Goal: Task Accomplishment & Management: Use online tool/utility

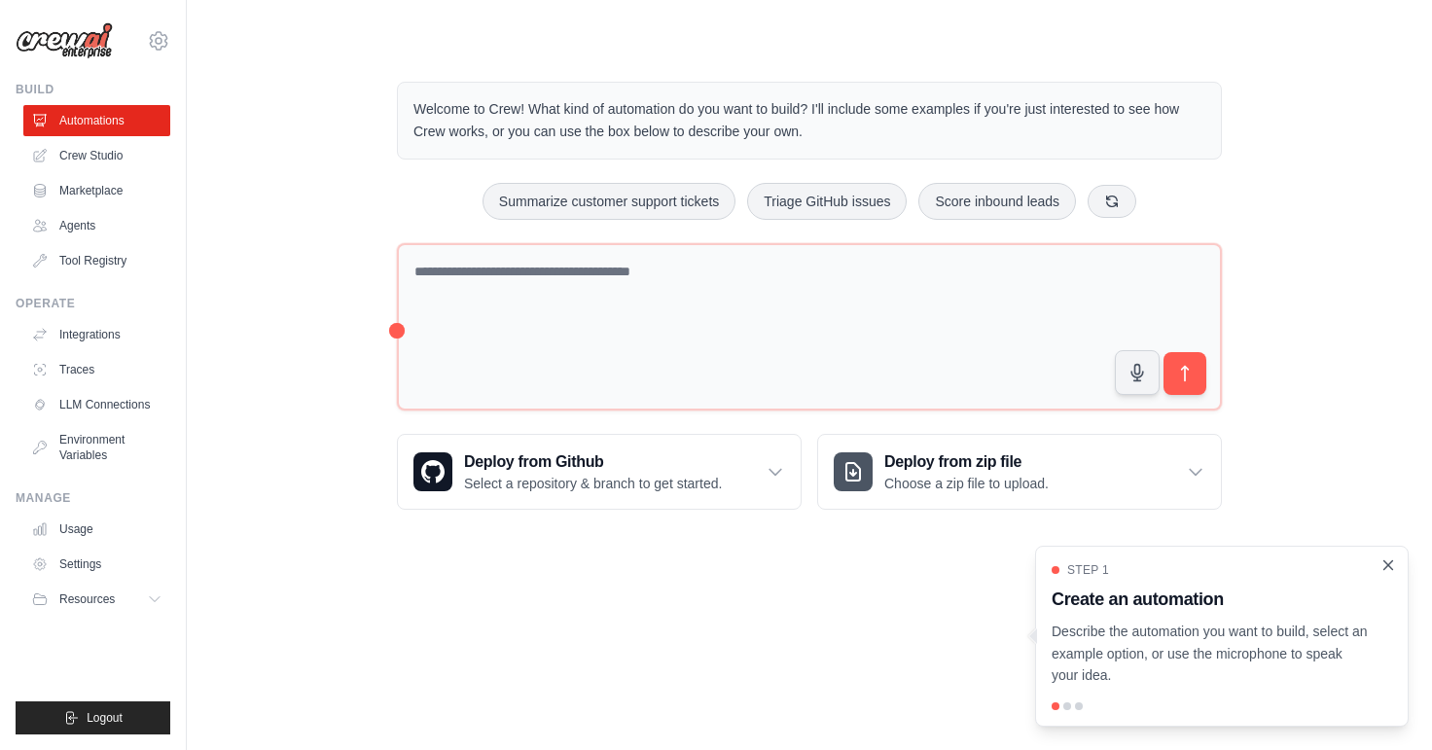
click at [1388, 567] on icon "Close walkthrough" at bounding box center [1388, 565] width 18 height 18
click at [1303, 214] on div "Welcome to Crew! What kind of automation do you want to build? I'll include som…" at bounding box center [809, 296] width 1183 height 490
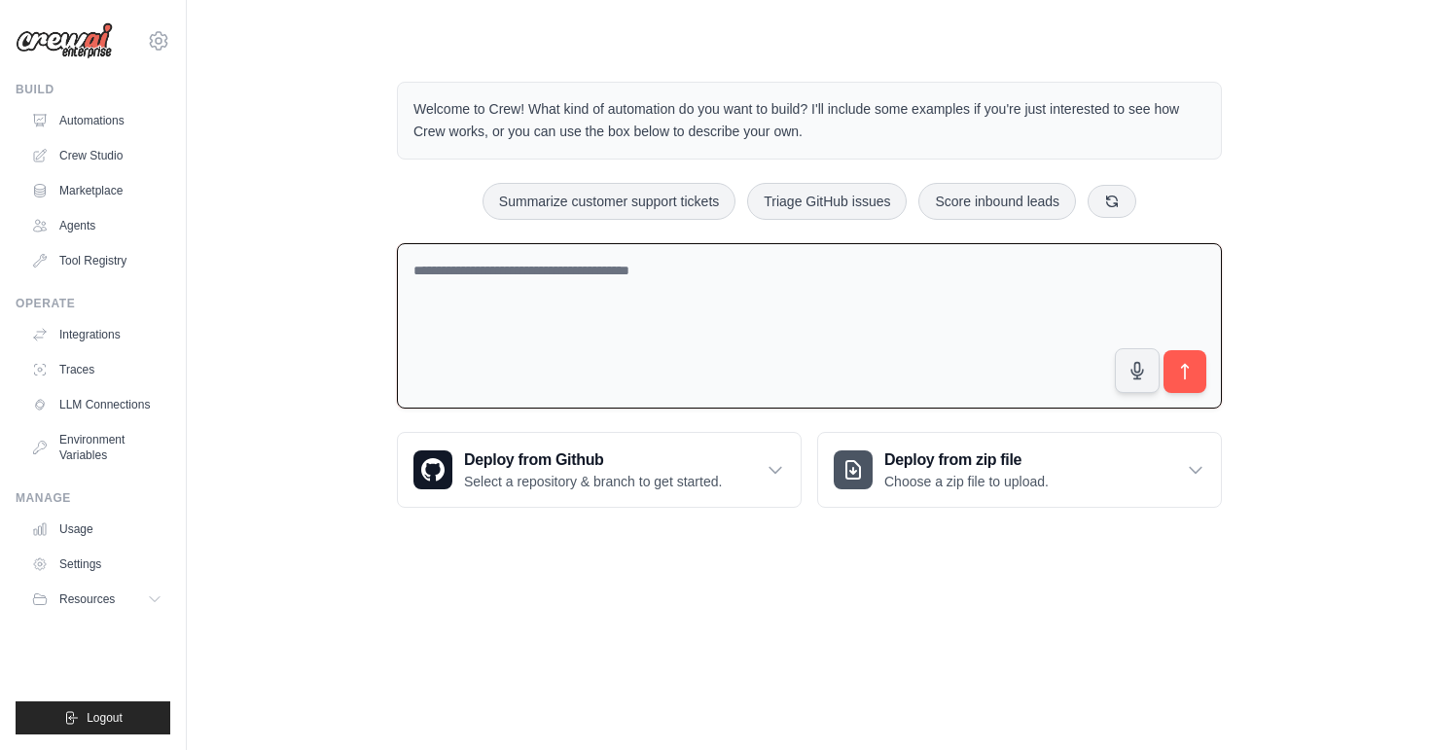
click at [674, 311] on textarea at bounding box center [809, 326] width 825 height 166
click at [727, 299] on textarea "To enrich screen reader interactions, please activate Accessibility in Grammarl…" at bounding box center [809, 326] width 825 height 166
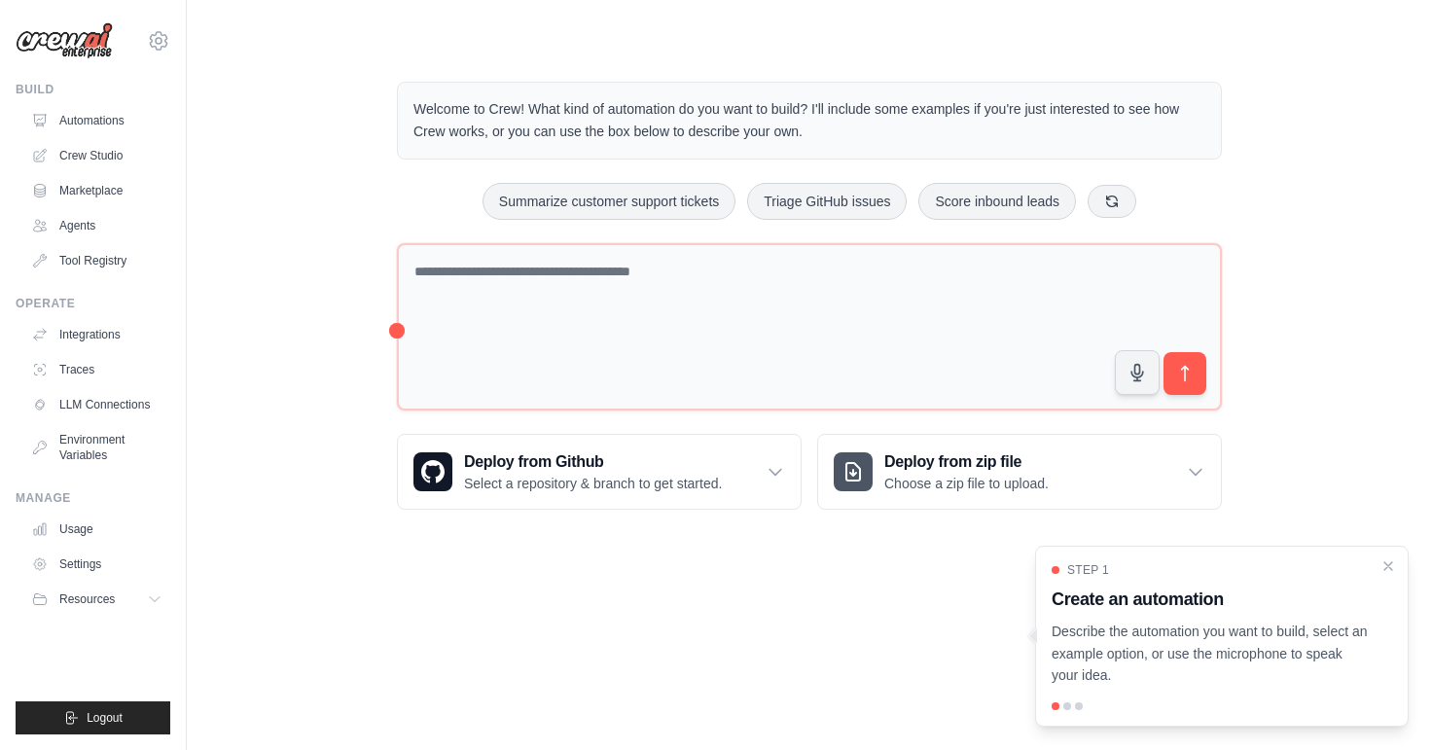
click at [1291, 615] on div "Step 1 Create an automation Describe the automation you want to build, select a…" at bounding box center [1221, 624] width 340 height 124
click at [1270, 636] on p "Describe the automation you want to build, select an example option, or use the…" at bounding box center [1209, 653] width 317 height 66
click at [1077, 585] on div "Step 1 Create an automation Describe the automation you want to build, select a…" at bounding box center [1221, 624] width 340 height 124
click at [1032, 636] on div at bounding box center [1033, 636] width 8 height 16
click at [1118, 642] on p "Describe the automation you want to build, select an example option, or use the…" at bounding box center [1209, 653] width 317 height 66
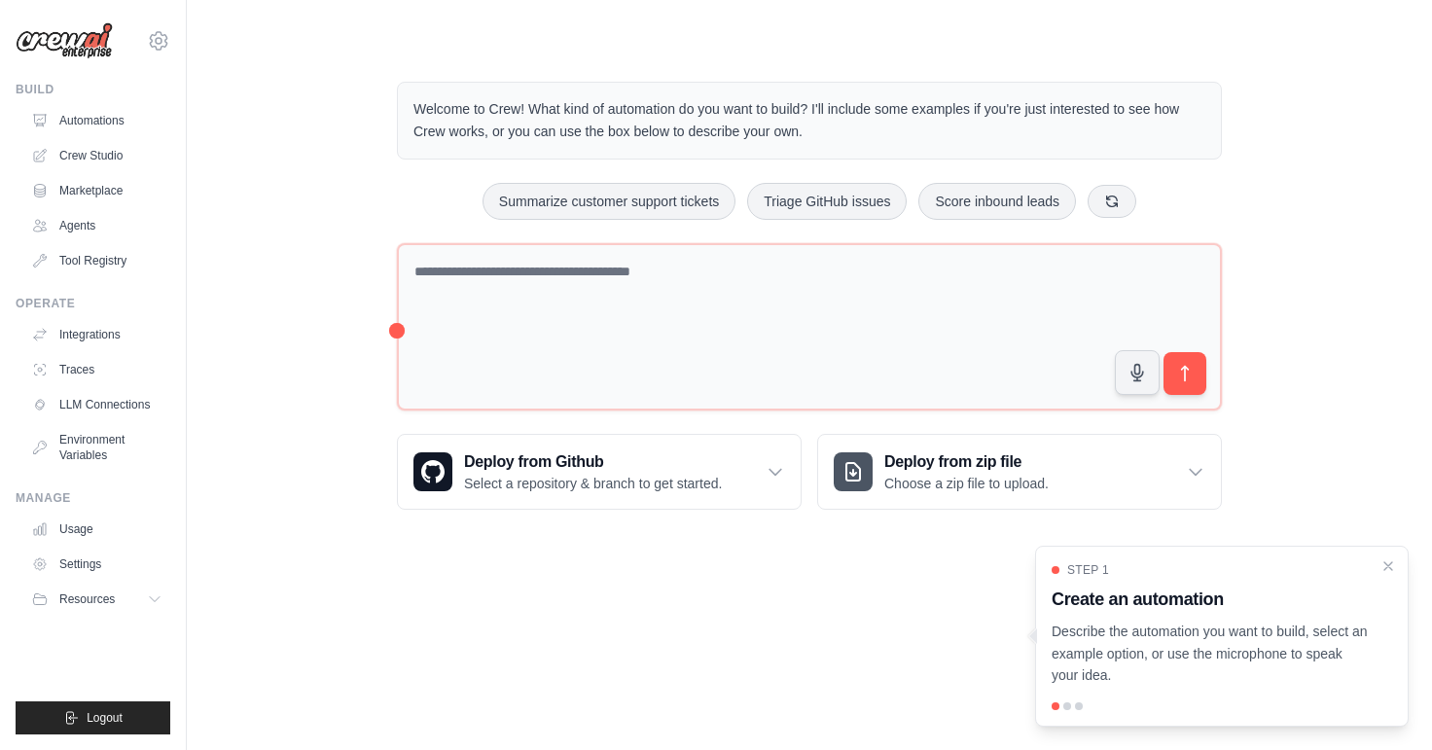
click at [1273, 637] on p "Describe the automation you want to build, select an example option, or use the…" at bounding box center [1209, 653] width 317 height 66
click at [1268, 642] on p "Describe the automation you want to build, select an example option, or use the…" at bounding box center [1209, 653] width 317 height 66
click at [1179, 655] on p "Describe the automation you want to build, select an example option, or use the…" at bounding box center [1209, 653] width 317 height 66
click at [1176, 655] on p "Describe the automation you want to build, select an example option, or use the…" at bounding box center [1209, 653] width 317 height 66
click at [1177, 657] on p "Describe the automation you want to build, select an example option, or use the…" at bounding box center [1209, 653] width 317 height 66
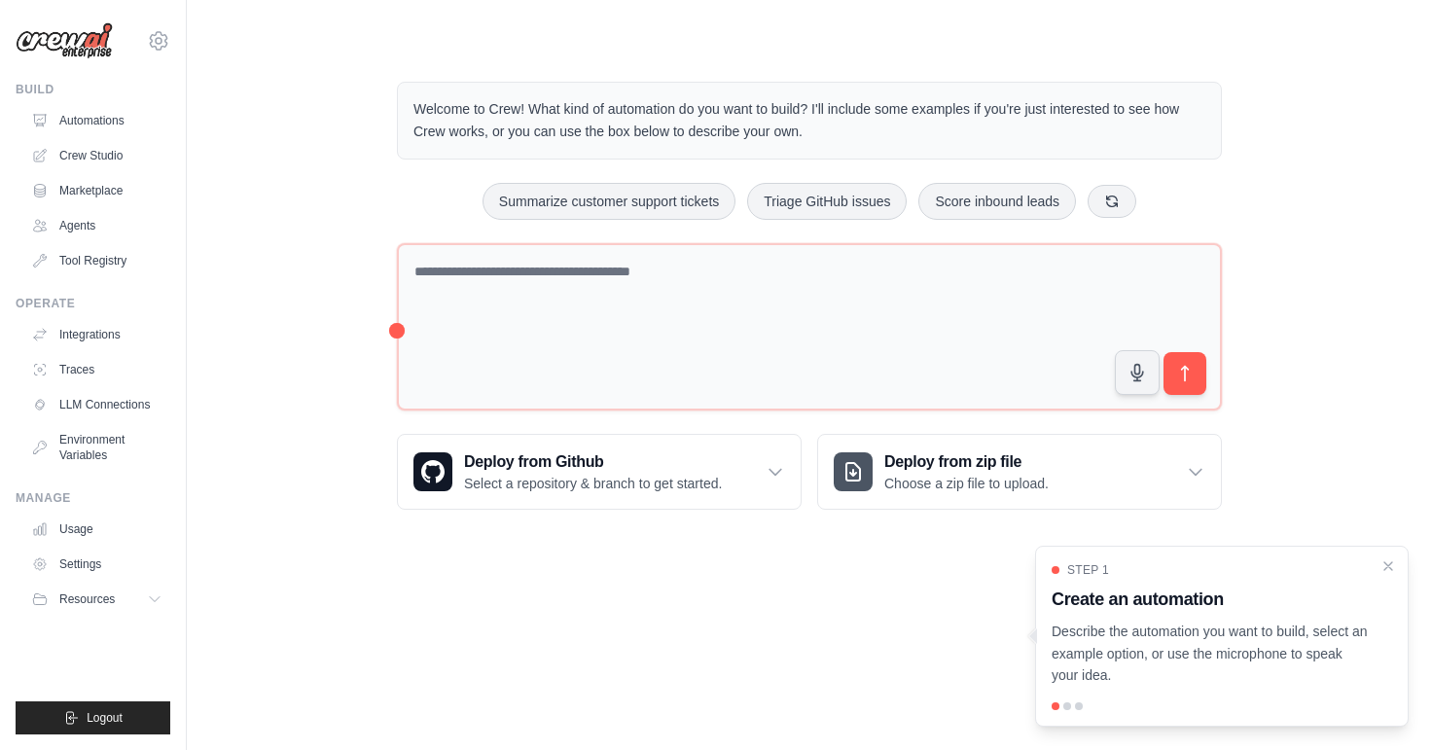
click at [1177, 657] on p "Describe the automation you want to build, select an example option, or use the…" at bounding box center [1209, 653] width 317 height 66
drag, startPoint x: 1114, startPoint y: 688, endPoint x: 1098, endPoint y: 698, distance: 18.9
click at [1114, 690] on div "Step 1 Create an automation Describe the automation you want to build, select a…" at bounding box center [1221, 636] width 373 height 181
click at [1063, 706] on div at bounding box center [1067, 706] width 8 height 8
click at [1079, 705] on div at bounding box center [1079, 706] width 8 height 8
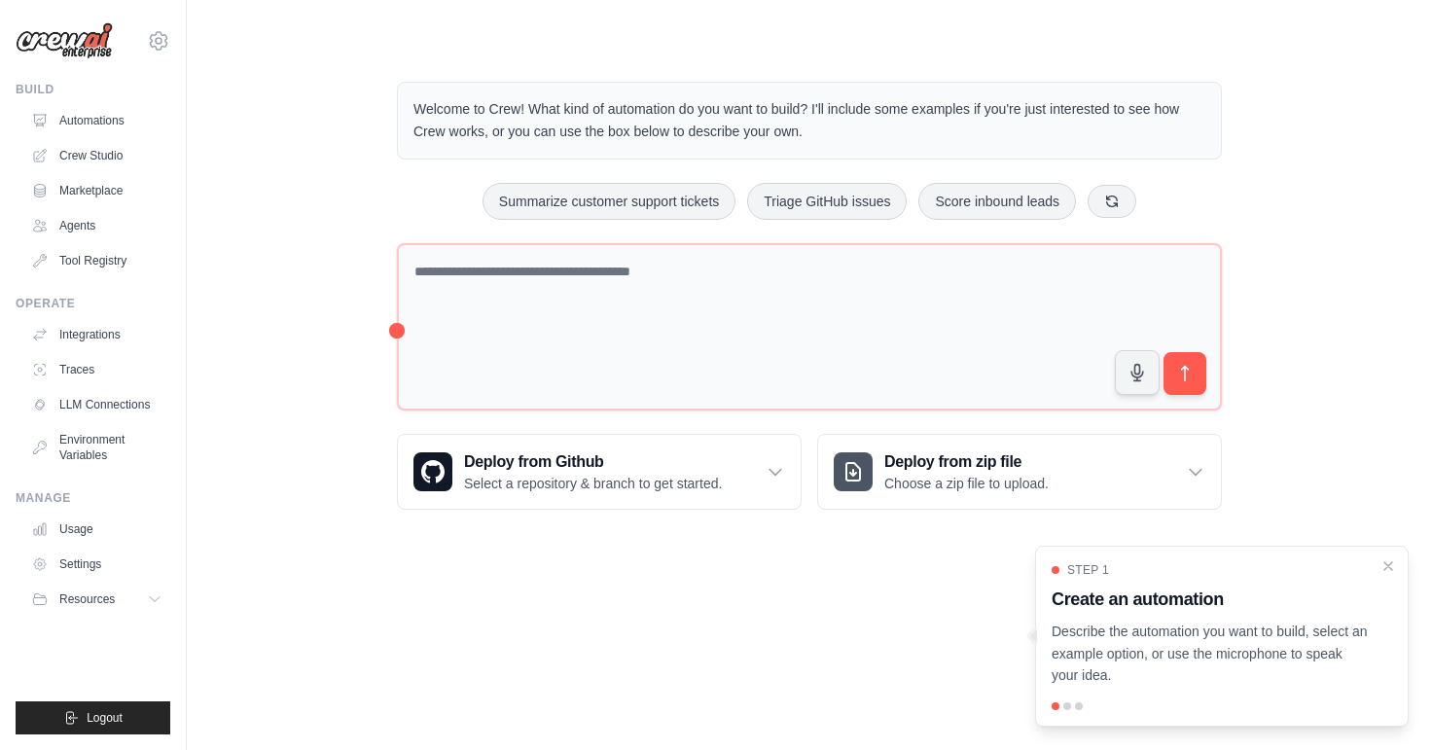
click at [1080, 705] on div at bounding box center [1079, 706] width 8 height 8
click at [1039, 714] on div "Step 1 Create an automation Describe the automation you want to build, select a…" at bounding box center [1221, 636] width 373 height 181
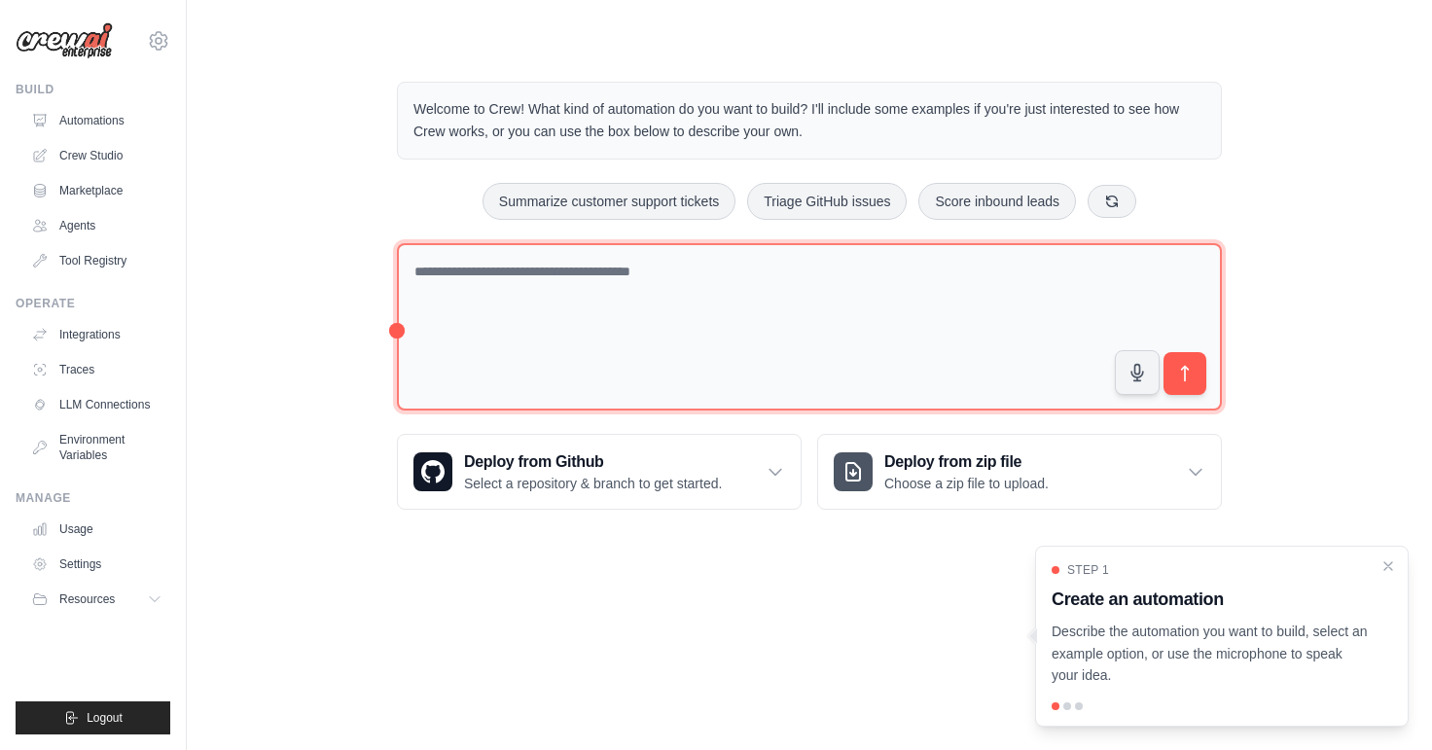
click at [457, 244] on textarea at bounding box center [809, 327] width 825 height 168
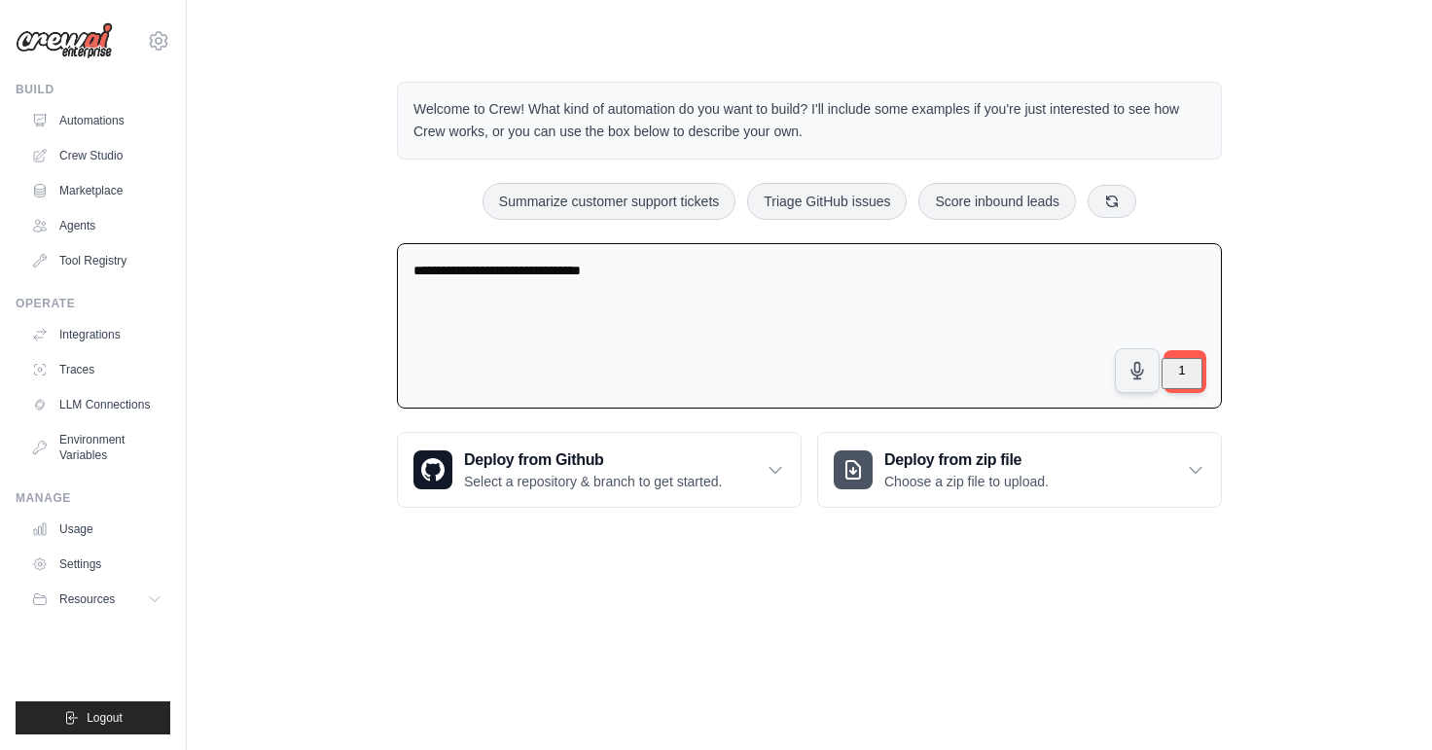
click at [566, 315] on html "mohamadjawad2022j@gmail.com Settings Build Automations Crew Studio Resources" at bounding box center [716, 375] width 1432 height 750
click at [643, 314] on html "mohamadjawad2022j@gmail.com Settings Build Automations Crew Studio Resources" at bounding box center [716, 375] width 1432 height 750
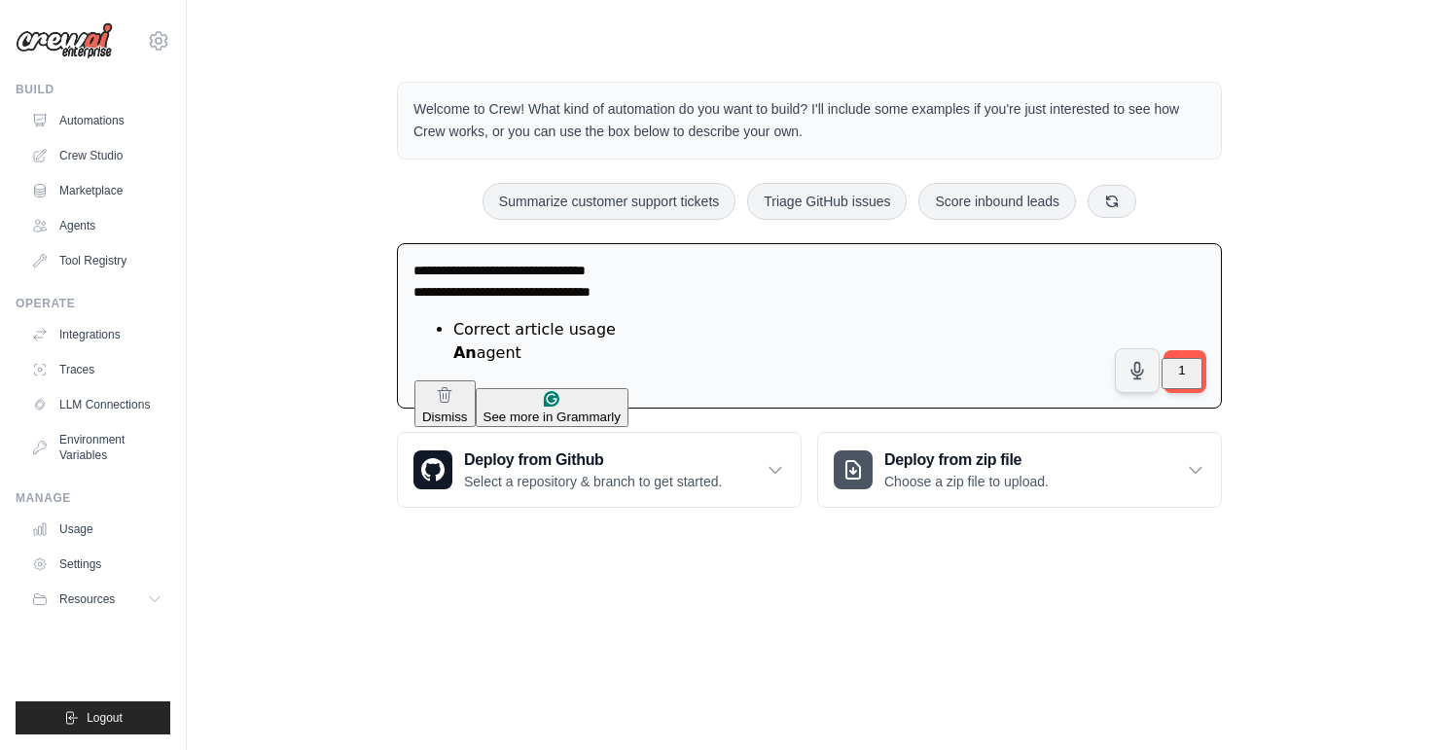
click at [490, 355] on html "mohamadjawad2022j@gmail.com Settings Build Automations Crew Studio Resources" at bounding box center [716, 375] width 1432 height 750
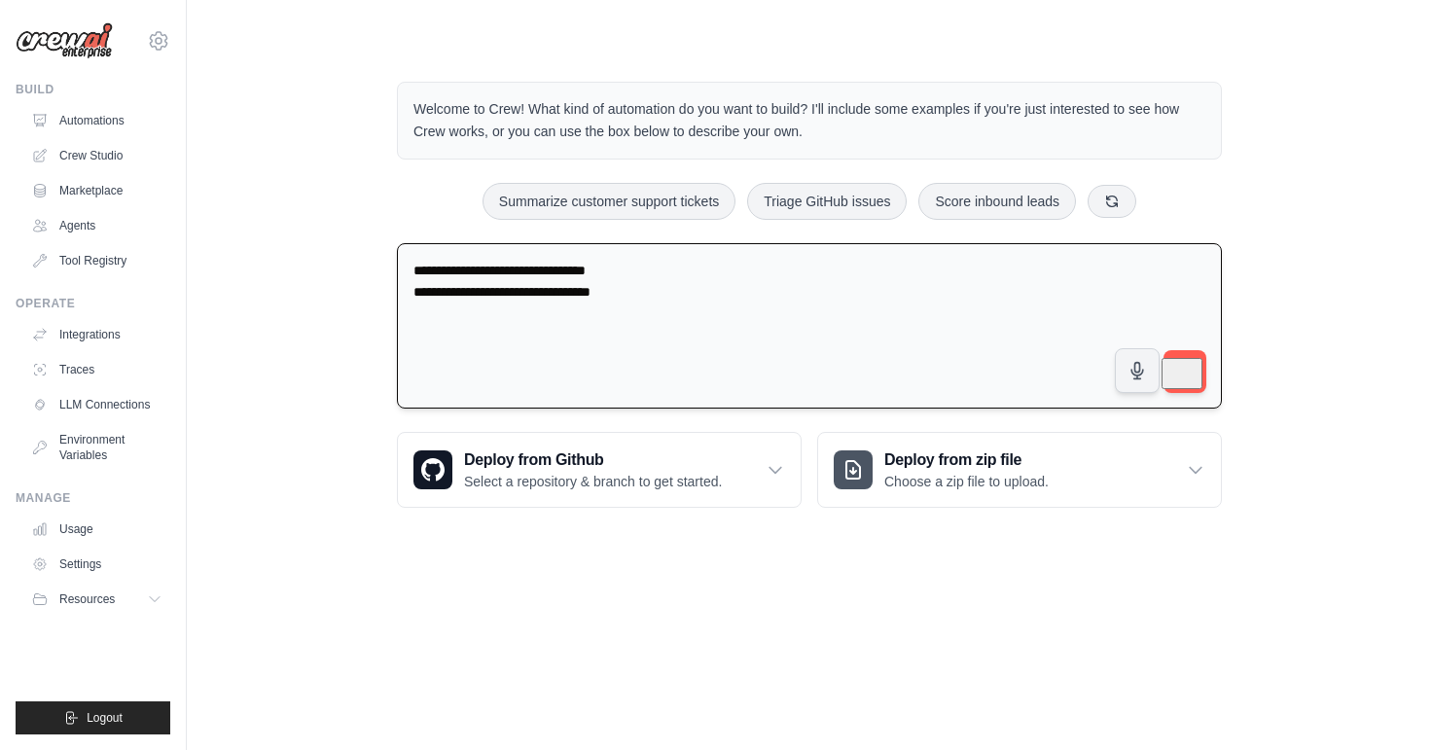
click at [666, 301] on textarea "**********" at bounding box center [809, 326] width 825 height 166
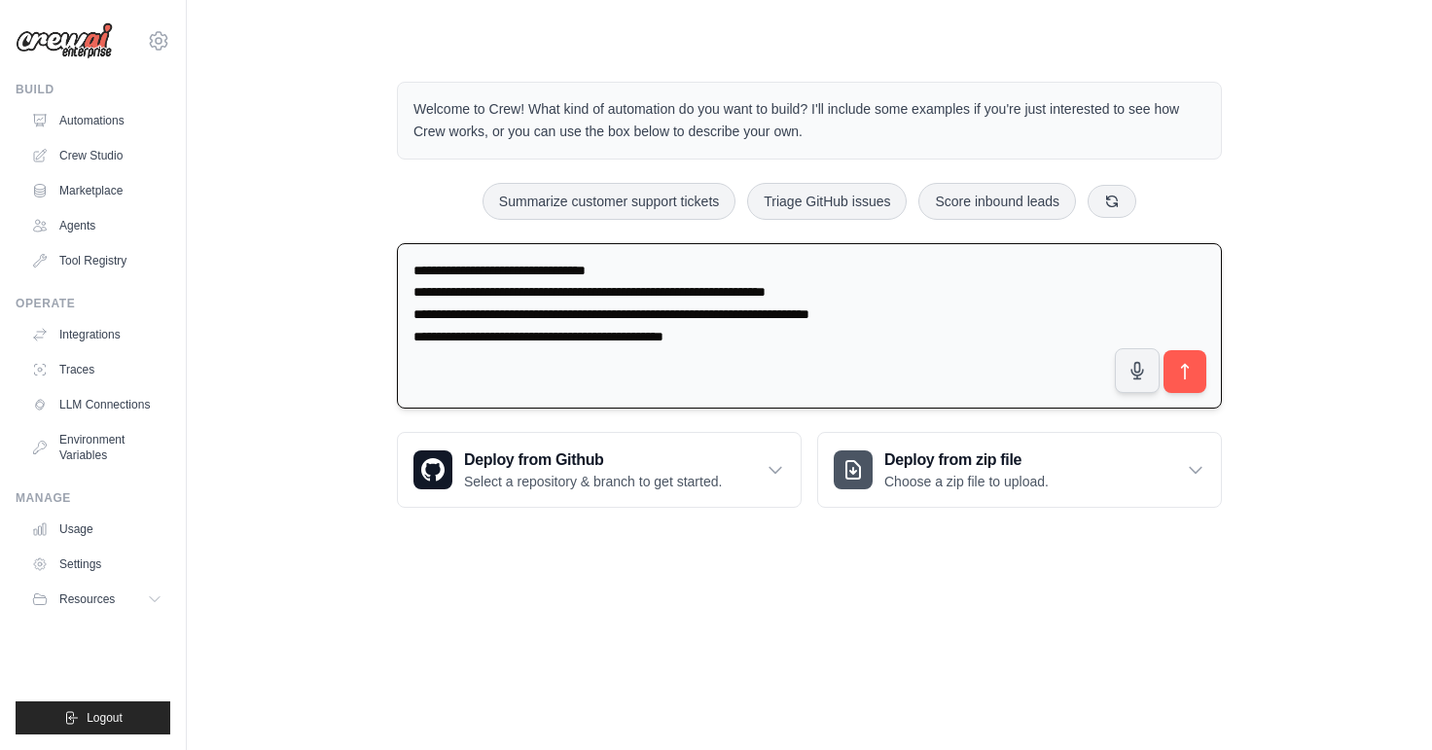
click at [676, 313] on textarea "**********" at bounding box center [809, 326] width 825 height 166
click at [788, 344] on textarea "**********" at bounding box center [809, 326] width 825 height 166
click at [929, 313] on textarea "**********" at bounding box center [809, 326] width 825 height 166
click at [586, 262] on textarea "**********" at bounding box center [809, 326] width 825 height 166
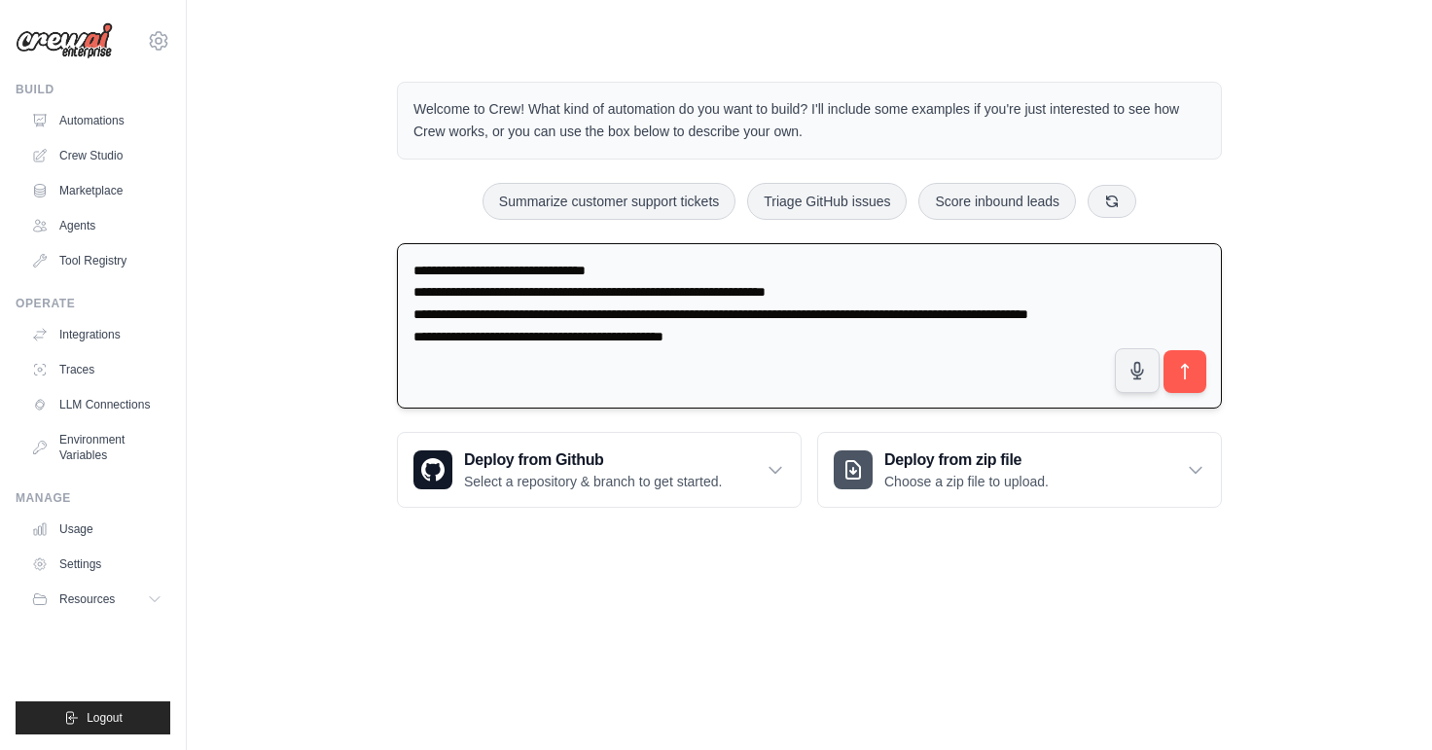
click at [783, 370] on textarea "**********" at bounding box center [809, 326] width 825 height 166
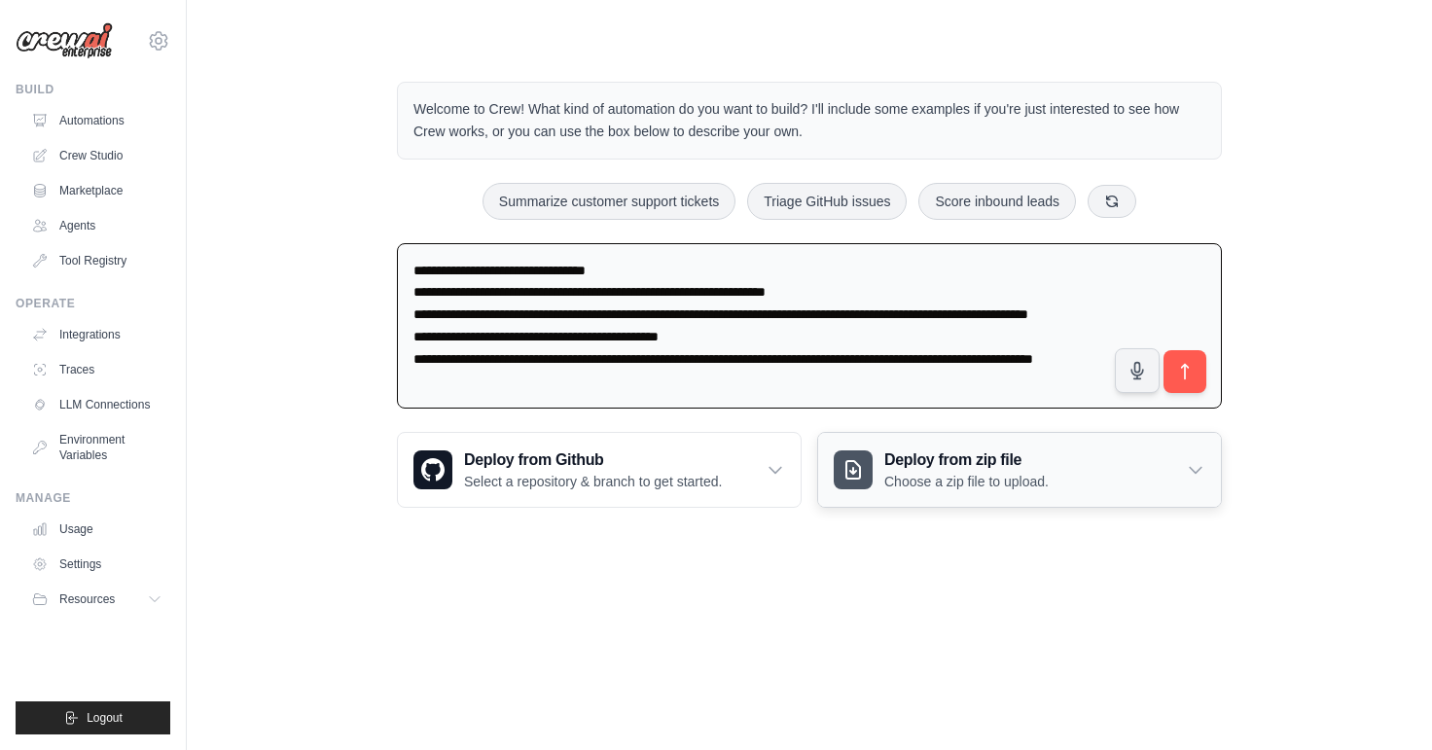
paste textarea "**********"
type textarea "**********"
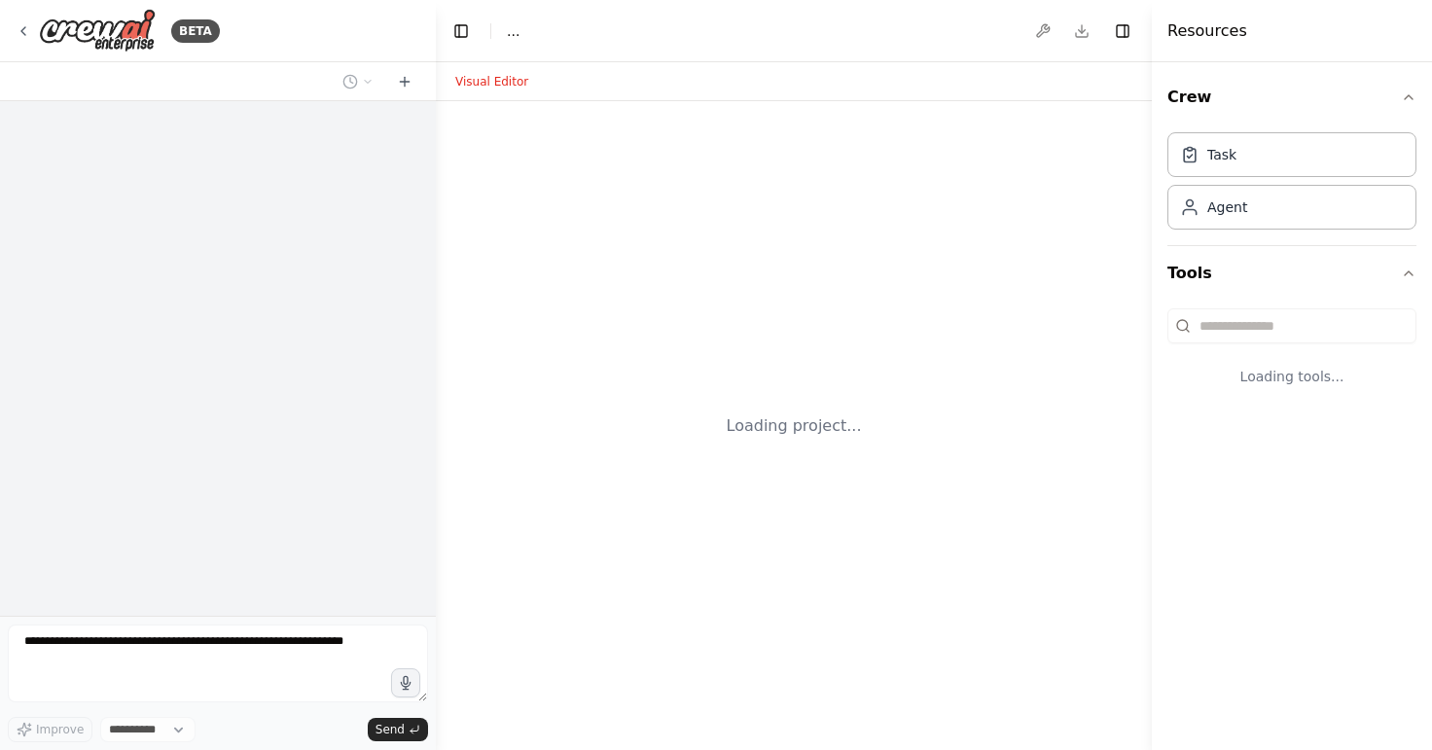
select select "****"
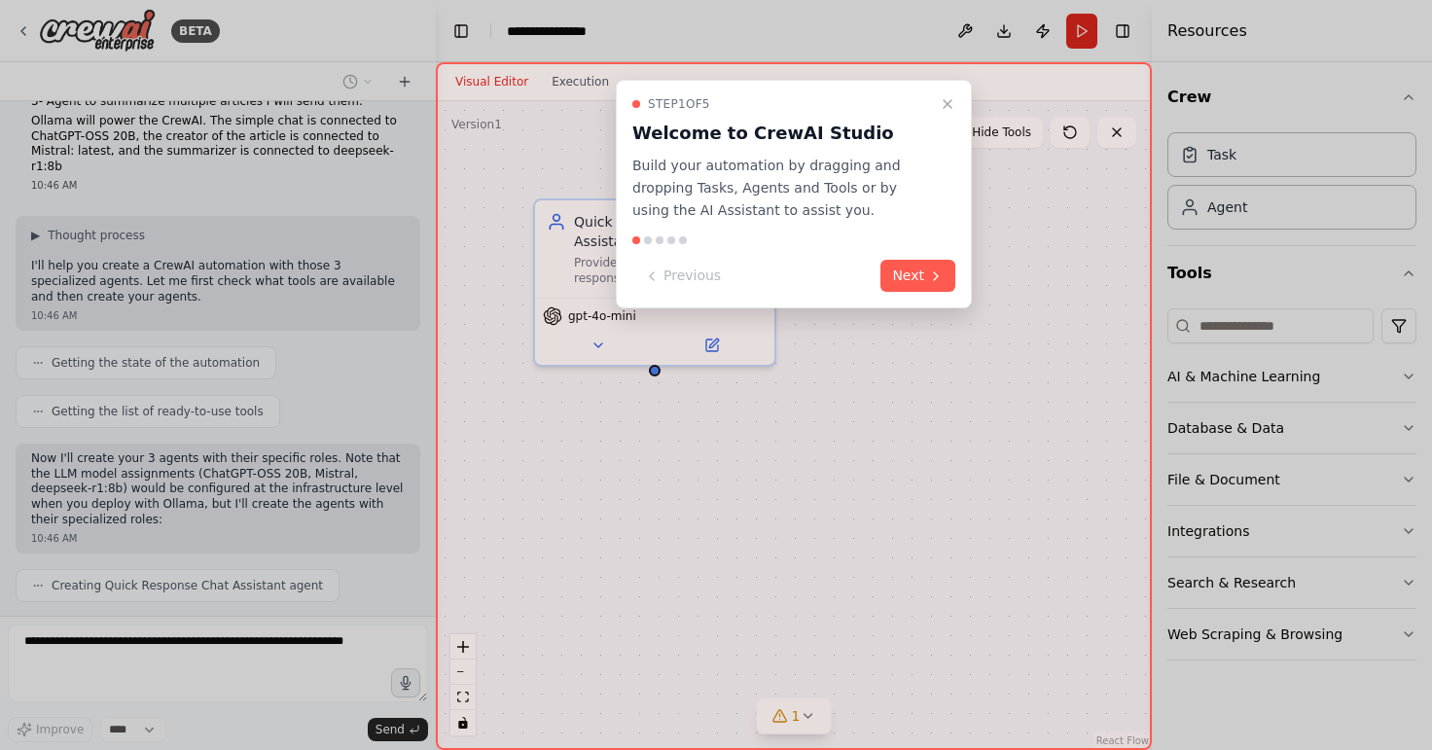
scroll to position [138, 0]
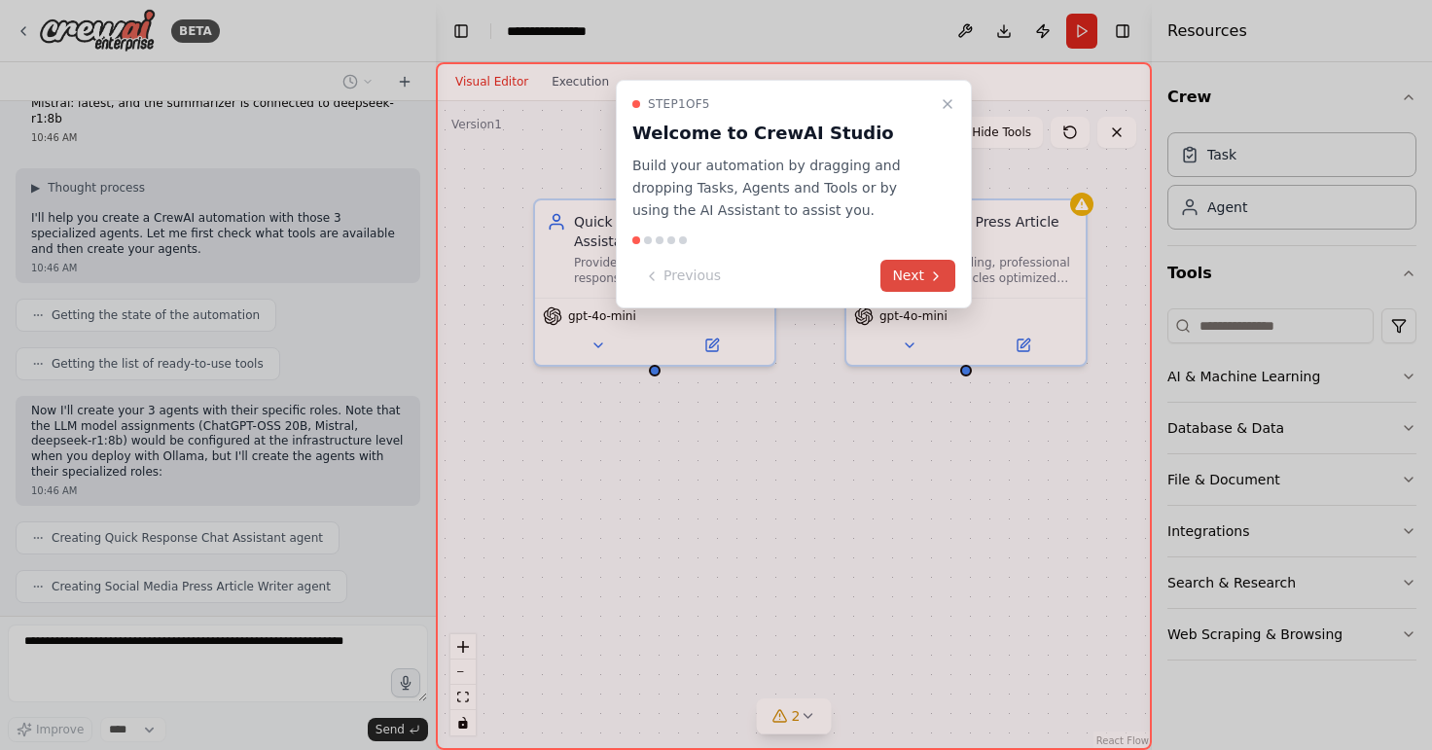
click at [905, 283] on button "Next" at bounding box center [917, 276] width 75 height 32
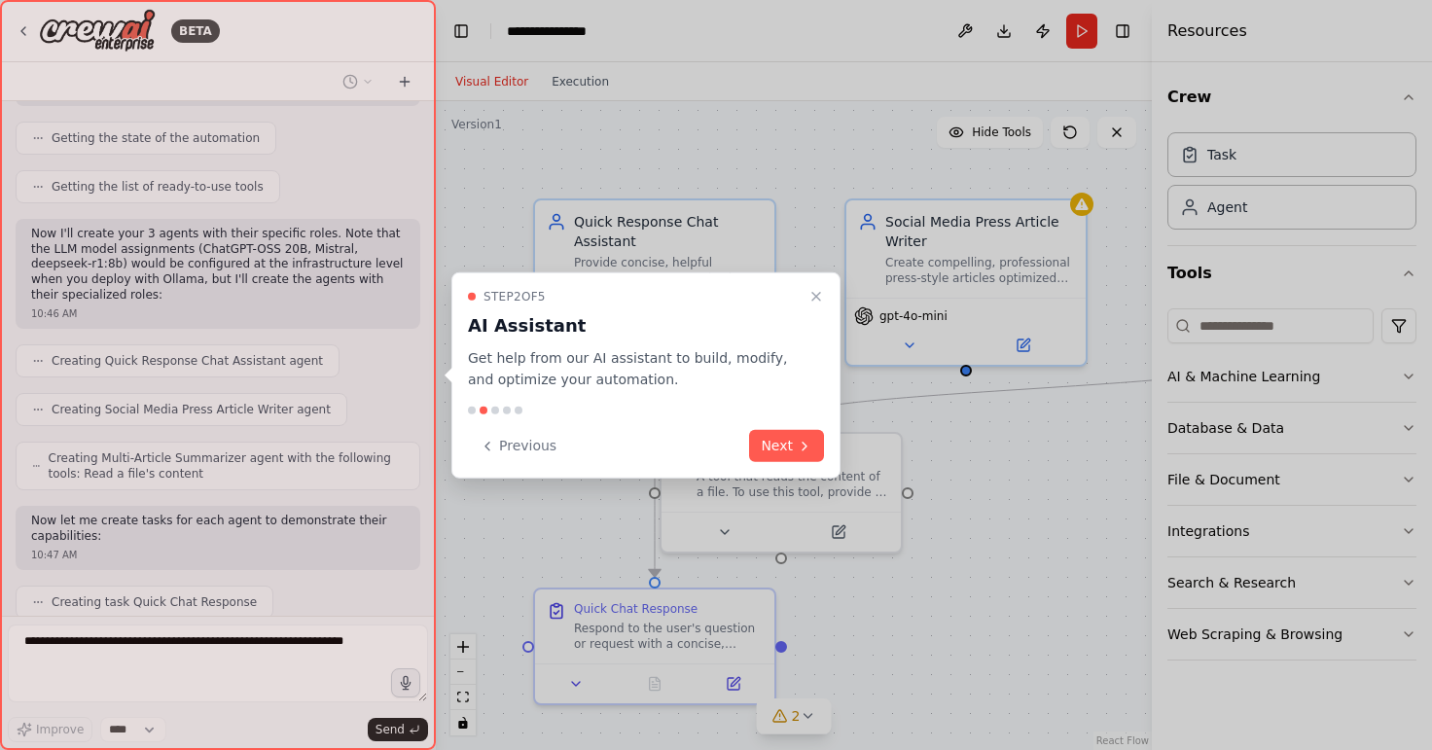
scroll to position [363, 0]
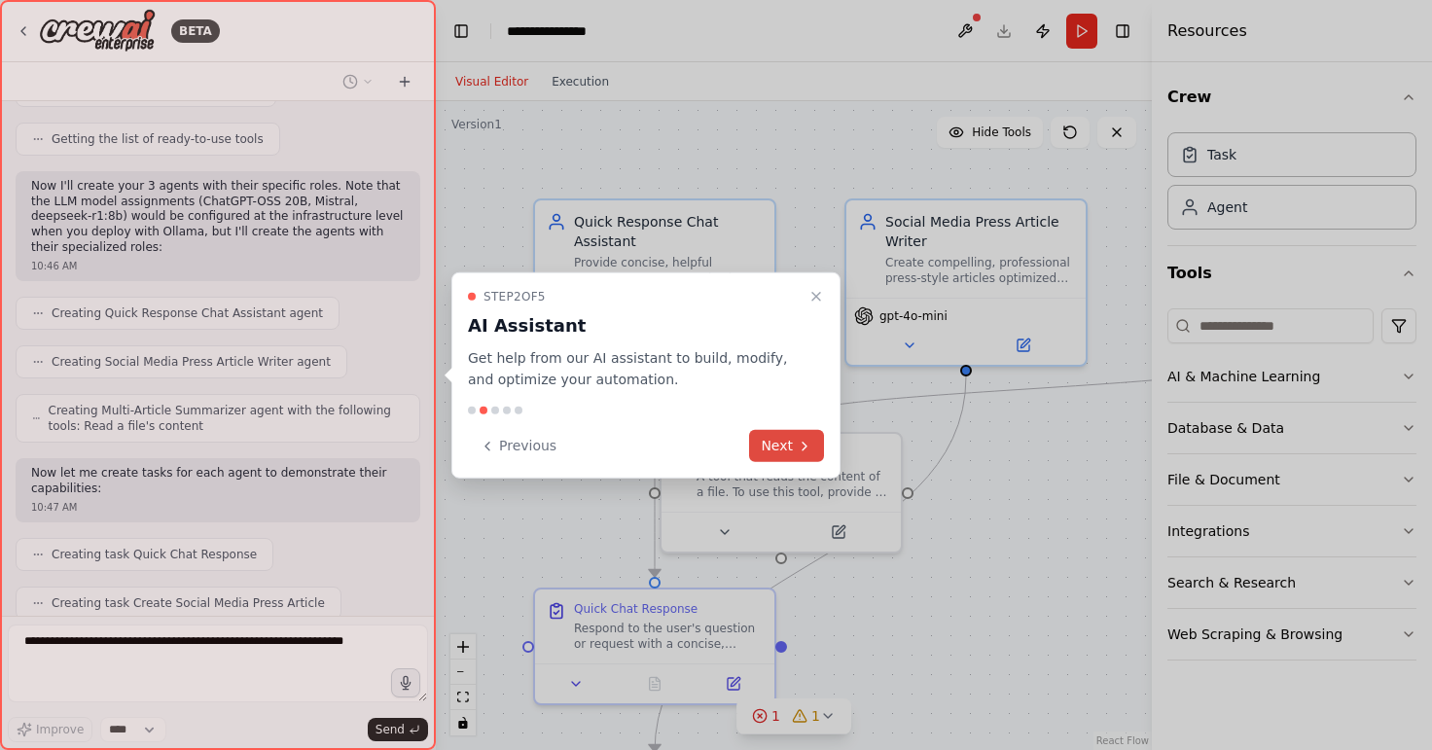
click at [784, 449] on button "Next" at bounding box center [786, 446] width 75 height 32
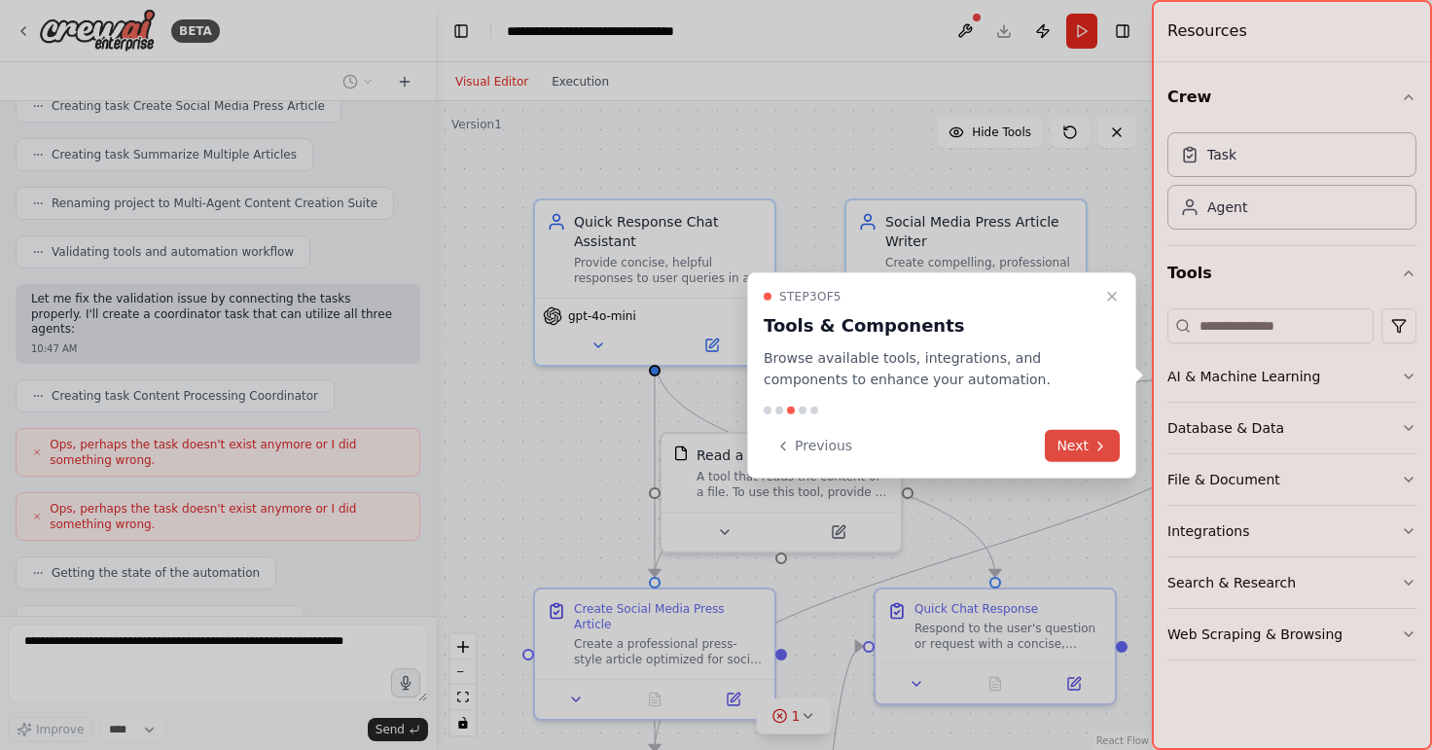
scroll to position [915, 0]
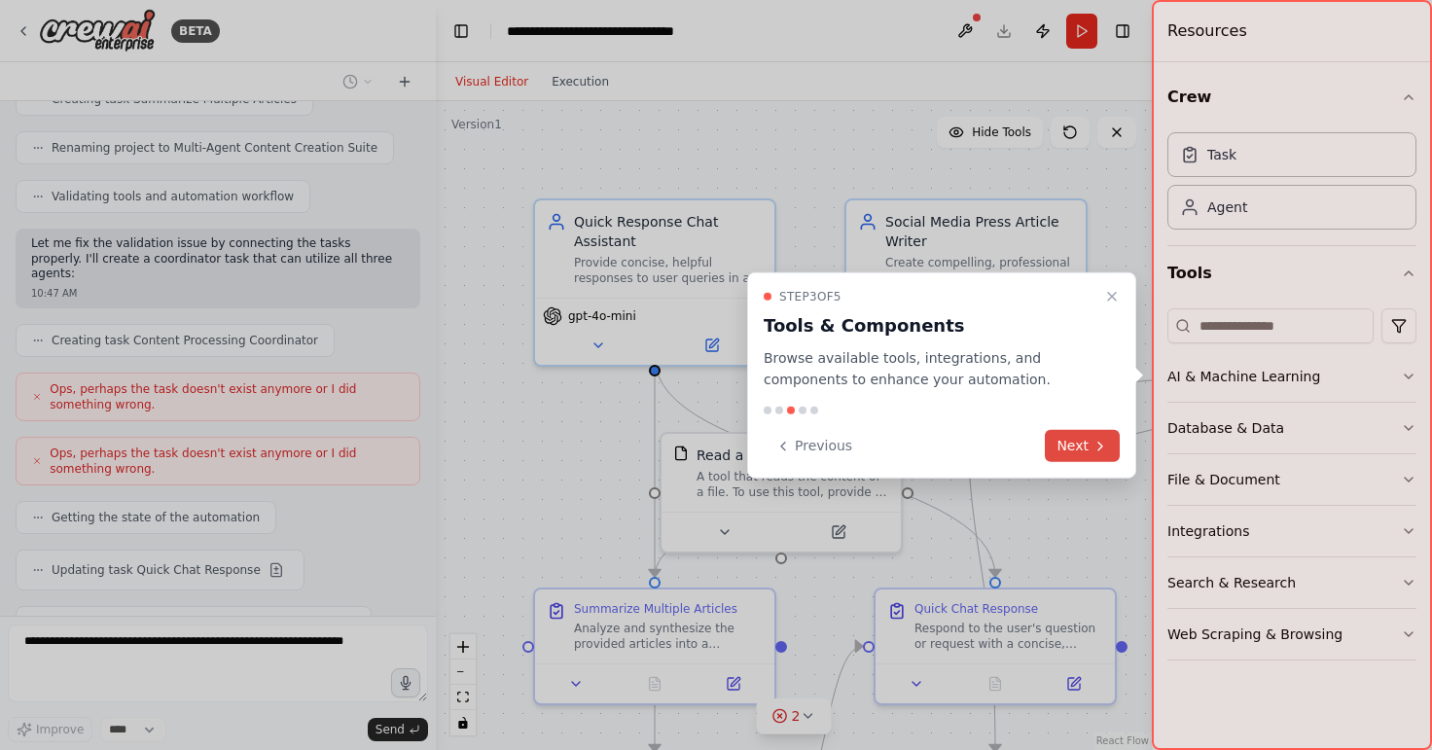
click at [1080, 446] on button "Next" at bounding box center [1081, 446] width 75 height 32
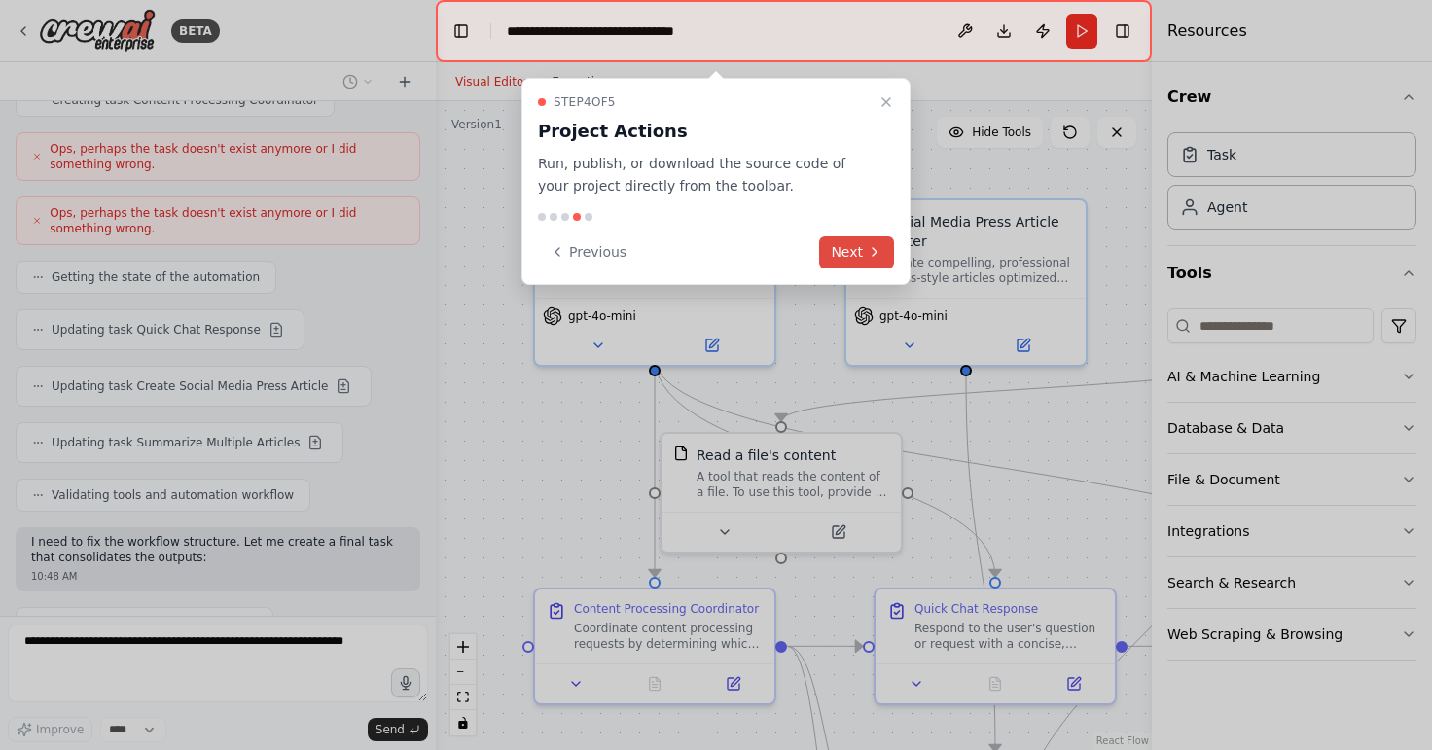
scroll to position [1204, 0]
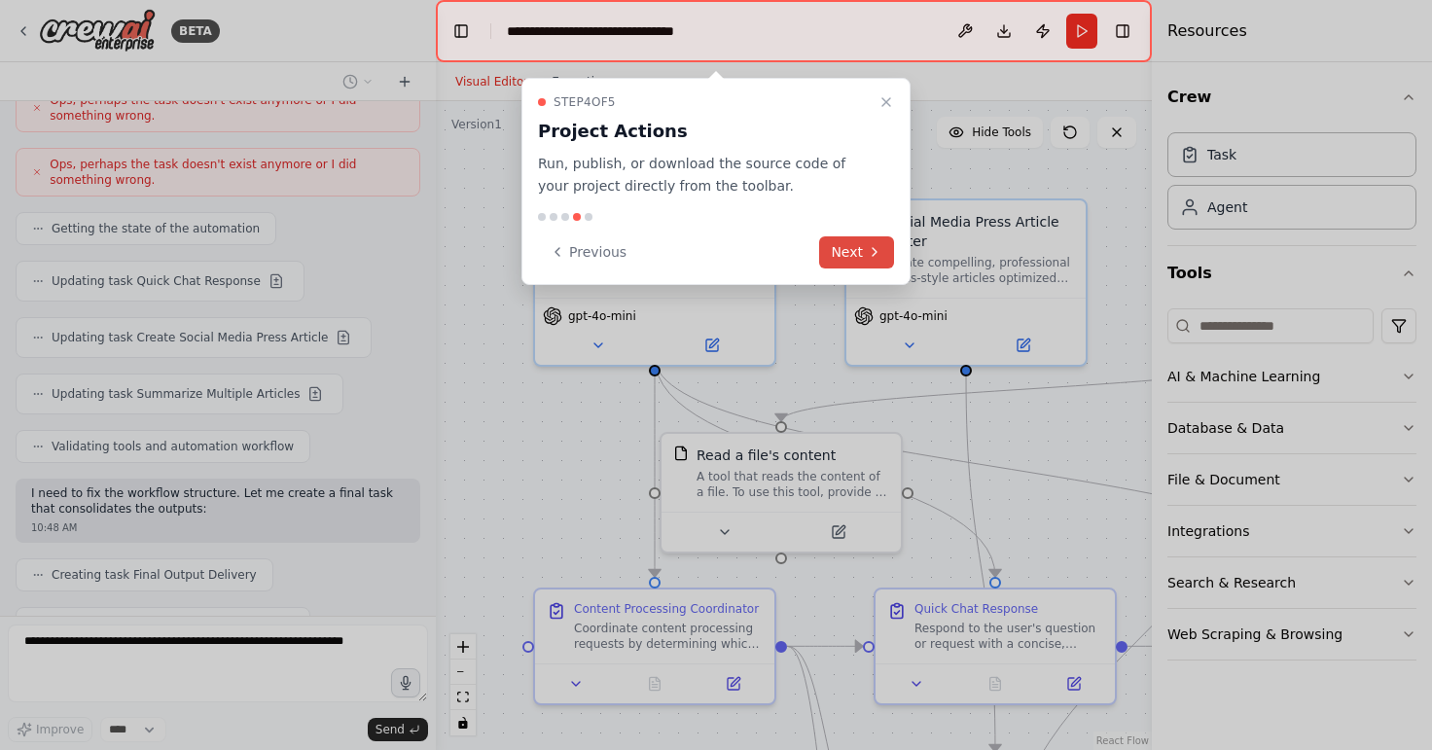
click at [874, 259] on icon at bounding box center [874, 252] width 16 height 16
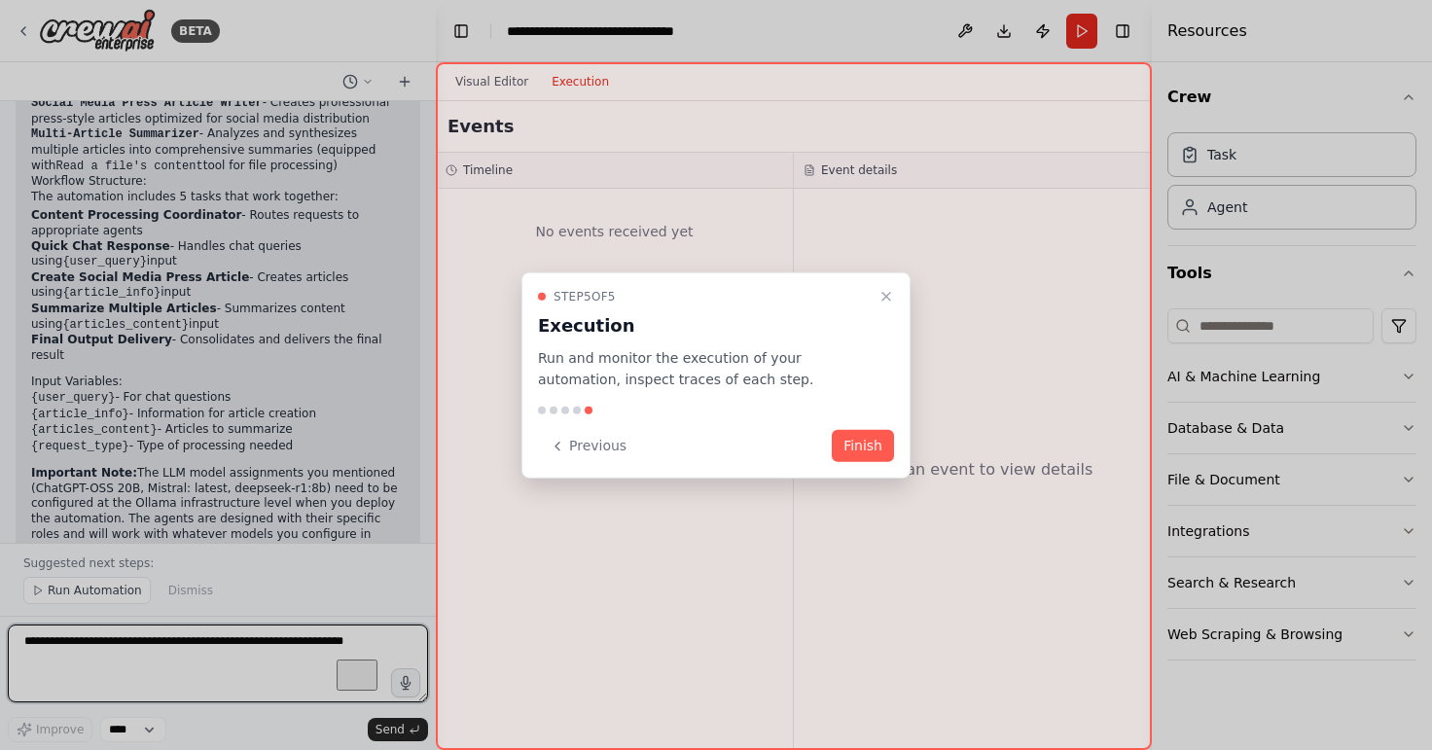
scroll to position [1868, 0]
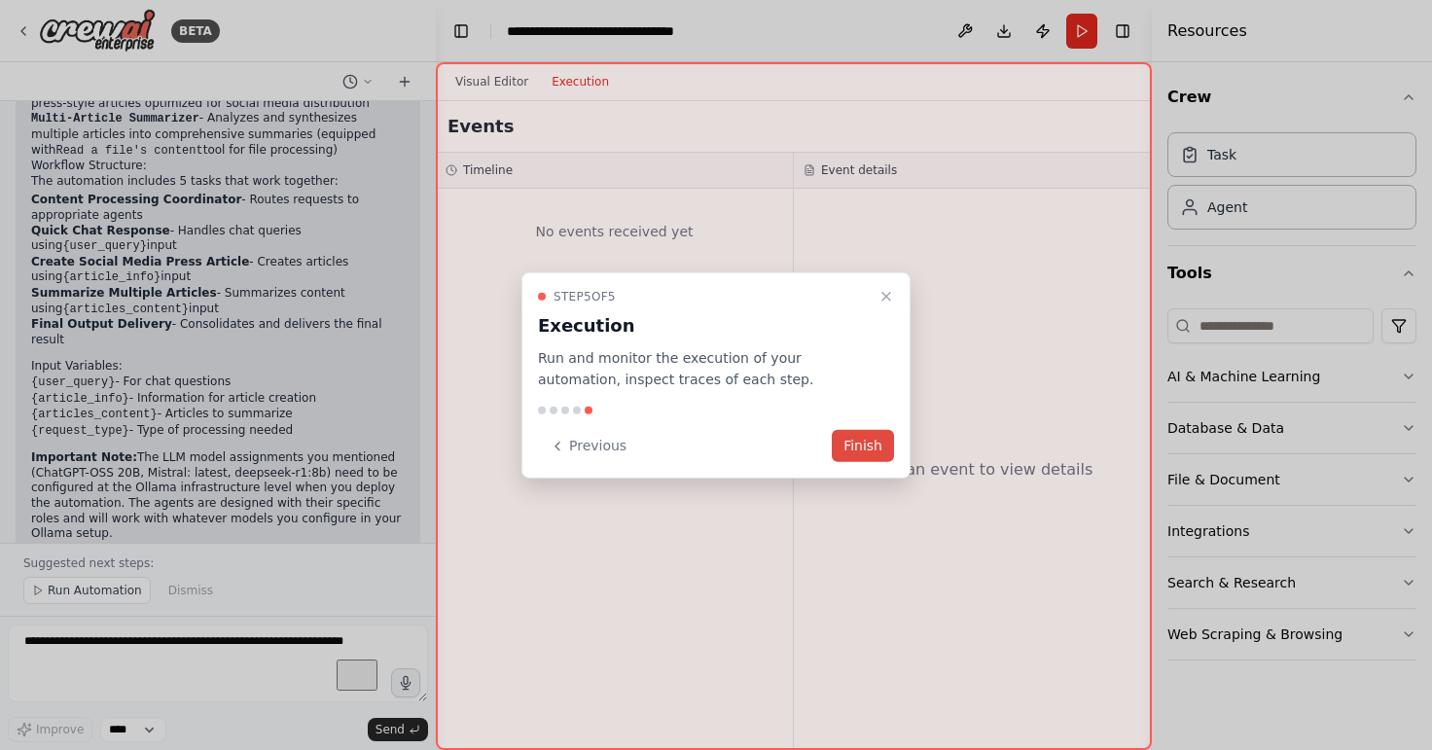
click at [884, 448] on button "Finish" at bounding box center [862, 446] width 62 height 32
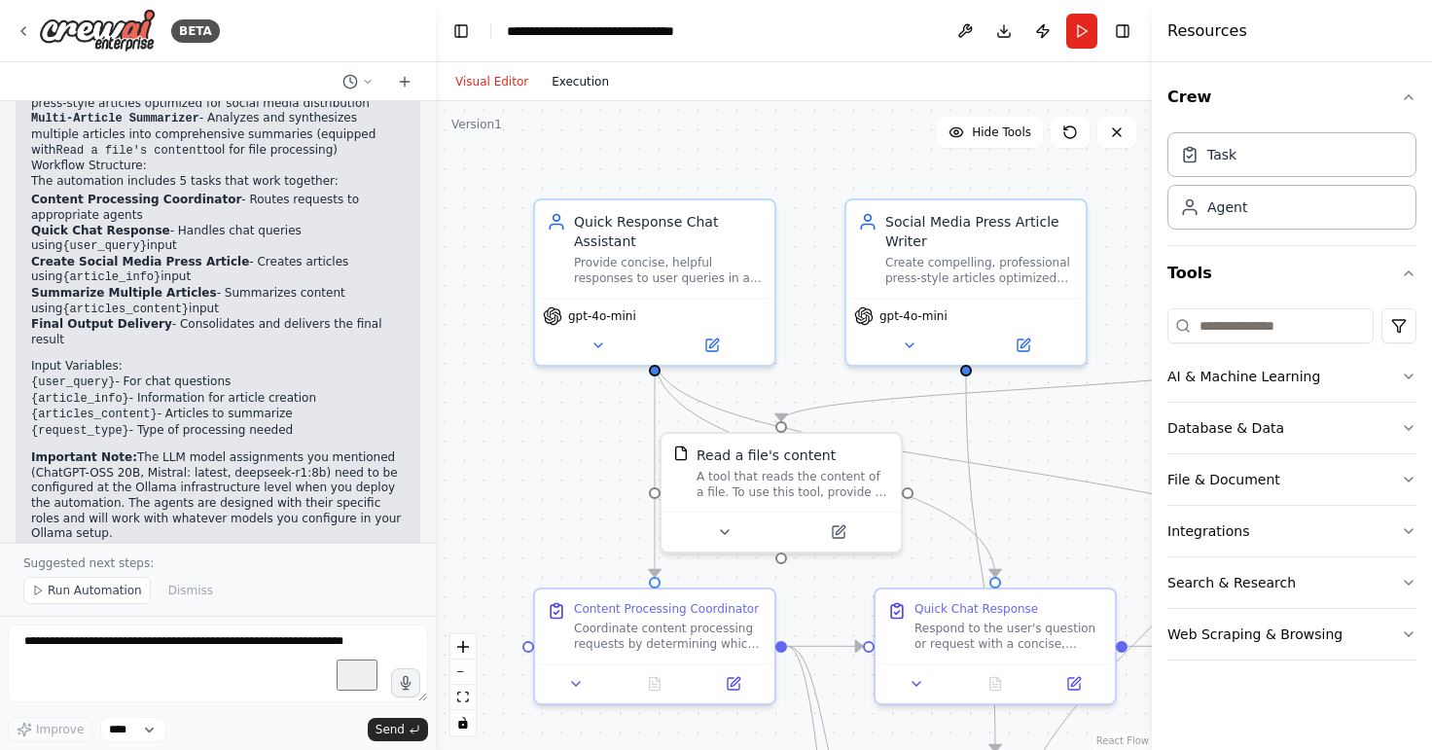
click at [574, 81] on button "Execution" at bounding box center [580, 81] width 81 height 23
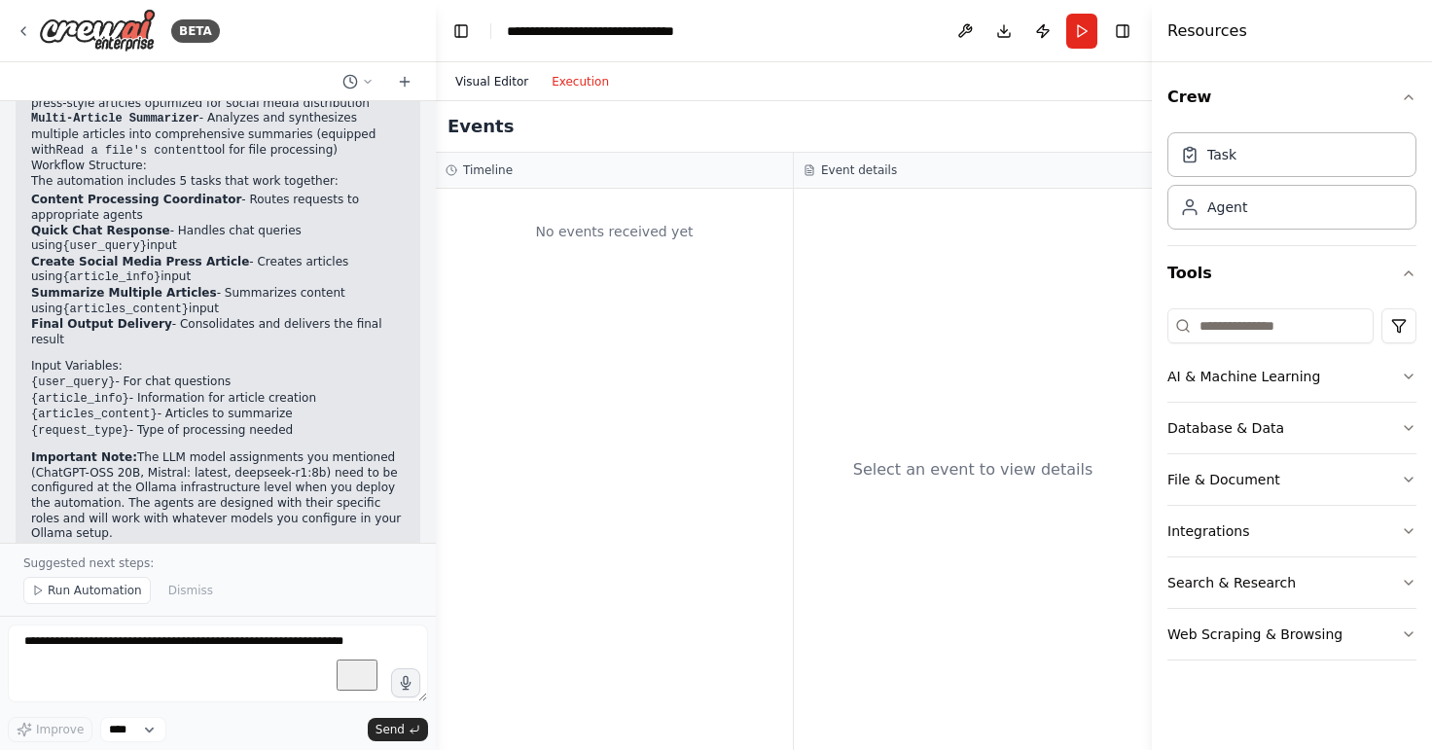
click at [490, 90] on button "Visual Editor" at bounding box center [491, 81] width 96 height 23
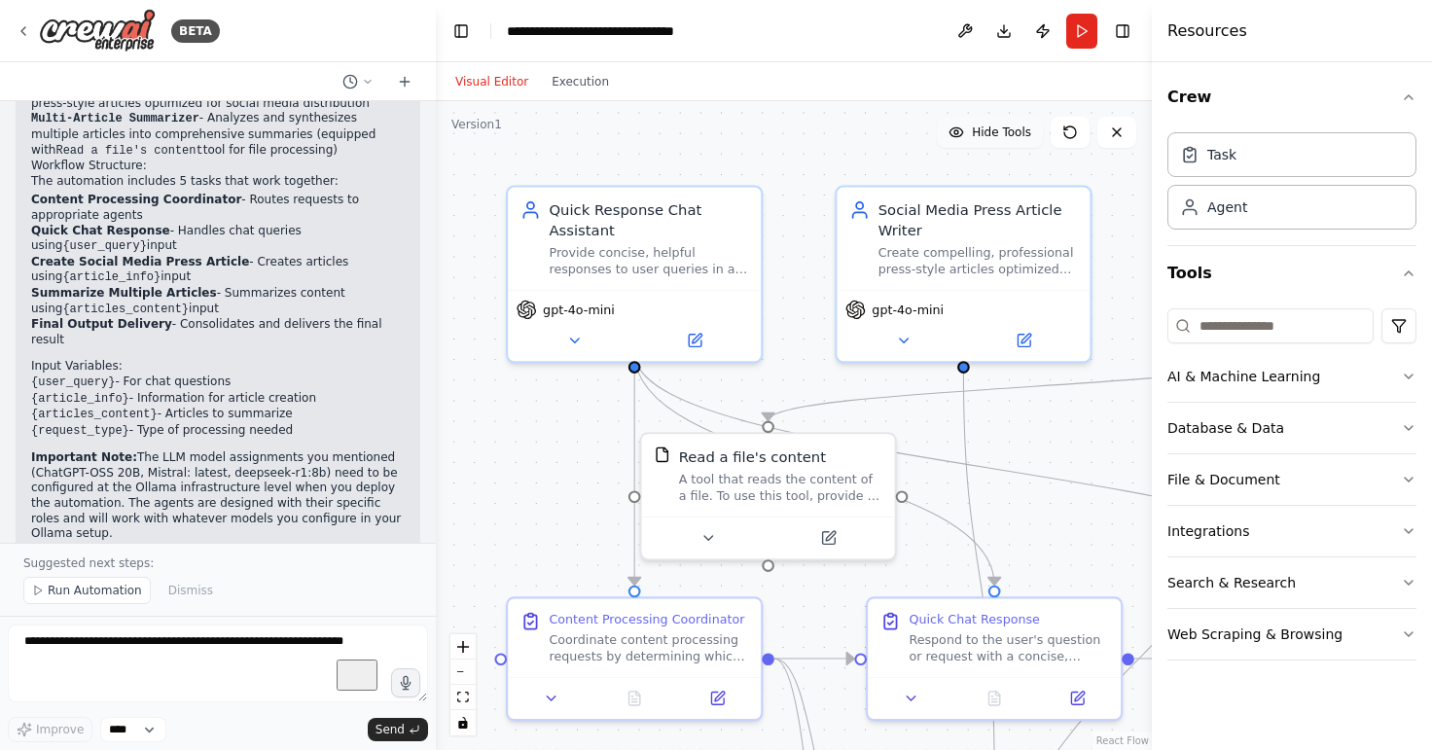
click at [1007, 137] on span "Hide Tools" at bounding box center [1001, 132] width 59 height 16
click at [1007, 137] on span "Show Tools" at bounding box center [999, 132] width 64 height 16
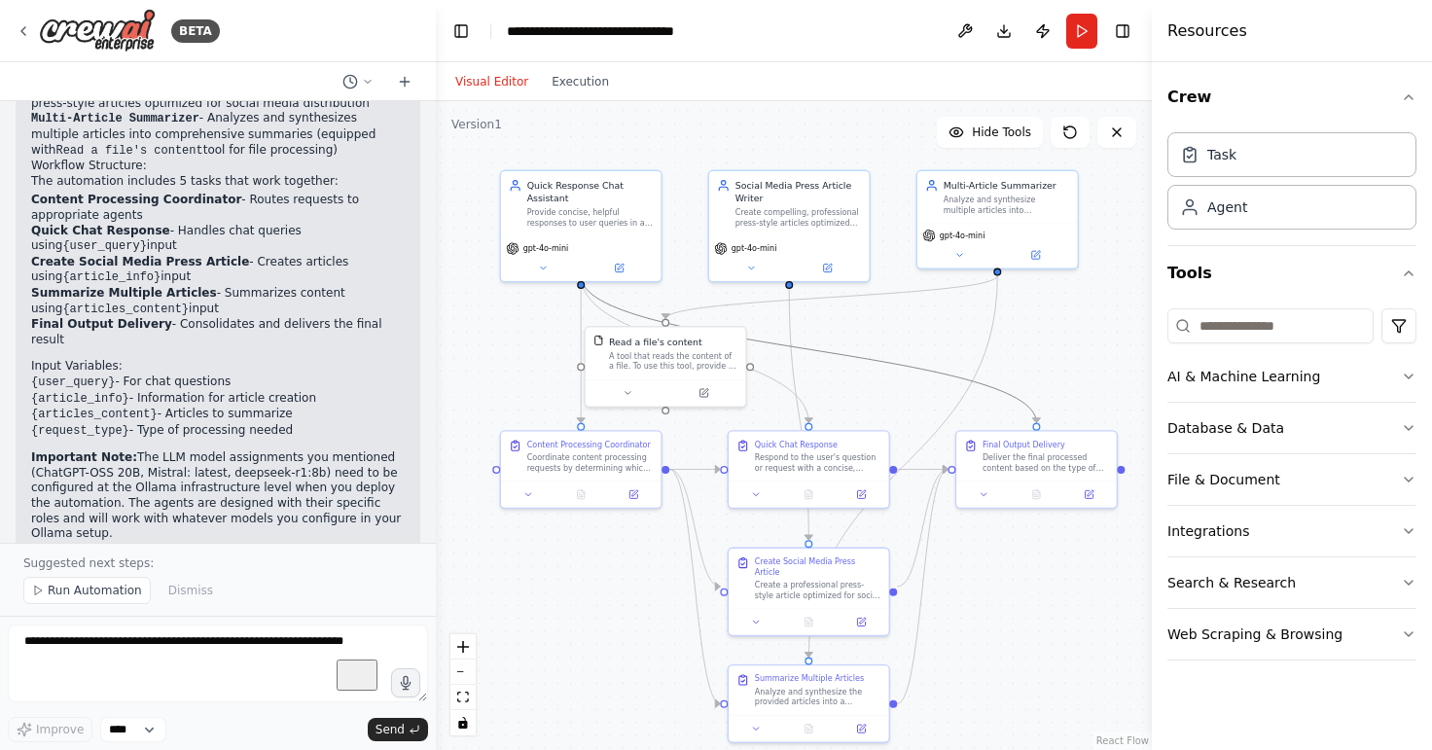
drag, startPoint x: 960, startPoint y: 468, endPoint x: 794, endPoint y: 347, distance: 205.4
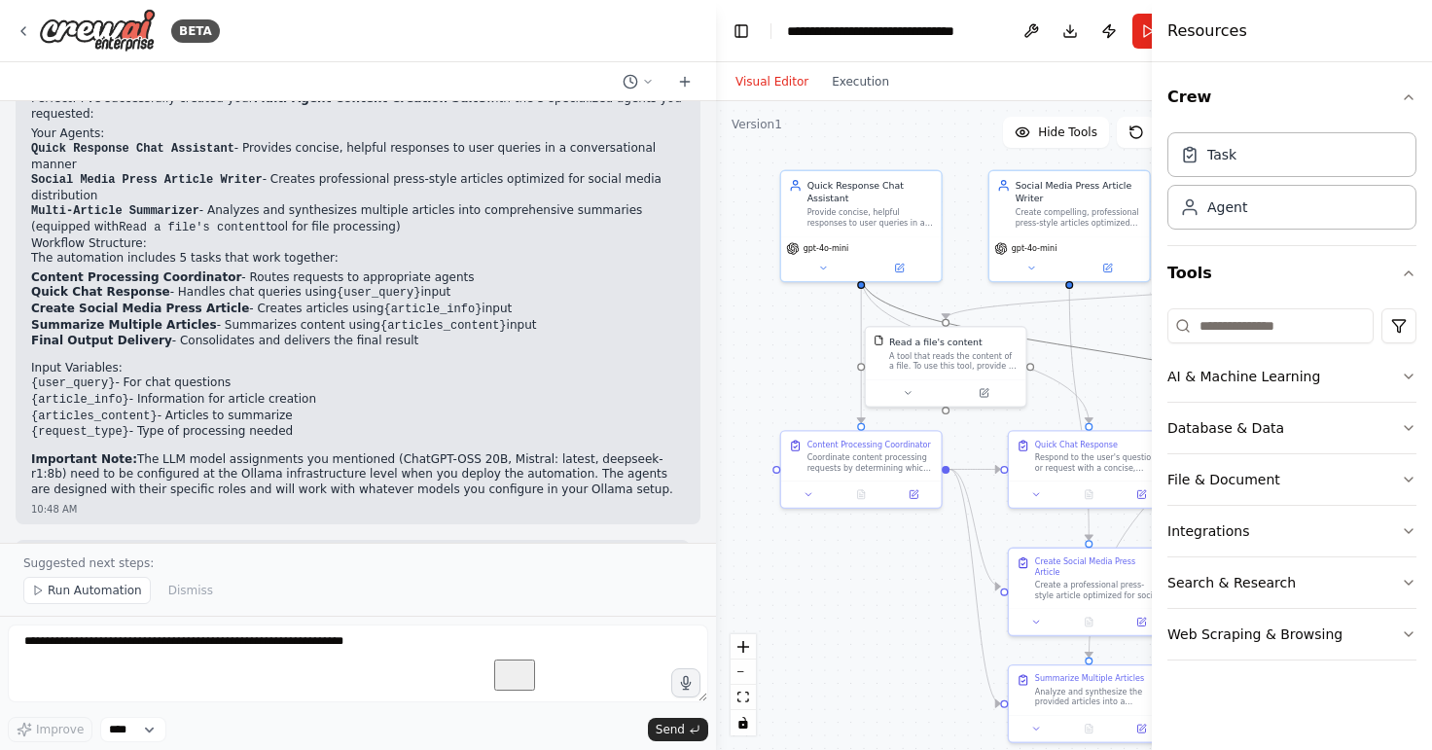
scroll to position [1562, 0]
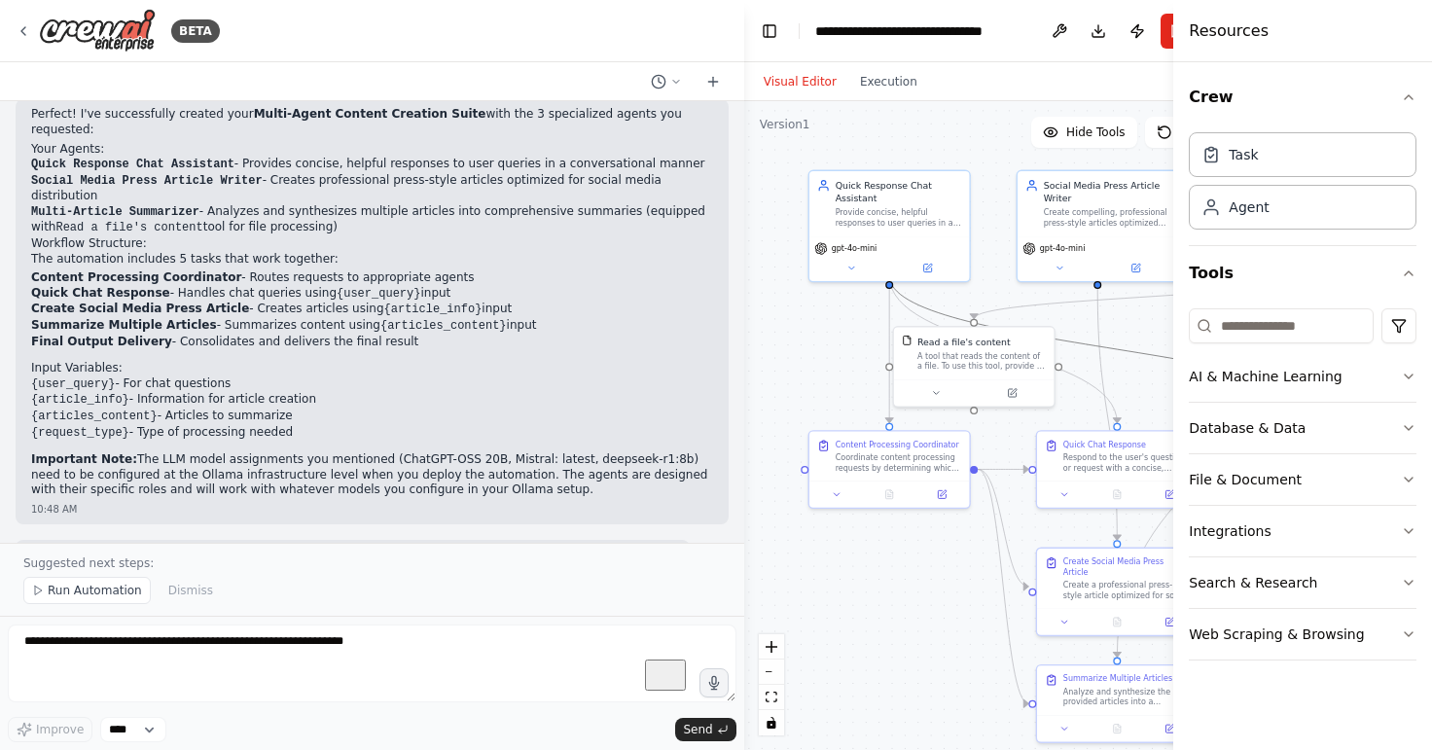
drag, startPoint x: 432, startPoint y: 146, endPoint x: 806, endPoint y: 133, distance: 374.6
click at [806, 133] on div "BETA I want a program that has 3 agents. 1- An agent for a simple chat, which r…" at bounding box center [716, 375] width 1432 height 750
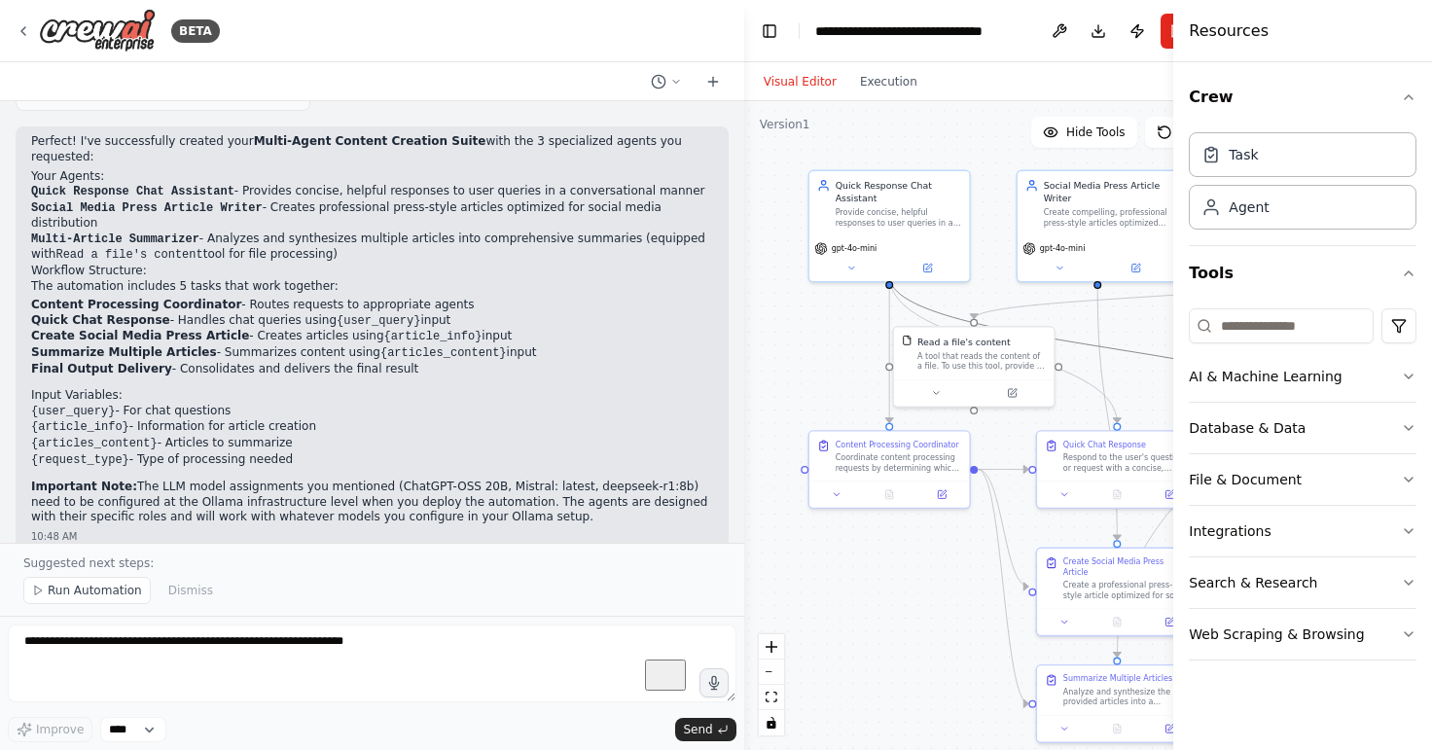
scroll to position [1537, 0]
click at [319, 296] on li "Content Processing Coordinator - Routes requests to appropriate agents" at bounding box center [372, 304] width 682 height 16
click at [0, 749] on div at bounding box center [0, 750] width 0 height 0
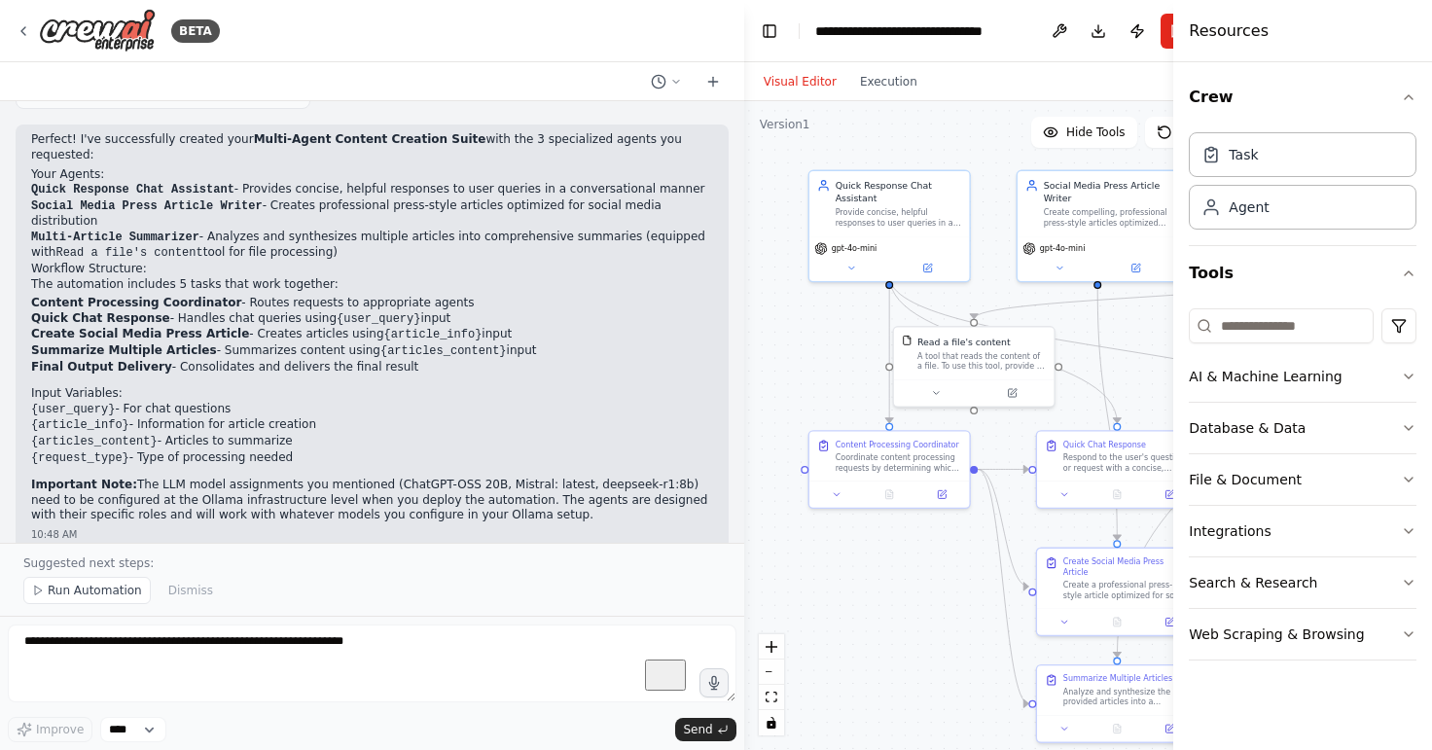
click at [560, 311] on li "Quick Chat Response - Handles chat queries using {user_query} input" at bounding box center [372, 319] width 682 height 17
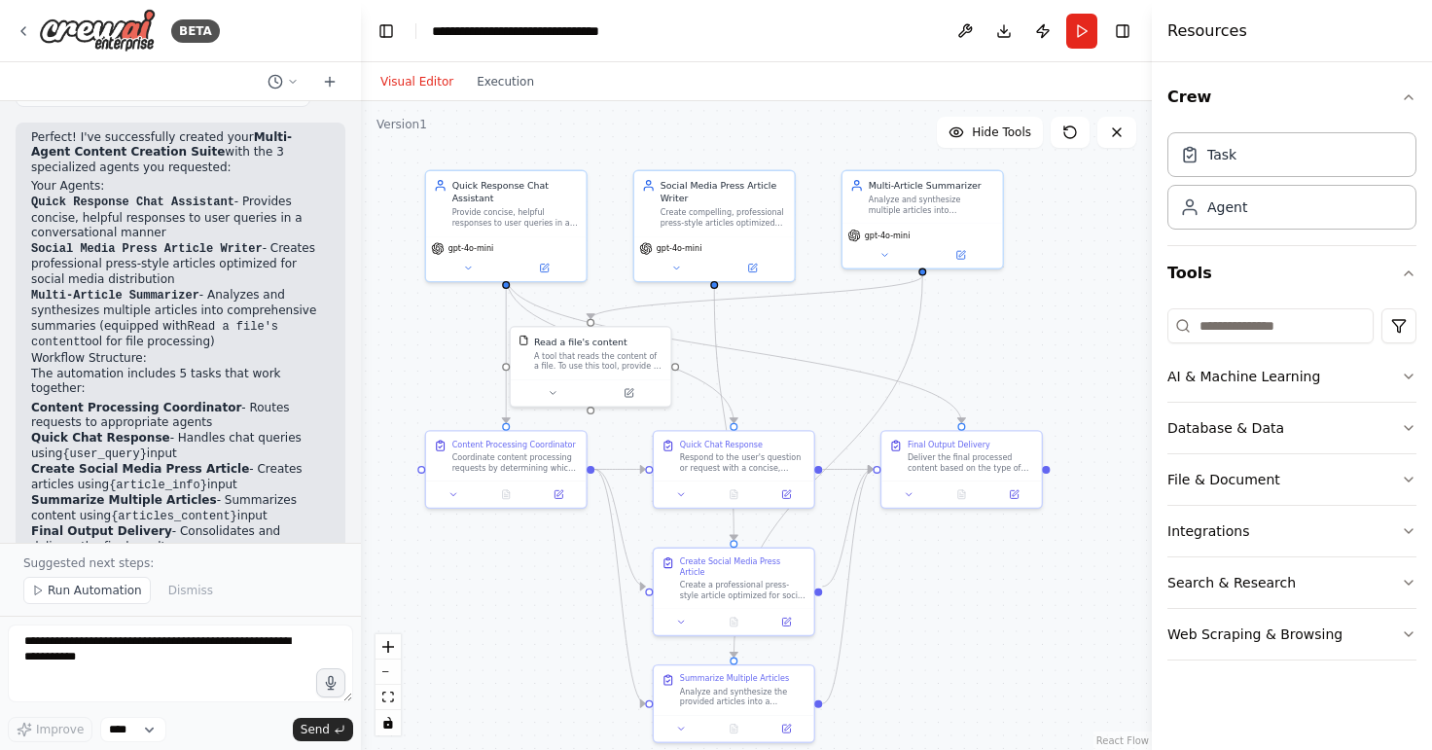
scroll to position [1845, 0]
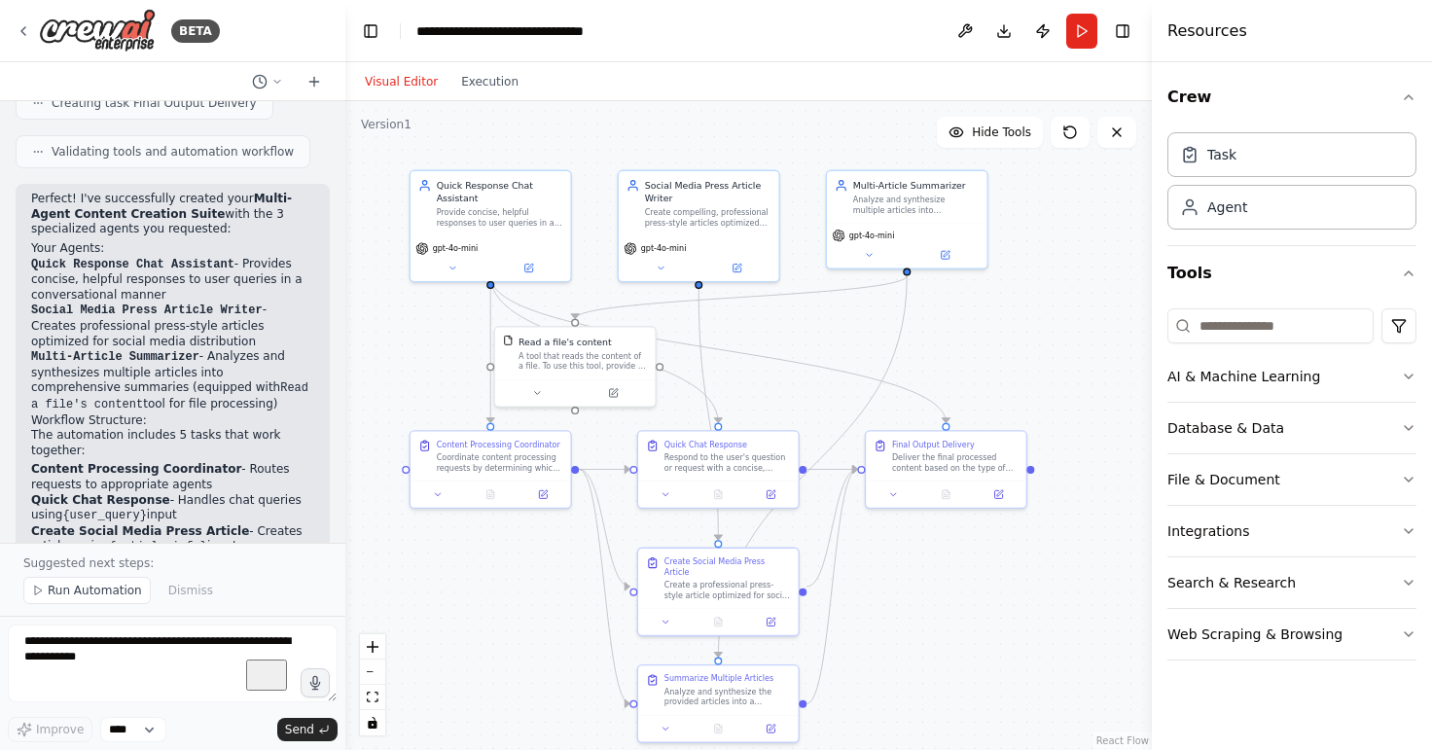
drag, startPoint x: 739, startPoint y: 288, endPoint x: 345, endPoint y: 346, distance: 398.2
click at [345, 346] on div at bounding box center [341, 375] width 8 height 750
drag, startPoint x: 589, startPoint y: 362, endPoint x: 1043, endPoint y: 335, distance: 455.0
click at [1043, 336] on div "A tool that reads the content of a file. To use this tool, provide a 'file_path…" at bounding box center [1031, 332] width 128 height 20
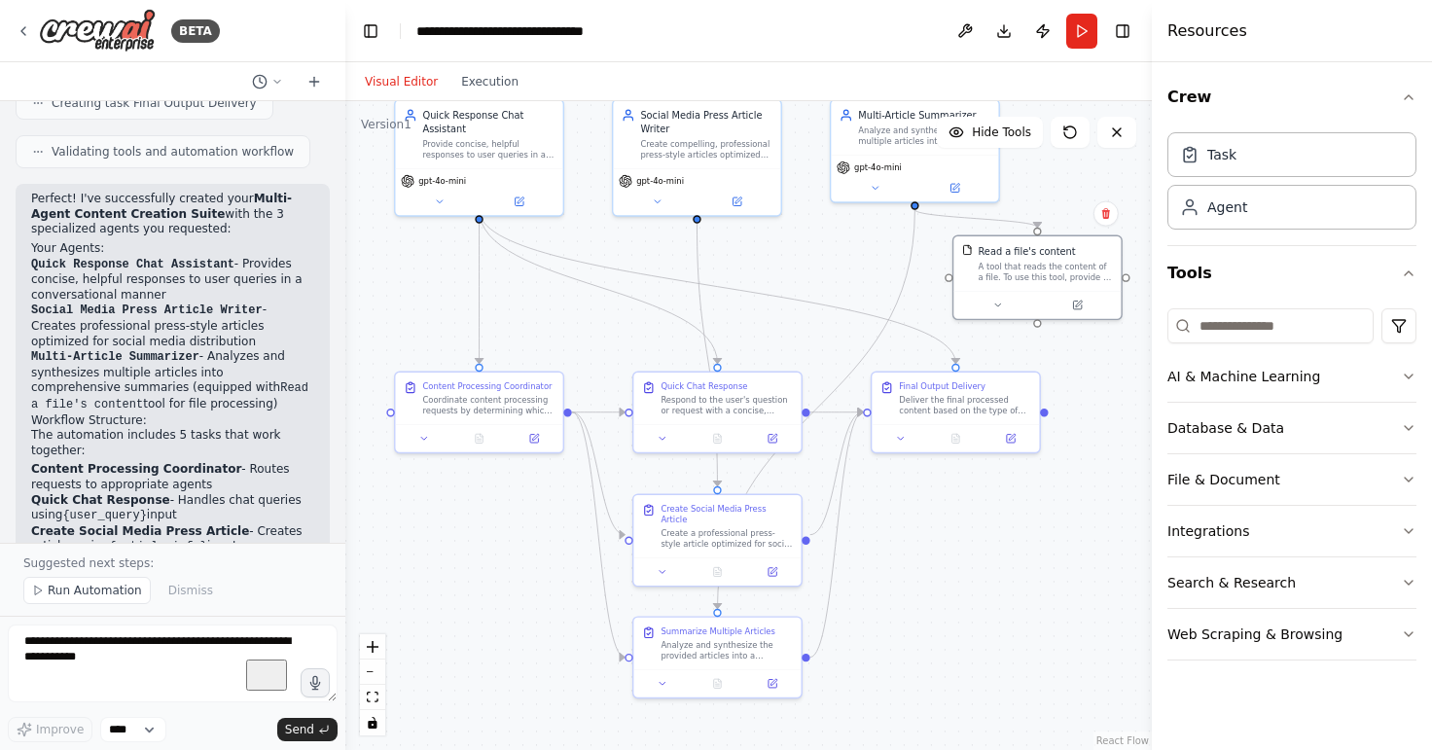
drag, startPoint x: 1064, startPoint y: 567, endPoint x: 1075, endPoint y: 515, distance: 52.6
click at [1091, 29] on button "Run" at bounding box center [1081, 31] width 31 height 35
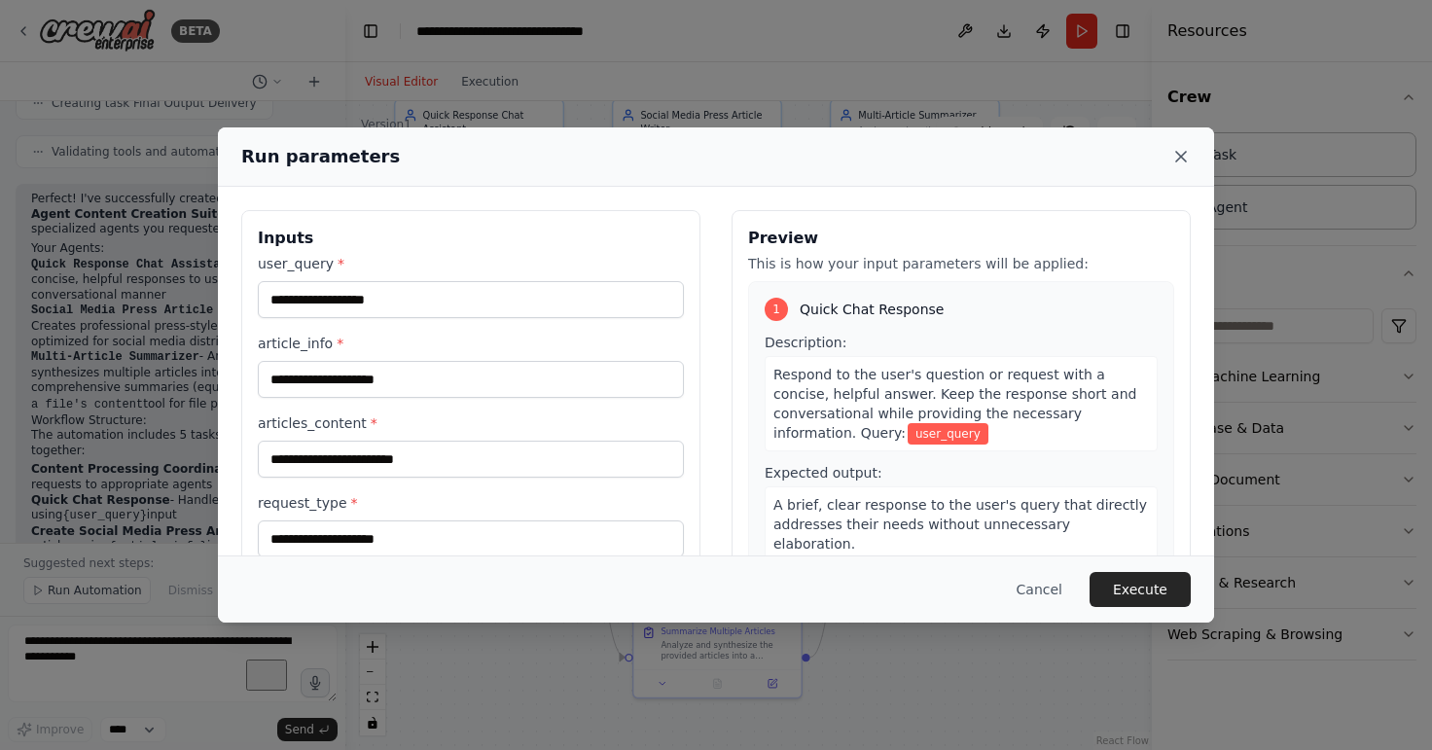
click at [1178, 157] on icon at bounding box center [1180, 156] width 19 height 19
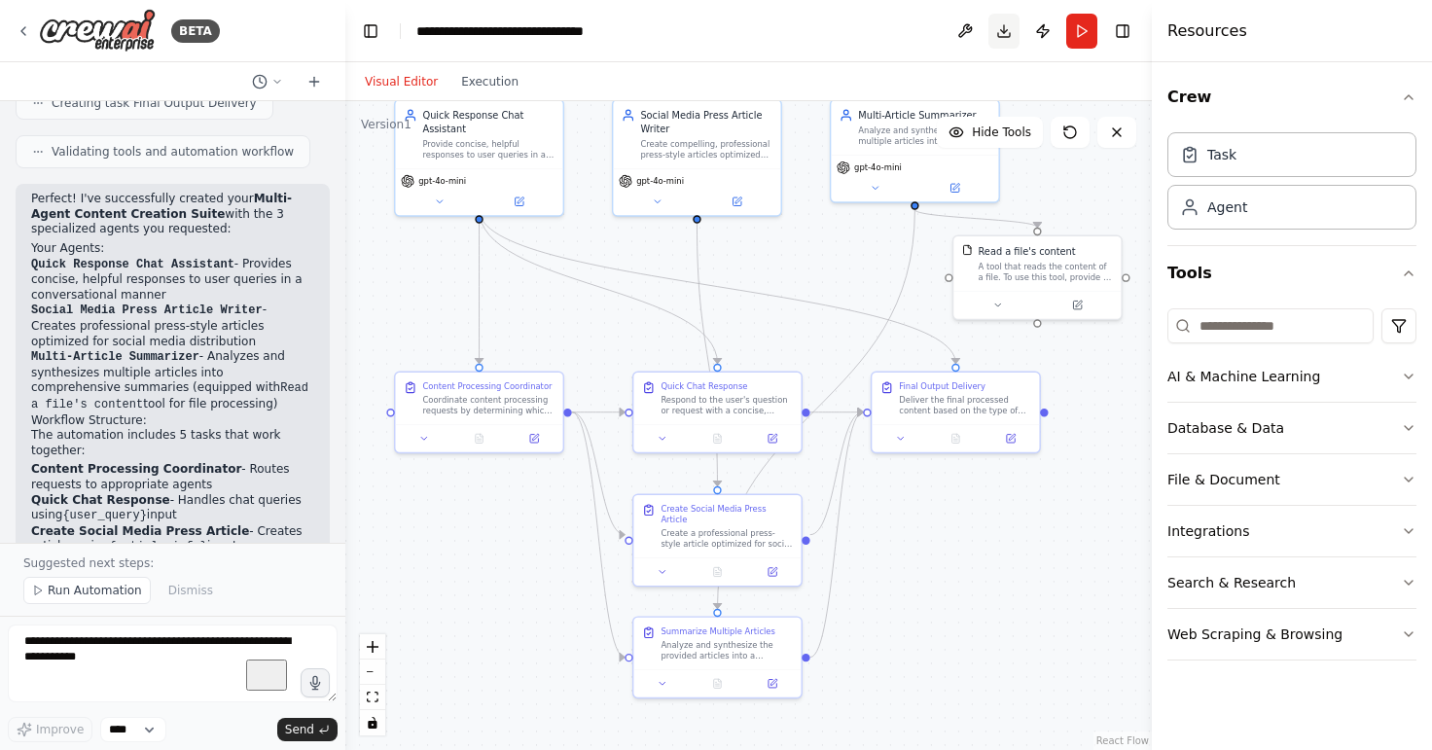
click at [1016, 35] on button "Download" at bounding box center [1003, 31] width 31 height 35
click at [1003, 35] on button "Download" at bounding box center [1003, 31] width 31 height 35
click at [1006, 137] on span "Hide Tools" at bounding box center [1001, 132] width 59 height 16
click at [1006, 137] on span "Show Tools" at bounding box center [999, 132] width 64 height 16
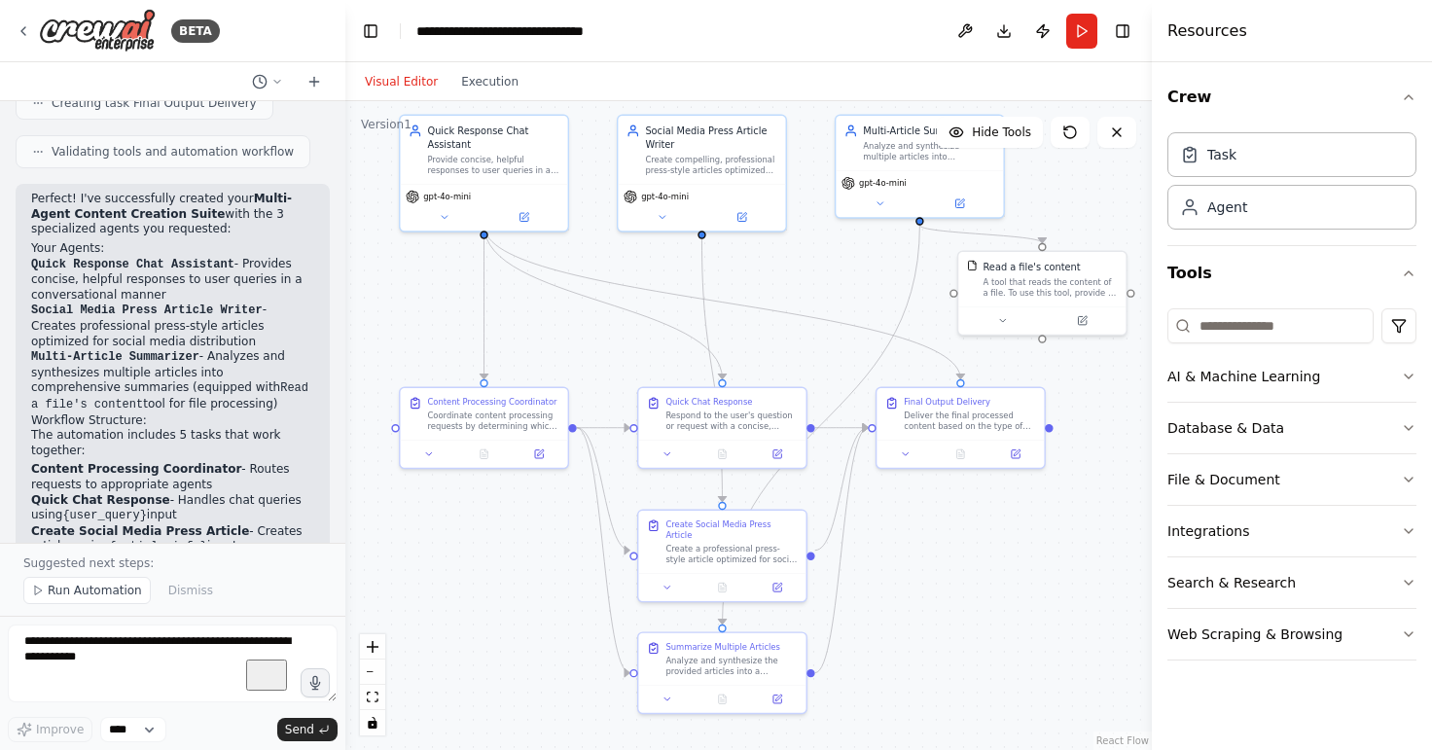
drag, startPoint x: 1086, startPoint y: 527, endPoint x: 1091, endPoint y: 543, distance: 16.3
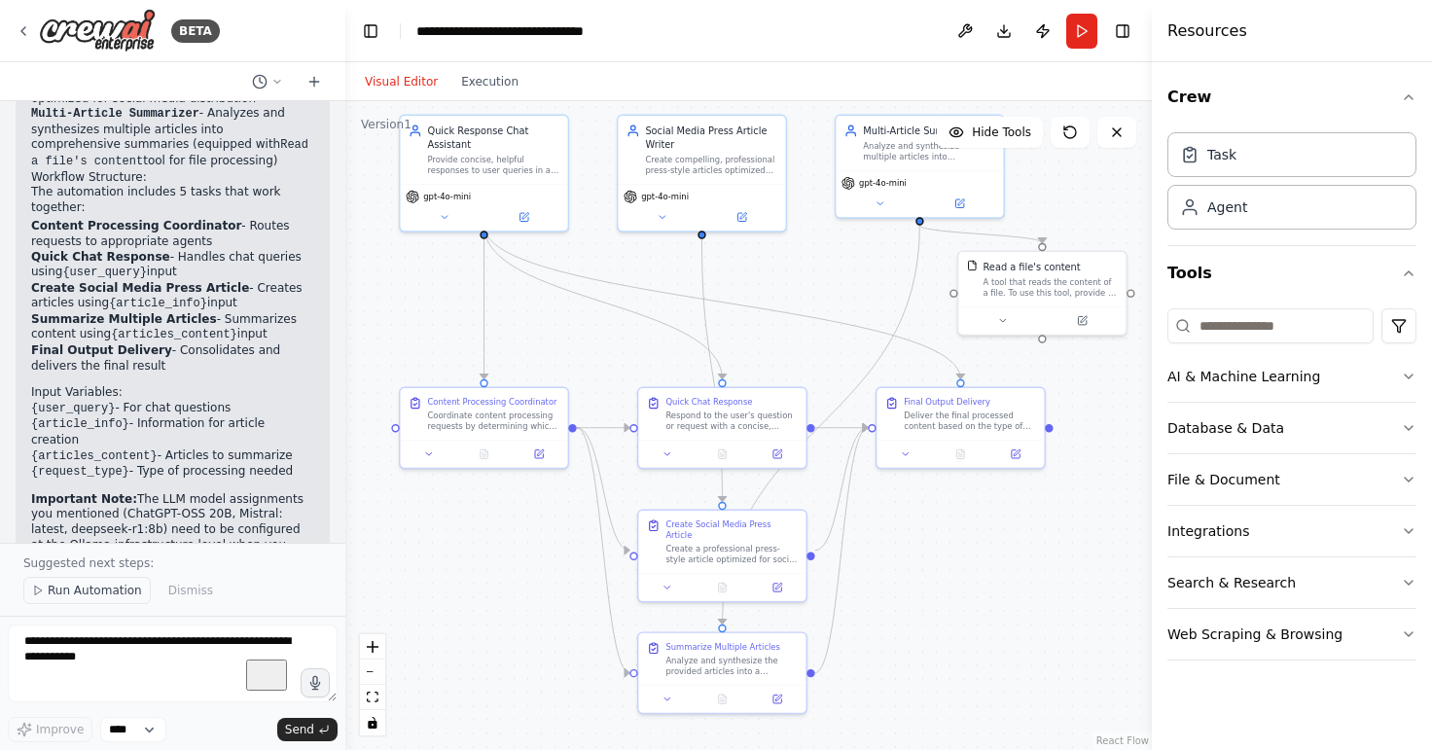
click at [101, 604] on button "Run Automation" at bounding box center [86, 590] width 127 height 27
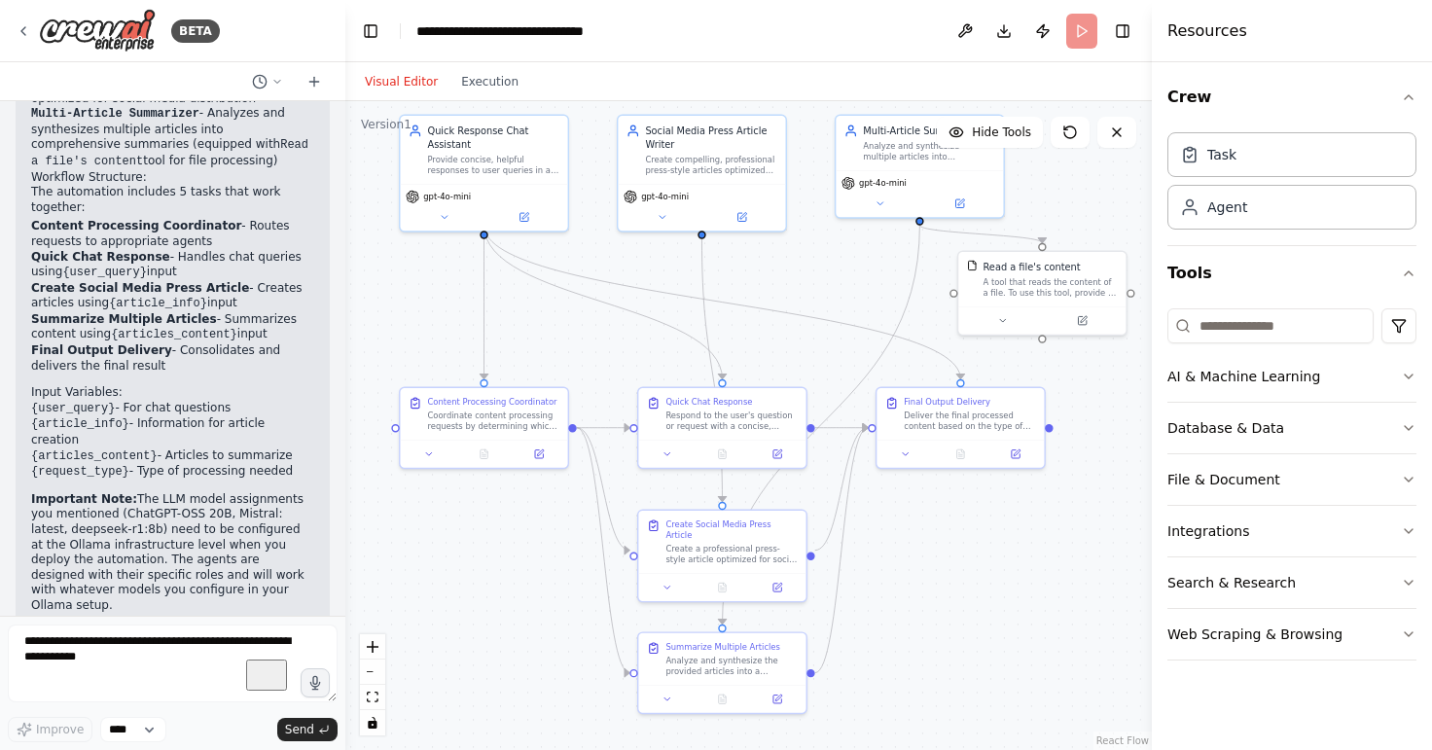
scroll to position [2015, 0]
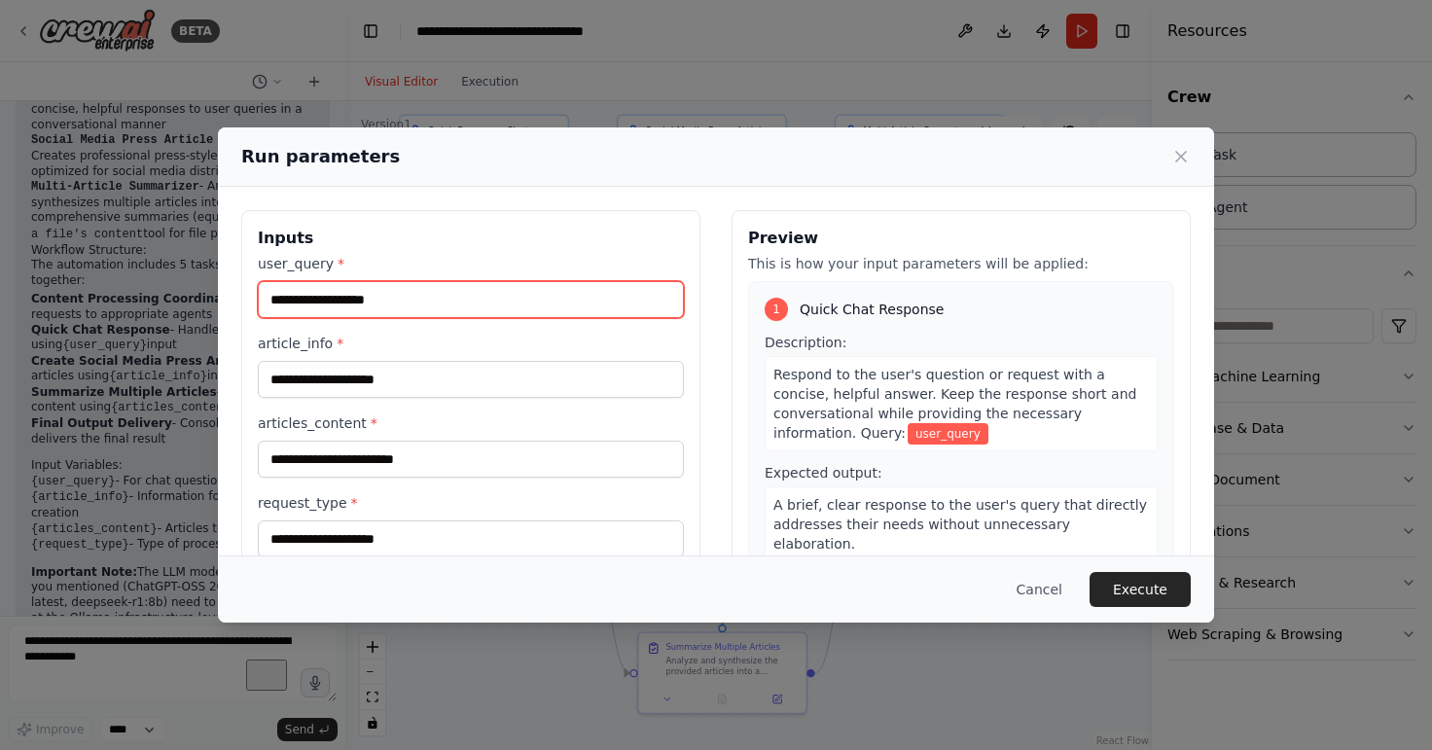
click at [405, 296] on input "user_query *" at bounding box center [471, 299] width 426 height 37
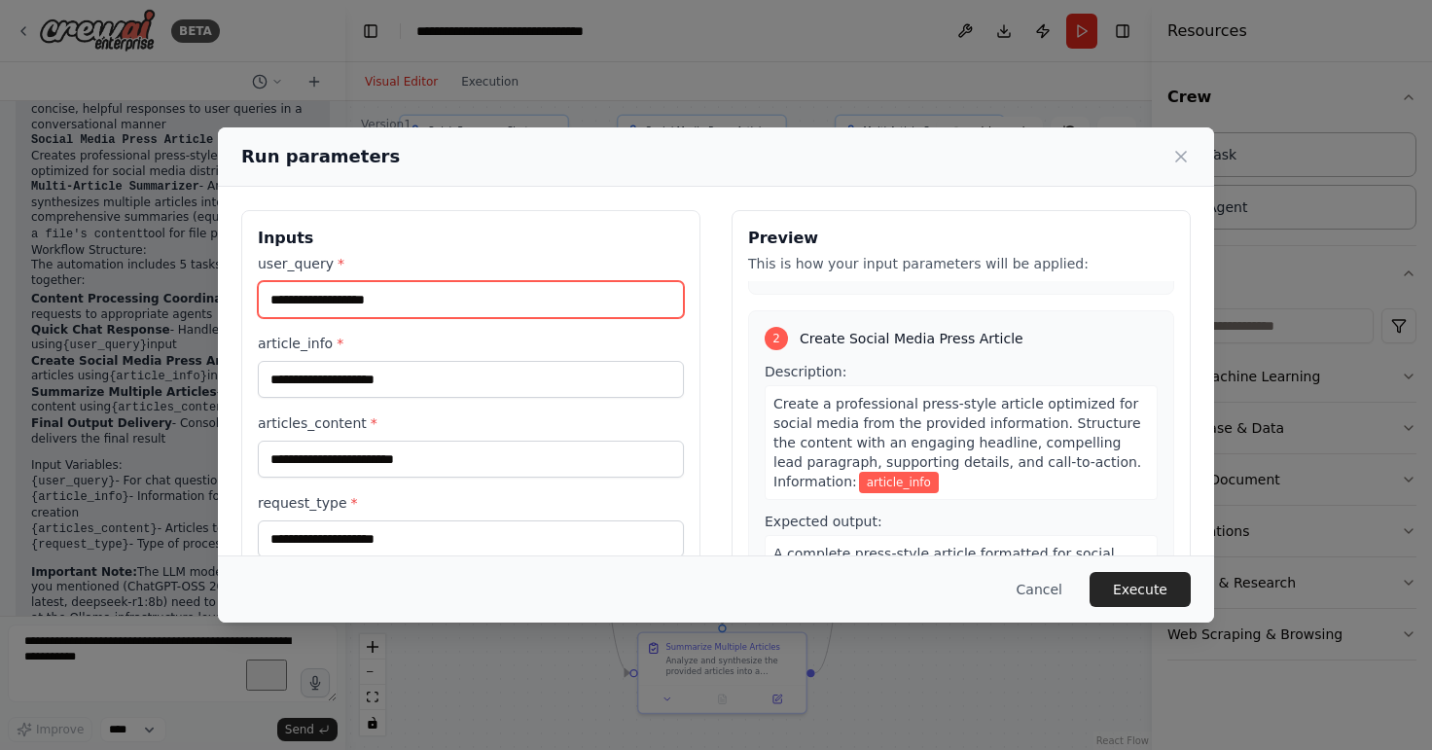
scroll to position [277, 0]
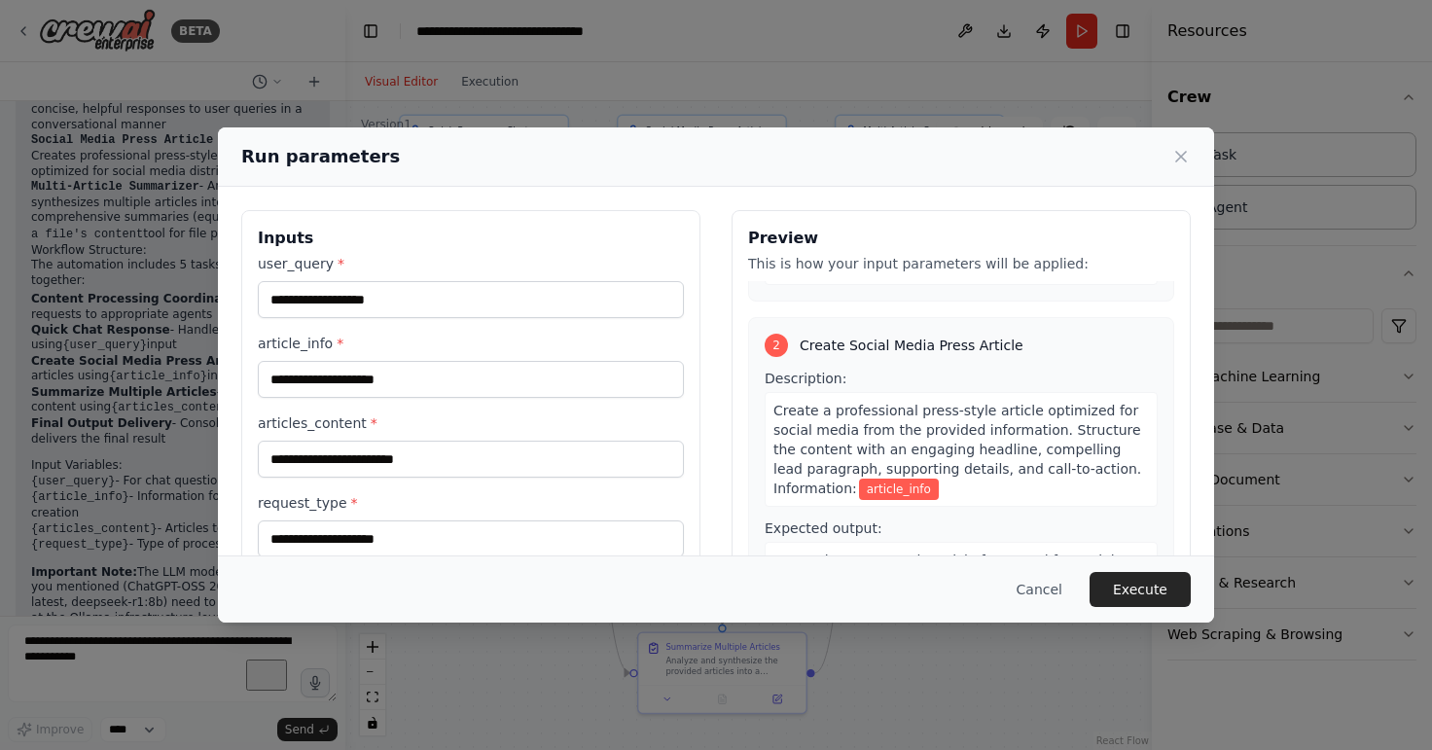
click at [945, 336] on span "Create Social Media Press Article" at bounding box center [911, 345] width 224 height 19
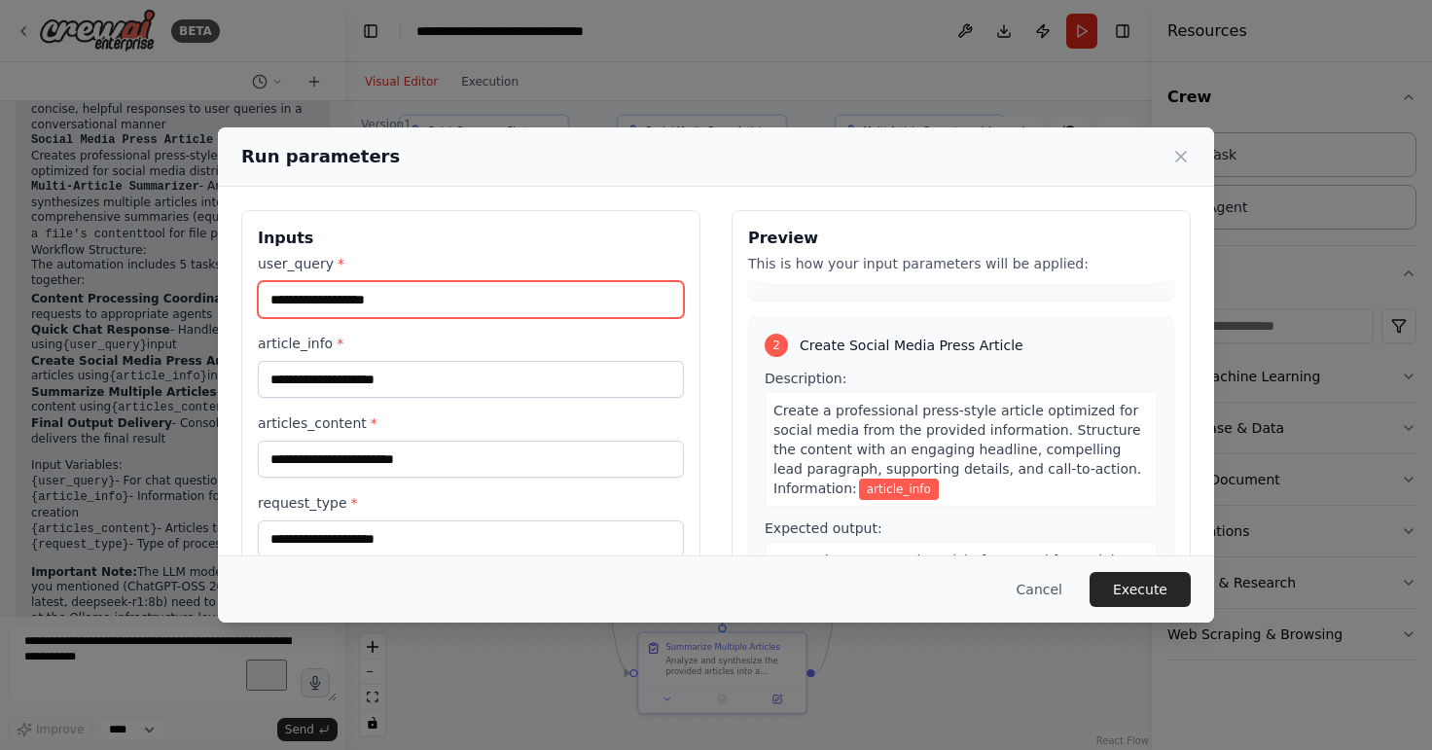
click at [467, 305] on input "user_query *" at bounding box center [471, 299] width 426 height 37
paste input "**********"
click at [626, 302] on input "**********" at bounding box center [471, 299] width 426 height 37
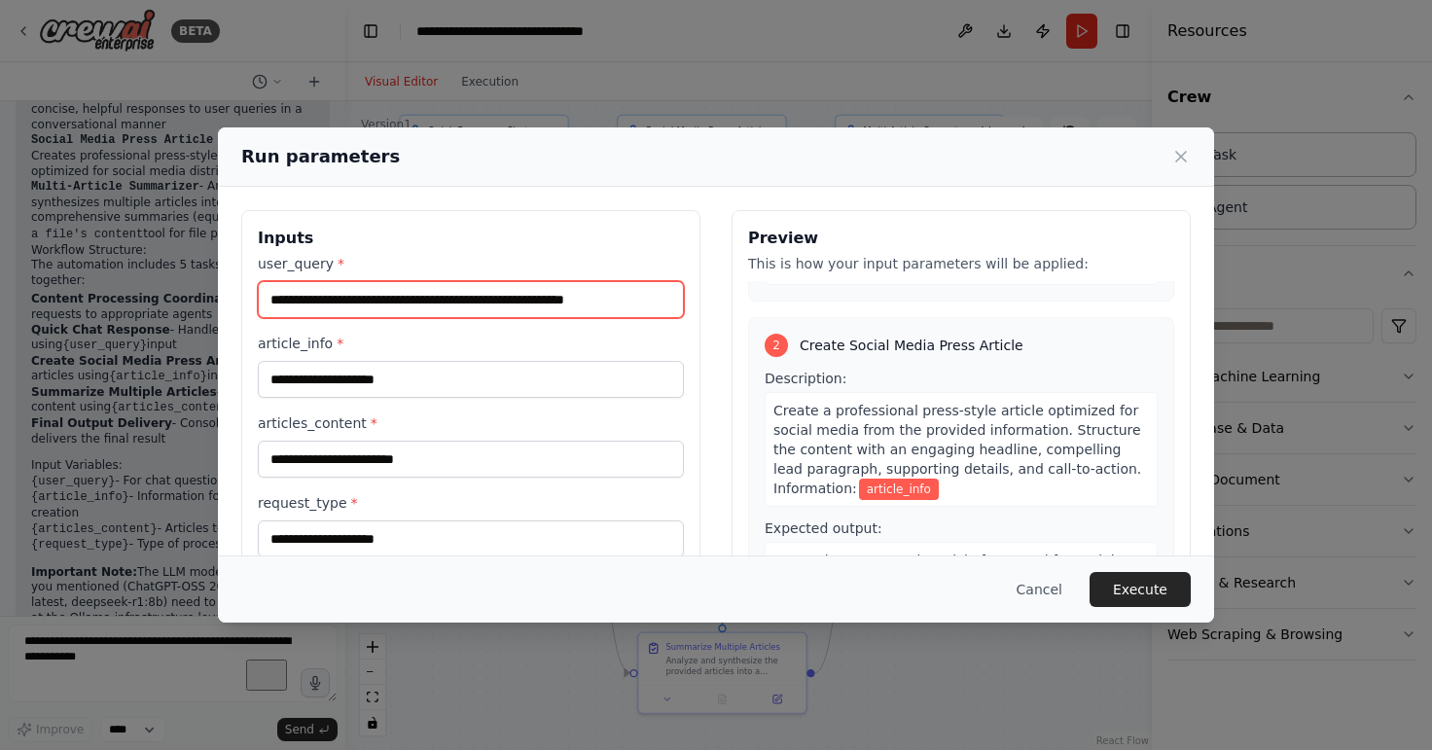
click at [633, 301] on input "**********" at bounding box center [471, 299] width 426 height 37
paste input "**********"
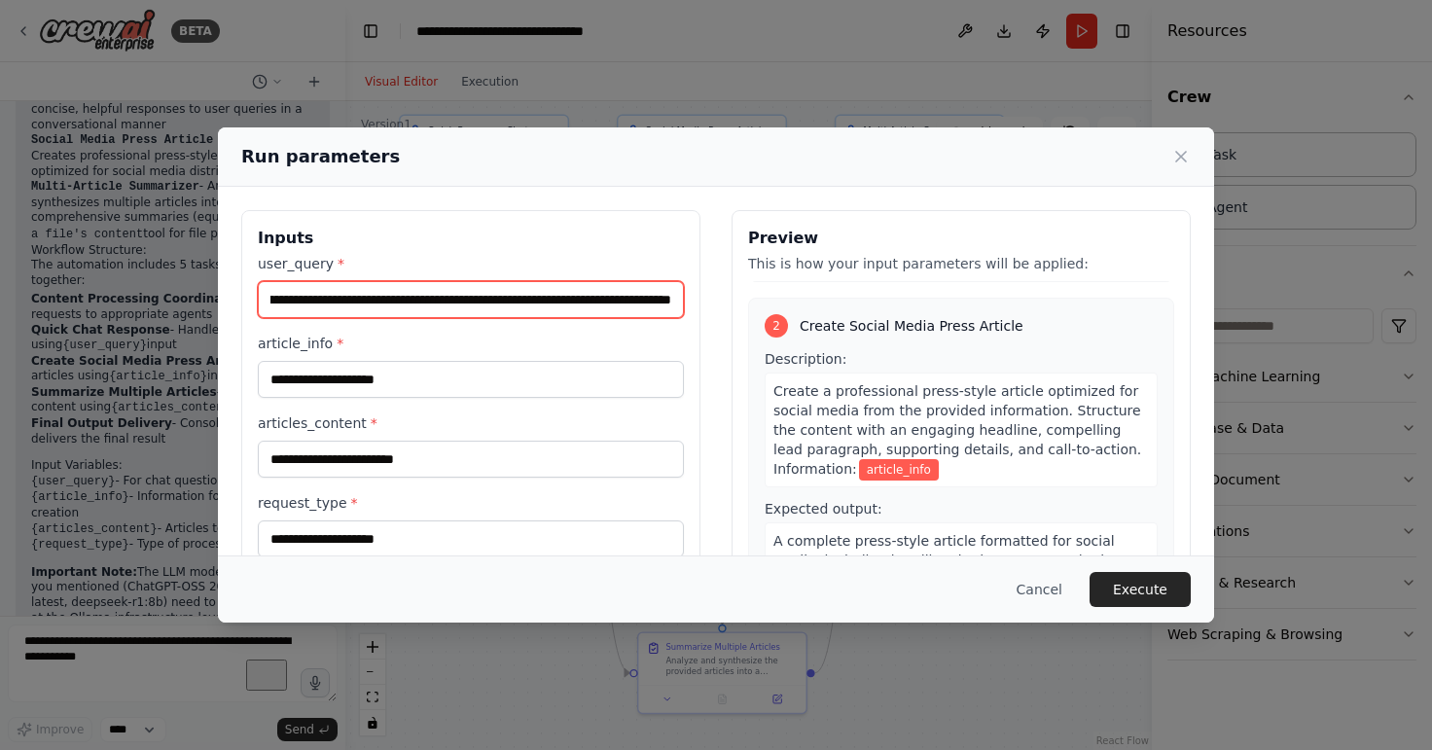
drag, startPoint x: 482, startPoint y: 296, endPoint x: 437, endPoint y: 305, distance: 46.7
click at [437, 305] on input "**********" at bounding box center [471, 299] width 426 height 37
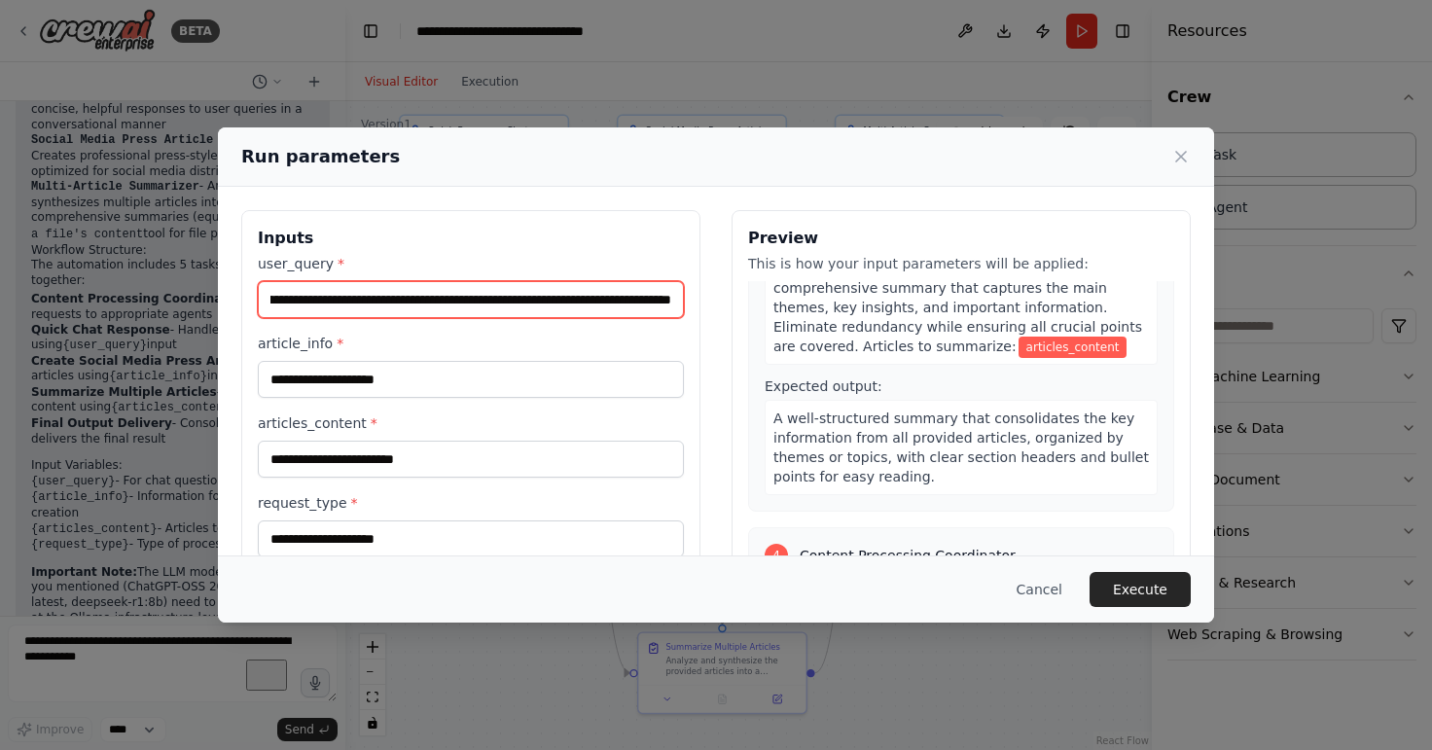
scroll to position [138, 0]
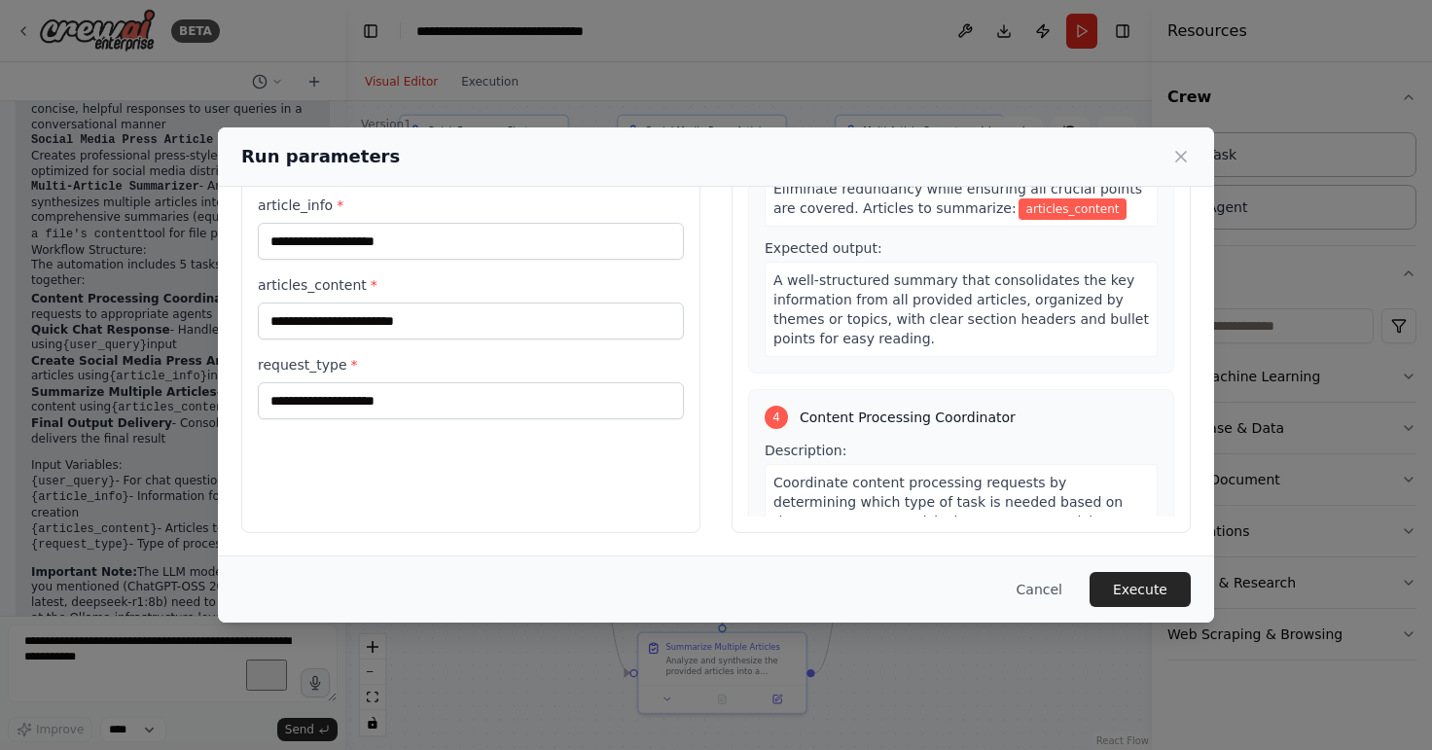
type input "**********"
click at [311, 363] on label "request_type *" at bounding box center [471, 364] width 426 height 19
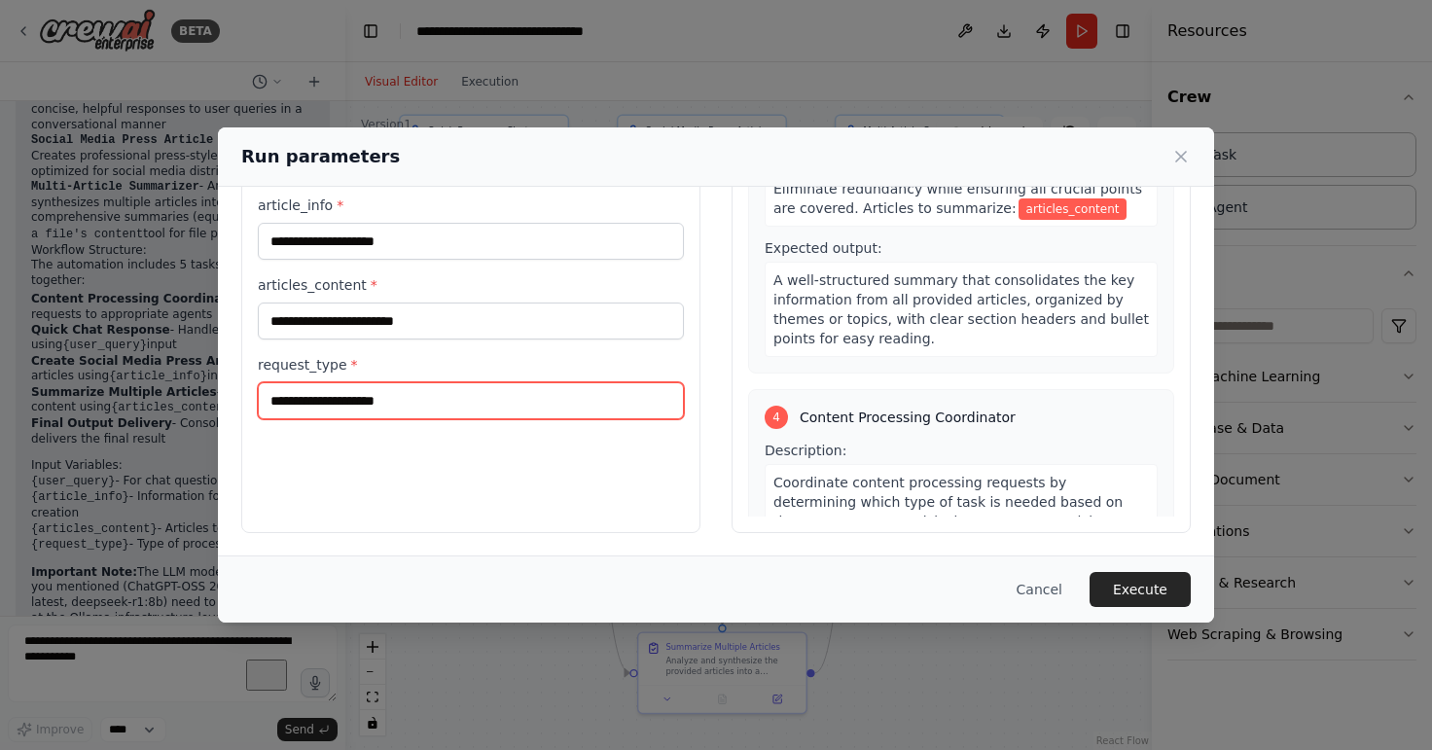
click at [311, 382] on input "request_type *" at bounding box center [471, 400] width 426 height 37
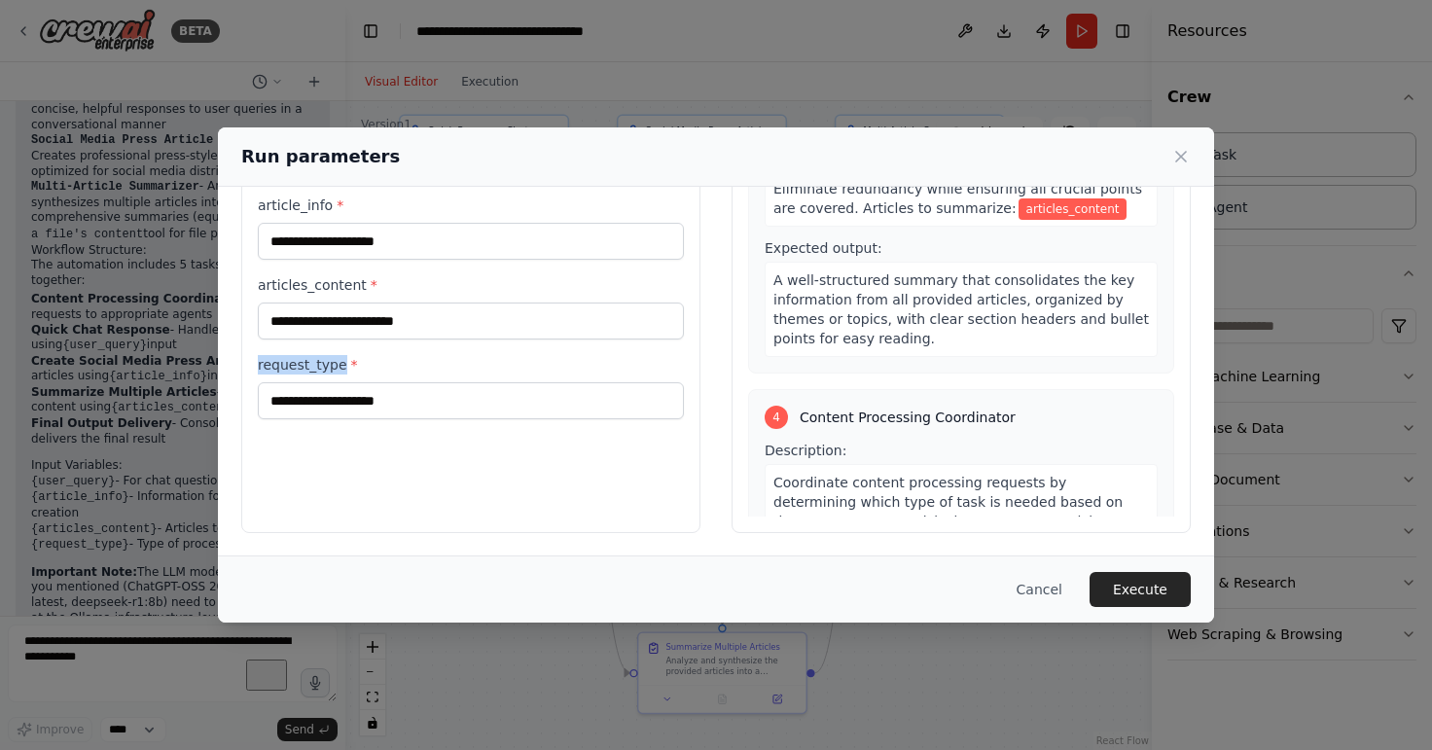
click at [311, 363] on label "request_type *" at bounding box center [471, 364] width 426 height 19
click at [311, 382] on input "request_type *" at bounding box center [471, 400] width 426 height 37
click at [311, 363] on label "request_type *" at bounding box center [471, 364] width 426 height 19
click at [311, 382] on input "request_type *" at bounding box center [471, 400] width 426 height 37
click at [0, 749] on div at bounding box center [0, 750] width 0 height 0
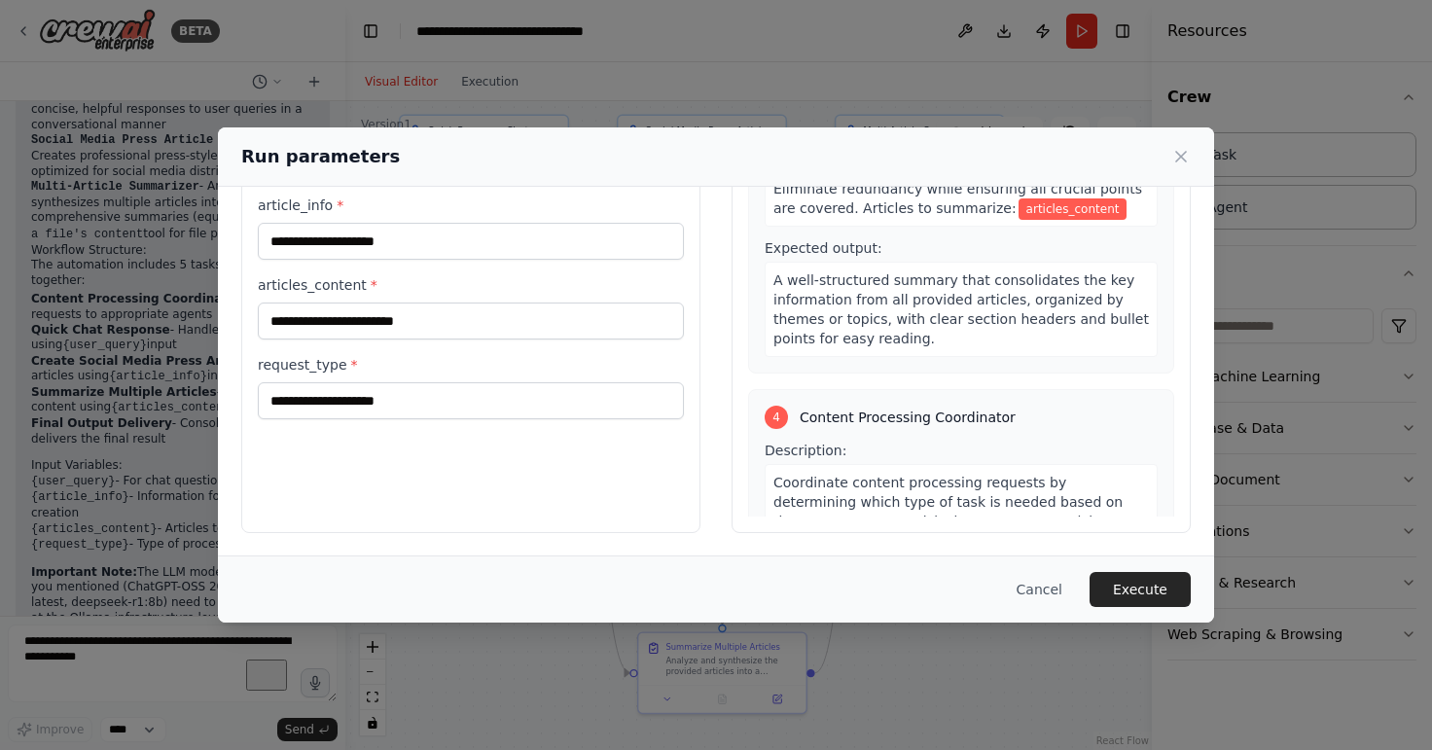
click at [596, 358] on label "request_type *" at bounding box center [471, 364] width 426 height 19
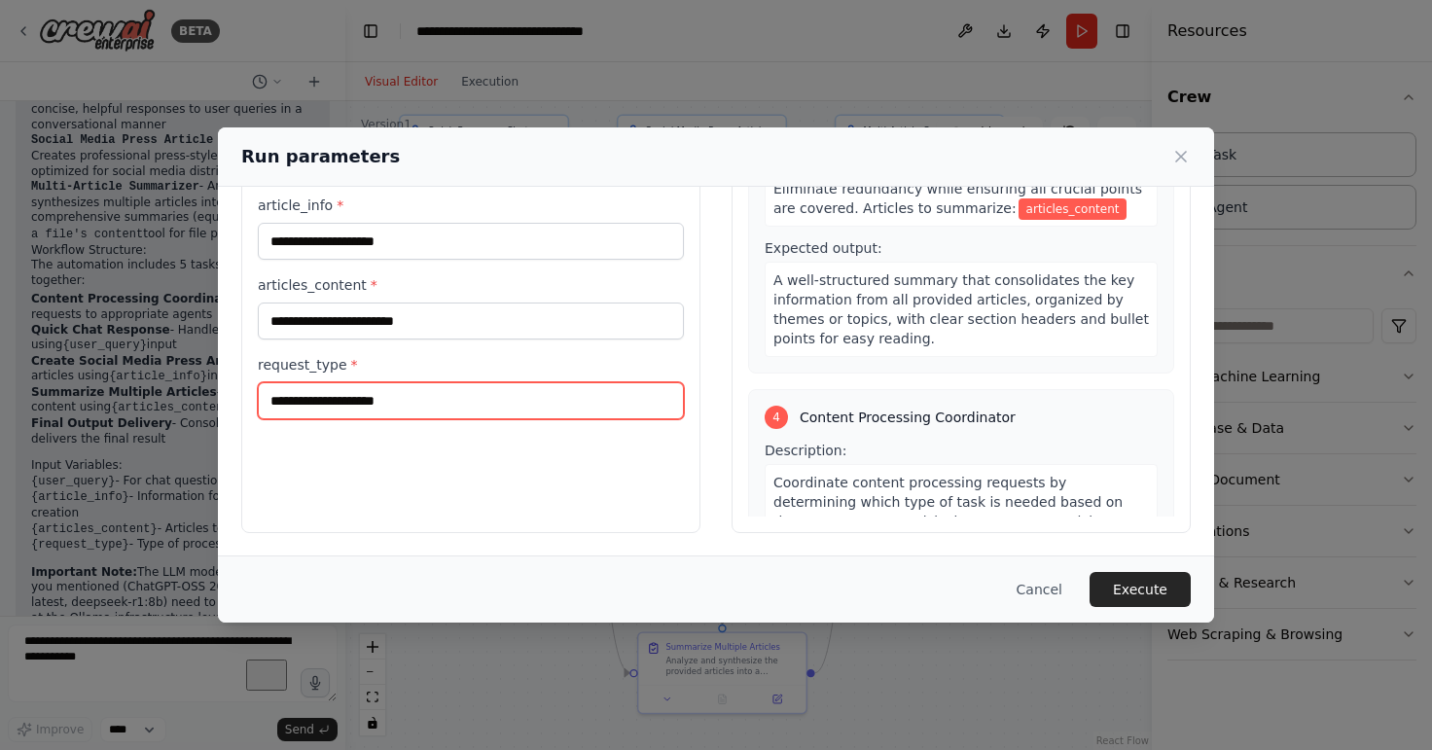
click at [596, 382] on input "request_type *" at bounding box center [471, 400] width 426 height 37
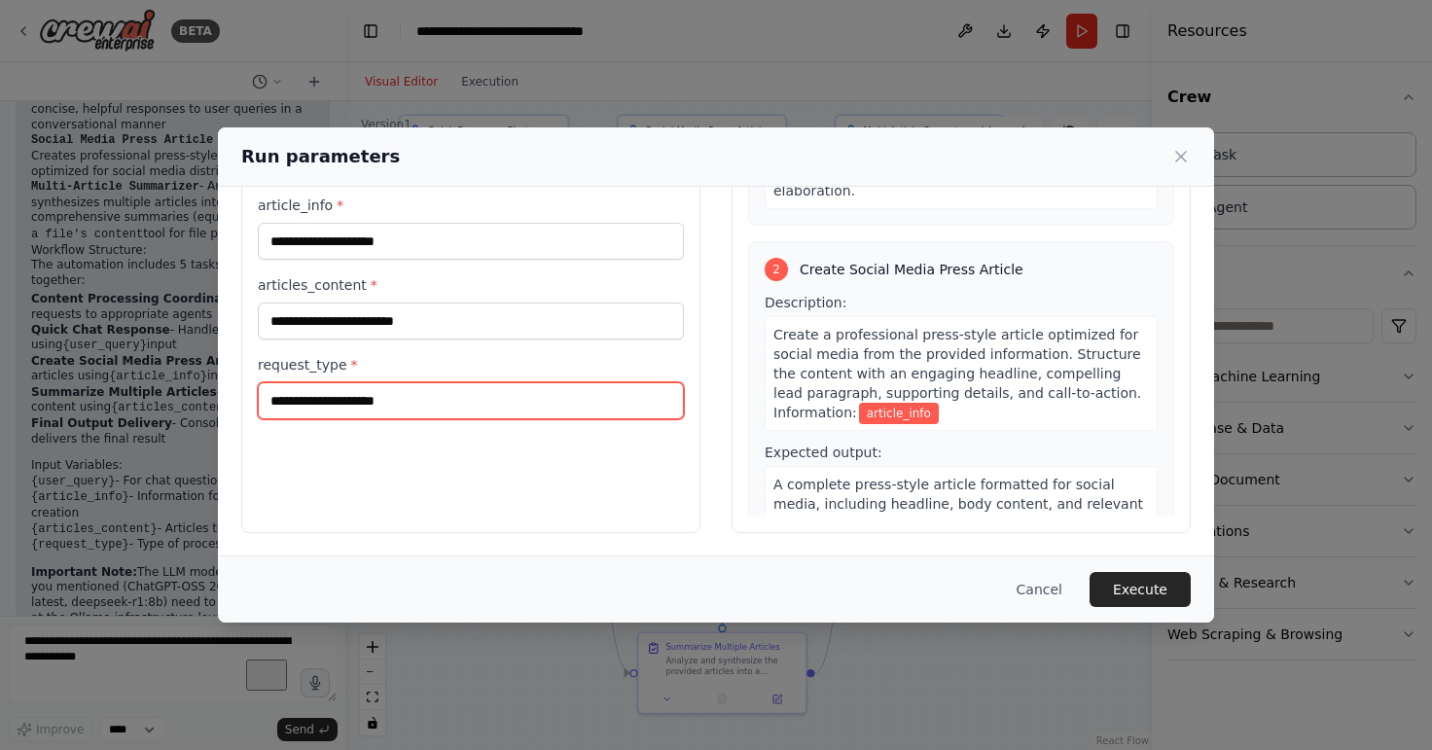
scroll to position [0, 0]
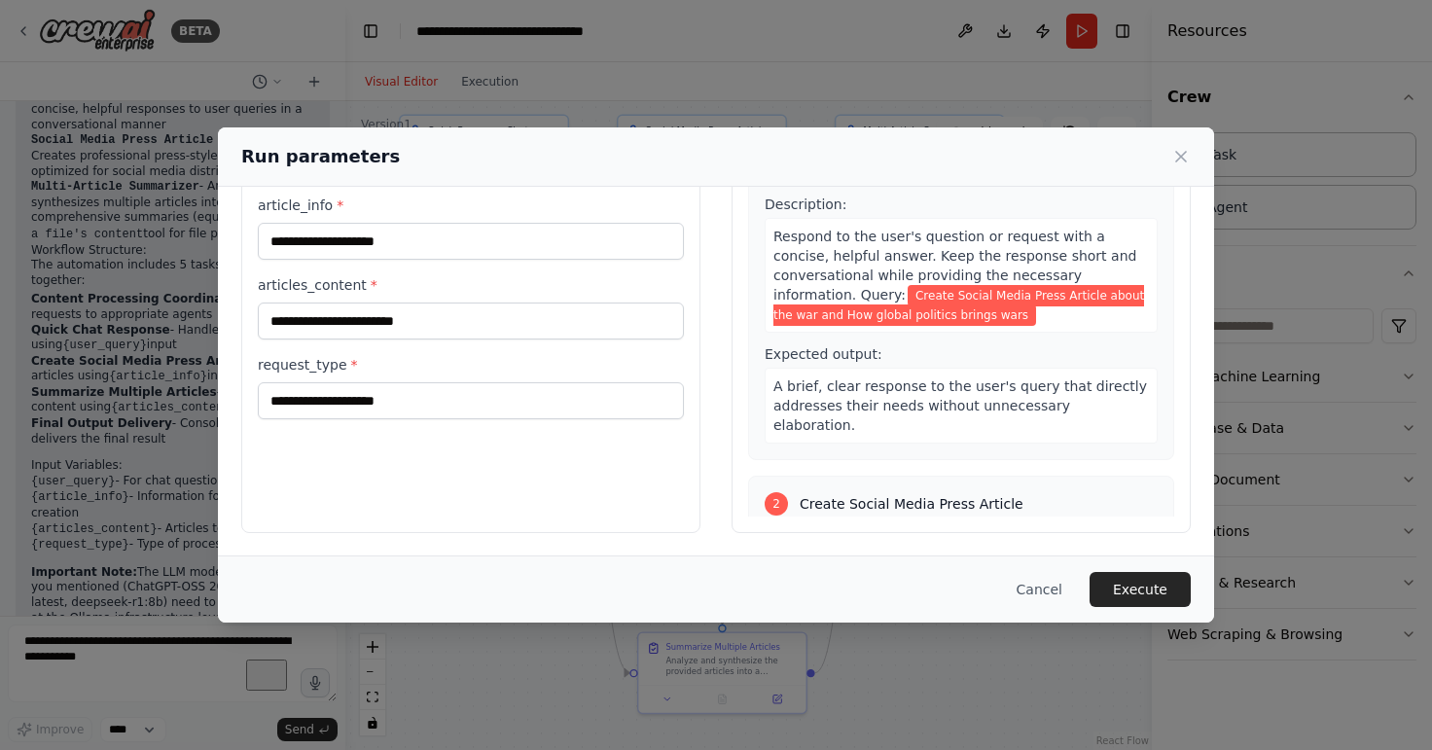
click at [1011, 325] on div "Respond to the user's question or request with a concise, helpful answer. Keep …" at bounding box center [960, 275] width 393 height 115
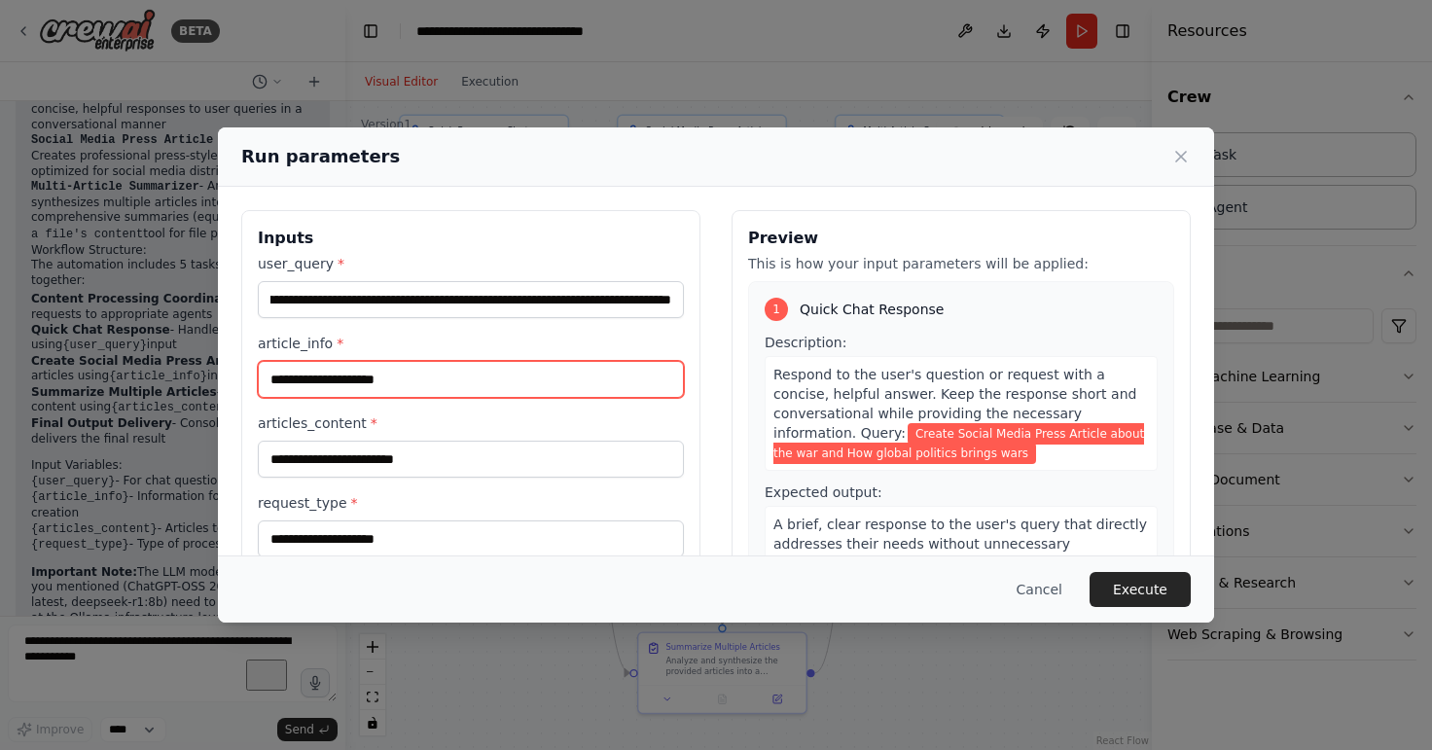
click at [494, 384] on input "article_info *" at bounding box center [471, 379] width 426 height 37
type input "**********"
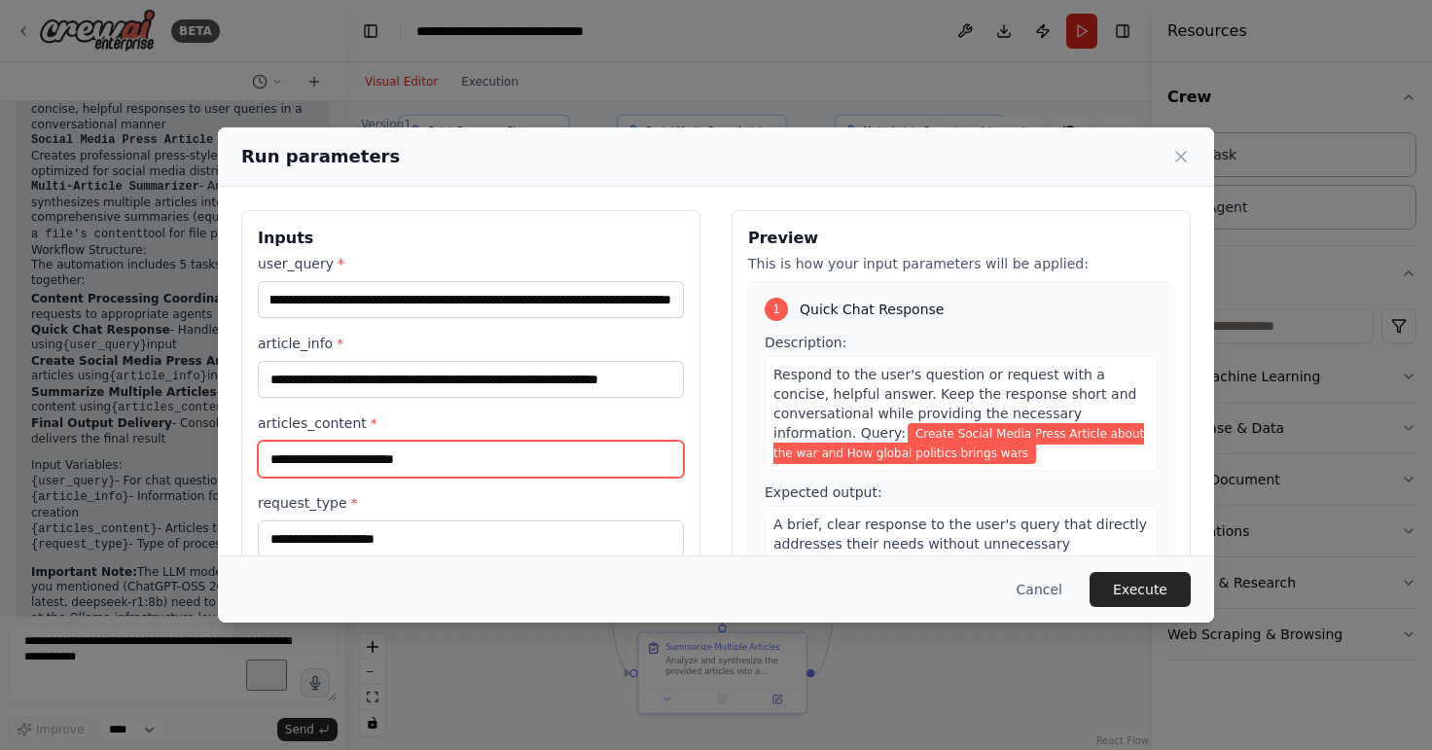
click at [472, 456] on input "articles_content *" at bounding box center [471, 459] width 426 height 37
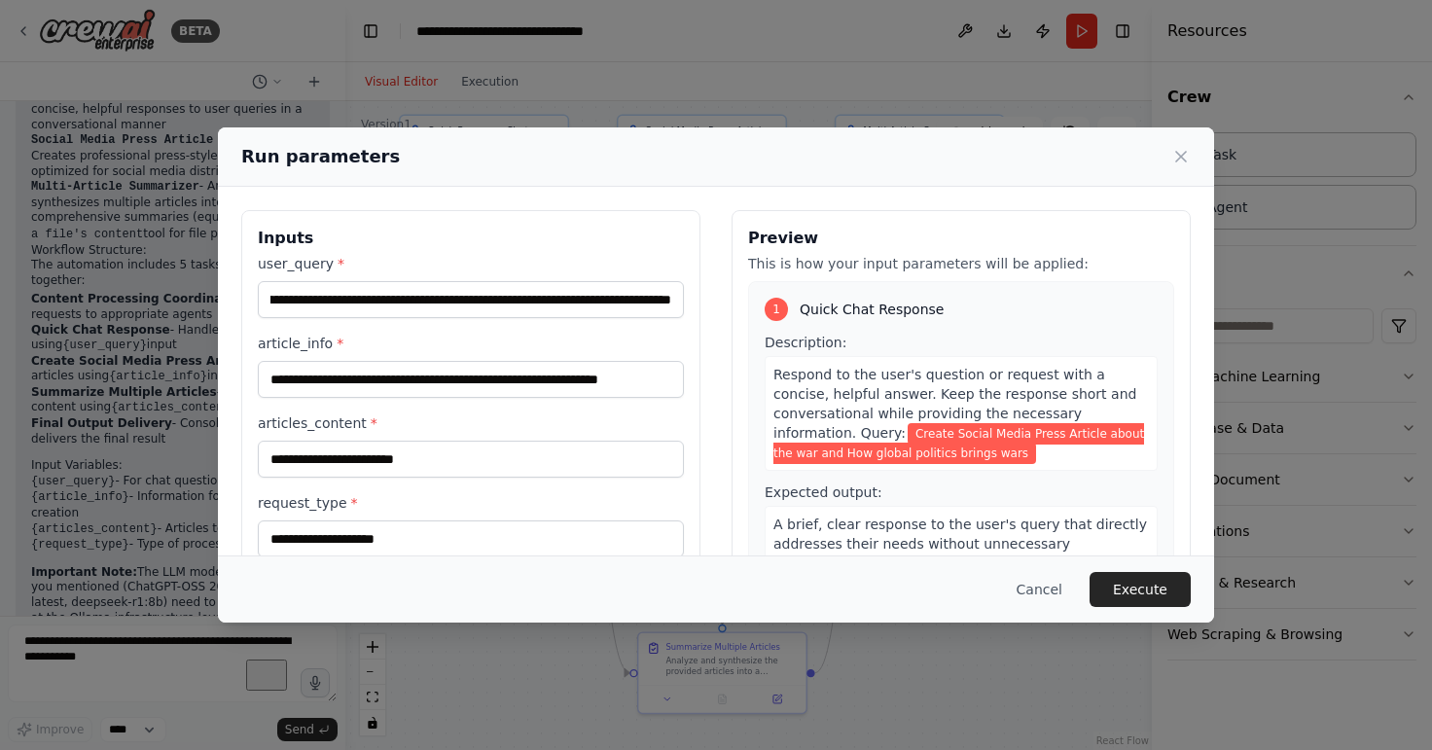
click at [336, 420] on label "articles_content *" at bounding box center [471, 422] width 426 height 19
click at [336, 441] on input "articles_content *" at bounding box center [471, 459] width 426 height 37
click at [336, 419] on label "articles_content *" at bounding box center [471, 422] width 426 height 19
click at [336, 441] on input "articles_content *" at bounding box center [471, 459] width 426 height 37
click at [336, 419] on label "articles_content *" at bounding box center [471, 422] width 426 height 19
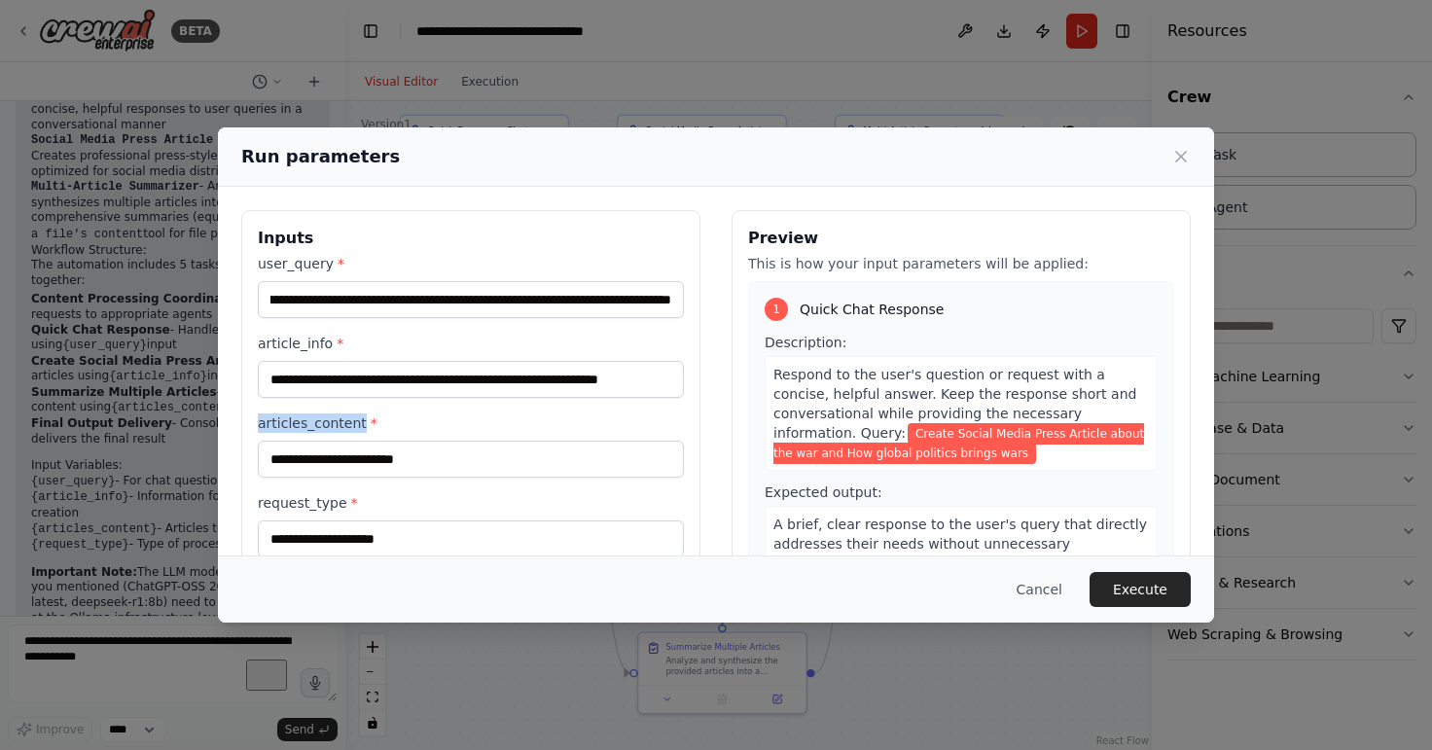
click at [336, 441] on input "articles_content *" at bounding box center [471, 459] width 426 height 37
click at [0, 749] on div at bounding box center [0, 750] width 0 height 0
click at [635, 413] on label "articles_content *" at bounding box center [471, 422] width 426 height 19
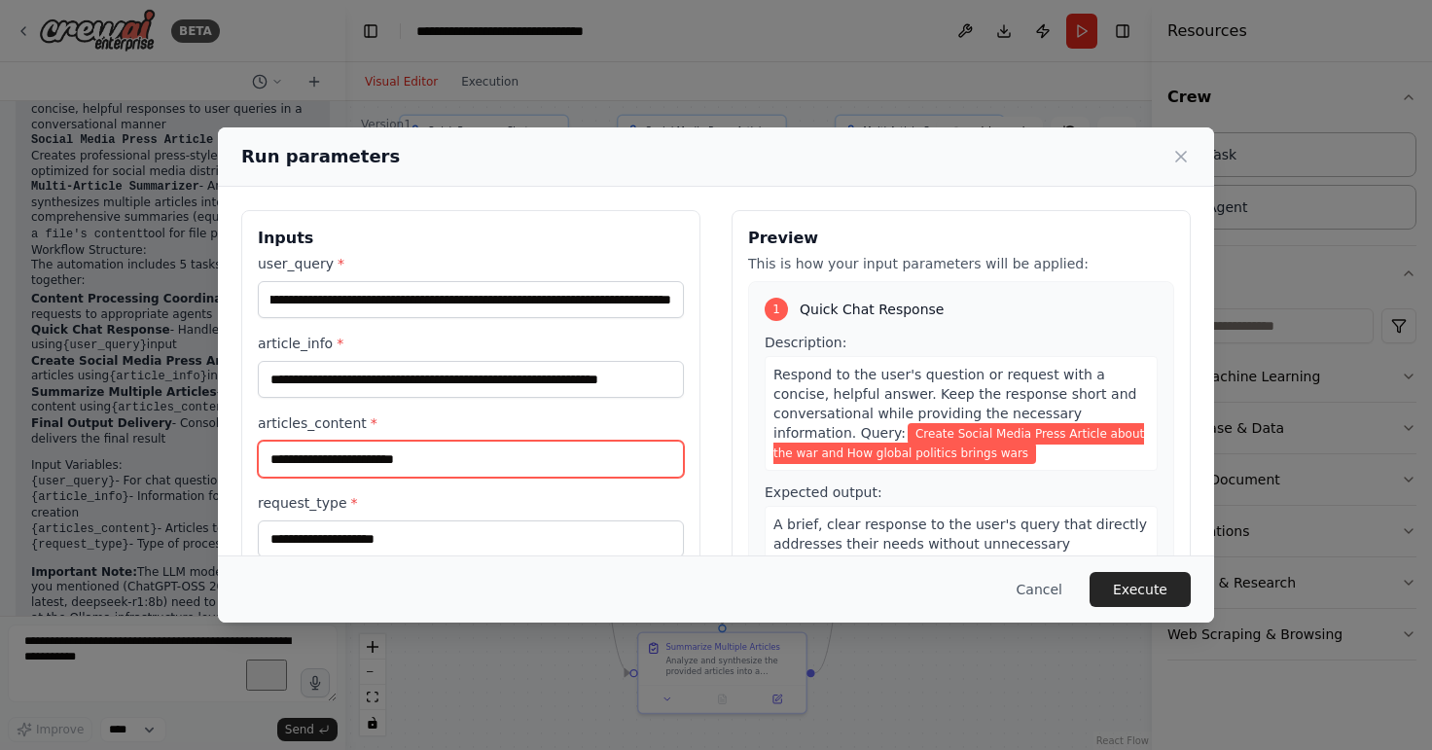
click at [635, 441] on input "articles_content *" at bounding box center [471, 459] width 426 height 37
click at [594, 457] on input "articles_content *" at bounding box center [471, 459] width 426 height 37
type input "**********"
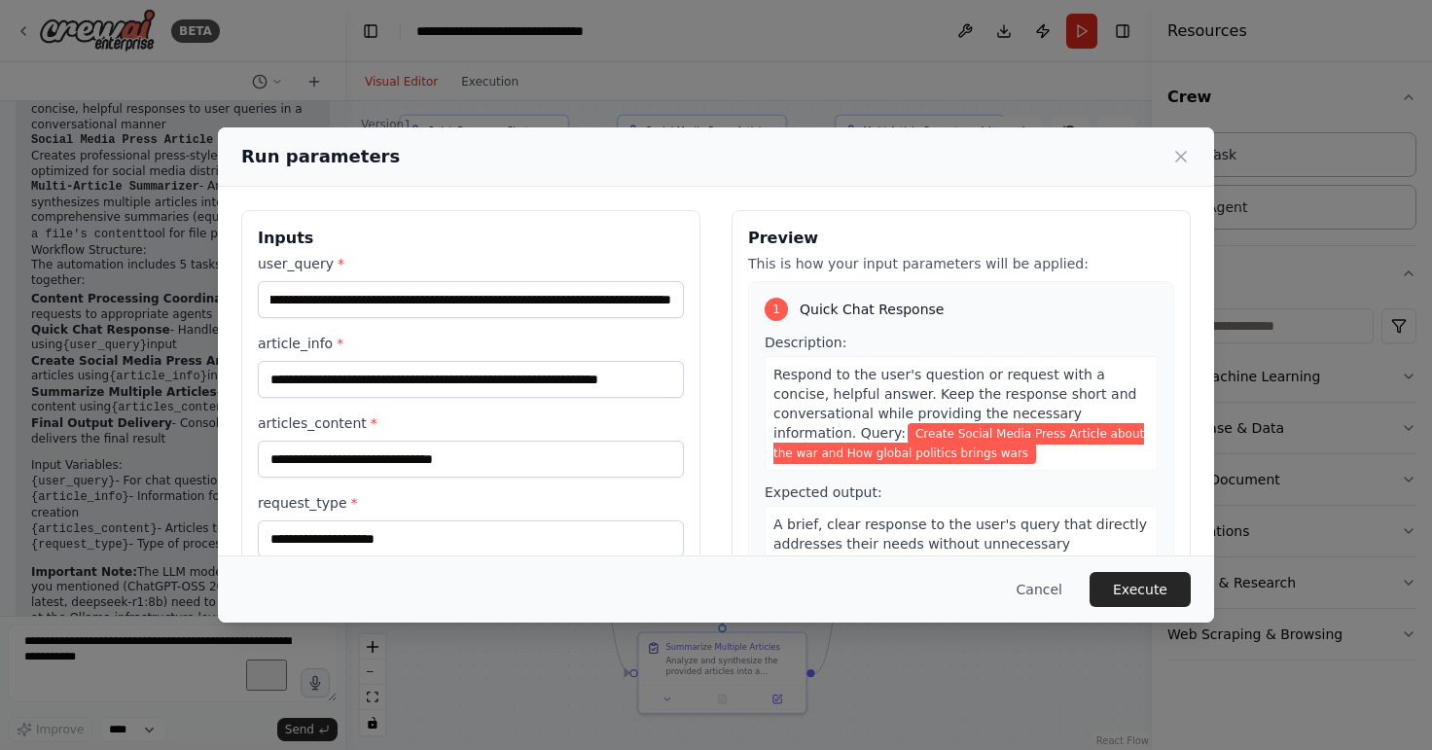
click at [973, 437] on span "Create Social Media Press Article about the war and How global politics brings …" at bounding box center [958, 443] width 371 height 41
click at [973, 394] on span "Respond to the user's question or request with a concise, helpful answer. Keep …" at bounding box center [954, 404] width 363 height 74
click at [955, 412] on span "Respond to the user's question or request with a concise, helpful answer. Keep …" at bounding box center [954, 404] width 363 height 74
click at [951, 435] on span "Create Social Media Press Article about the war and How global politics brings …" at bounding box center [958, 443] width 371 height 41
click at [937, 492] on div "Expected output: A brief, clear response to the user's query that directly addr…" at bounding box center [960, 531] width 393 height 99
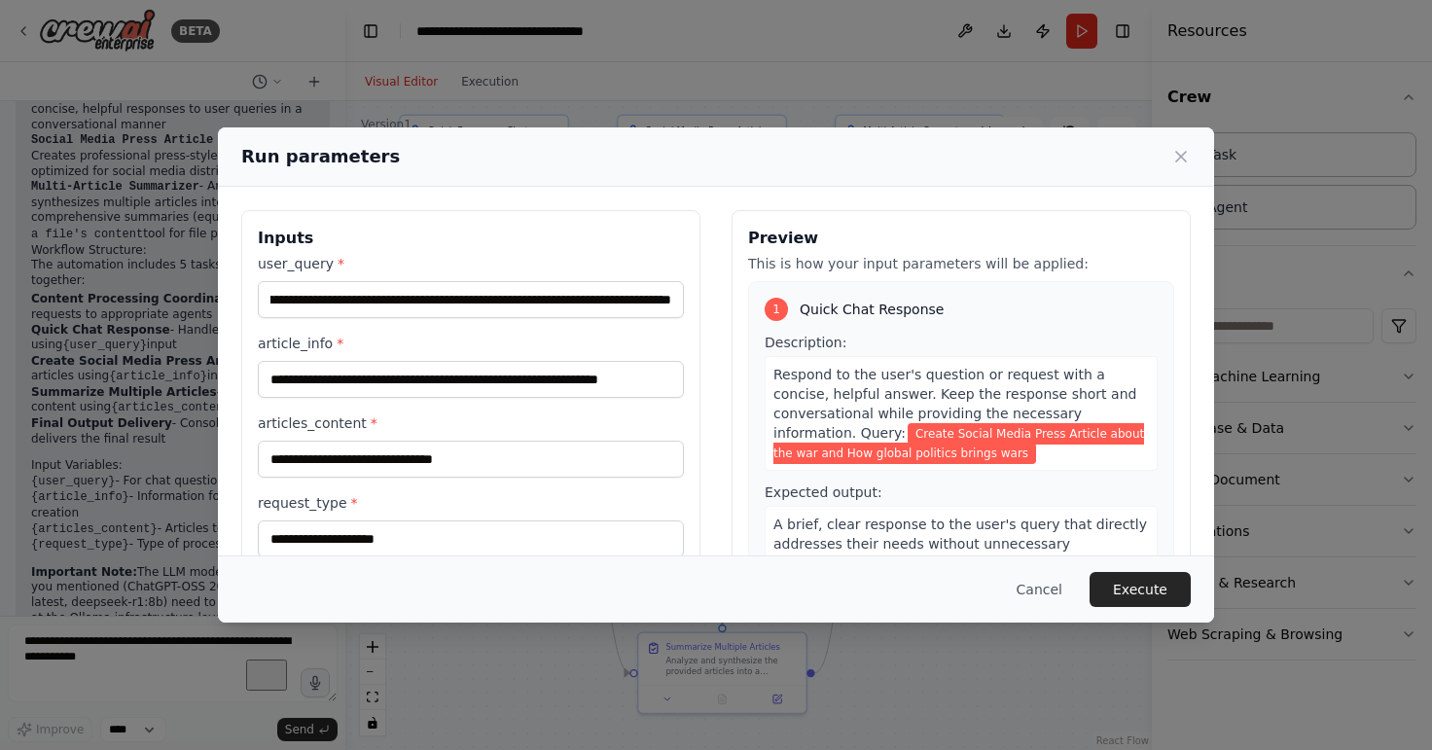
click at [940, 479] on div "Description: Respond to the user's question or request with a concise, helpful …" at bounding box center [960, 457] width 393 height 249
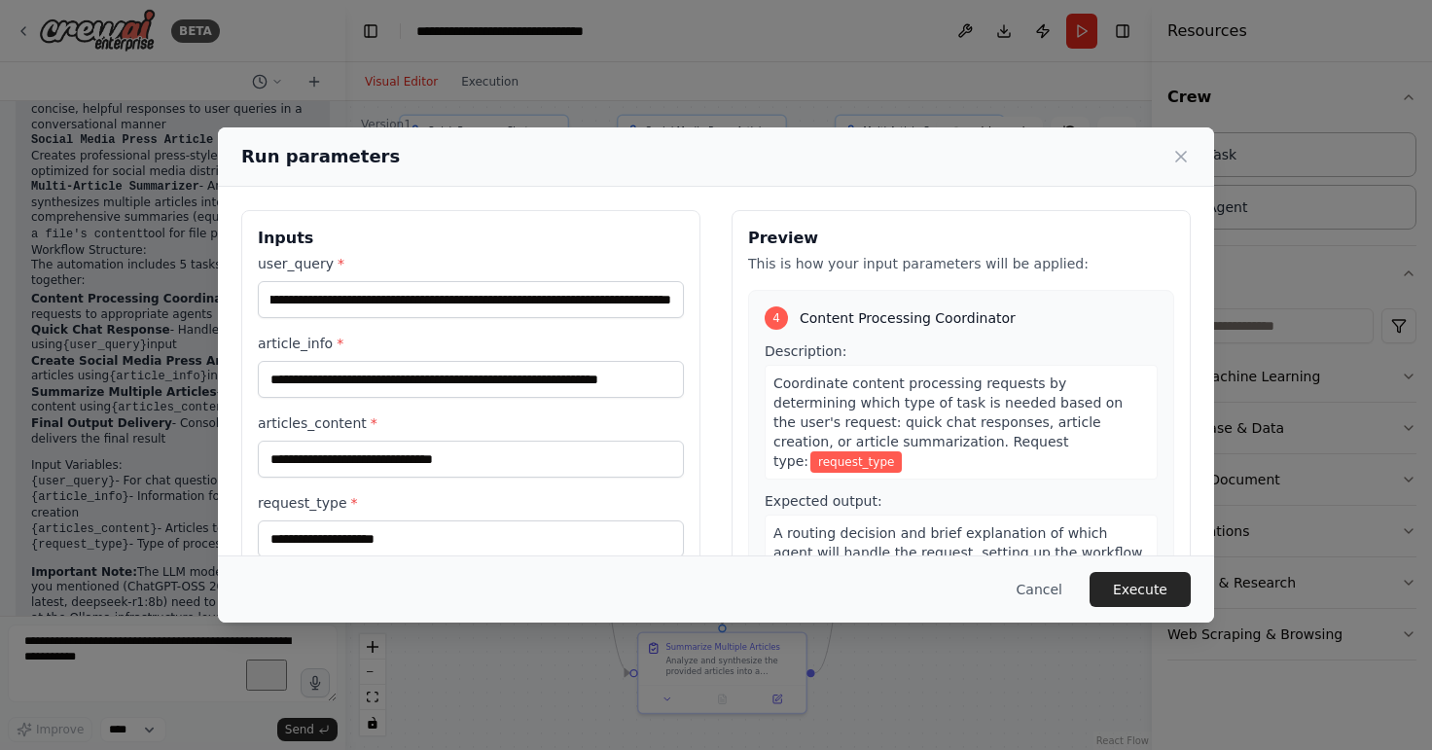
scroll to position [862, 0]
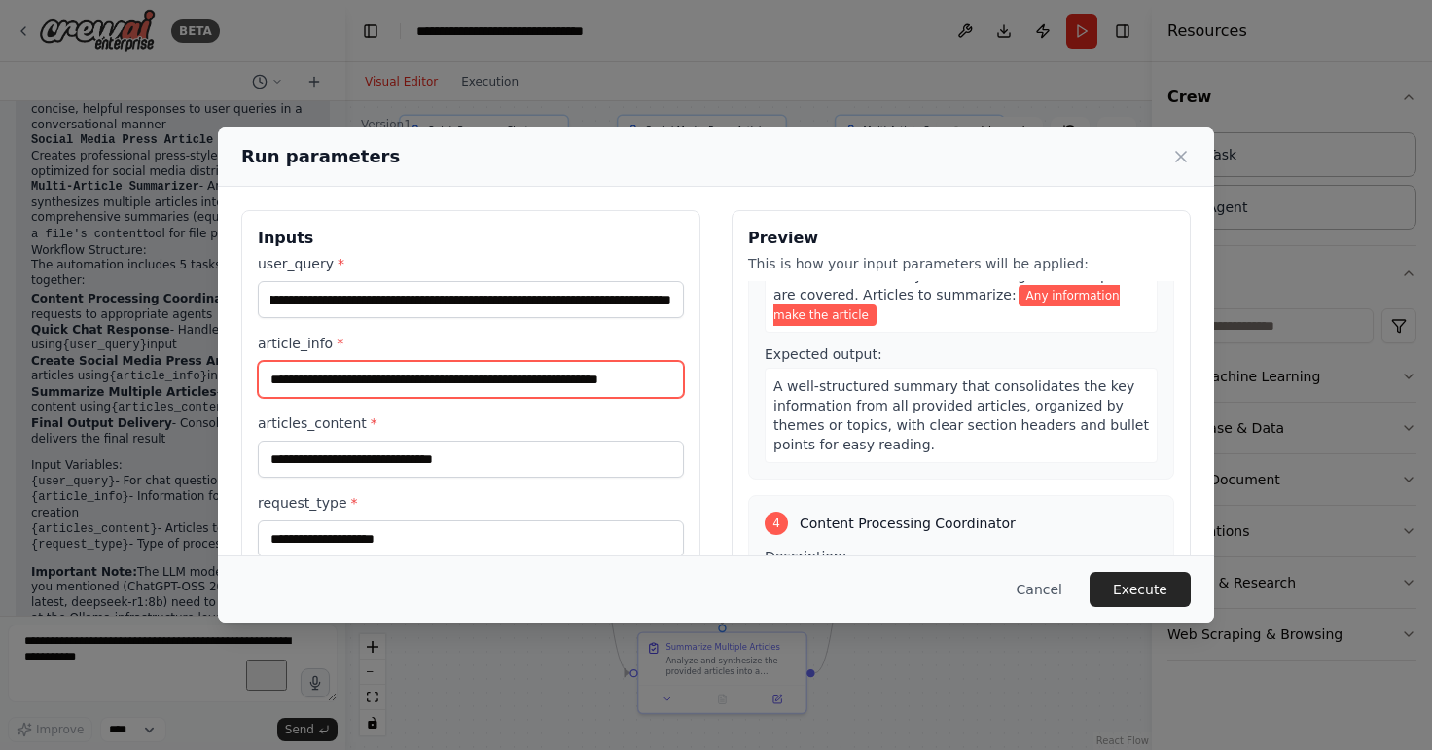
click at [622, 382] on input "**********" at bounding box center [471, 379] width 426 height 37
click at [622, 380] on input "**********" at bounding box center [471, 379] width 426 height 37
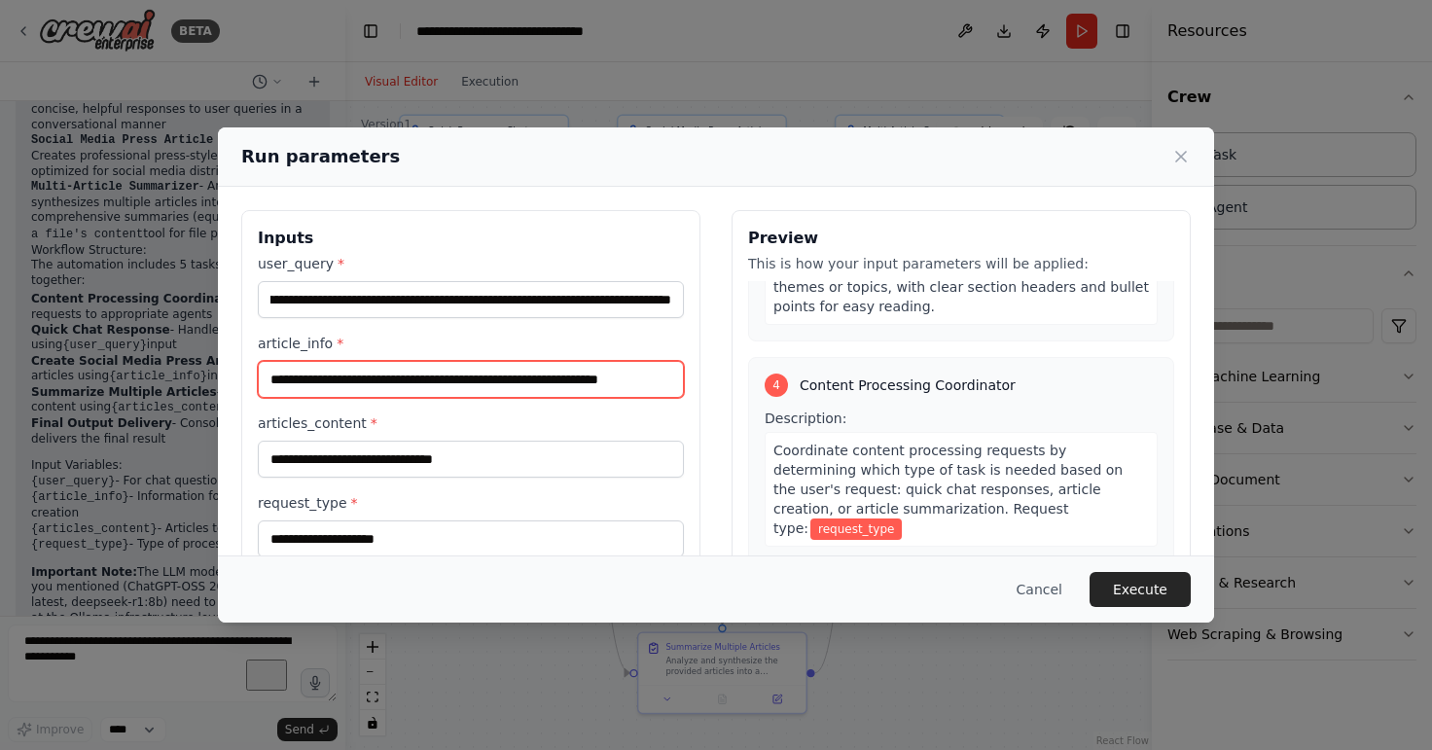
scroll to position [1002, 0]
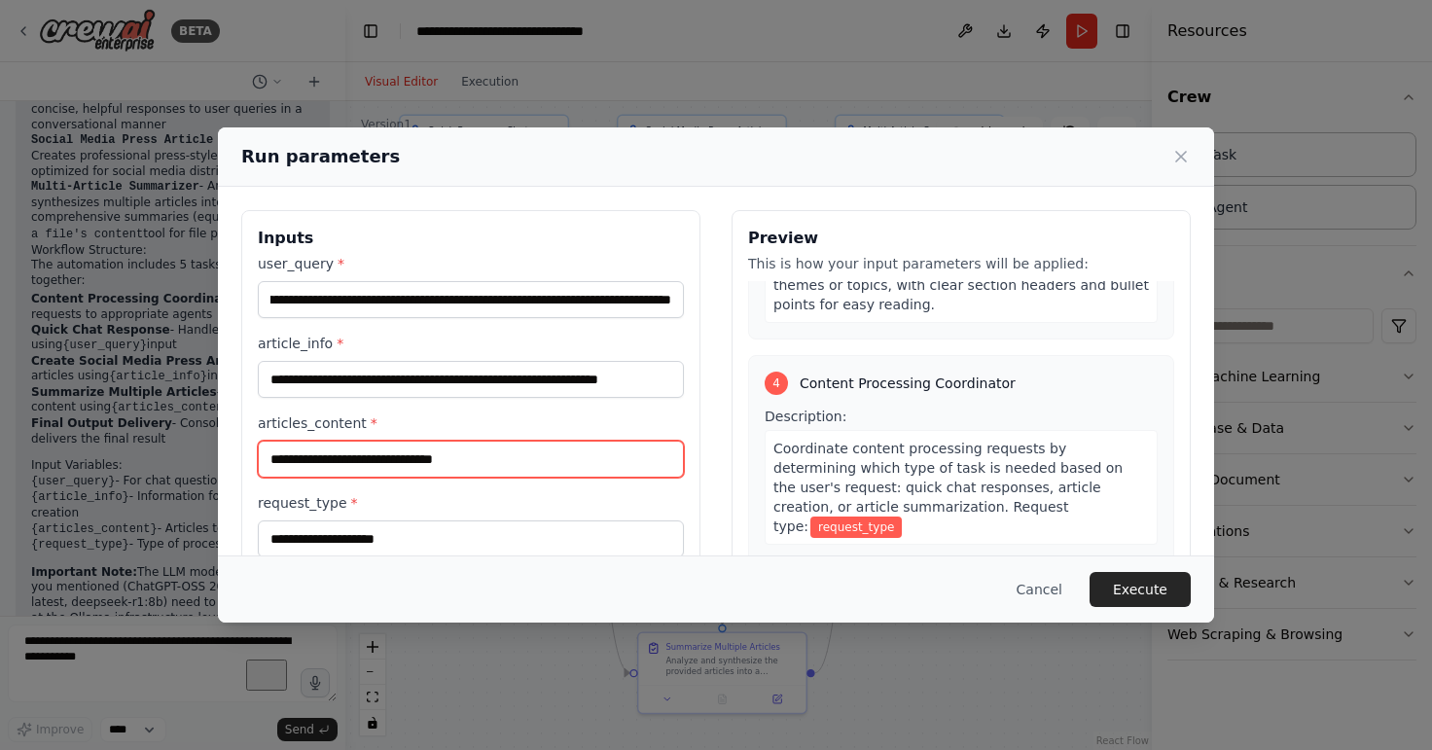
click at [514, 462] on input "**********" at bounding box center [471, 459] width 426 height 37
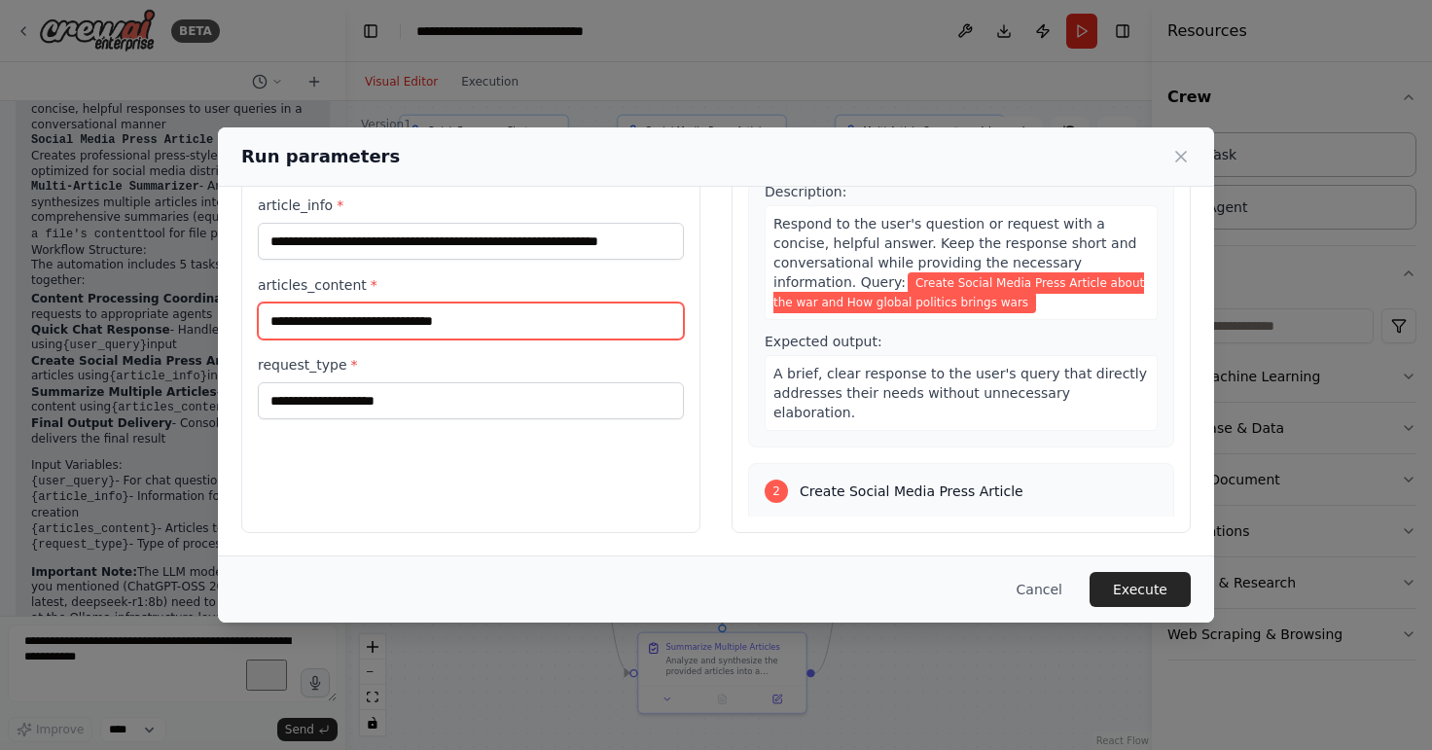
scroll to position [0, 0]
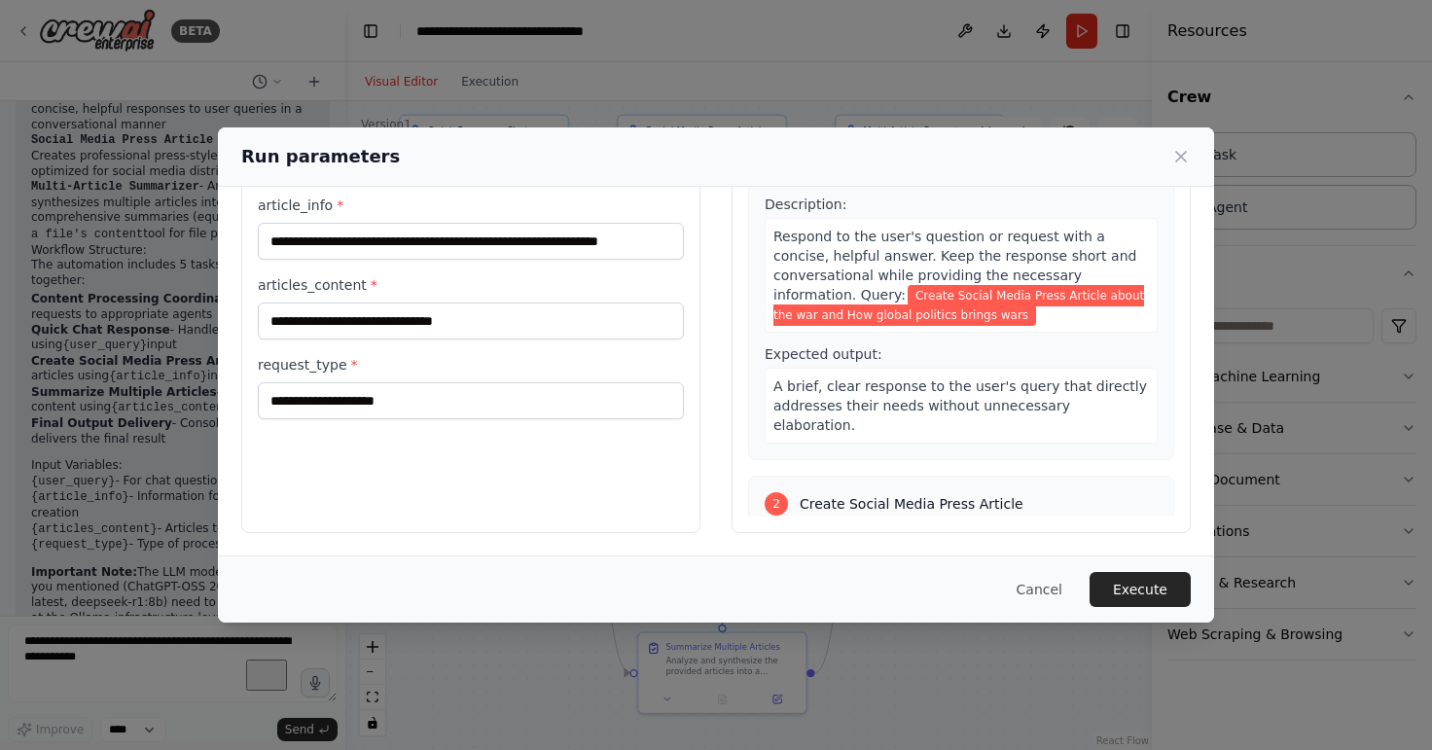
click at [801, 494] on span "Create Social Media Press Article" at bounding box center [911, 503] width 224 height 19
drag, startPoint x: 801, startPoint y: 484, endPoint x: 1033, endPoint y: 482, distance: 231.5
click at [1036, 492] on div "2 Create Social Media Press Article" at bounding box center [960, 503] width 393 height 23
copy span "Create Social Media Press Article"
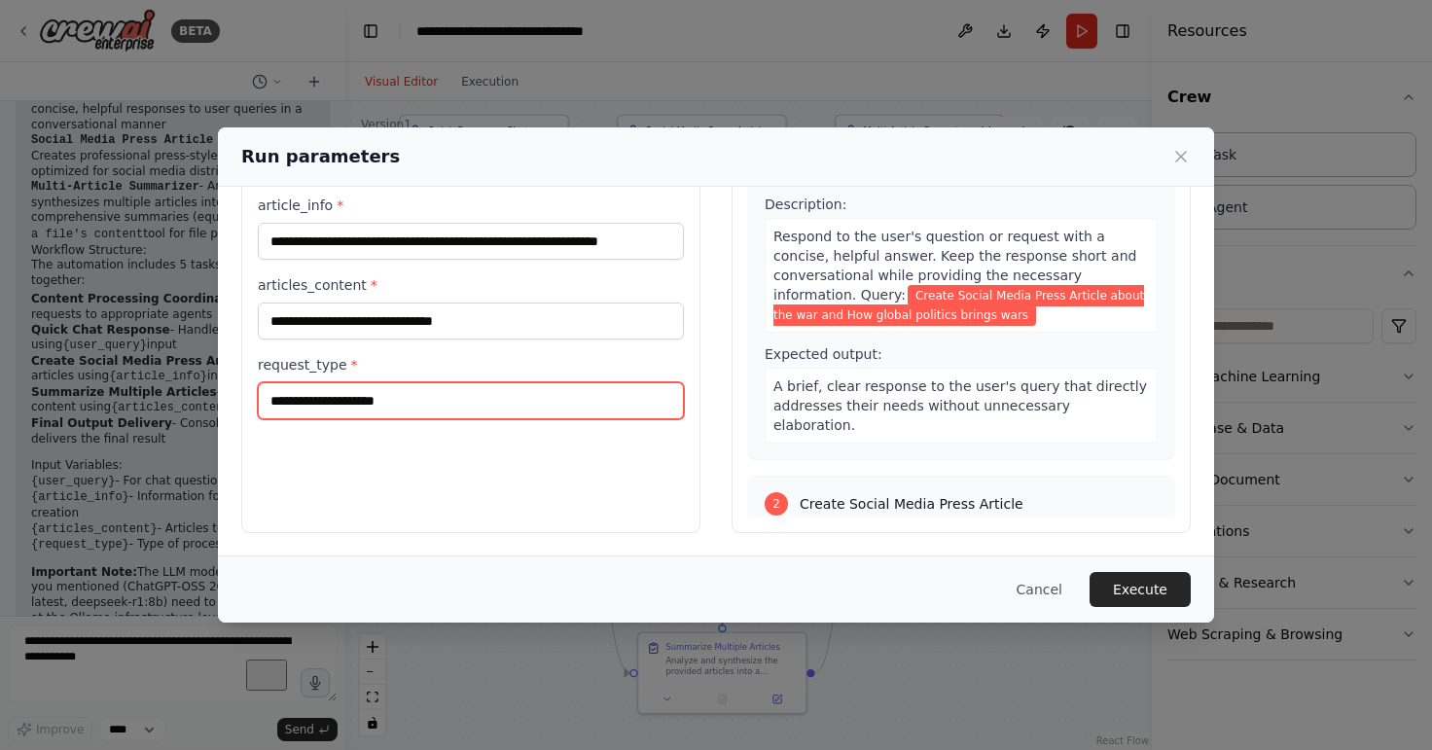
click at [434, 412] on input "request_type *" at bounding box center [471, 400] width 426 height 37
paste input "**********"
type input "**********"
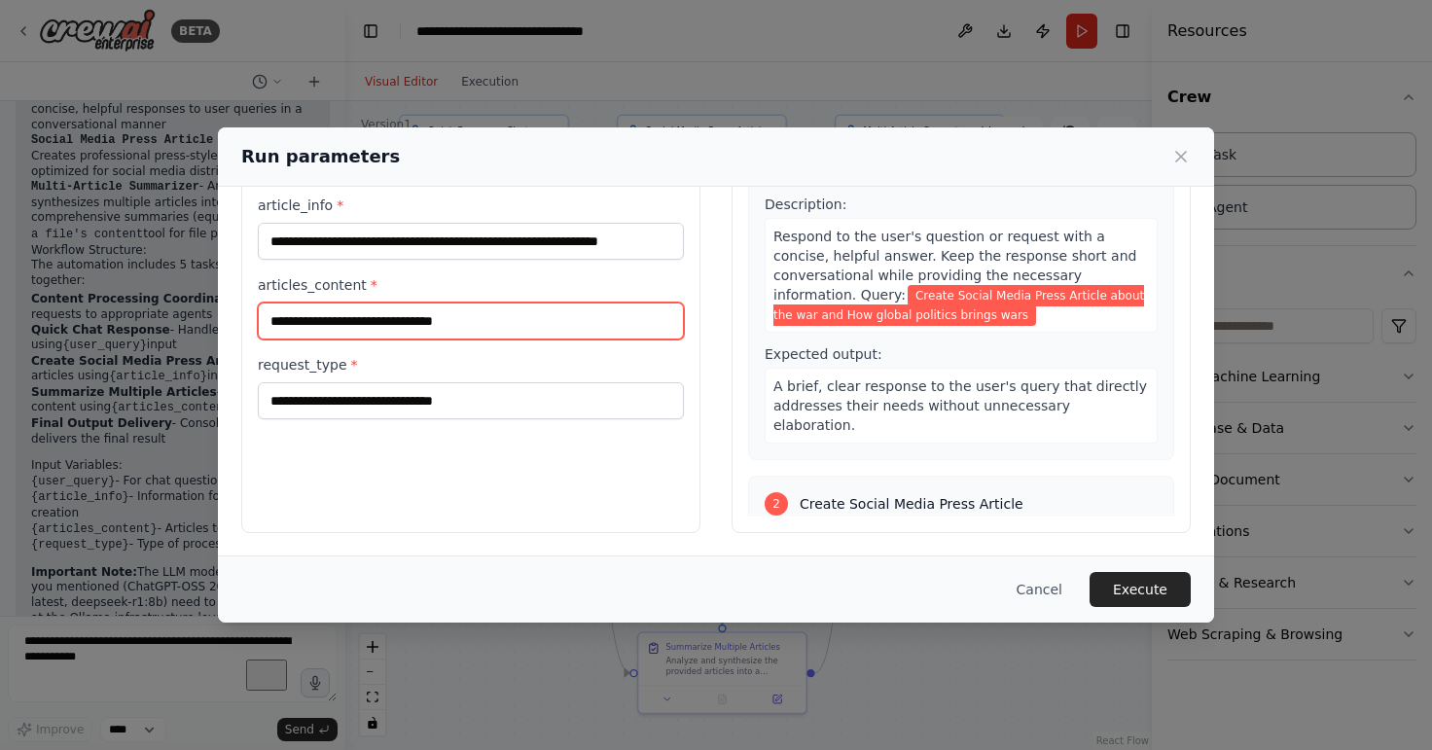
click at [503, 315] on input "**********" at bounding box center [471, 320] width 426 height 37
paste input "**********"
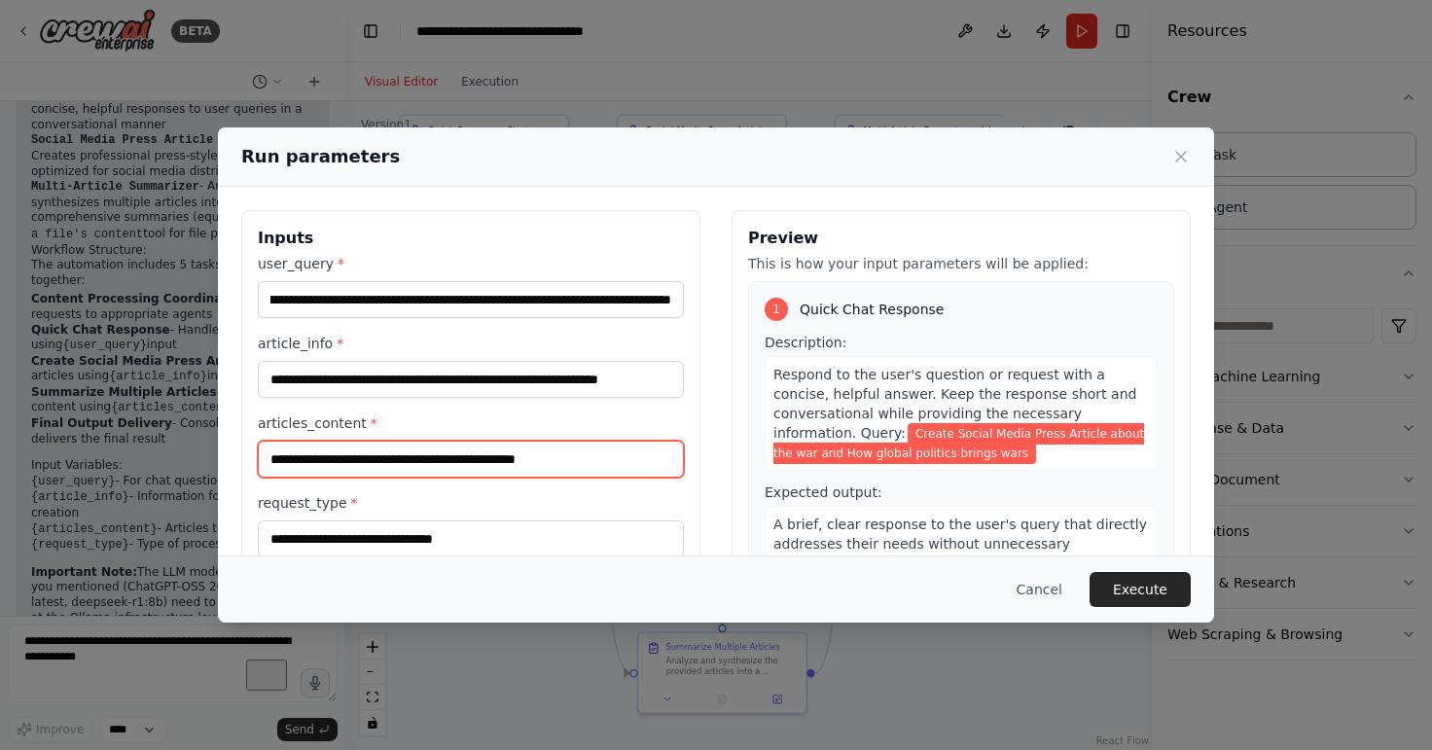
type input "**********"
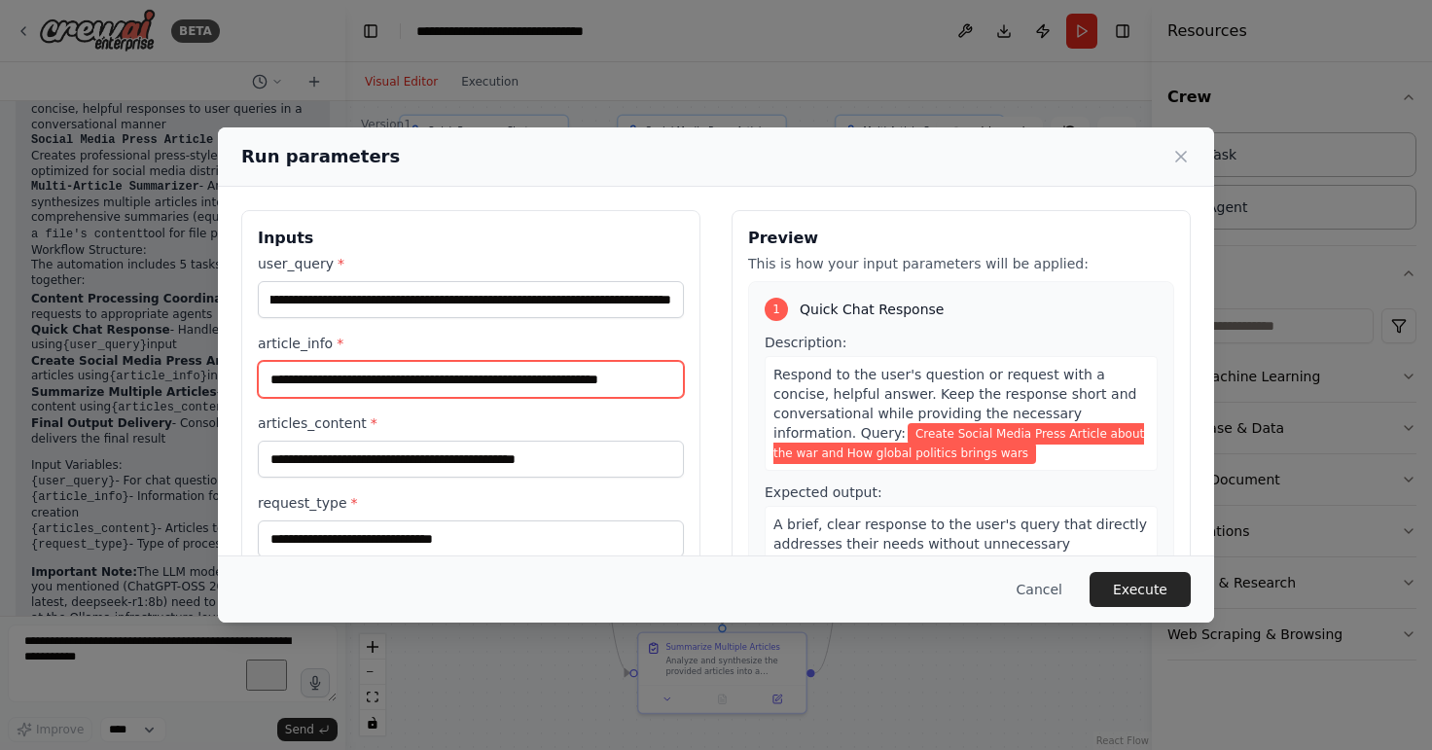
click at [523, 377] on input "**********" at bounding box center [471, 379] width 426 height 37
paste input "**"
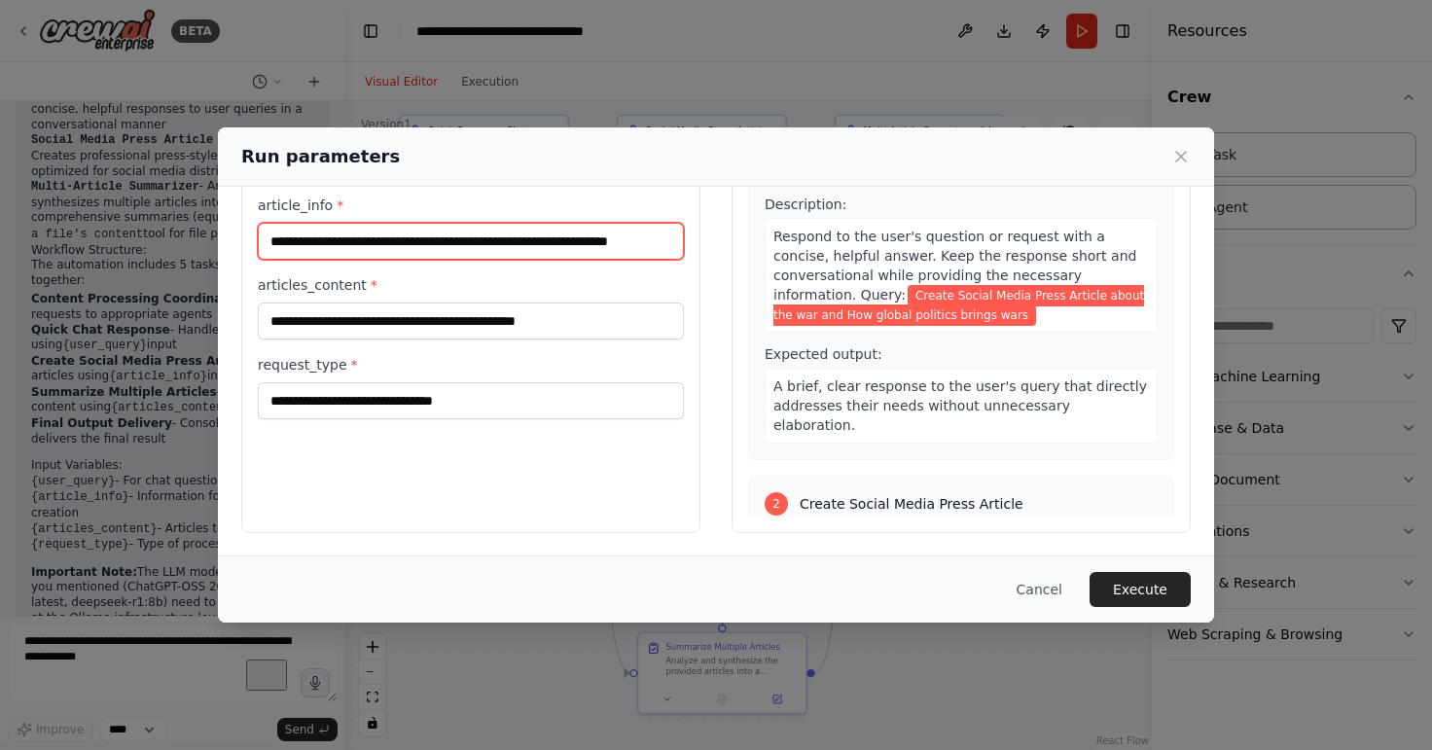
type input "**********"
click at [1159, 609] on div "Cancel Execute" at bounding box center [716, 588] width 996 height 67
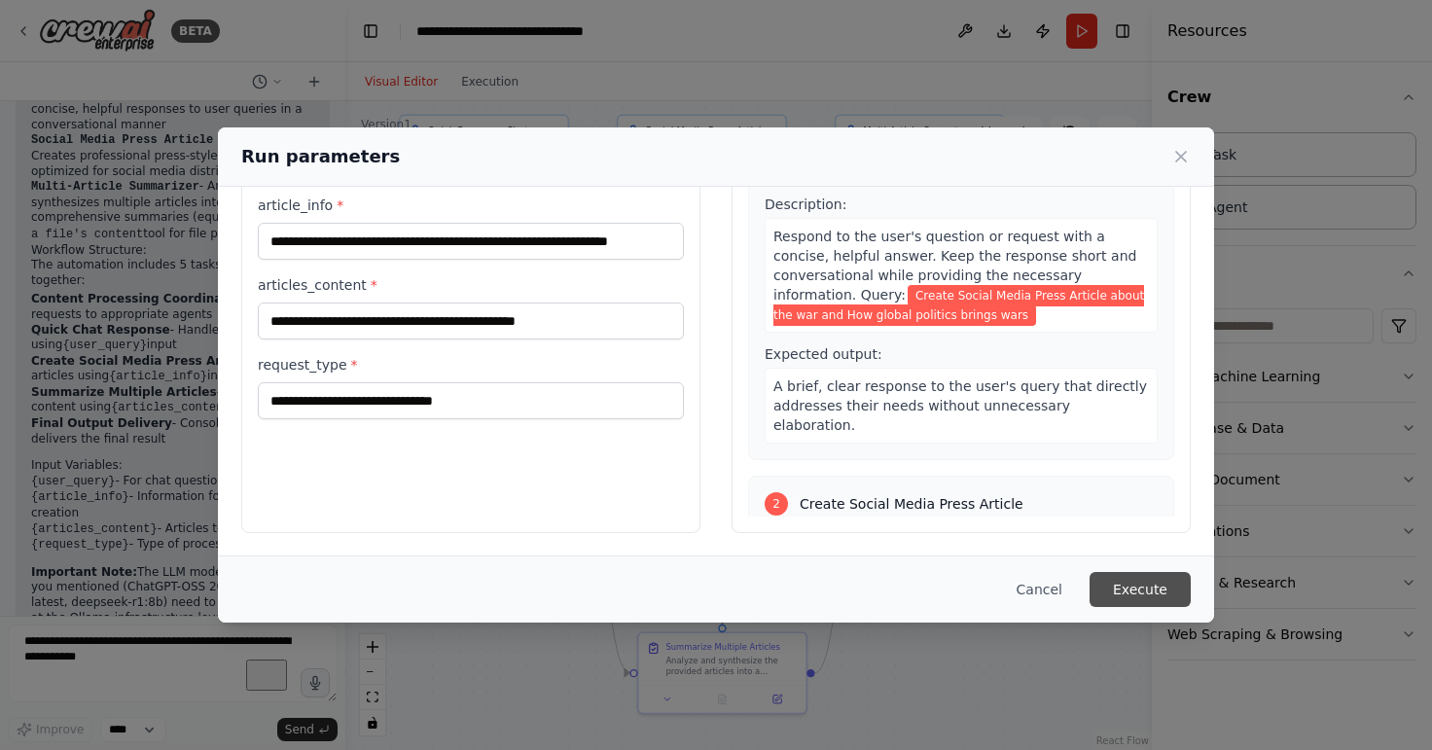
click at [1156, 597] on button "Execute" at bounding box center [1139, 589] width 101 height 35
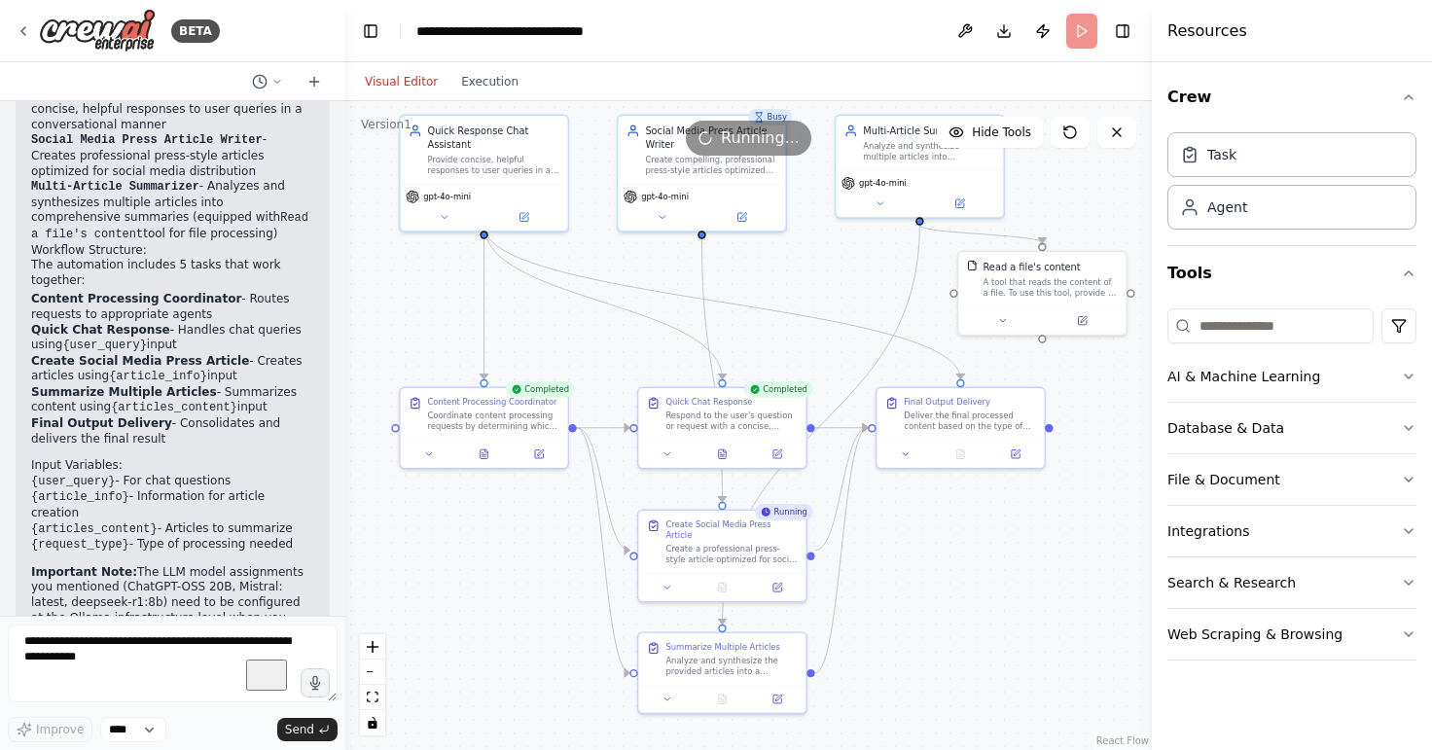
click at [1094, 600] on div ".deletable-edge-delete-btn { width: 20px; height: 20px; border: 0px solid #ffff…" at bounding box center [748, 425] width 806 height 649
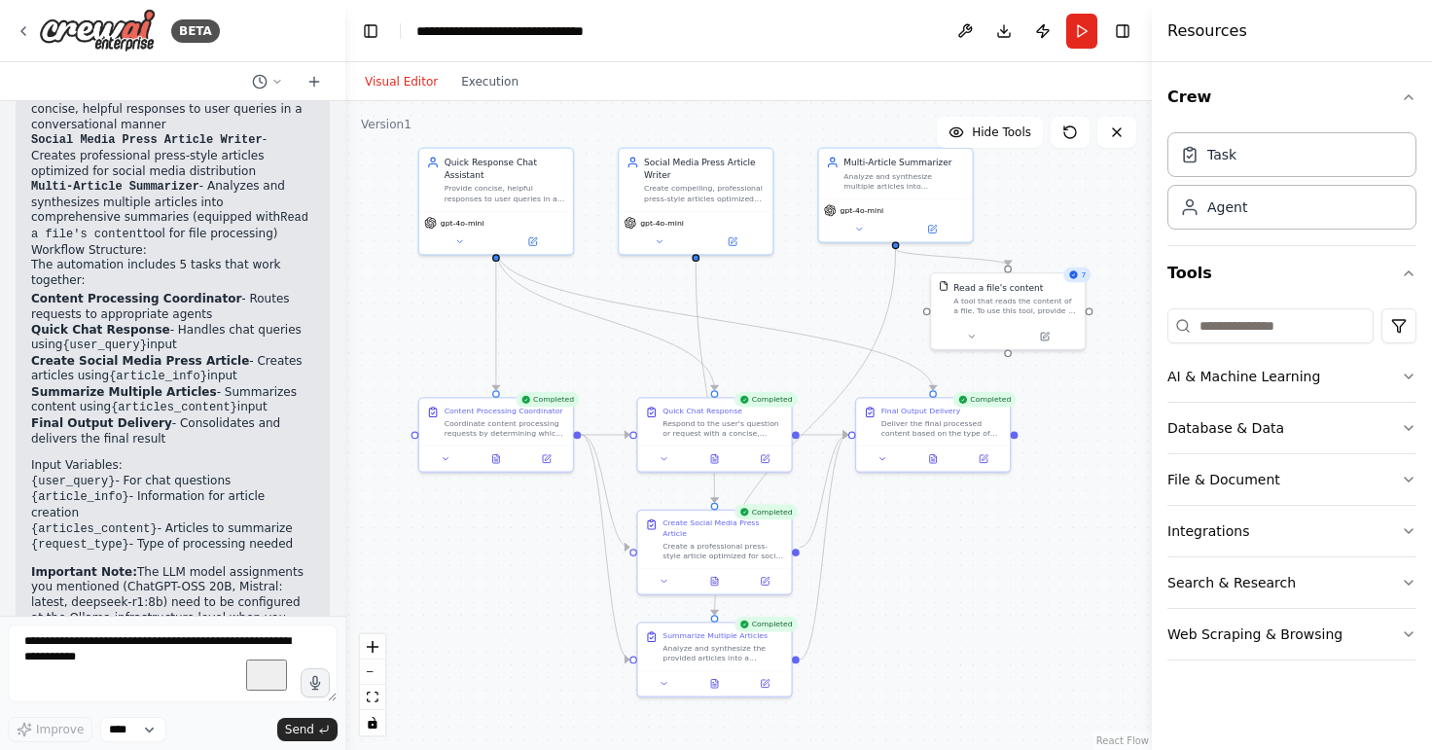
drag, startPoint x: 940, startPoint y: 578, endPoint x: 912, endPoint y: 573, distance: 28.6
click at [912, 573] on div ".deletable-edge-delete-btn { width: 20px; height: 20px; border: 0px solid #ffff…" at bounding box center [748, 425] width 806 height 649
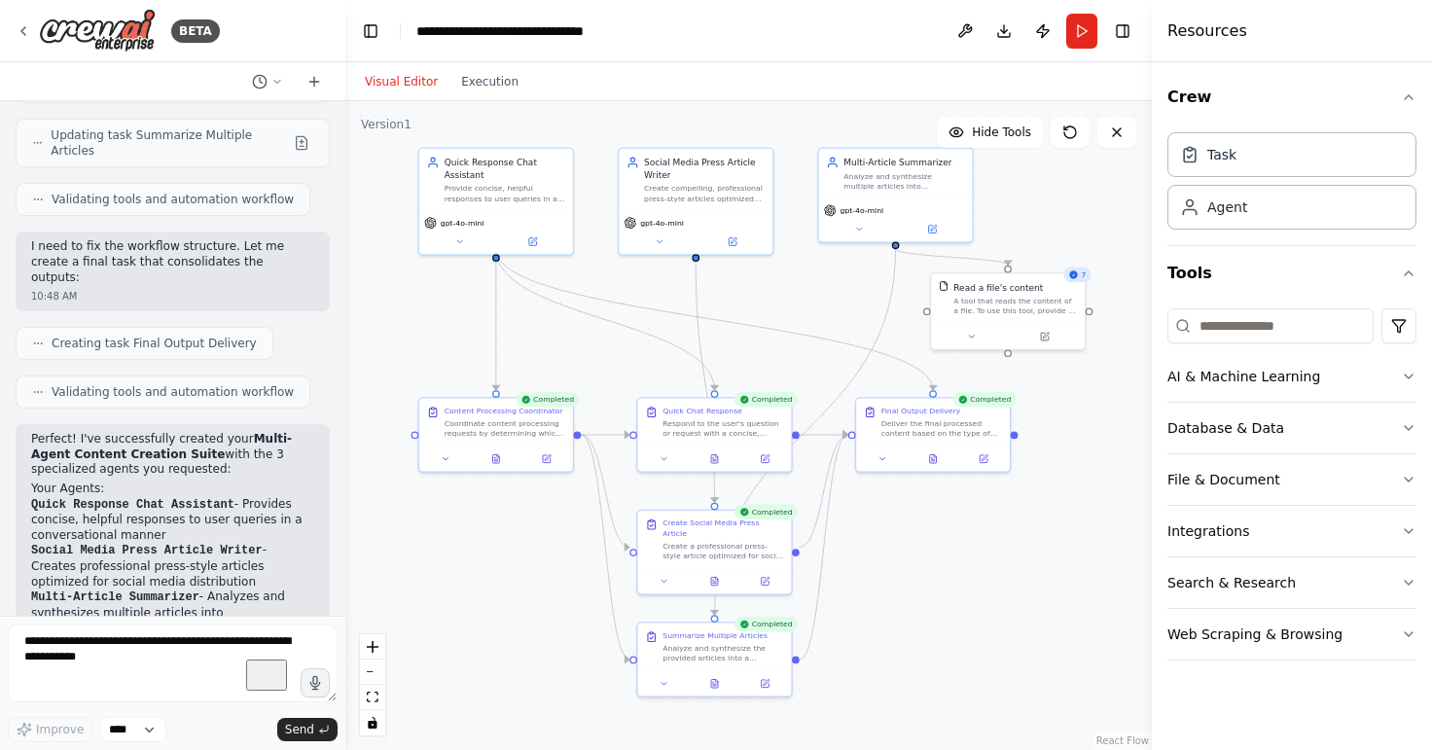
scroll to position [2015, 0]
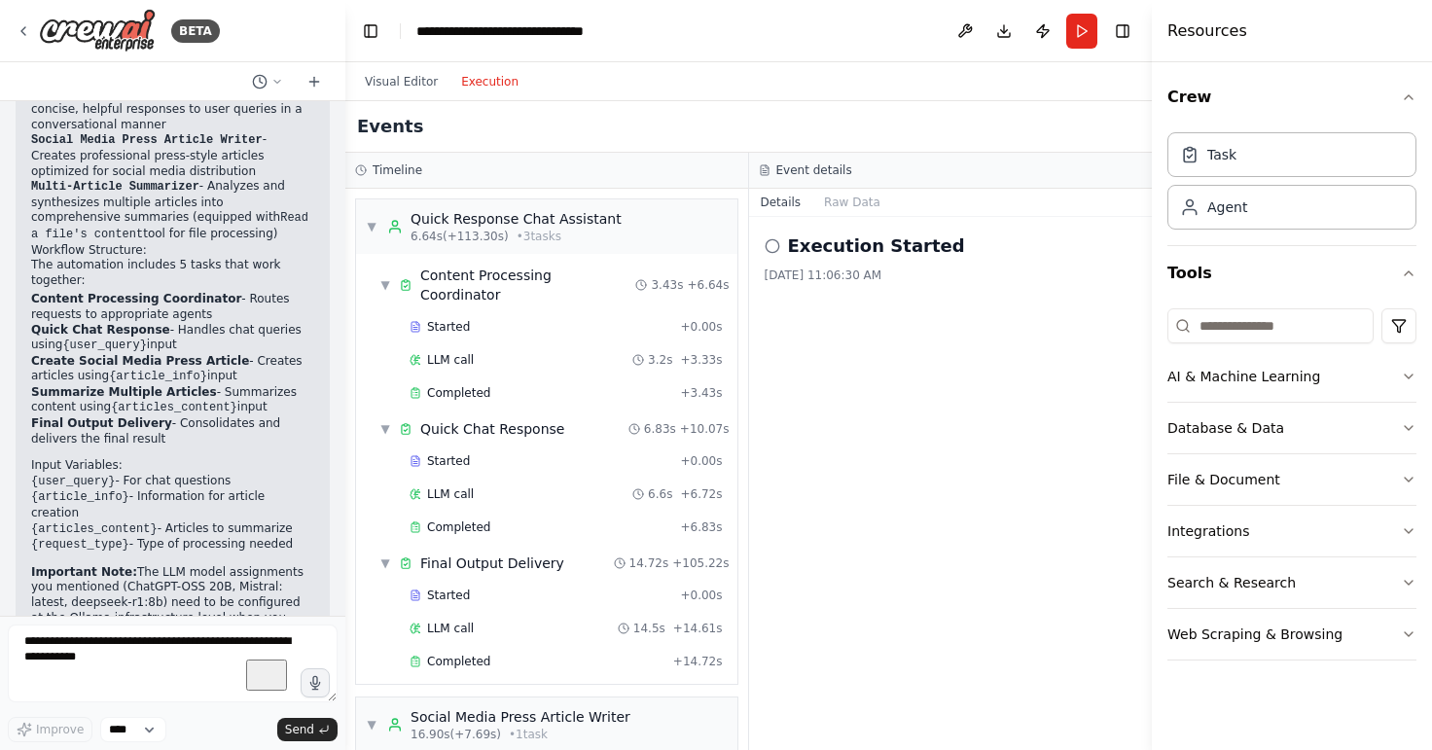
click at [481, 73] on button "Execution" at bounding box center [489, 81] width 81 height 23
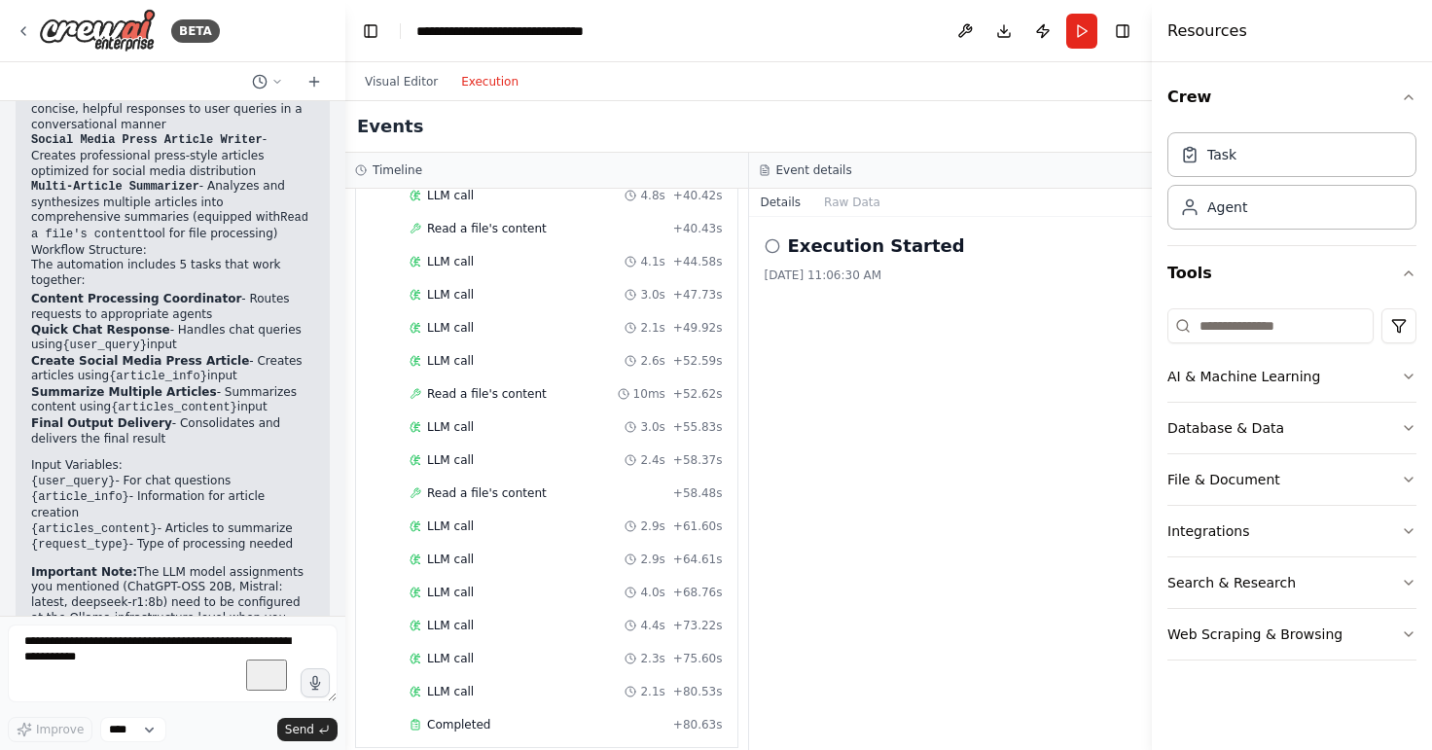
scroll to position [1444, 0]
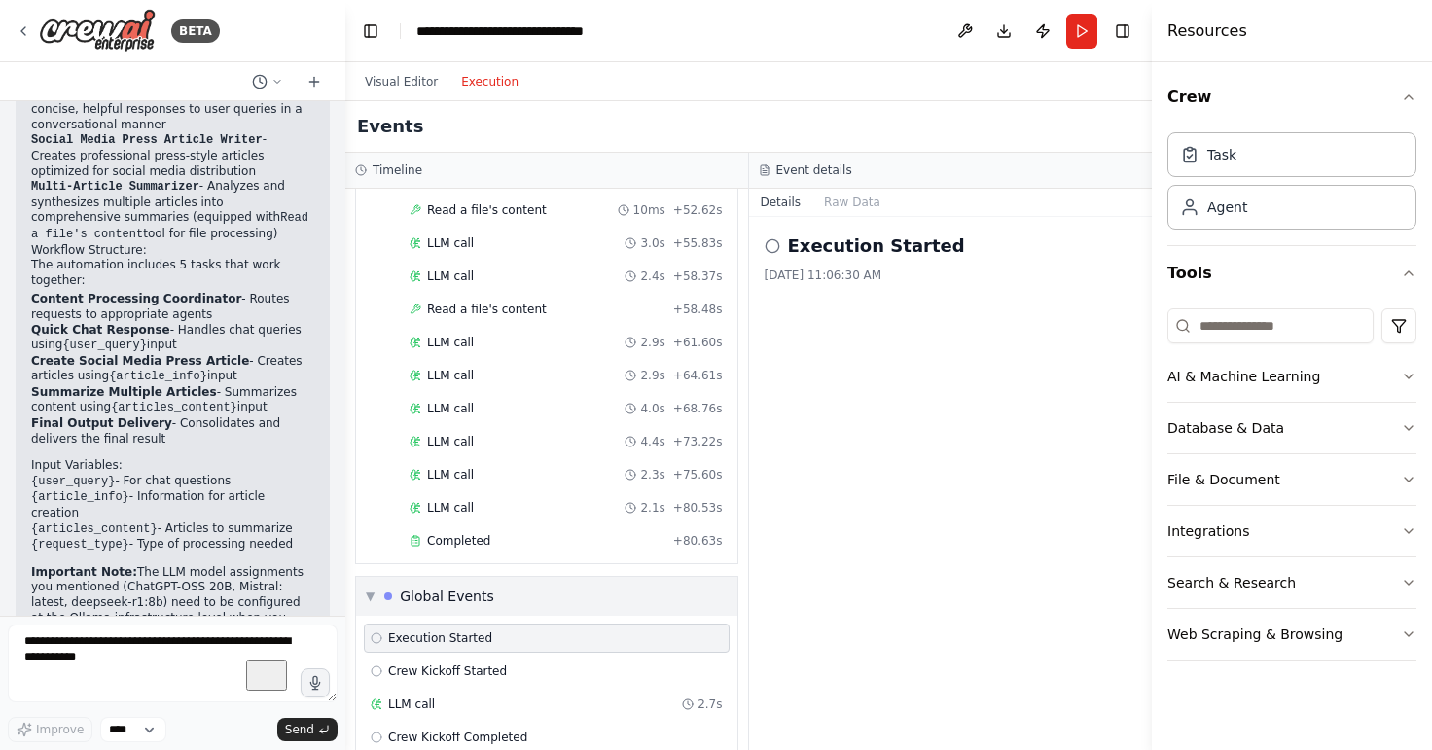
click at [499, 577] on div "▼ Global Events" at bounding box center [546, 596] width 381 height 39
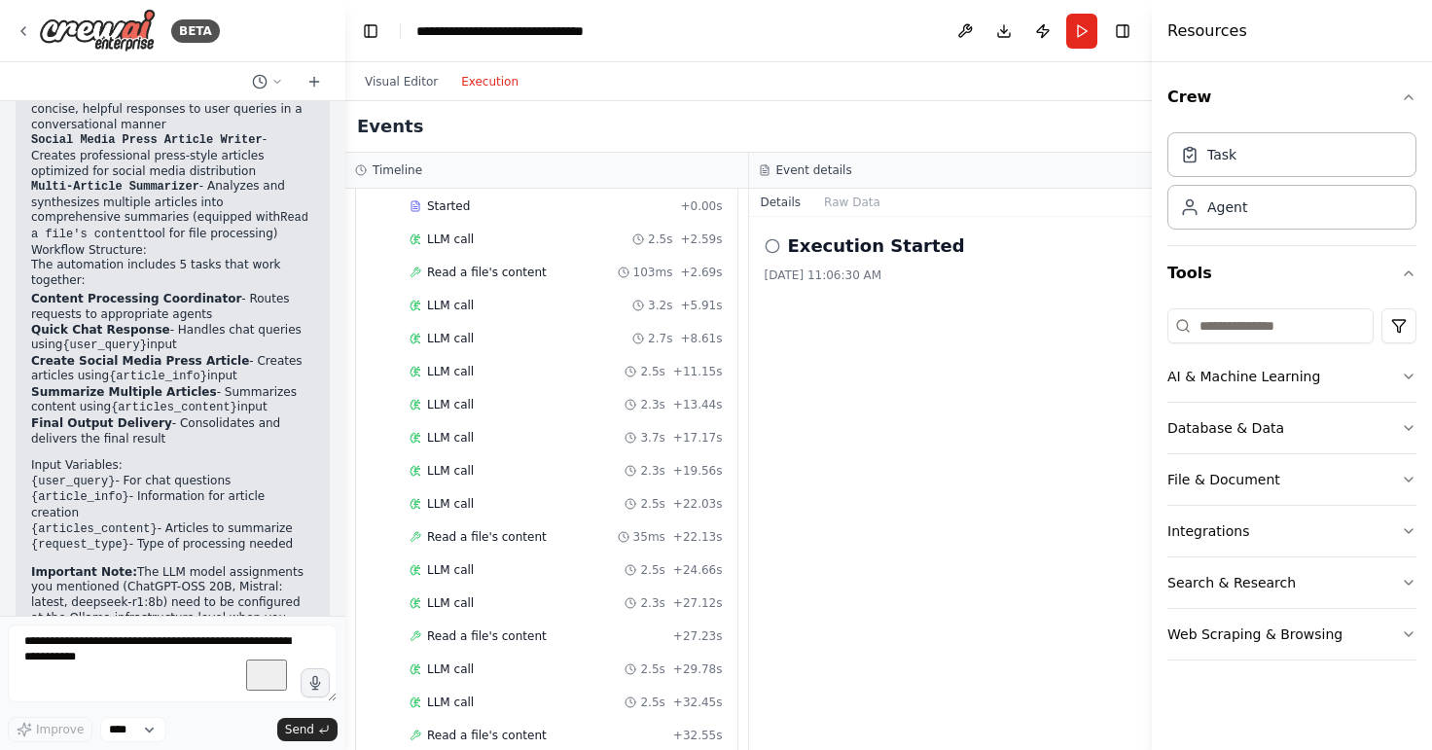
scroll to position [623, 0]
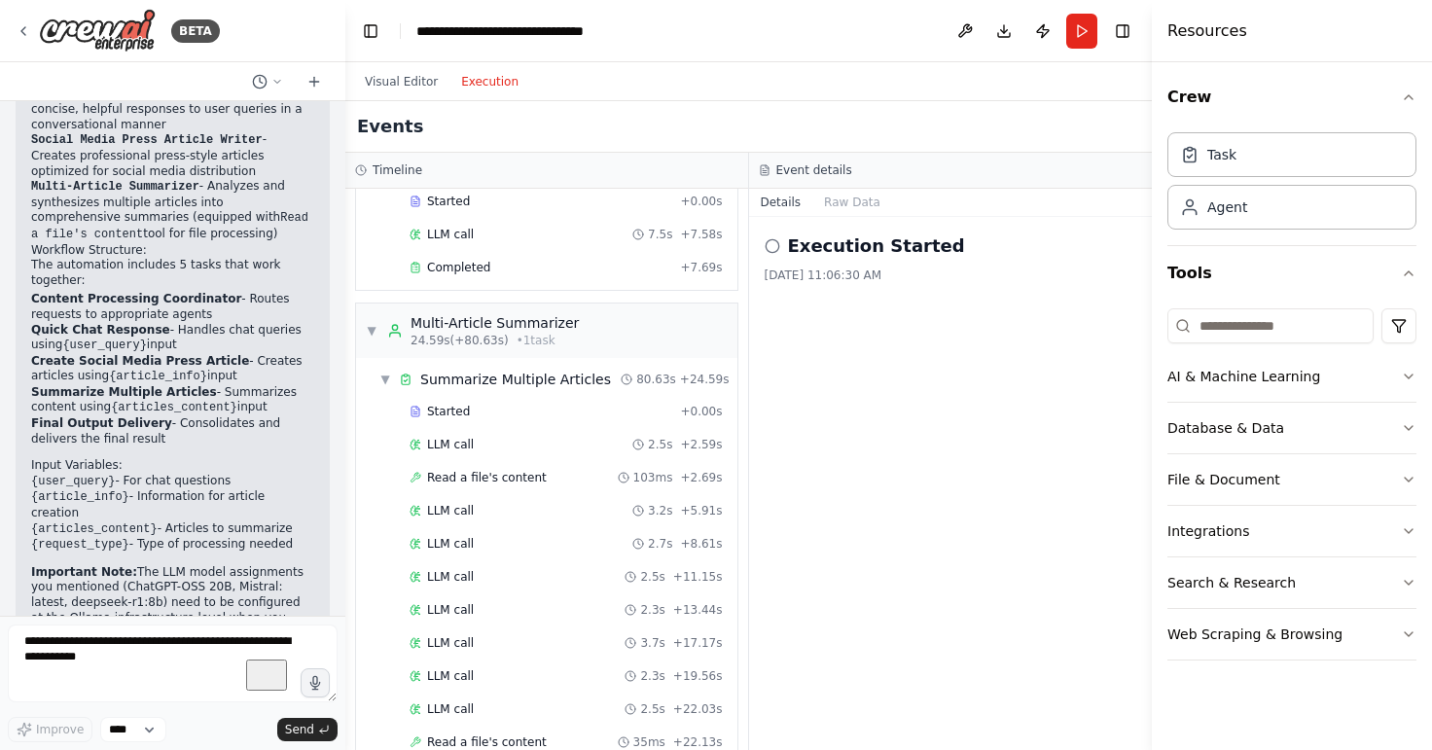
click at [816, 264] on div "Execution Started 8/25/2025, 11:06:30 AM" at bounding box center [950, 257] width 372 height 51
click at [834, 214] on button "Raw Data" at bounding box center [852, 202] width 80 height 27
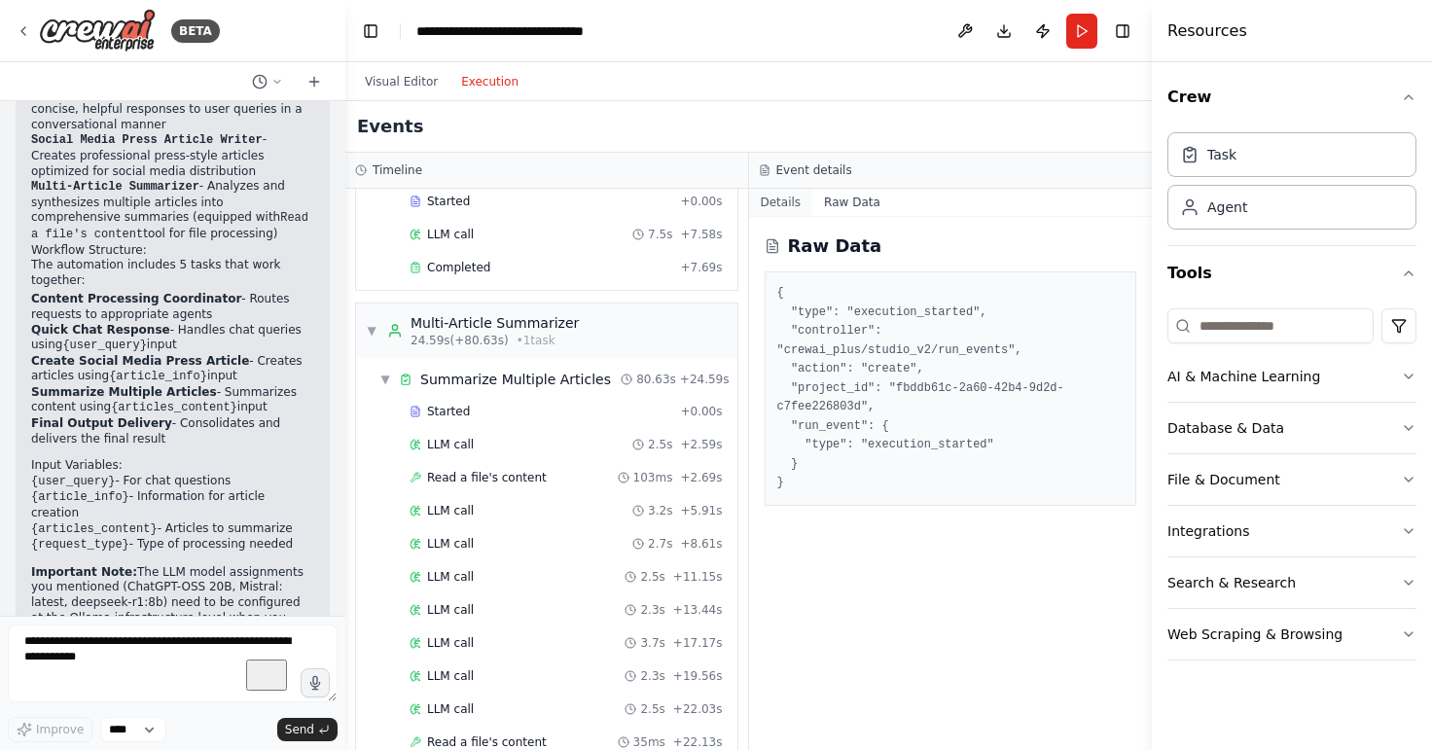
click at [772, 194] on button "Details" at bounding box center [781, 202] width 64 height 27
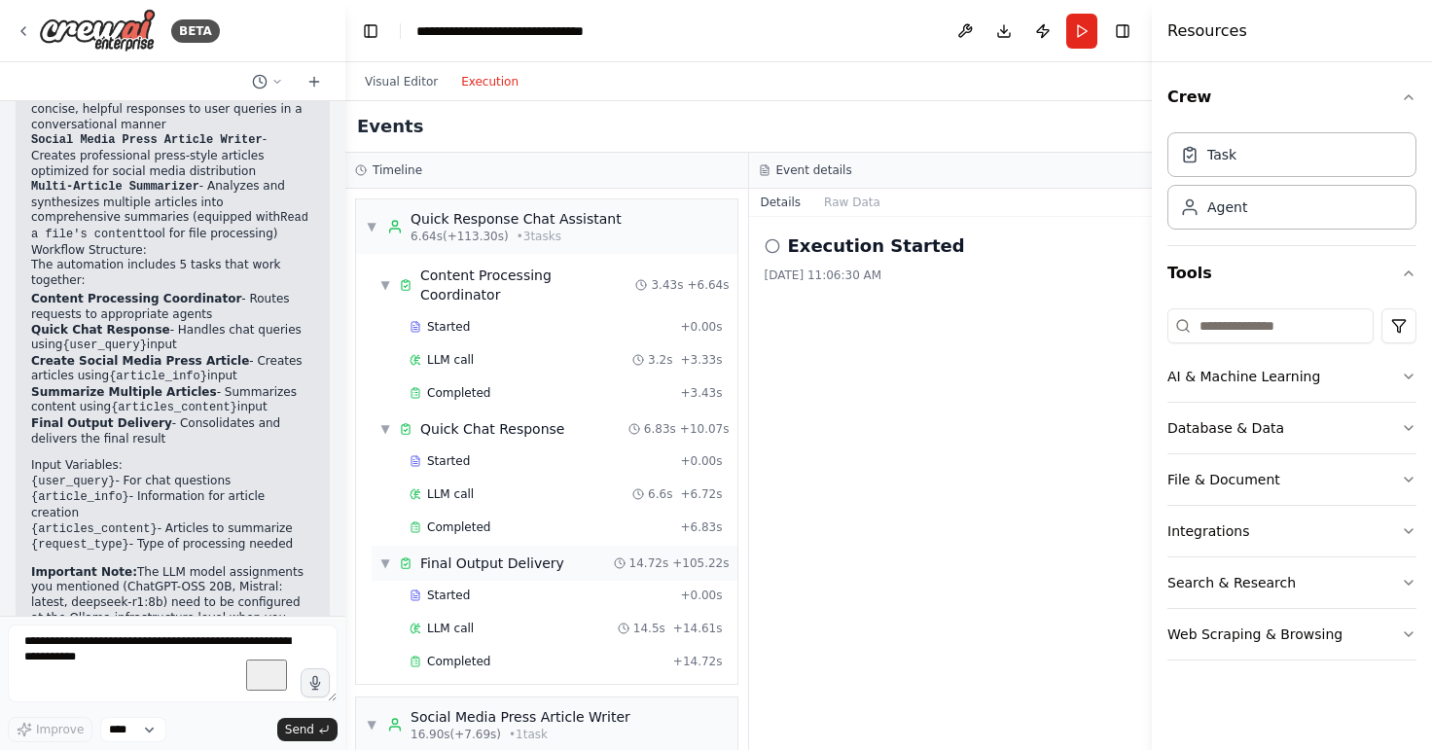
scroll to position [0, 0]
click at [767, 251] on icon at bounding box center [772, 246] width 16 height 16
click at [768, 244] on icon at bounding box center [772, 246] width 16 height 16
click at [892, 256] on h2 "Execution Started" at bounding box center [876, 245] width 177 height 27
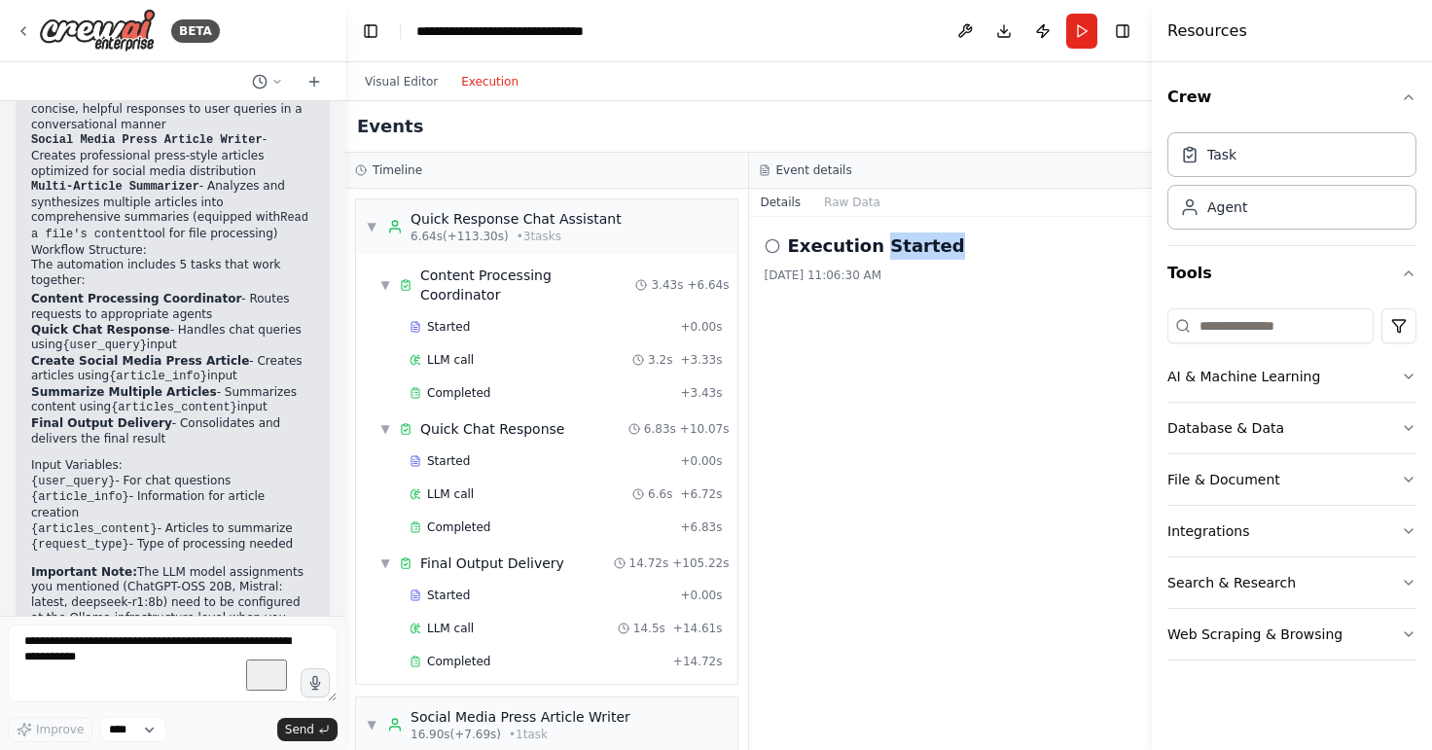
click at [892, 256] on h2 "Execution Started" at bounding box center [876, 245] width 177 height 27
click at [0, 749] on div at bounding box center [0, 750] width 0 height 0
drag, startPoint x: 1034, startPoint y: 428, endPoint x: 708, endPoint y: 474, distance: 329.0
click at [1031, 428] on div "Execution Started 8/25/2025, 11:06:30 AM" at bounding box center [951, 483] width 404 height 533
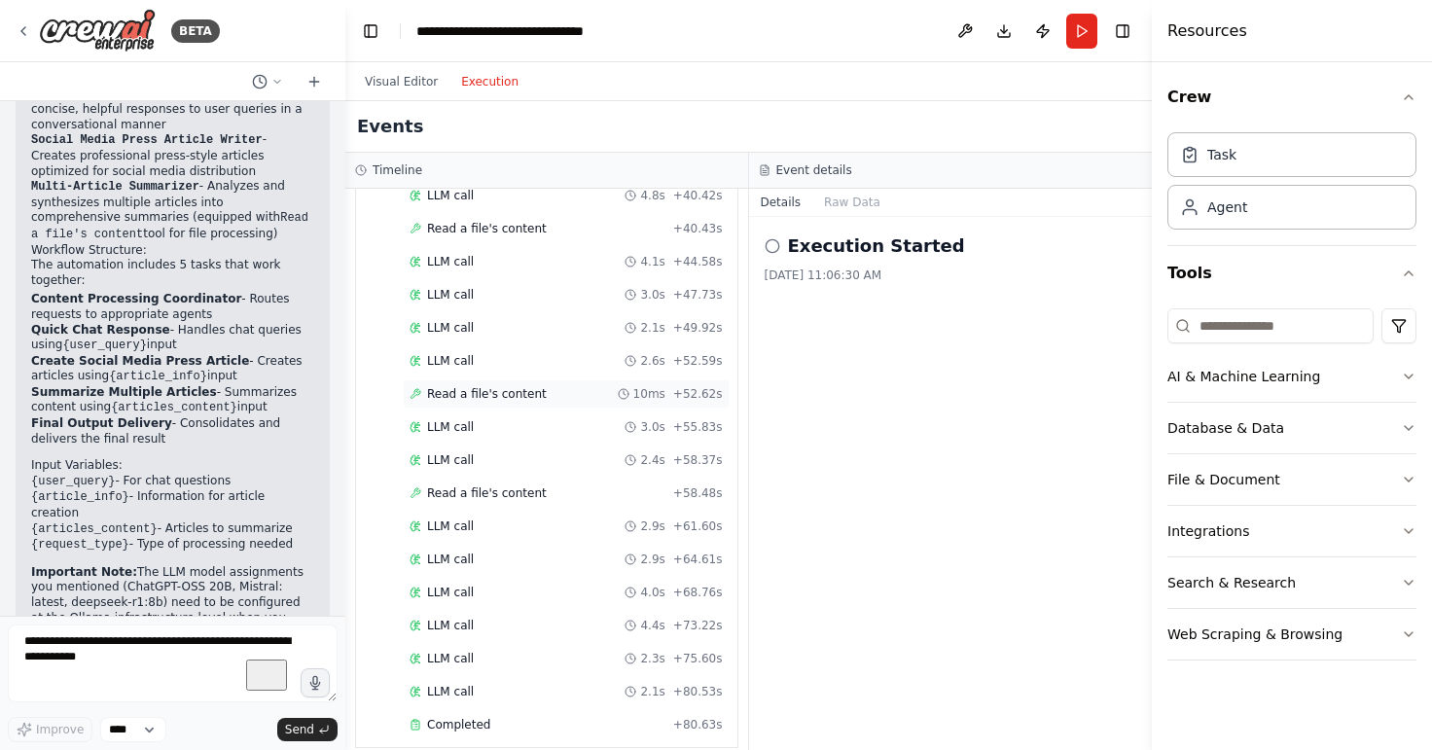
scroll to position [1444, 0]
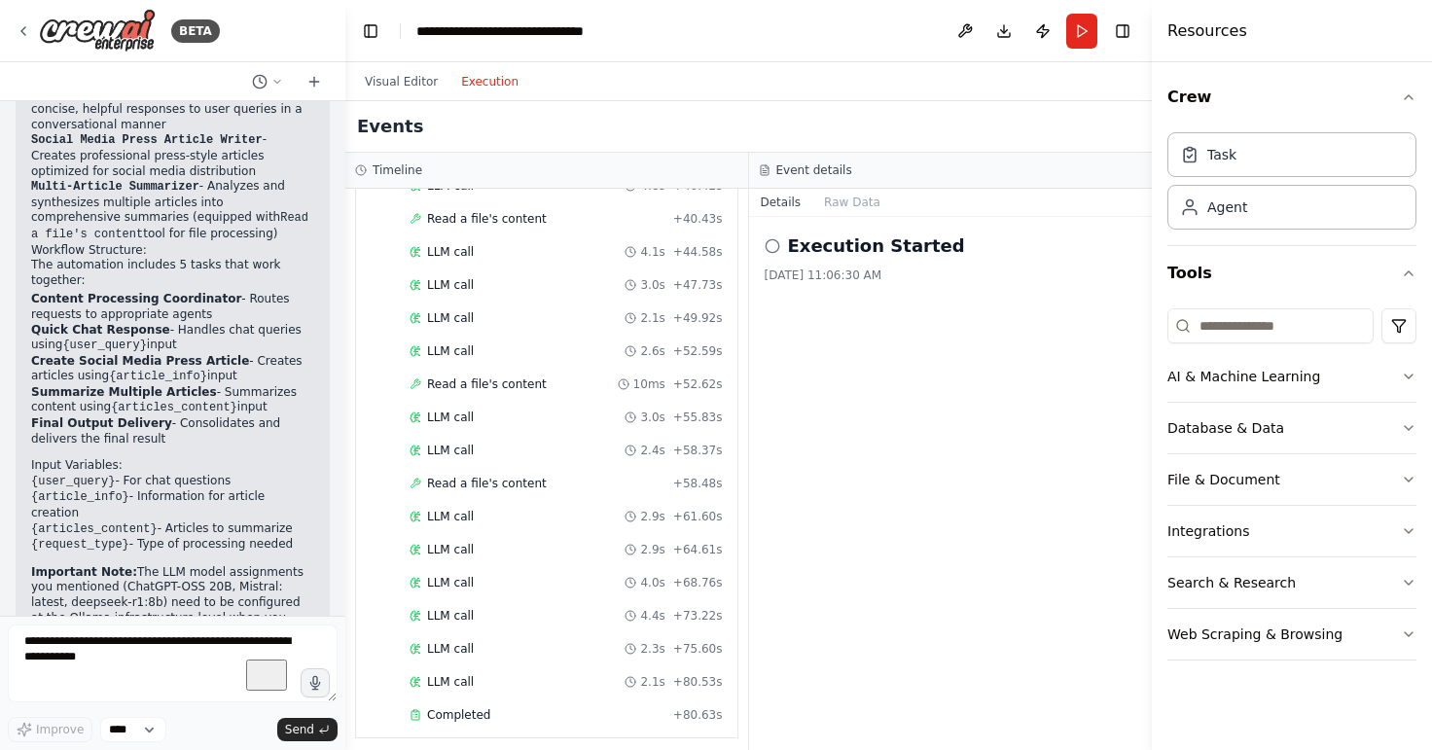
drag, startPoint x: 454, startPoint y: 717, endPoint x: 399, endPoint y: 718, distance: 55.4
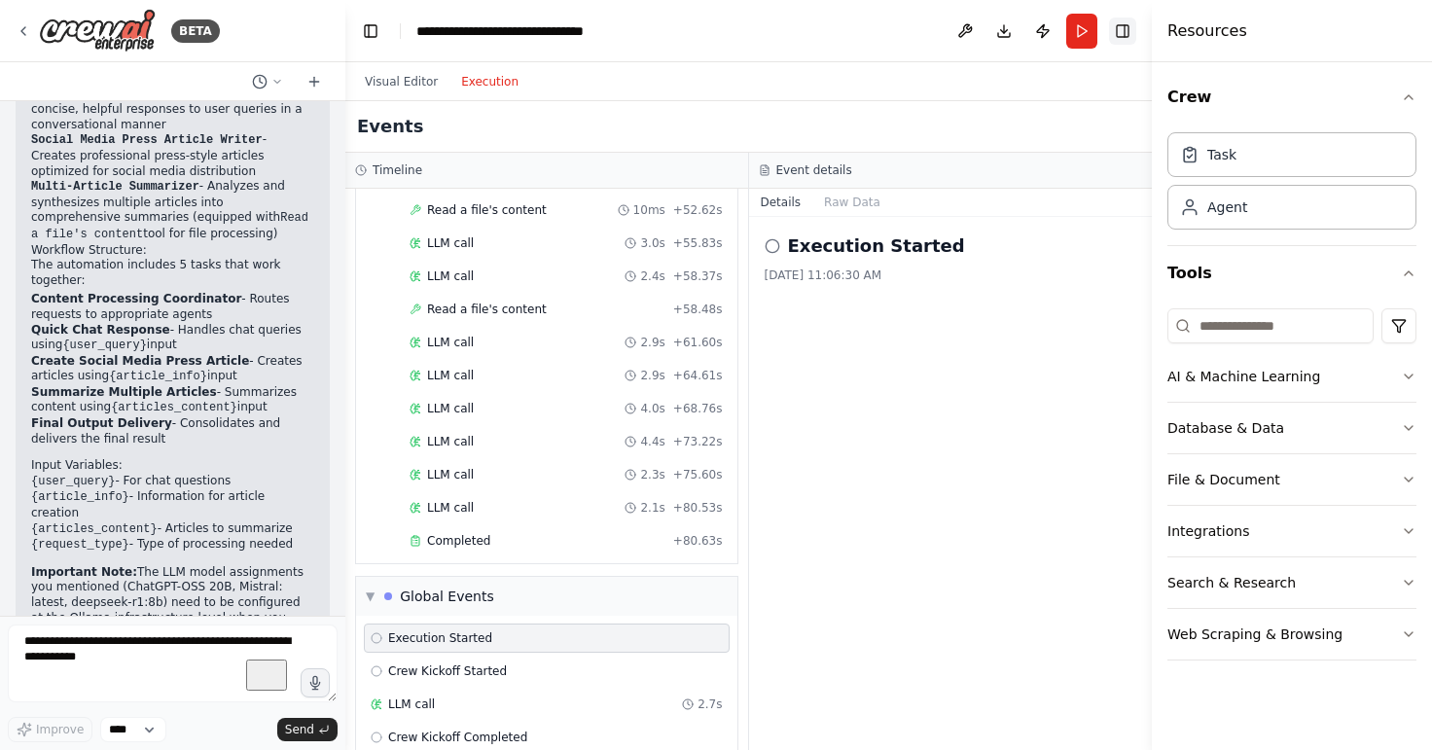
click at [1128, 29] on button "Toggle Right Sidebar" at bounding box center [1122, 31] width 27 height 27
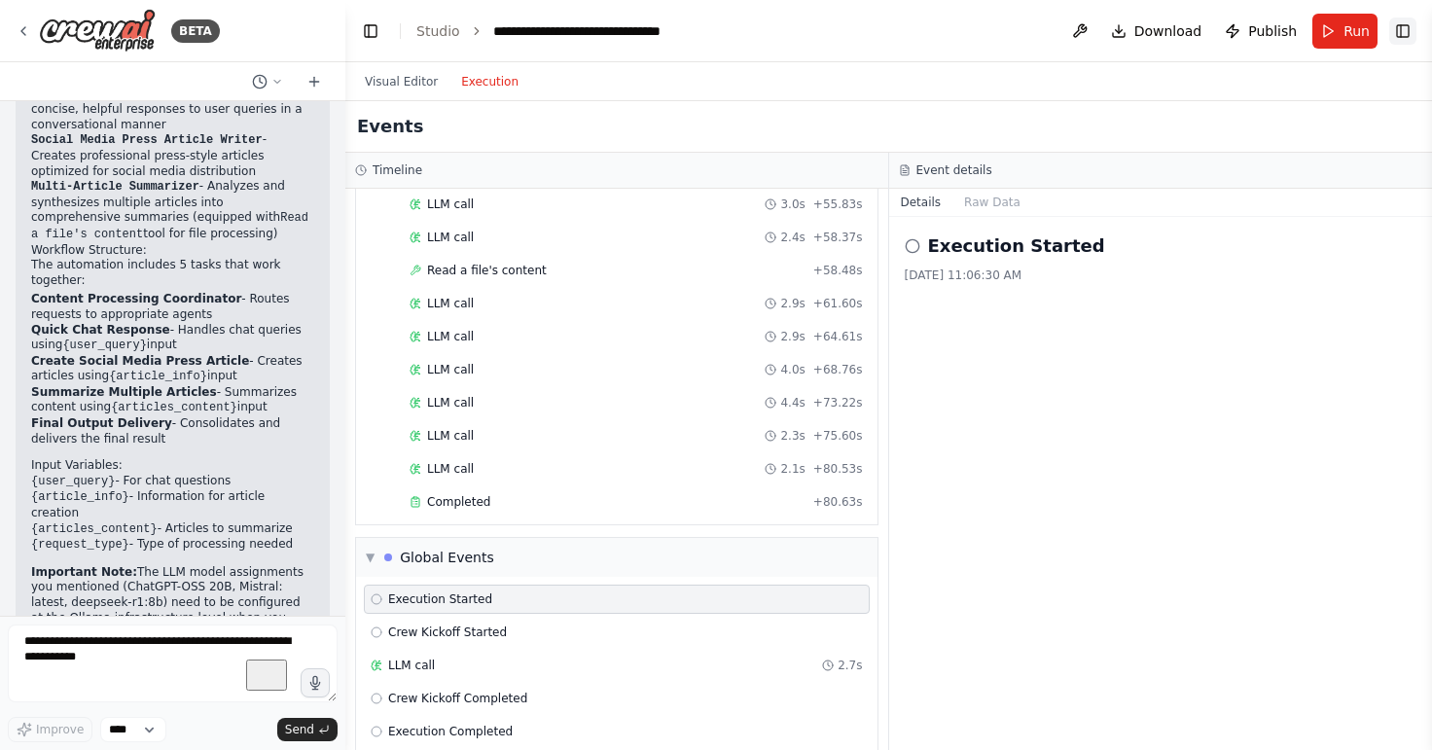
click at [1405, 41] on button "Toggle Right Sidebar" at bounding box center [1402, 31] width 27 height 27
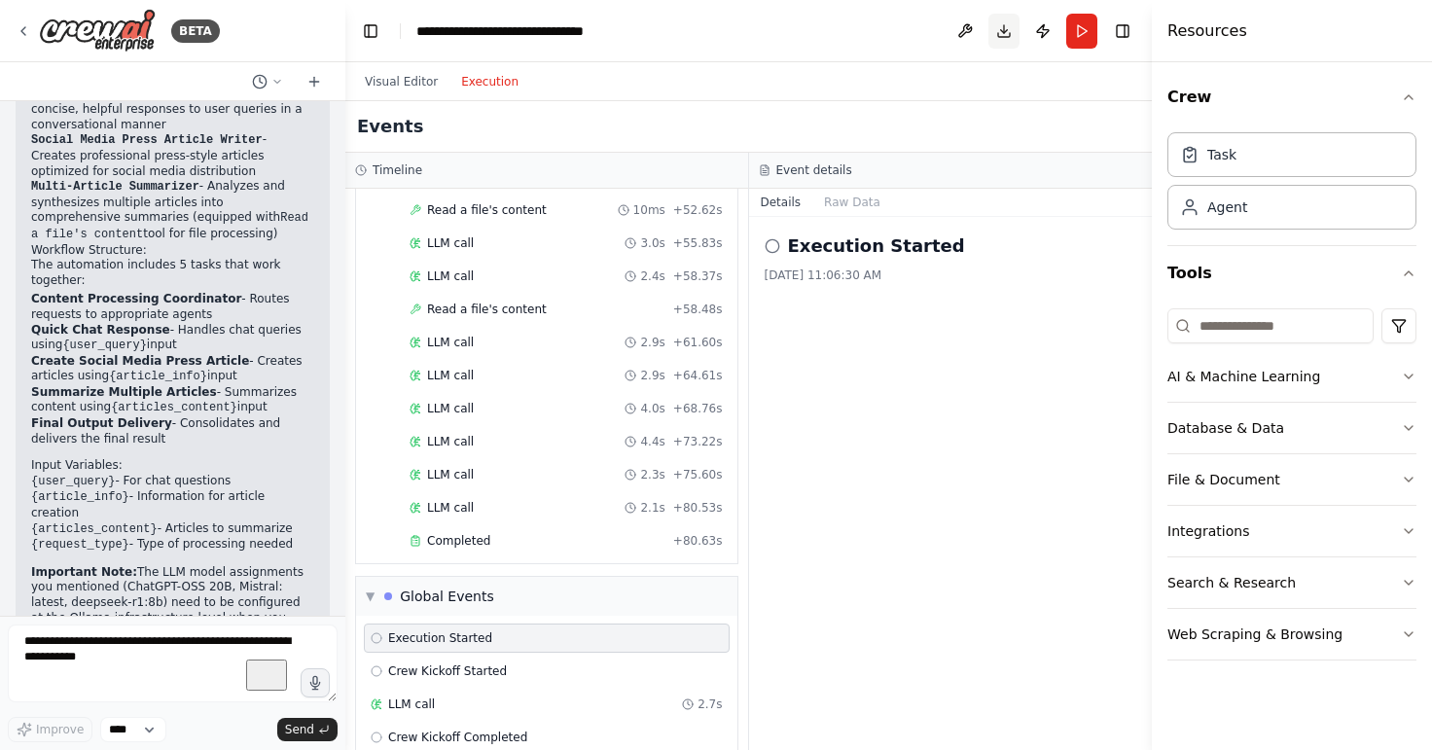
click at [1002, 18] on button "Download" at bounding box center [1003, 31] width 31 height 35
click at [1005, 41] on button "Download" at bounding box center [1003, 31] width 31 height 35
click at [1005, 39] on button "Download" at bounding box center [1003, 31] width 31 height 35
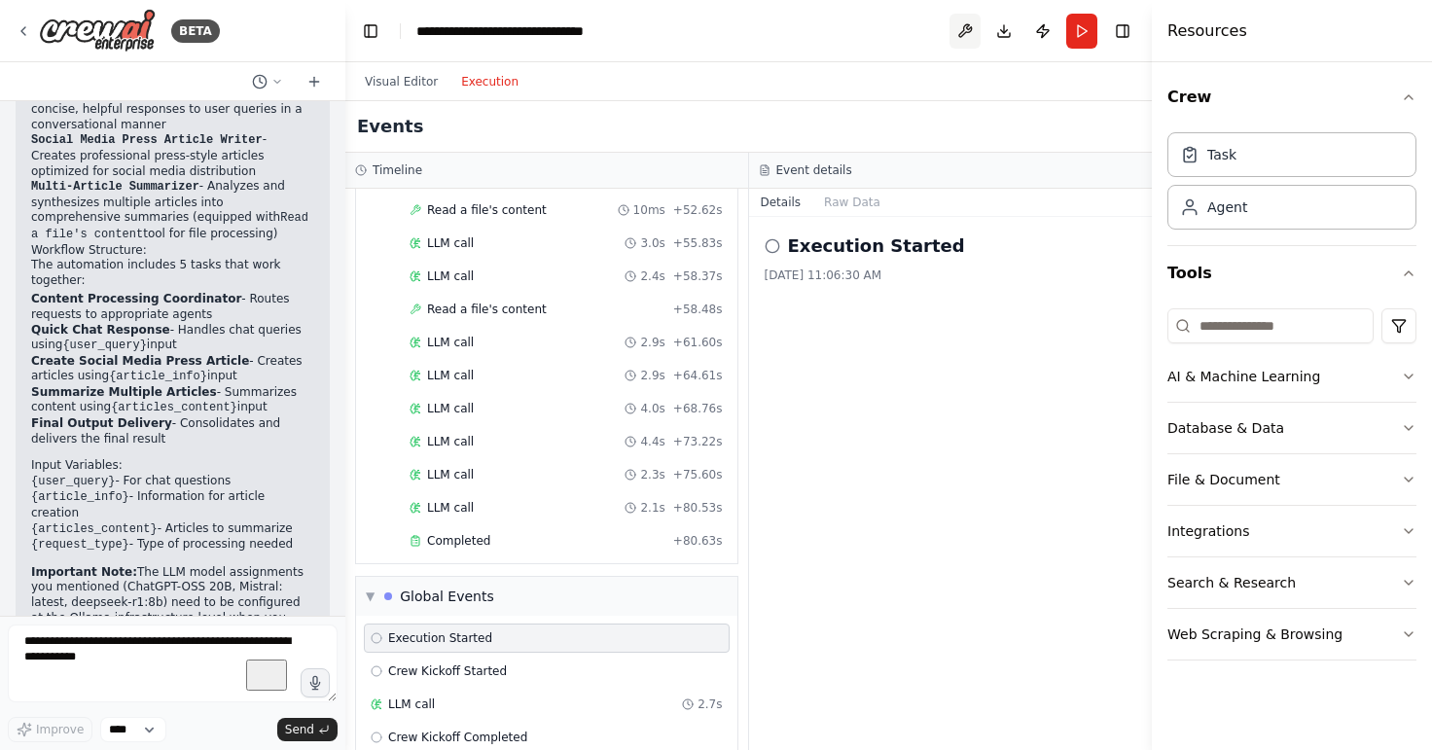
click at [966, 24] on button at bounding box center [964, 31] width 31 height 35
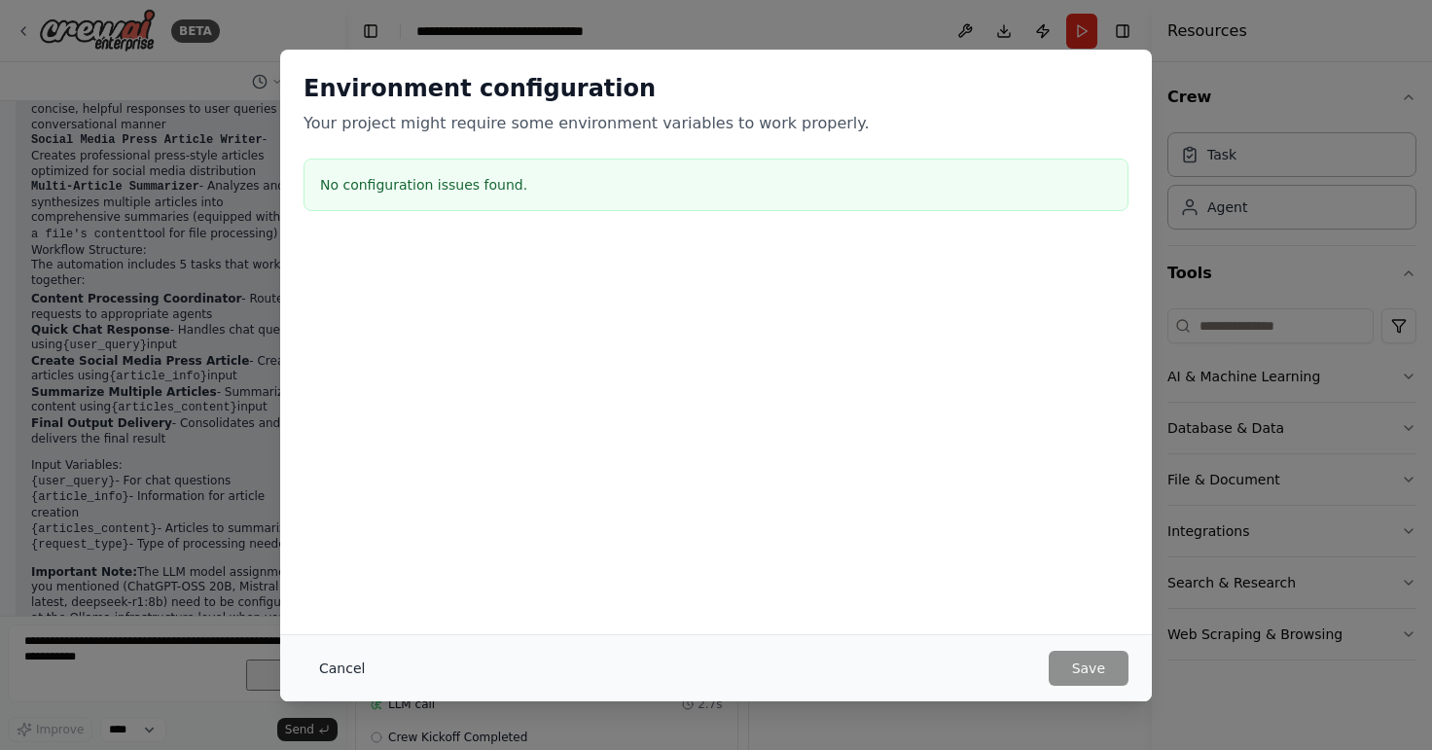
click at [353, 675] on button "Cancel" at bounding box center [341, 668] width 77 height 35
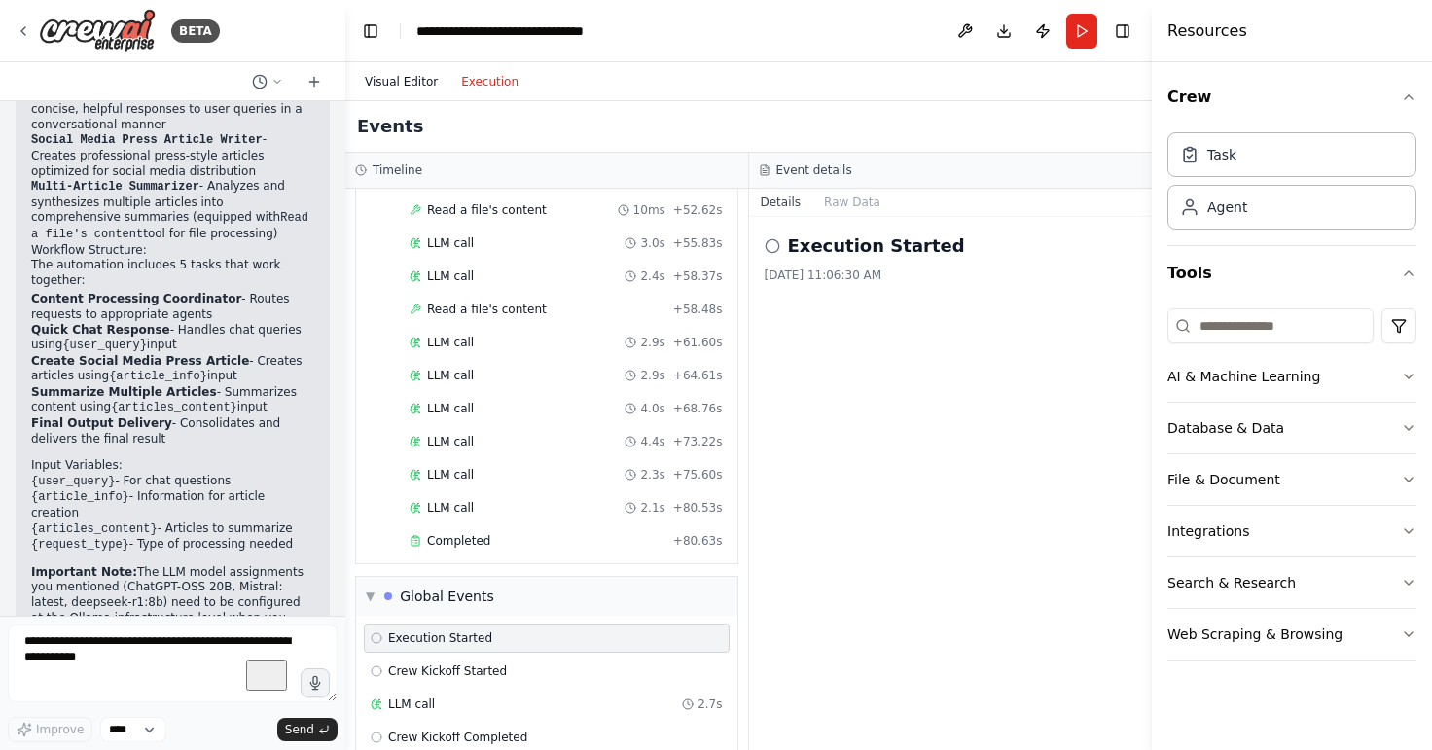
click at [385, 77] on button "Visual Editor" at bounding box center [401, 81] width 96 height 23
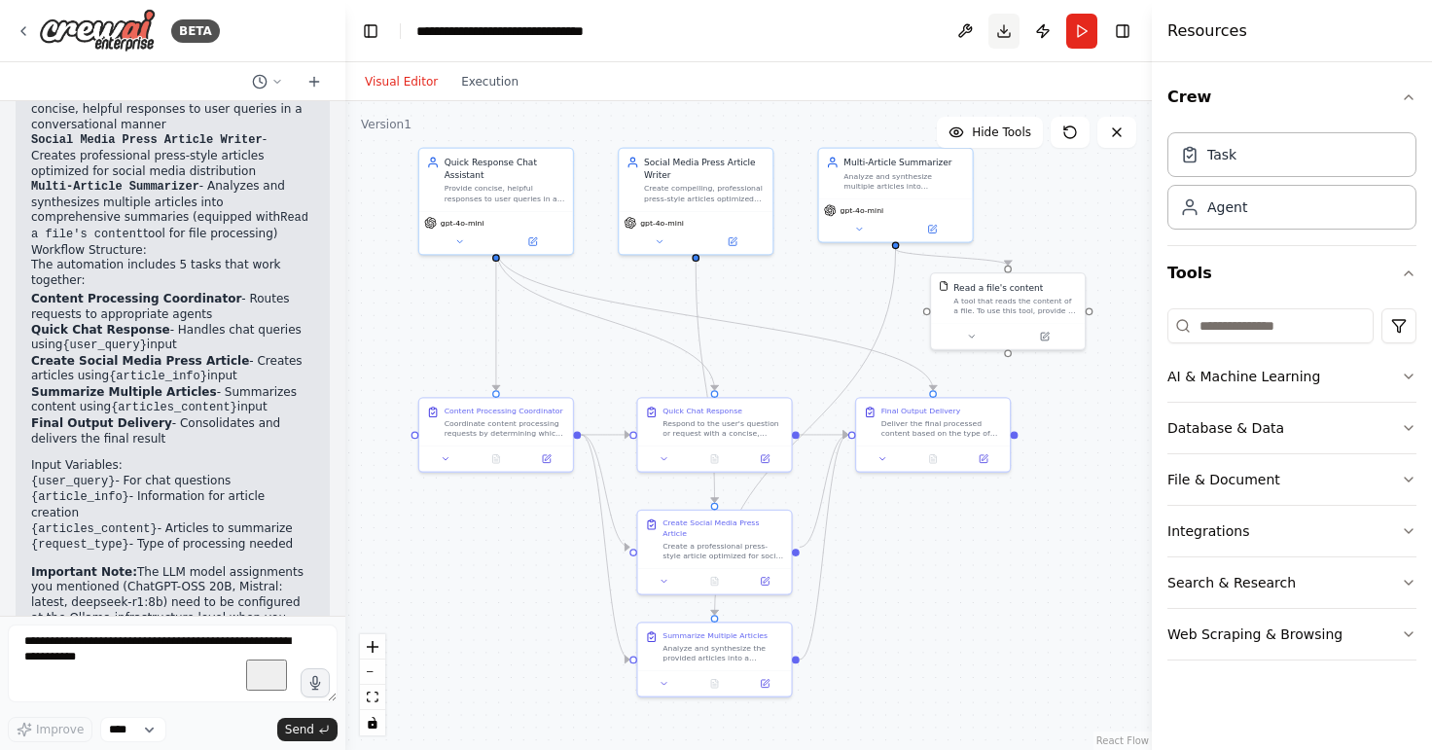
click at [1002, 42] on button "Download" at bounding box center [1003, 31] width 31 height 35
click at [1002, 26] on button "Download" at bounding box center [1003, 31] width 31 height 35
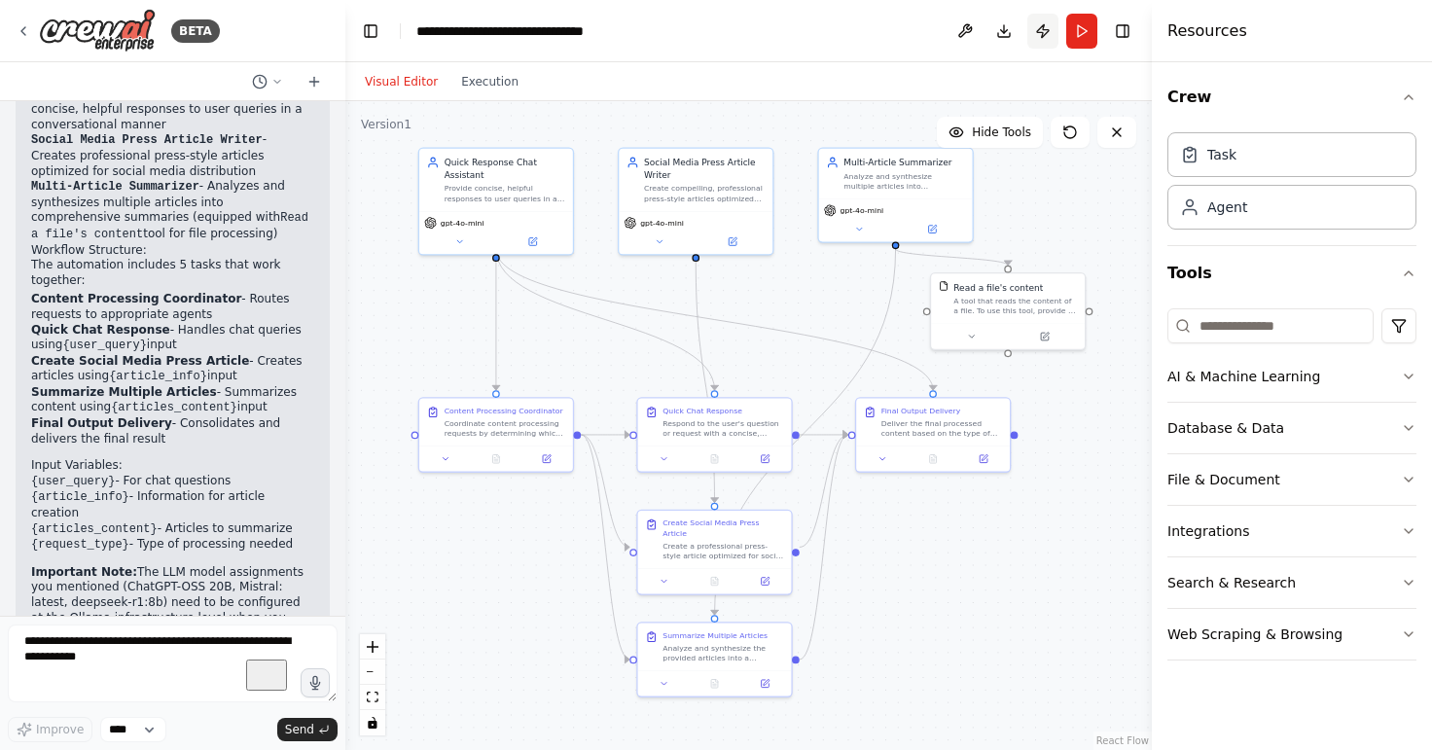
click at [1043, 22] on button "Publish" at bounding box center [1042, 31] width 31 height 35
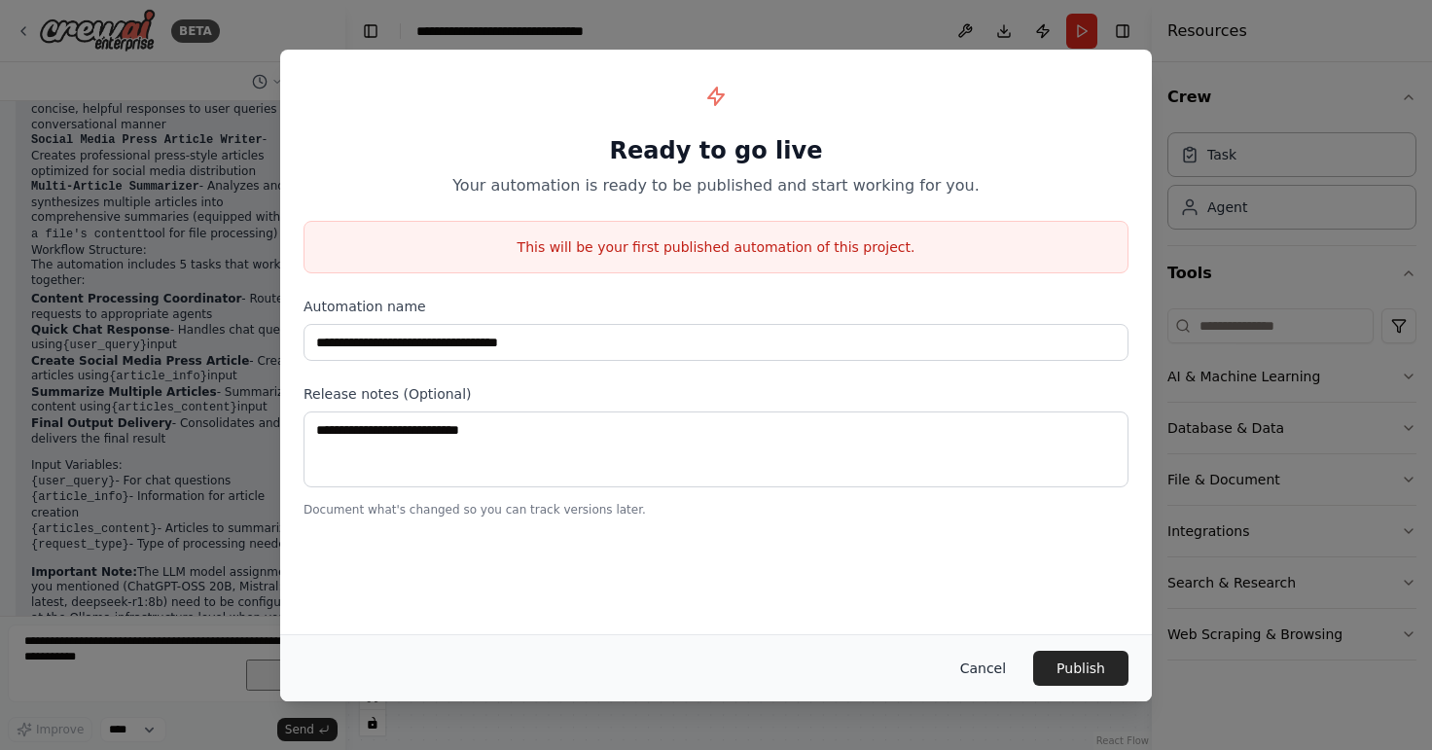
click at [981, 666] on button "Cancel" at bounding box center [982, 668] width 77 height 35
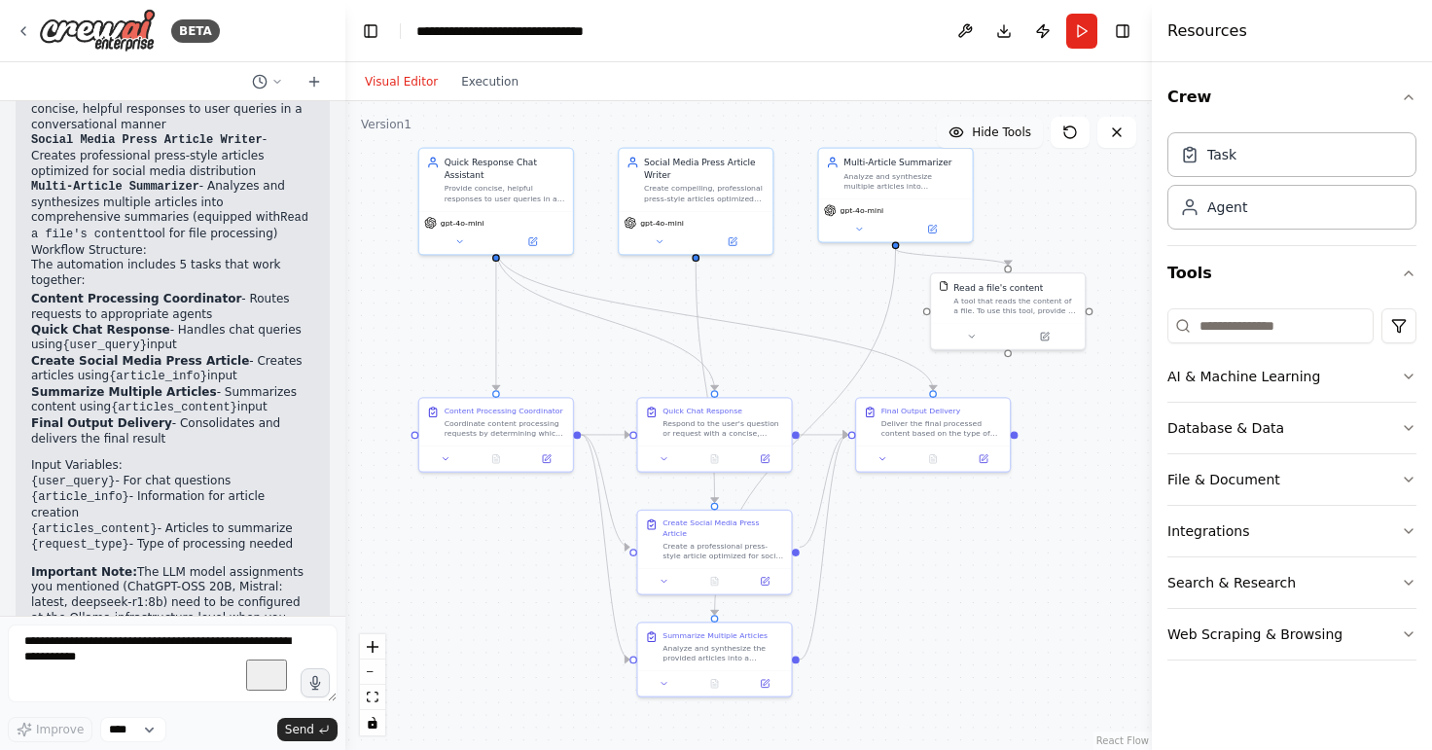
click at [999, 142] on button "Hide Tools" at bounding box center [990, 132] width 106 height 31
click at [999, 142] on button "Show Tools" at bounding box center [987, 132] width 111 height 31
click at [1421, 111] on div "Crew Task Agent Tools AI & Machine Learning Database & Data File & Document Int…" at bounding box center [1291, 406] width 280 height 688
click at [1405, 100] on icon "button" at bounding box center [1408, 97] width 16 height 16
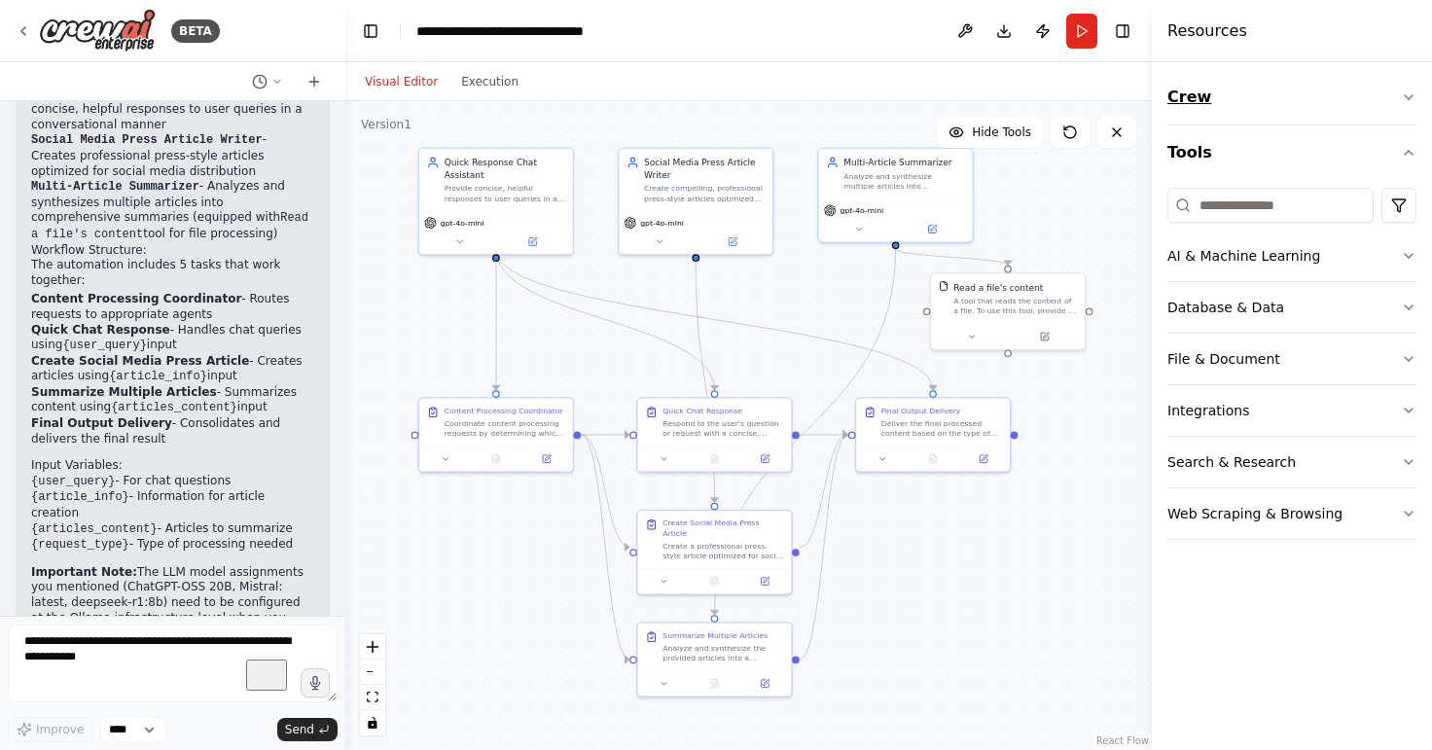
click at [1405, 100] on icon "button" at bounding box center [1408, 97] width 16 height 16
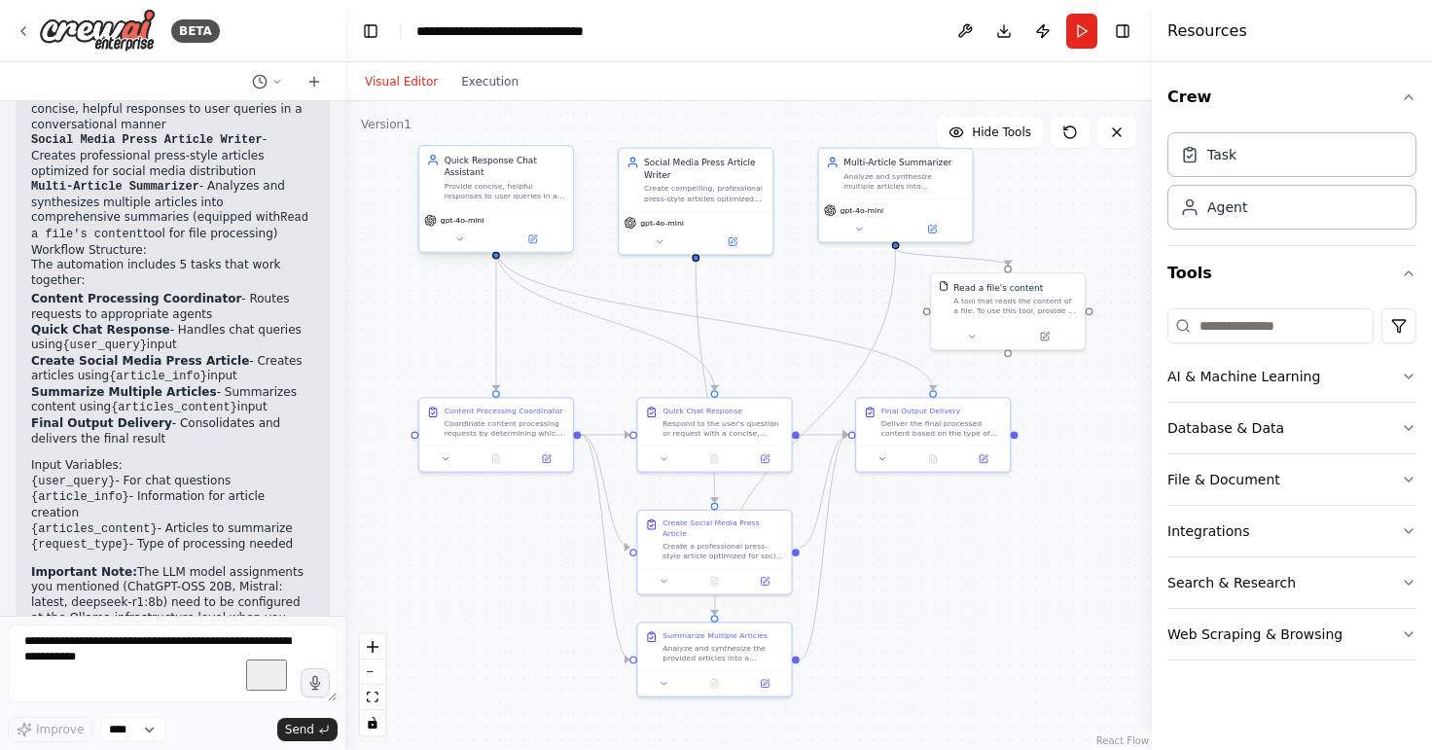
click at [508, 187] on div "Provide concise, helpful responses to user queries in a conversational manner. …" at bounding box center [504, 191] width 121 height 20
click at [507, 186] on div "Provide concise, helpful responses to user queries in a conversational manner. …" at bounding box center [504, 191] width 121 height 20
click at [472, 218] on div "gpt-4o-mini" at bounding box center [496, 229] width 154 height 43
click at [461, 234] on icon at bounding box center [459, 239] width 10 height 10
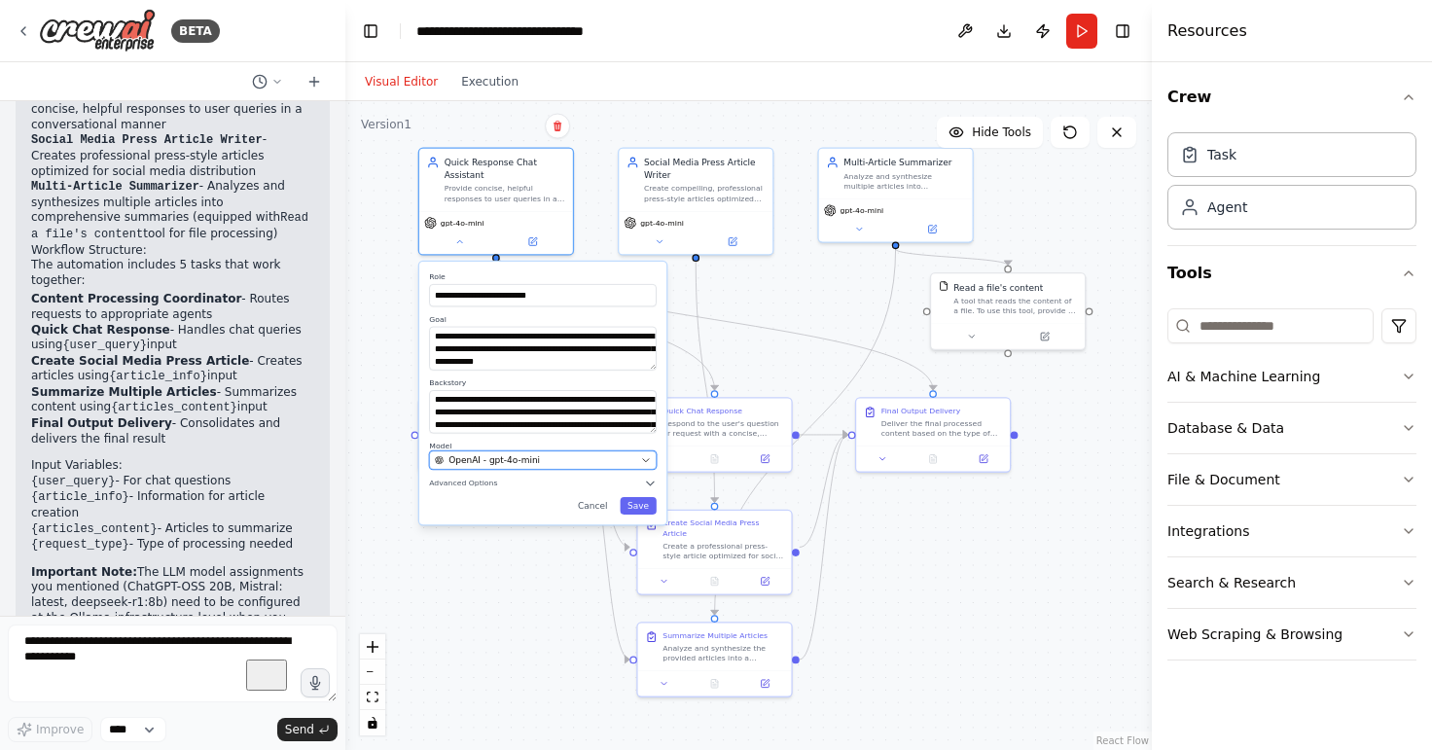
click at [619, 454] on div "OpenAI - gpt-4o-mini" at bounding box center [535, 460] width 201 height 13
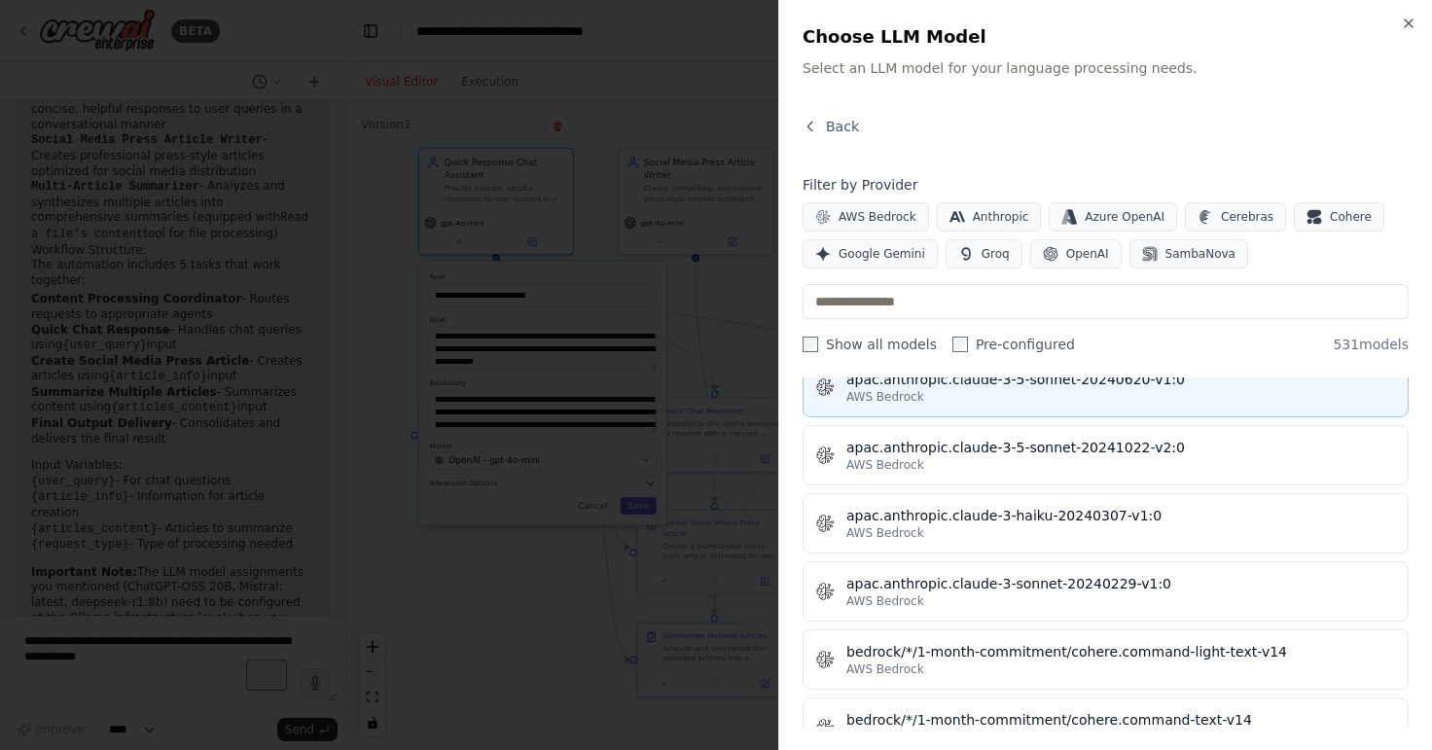
scroll to position [3075, 0]
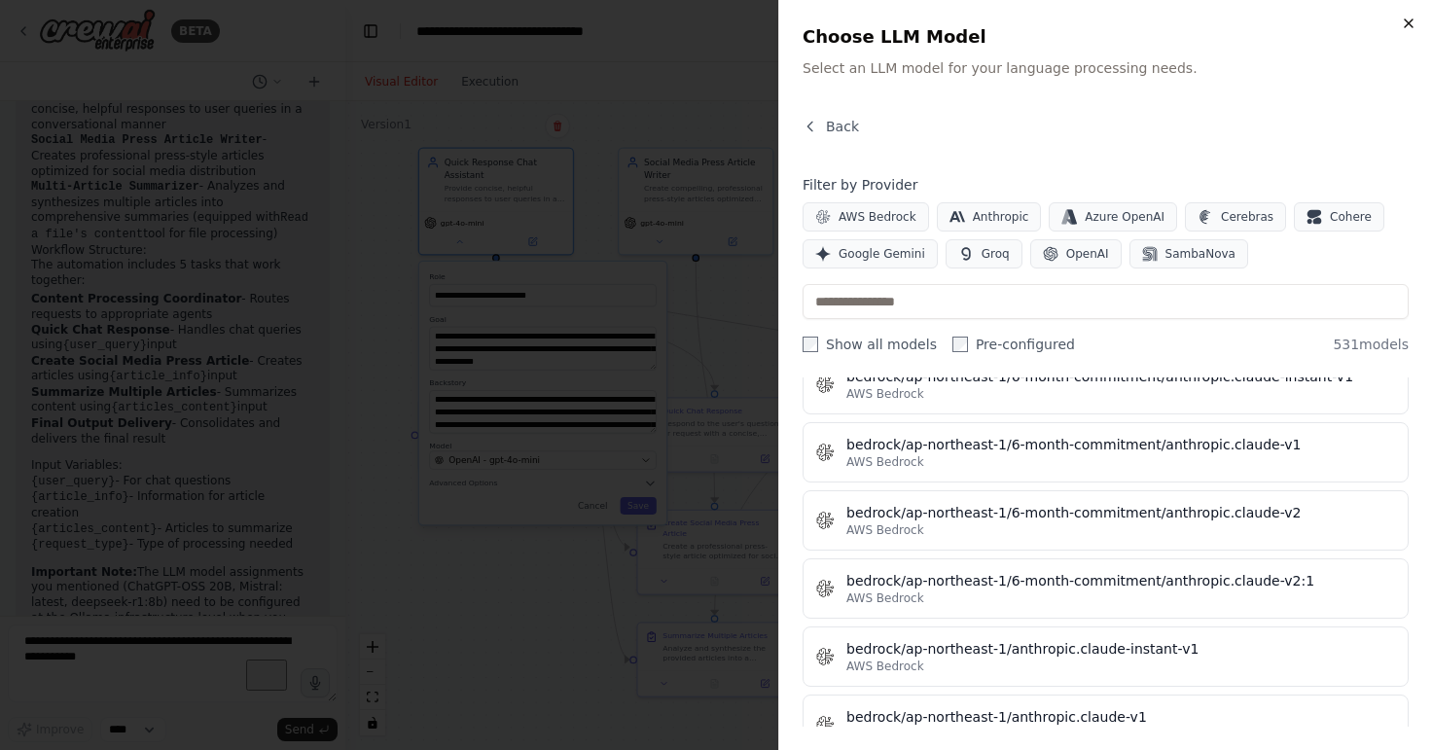
click at [1408, 25] on icon "button" at bounding box center [1408, 24] width 16 height 16
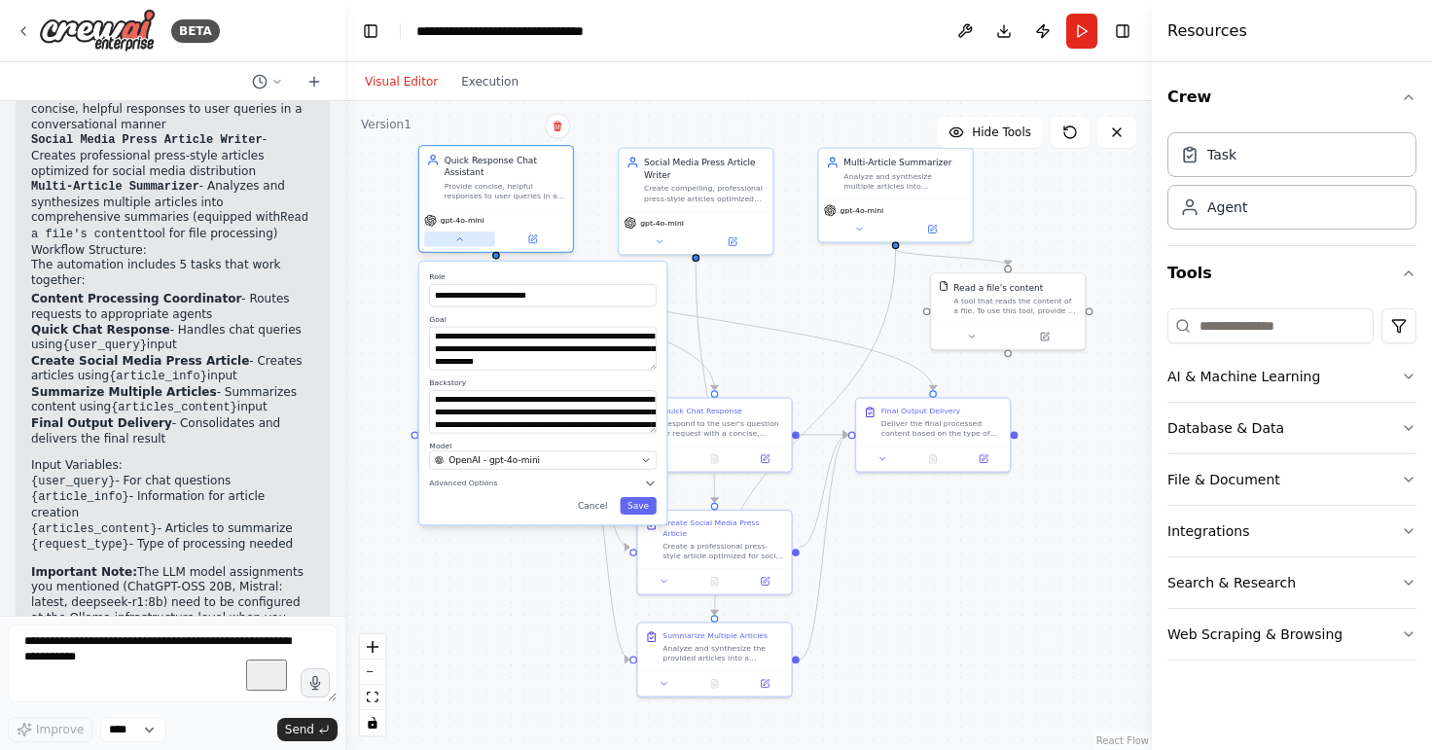
click at [463, 232] on button at bounding box center [459, 238] width 71 height 15
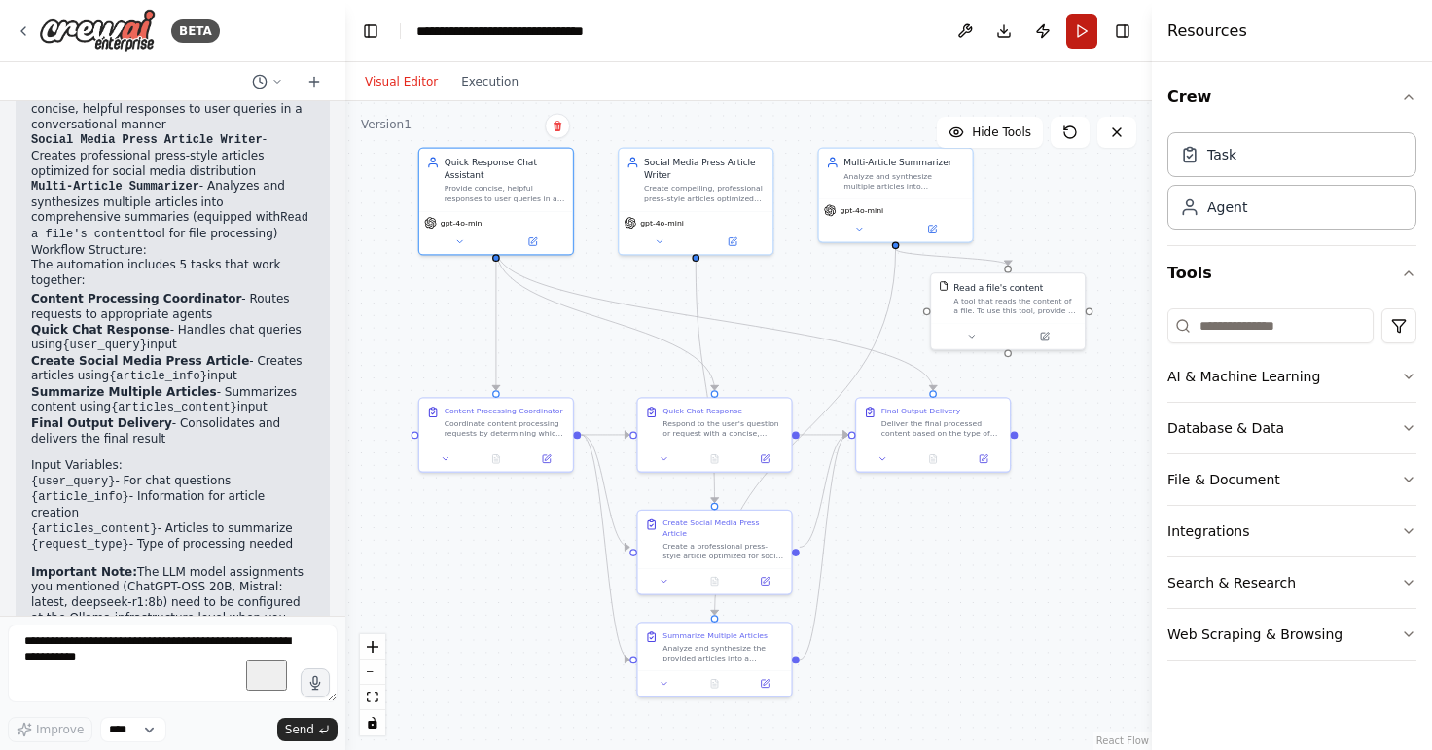
click at [1072, 36] on button "Run" at bounding box center [1081, 31] width 31 height 35
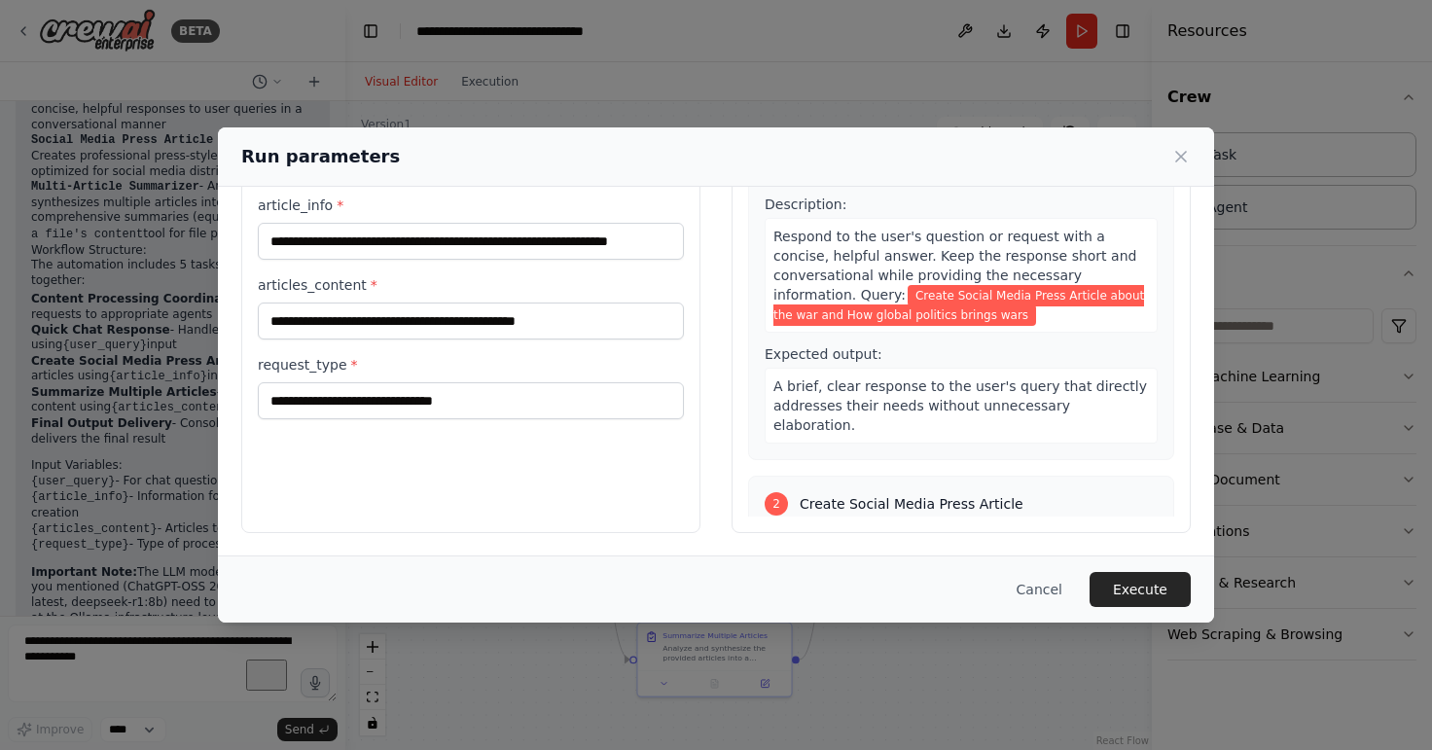
scroll to position [0, 0]
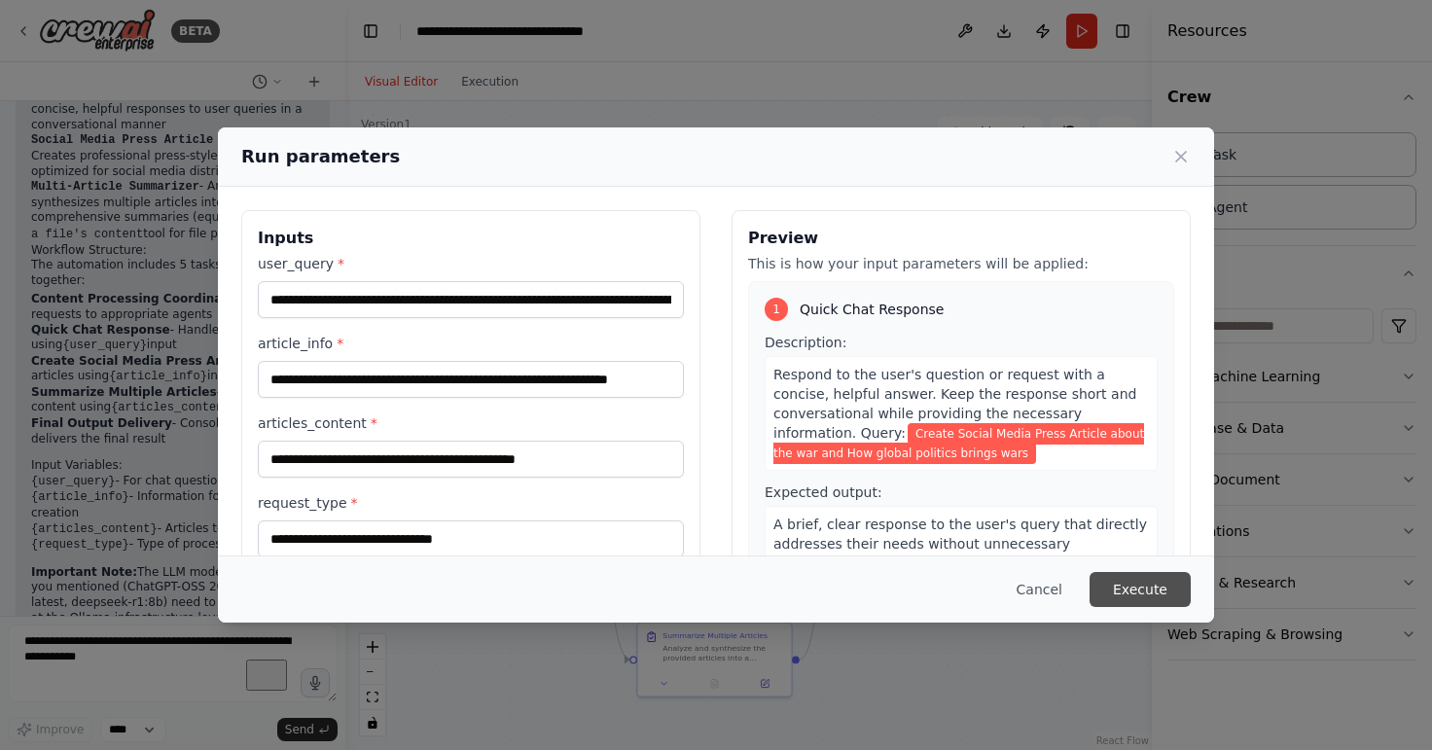
click at [1151, 599] on button "Execute" at bounding box center [1139, 589] width 101 height 35
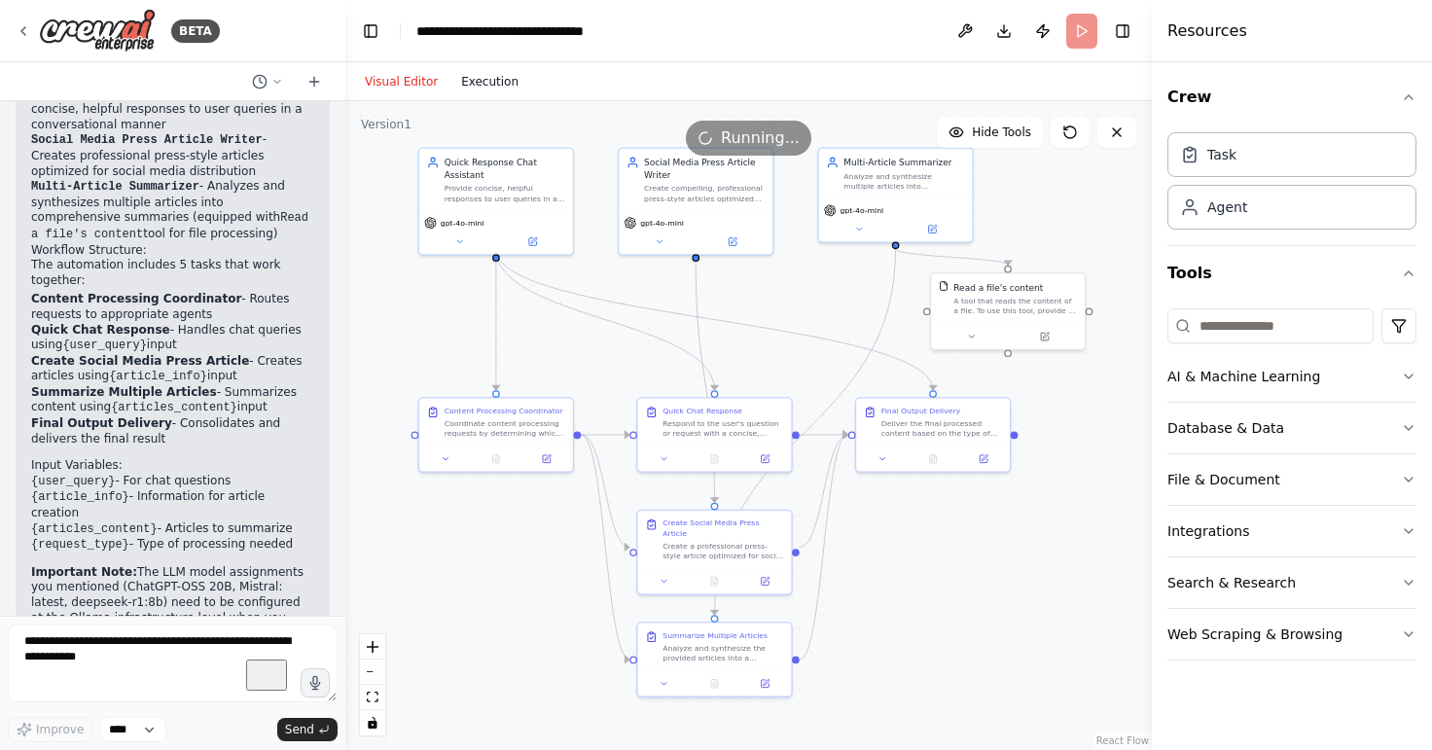
click at [486, 92] on button "Execution" at bounding box center [489, 81] width 81 height 23
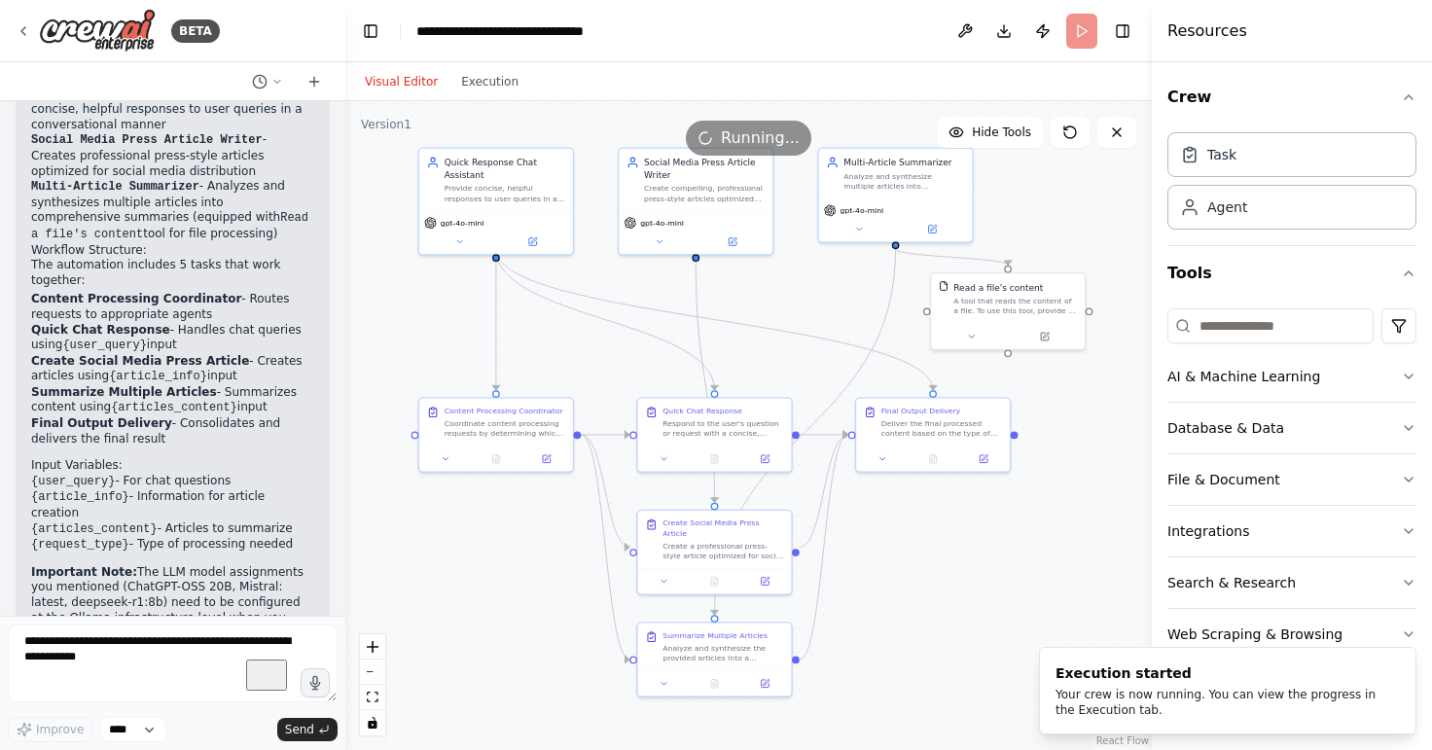
click at [398, 87] on button "Visual Editor" at bounding box center [401, 81] width 96 height 23
click at [463, 84] on button "Execution" at bounding box center [489, 81] width 81 height 23
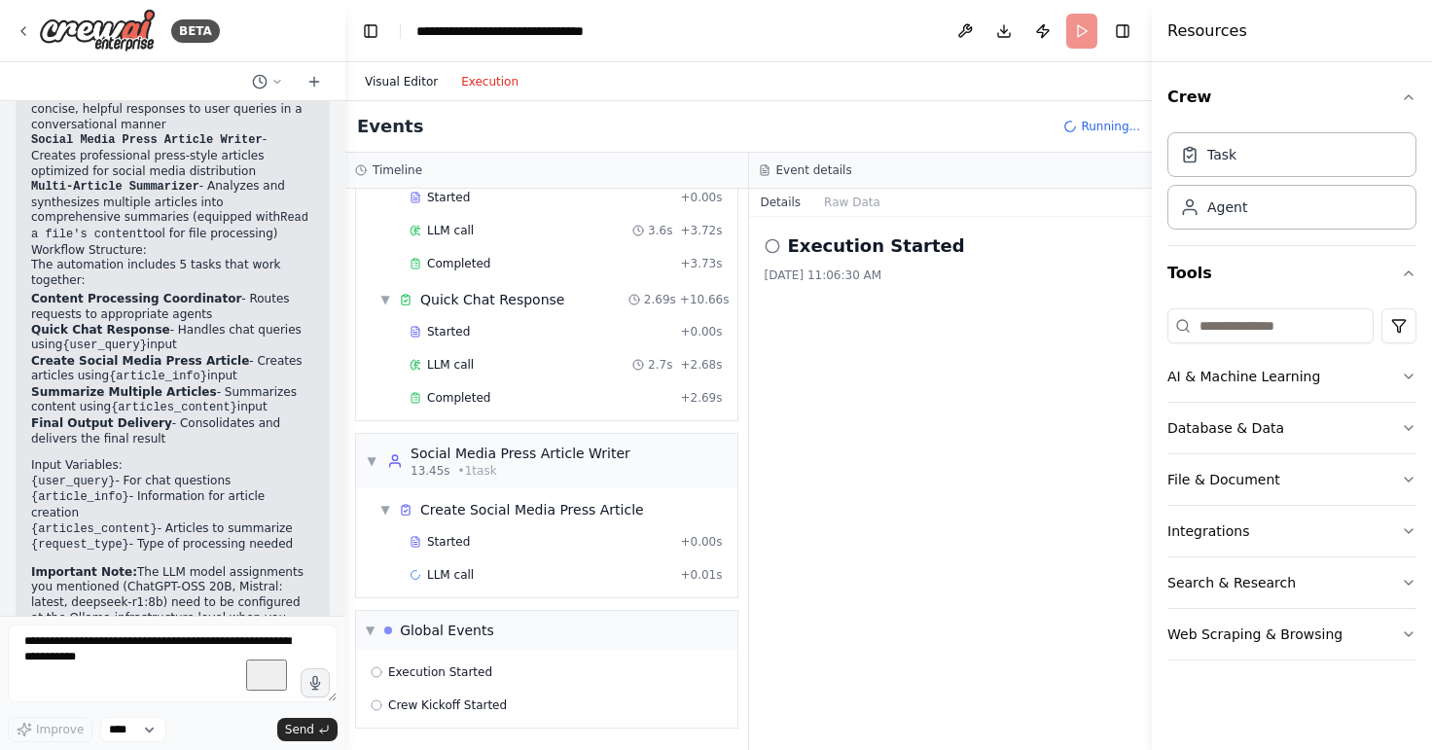
click at [399, 85] on button "Visual Editor" at bounding box center [401, 81] width 96 height 23
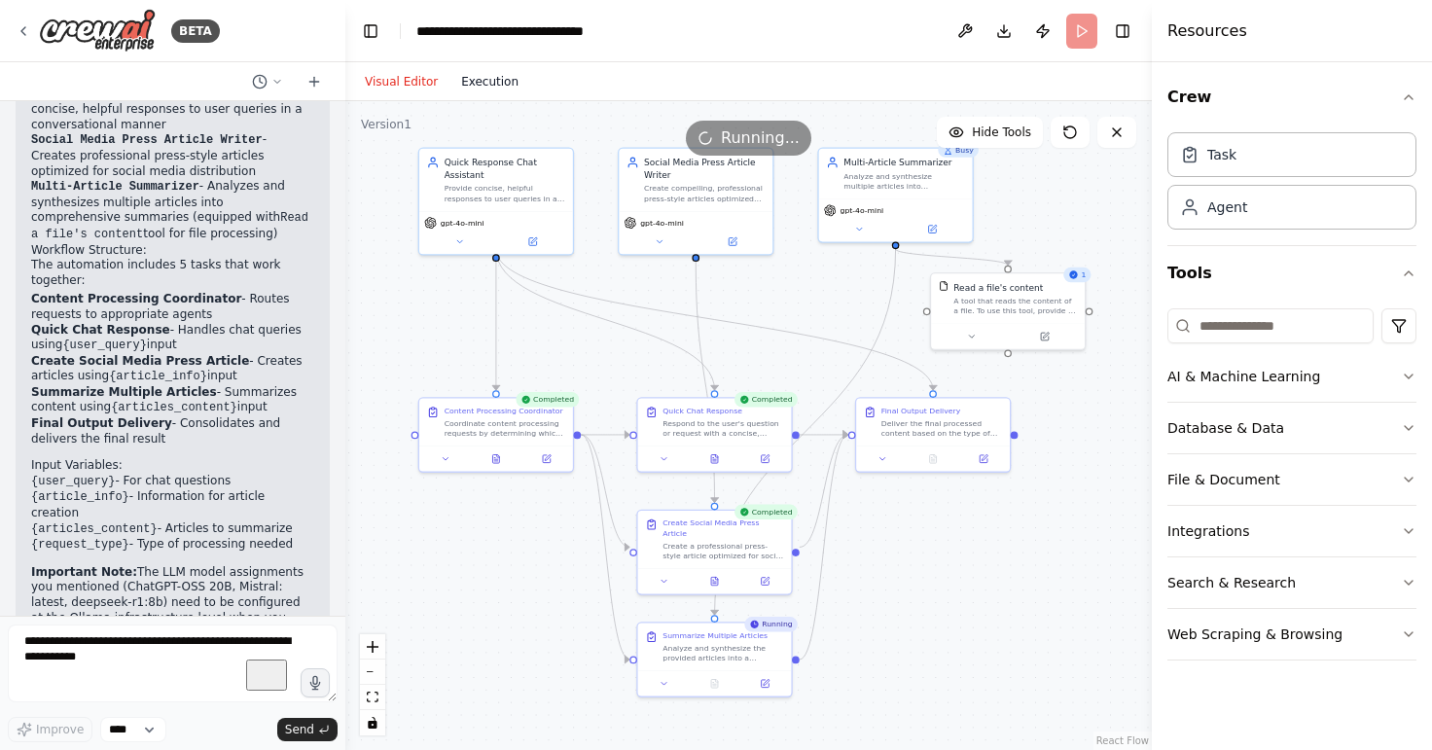
click at [490, 85] on button "Execution" at bounding box center [489, 81] width 81 height 23
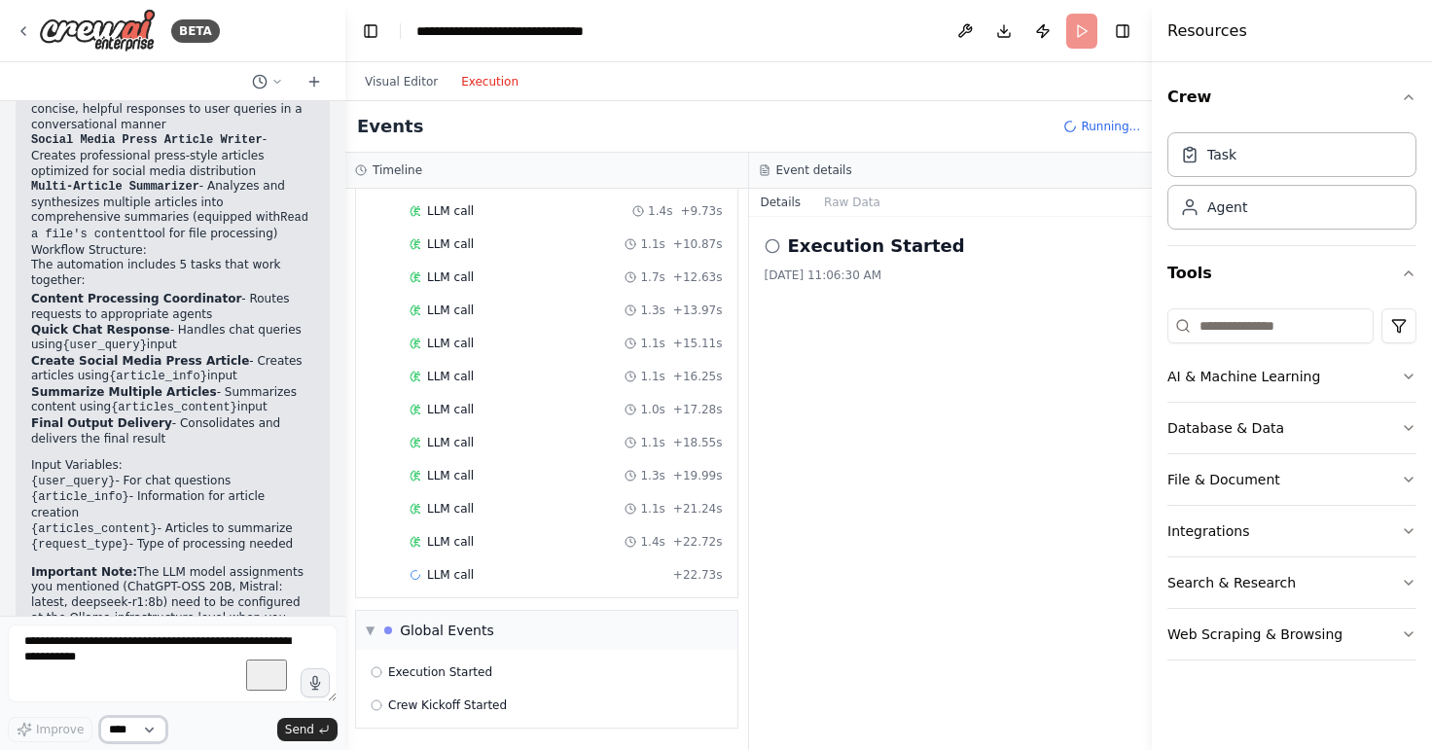
click at [100, 717] on select "****" at bounding box center [133, 729] width 66 height 25
click at [124, 733] on select "****" at bounding box center [133, 729] width 66 height 25
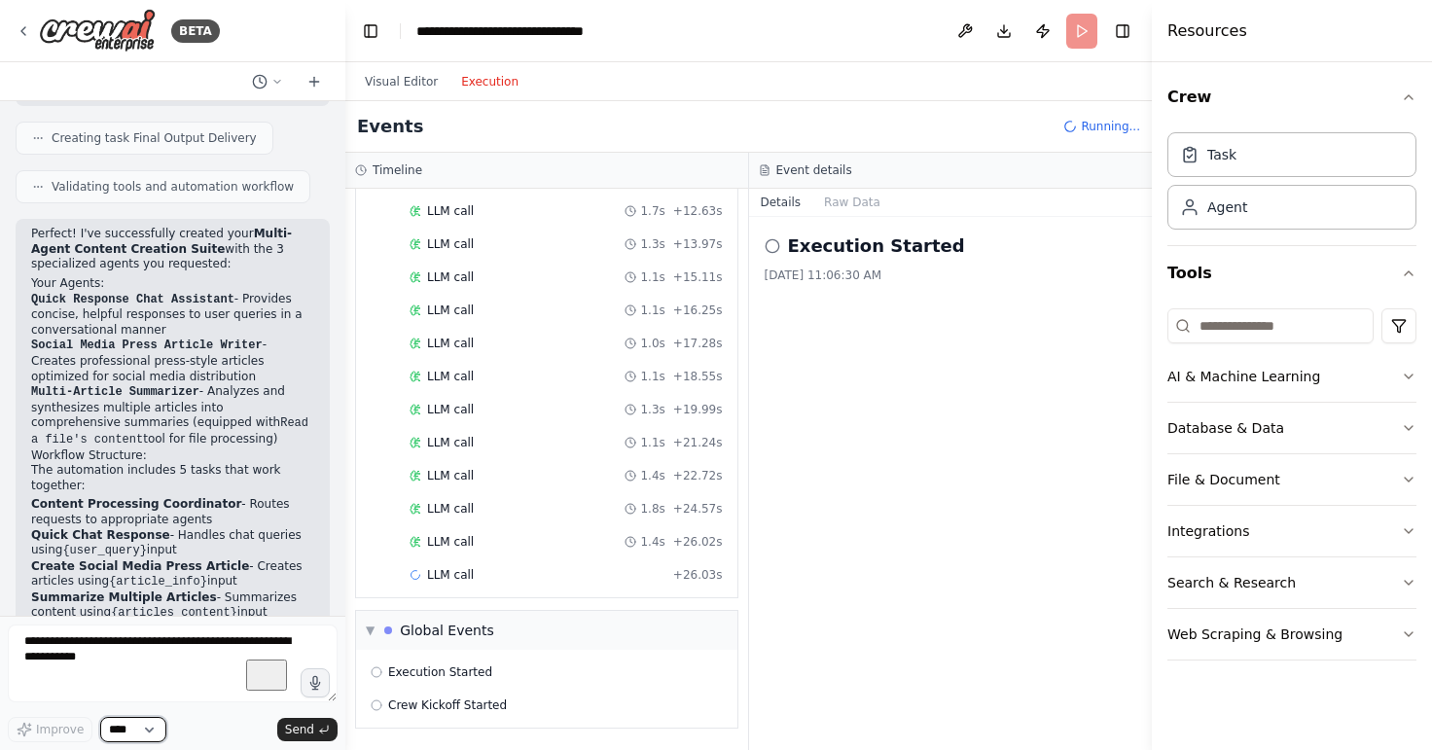
scroll to position [2015, 0]
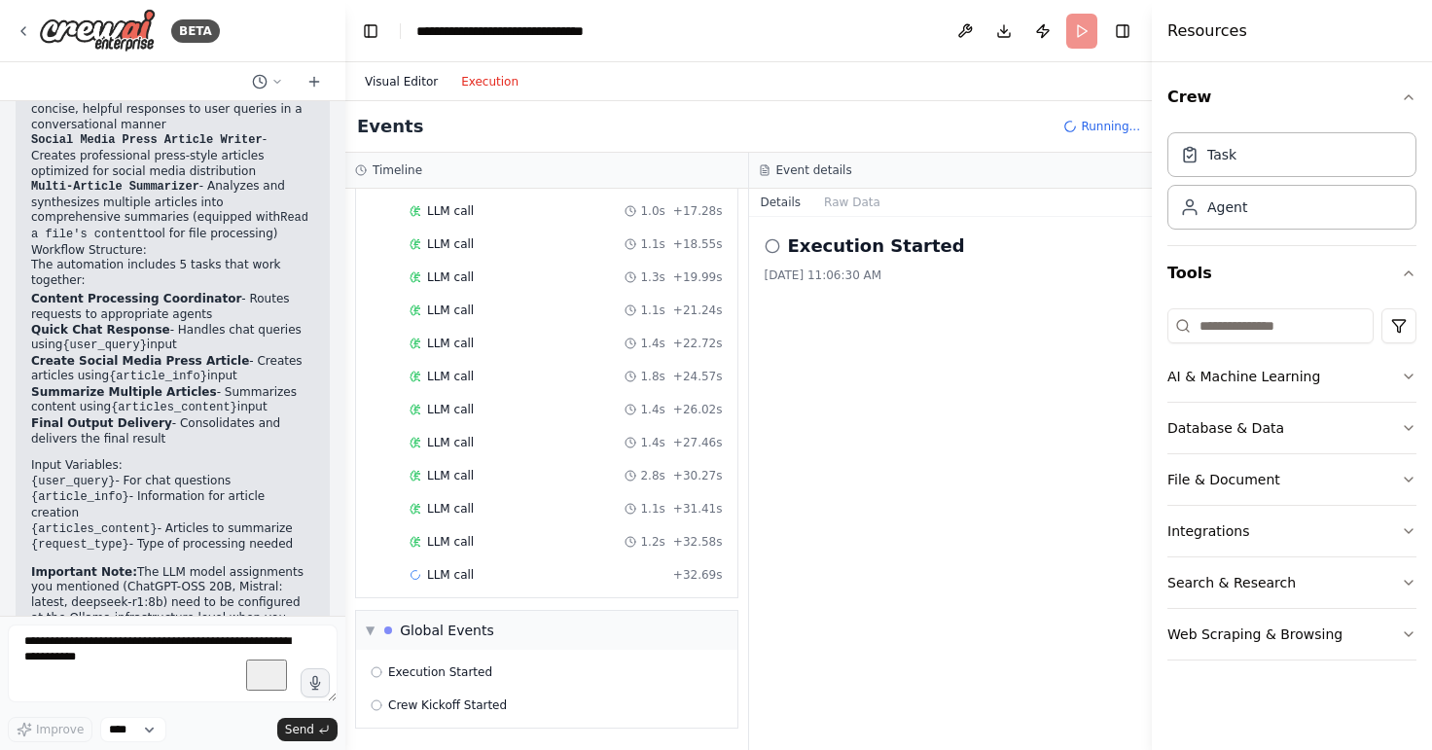
click at [403, 86] on button "Visual Editor" at bounding box center [401, 81] width 96 height 23
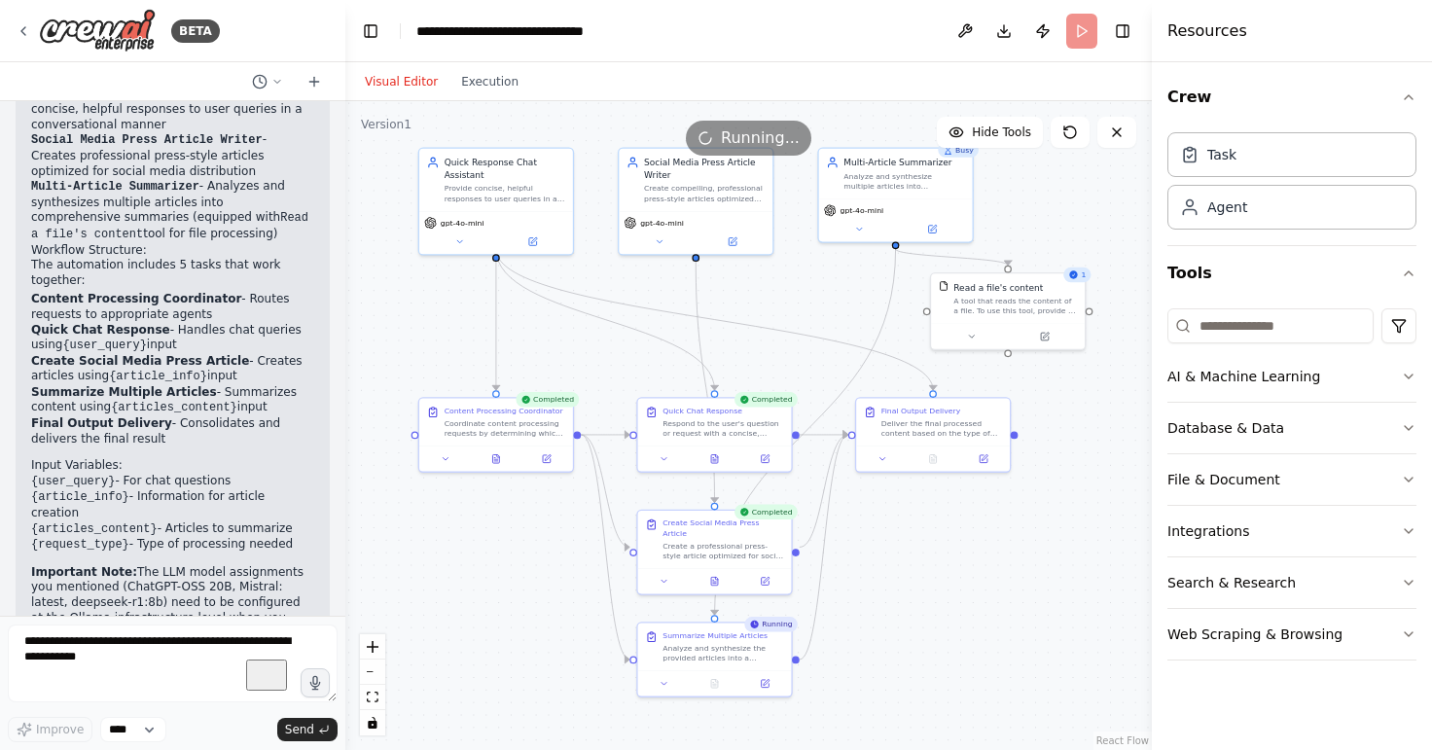
click at [385, 31] on header "**********" at bounding box center [748, 31] width 806 height 62
click at [382, 31] on button "Toggle Left Sidebar" at bounding box center [370, 31] width 27 height 27
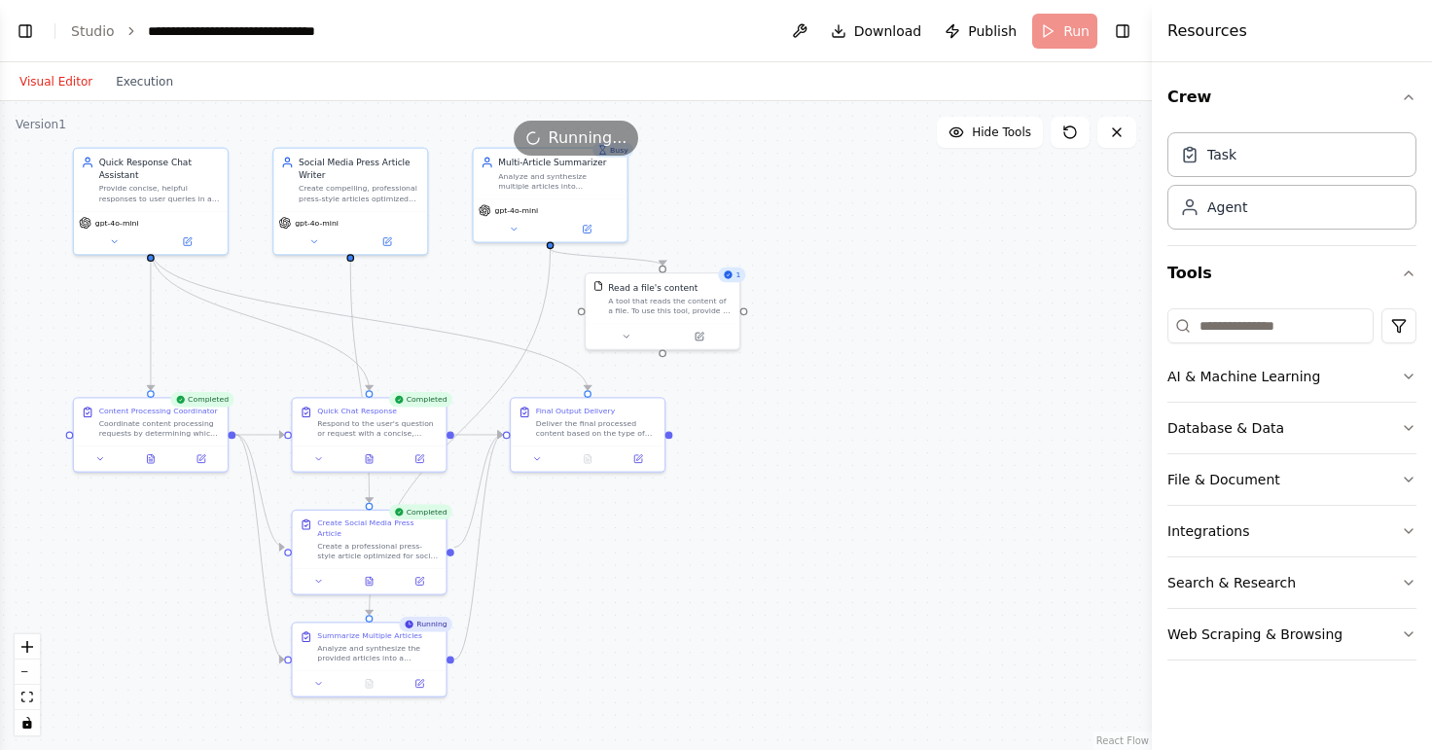
drag, startPoint x: 27, startPoint y: 20, endPoint x: 43, endPoint y: 20, distance: 15.6
click at [28, 20] on button "Toggle Left Sidebar" at bounding box center [25, 31] width 27 height 27
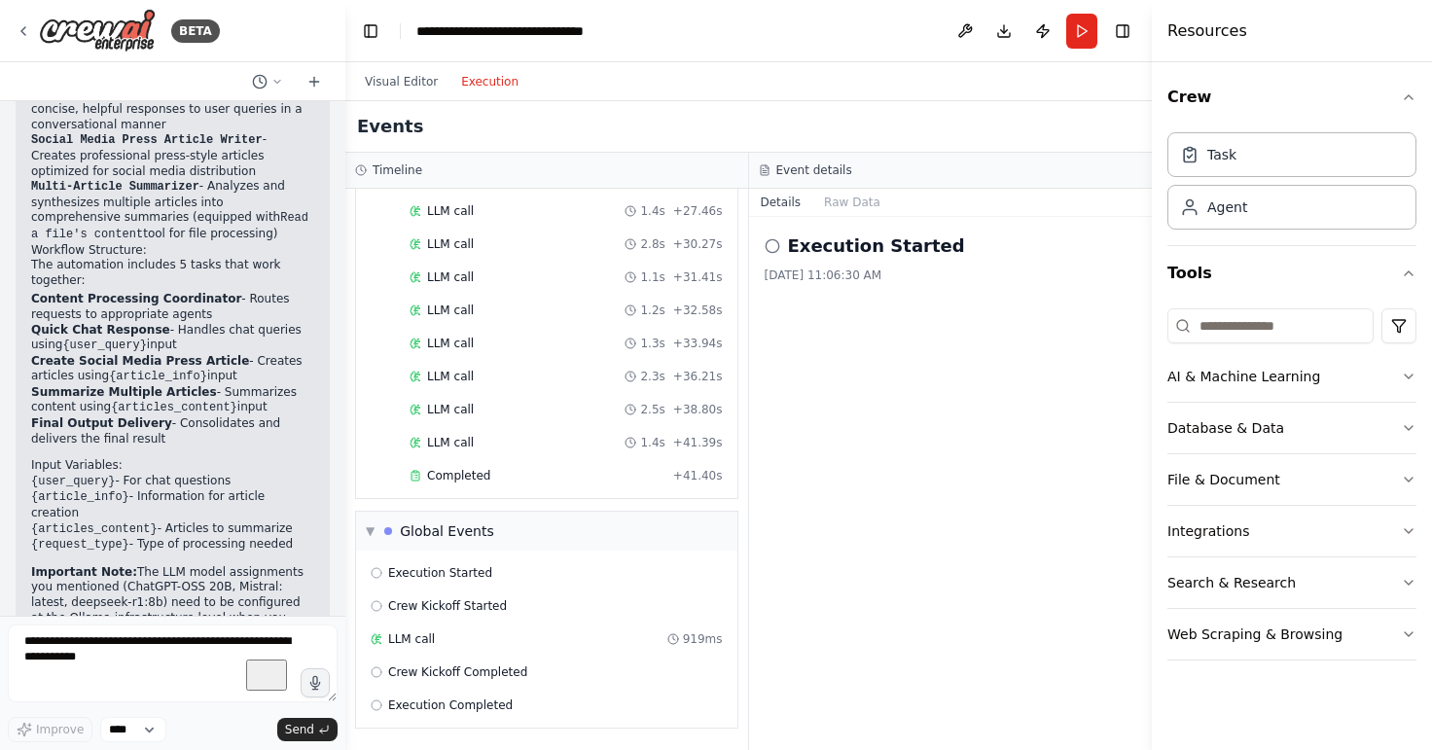
click at [485, 72] on button "Execution" at bounding box center [489, 81] width 81 height 23
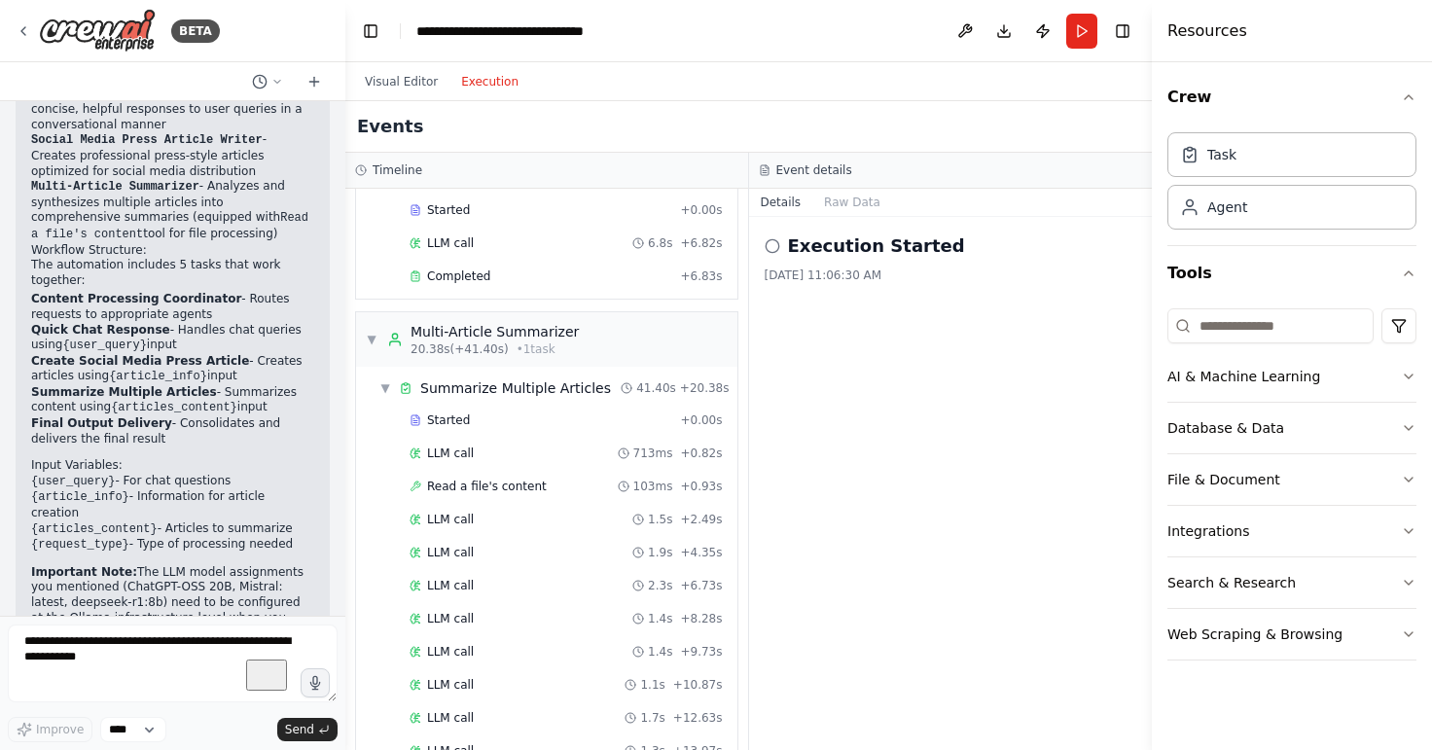
scroll to position [1423, 0]
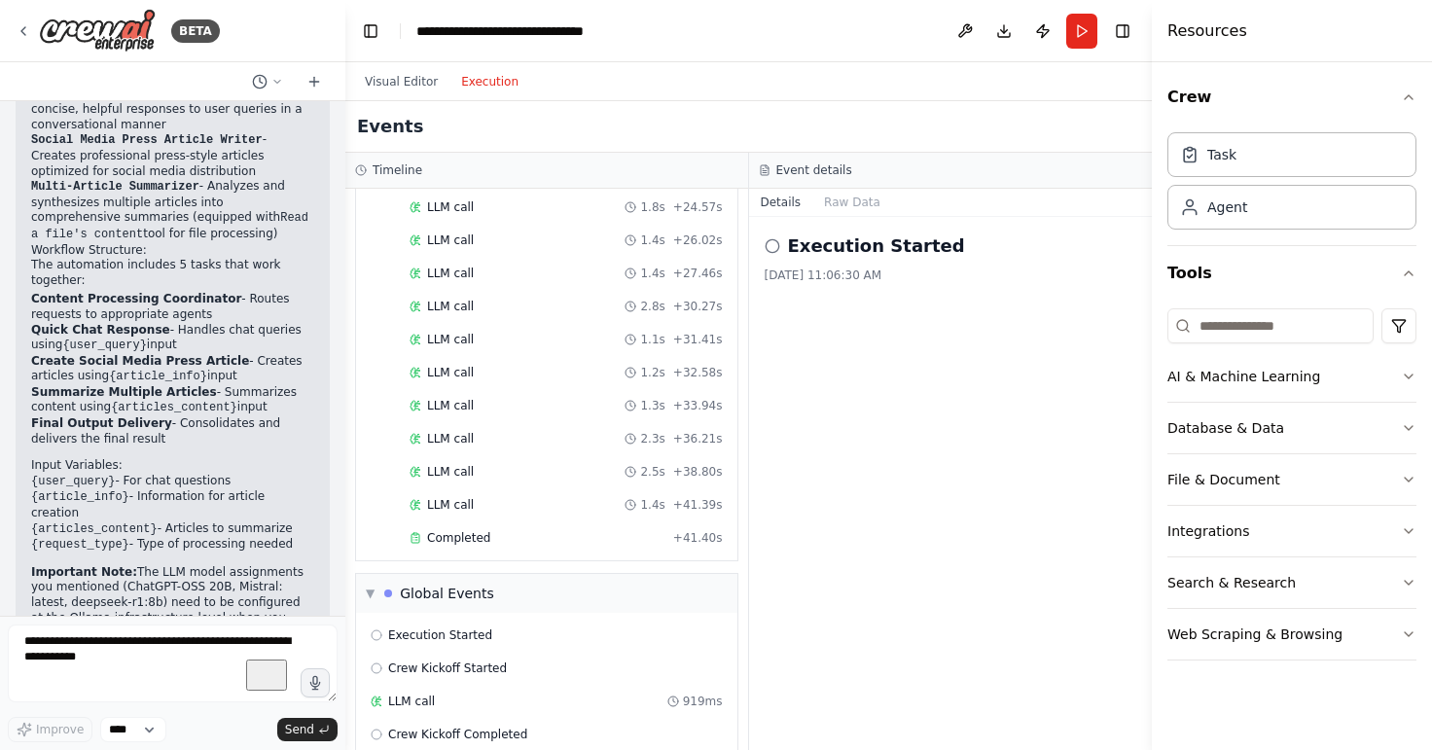
click at [477, 726] on span "Crew Kickoff Completed" at bounding box center [457, 734] width 139 height 16
click at [462, 693] on div "LLM call 919ms" at bounding box center [547, 701] width 352 height 16
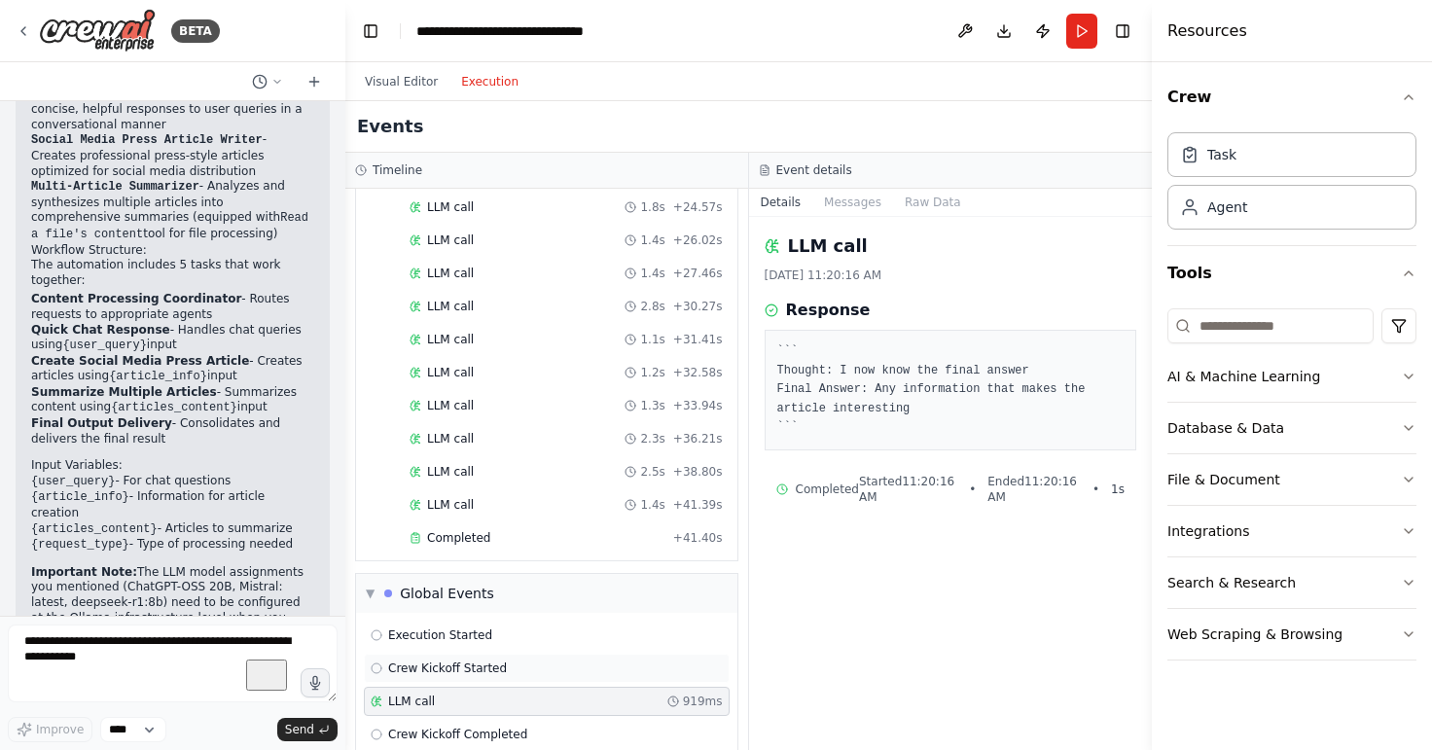
click at [474, 660] on span "Crew Kickoff Started" at bounding box center [447, 668] width 119 height 16
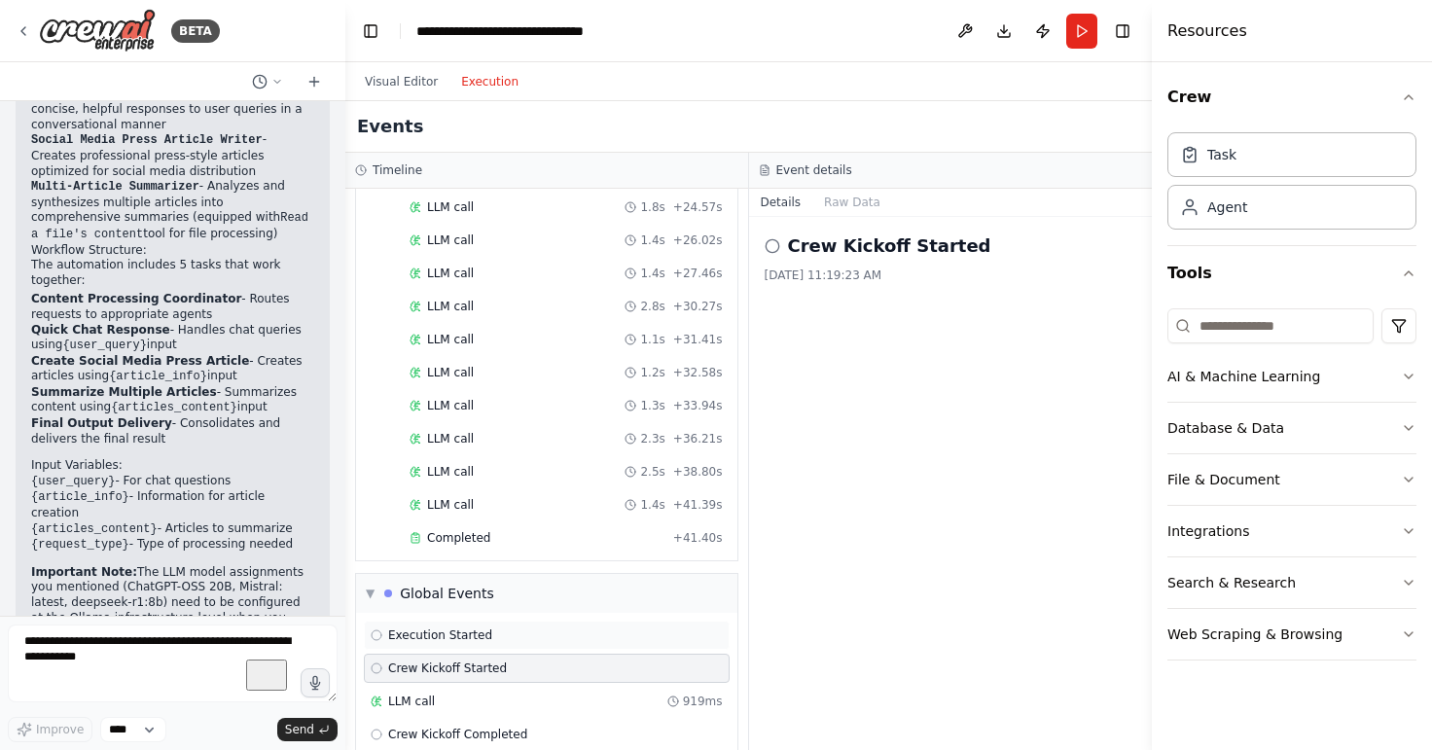
click at [482, 620] on div "Execution Started" at bounding box center [547, 634] width 366 height 29
click at [442, 584] on div "Global Events" at bounding box center [447, 593] width 94 height 19
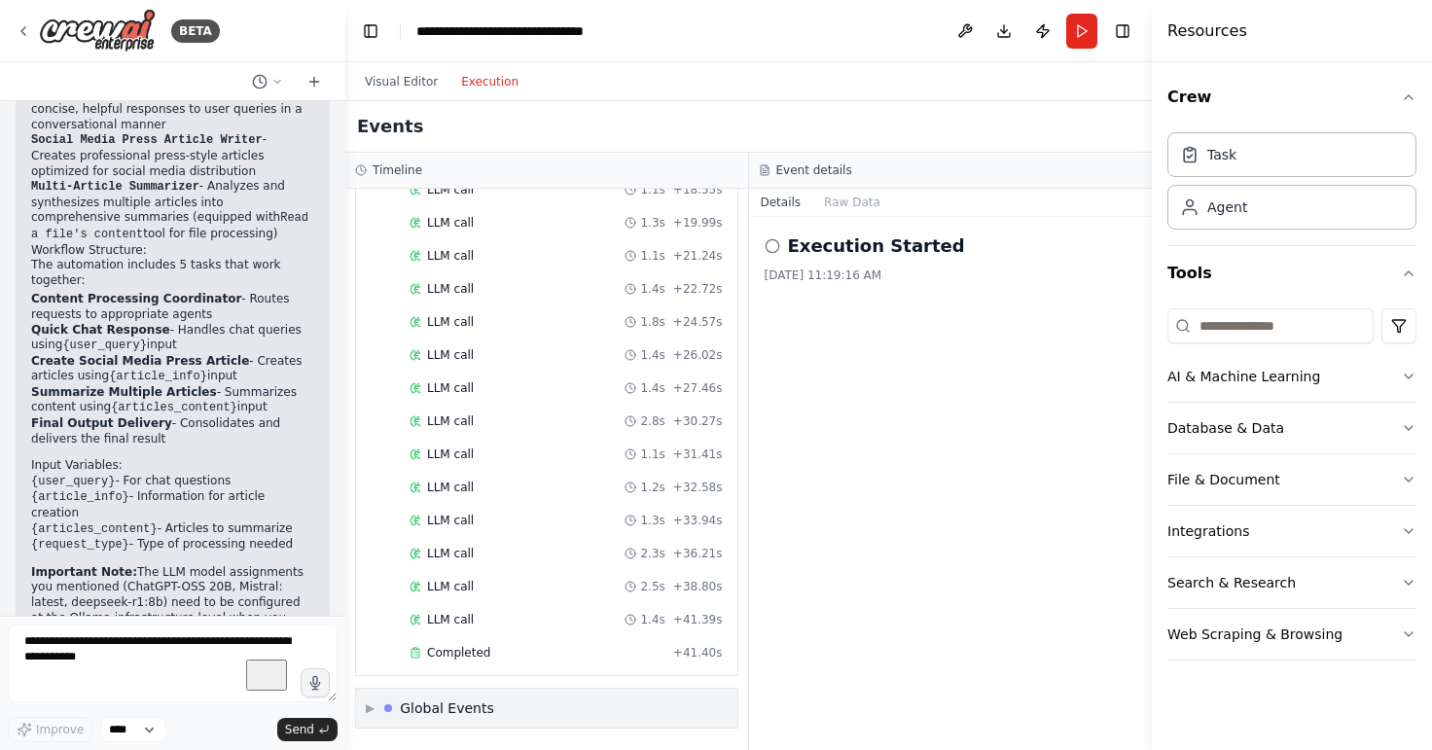
scroll to position [1248, 0]
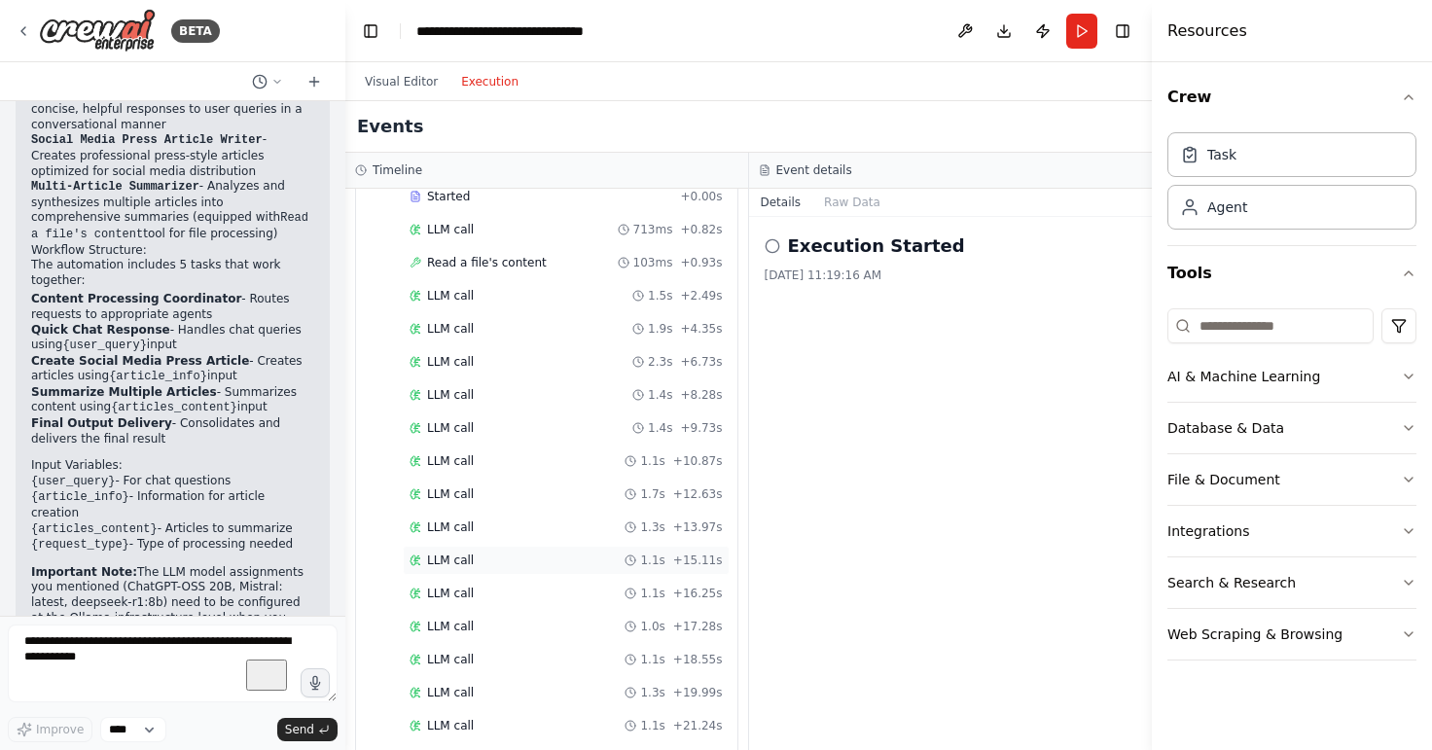
scroll to position [1423, 0]
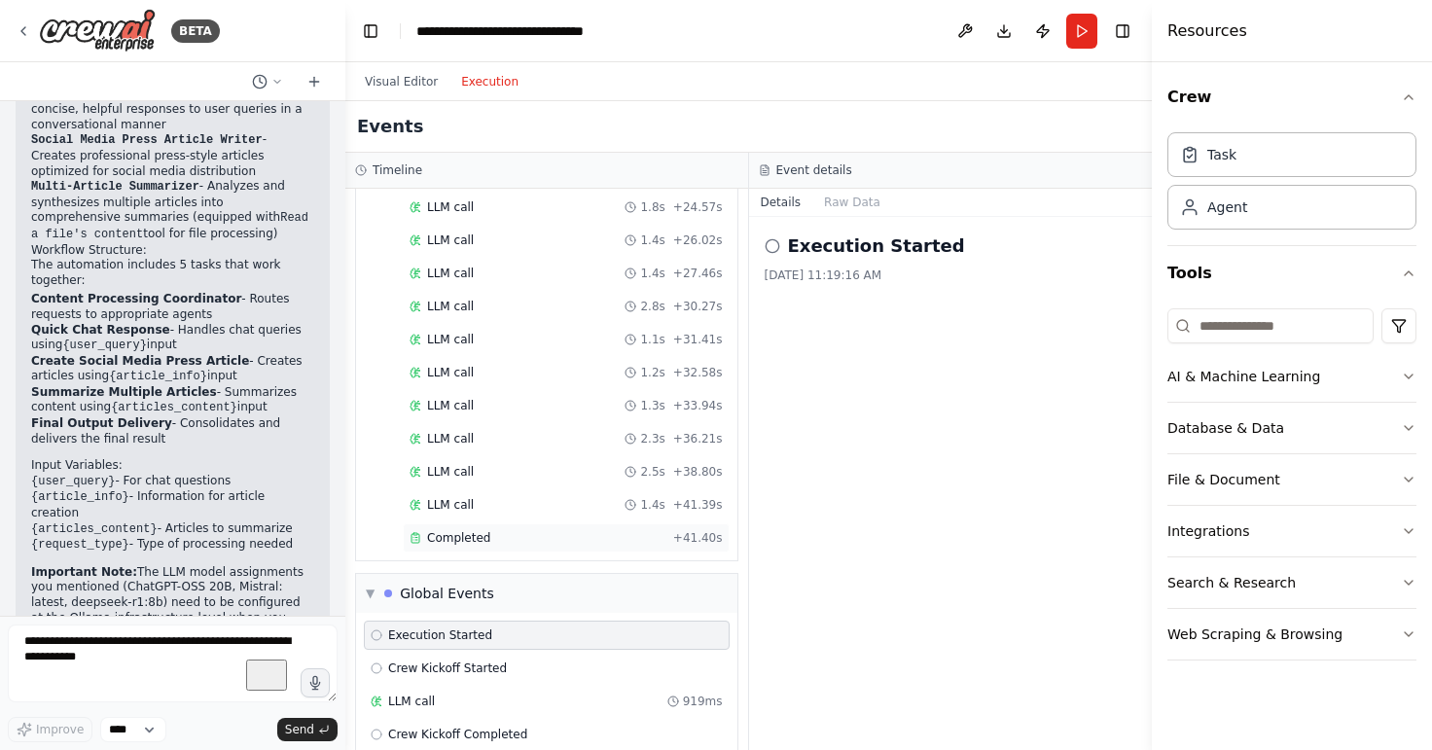
click at [469, 530] on span "Completed" at bounding box center [458, 538] width 63 height 16
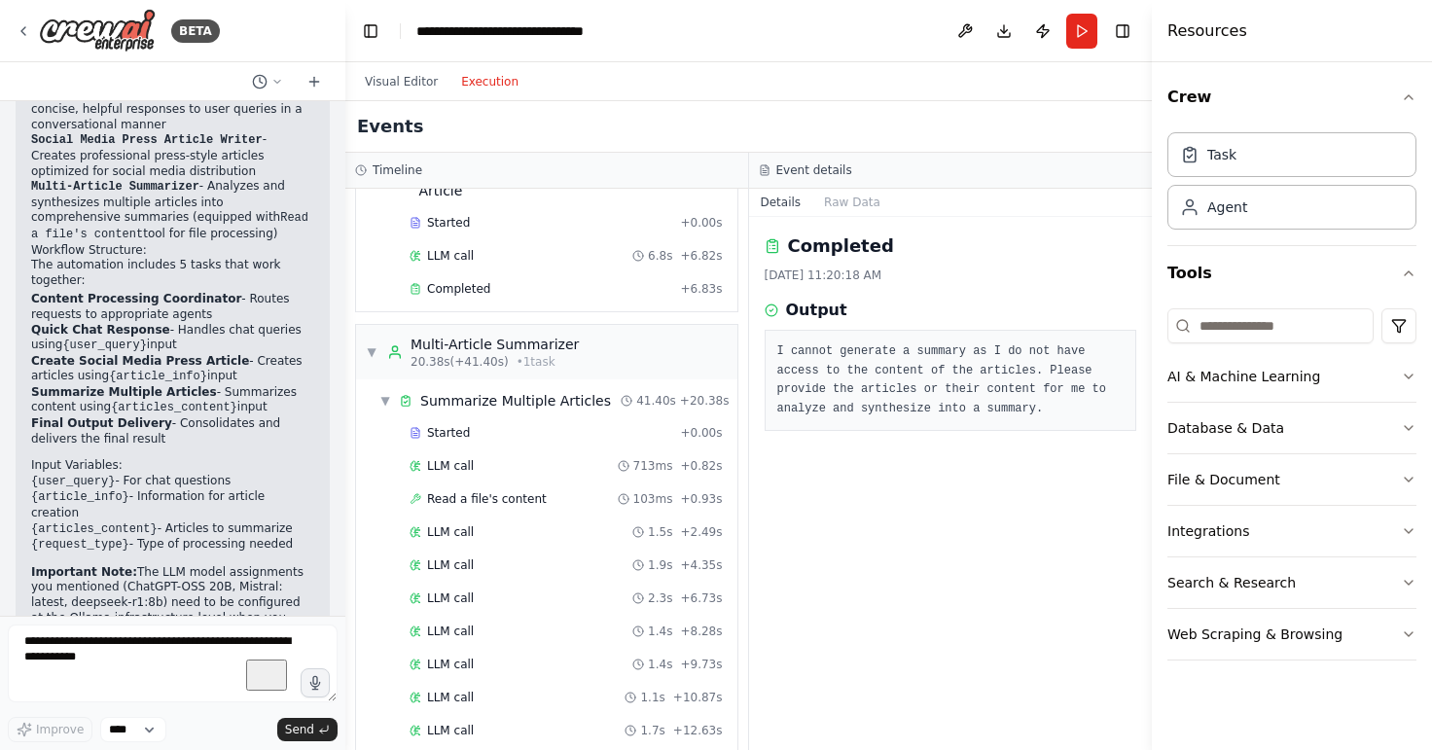
scroll to position [398, 0]
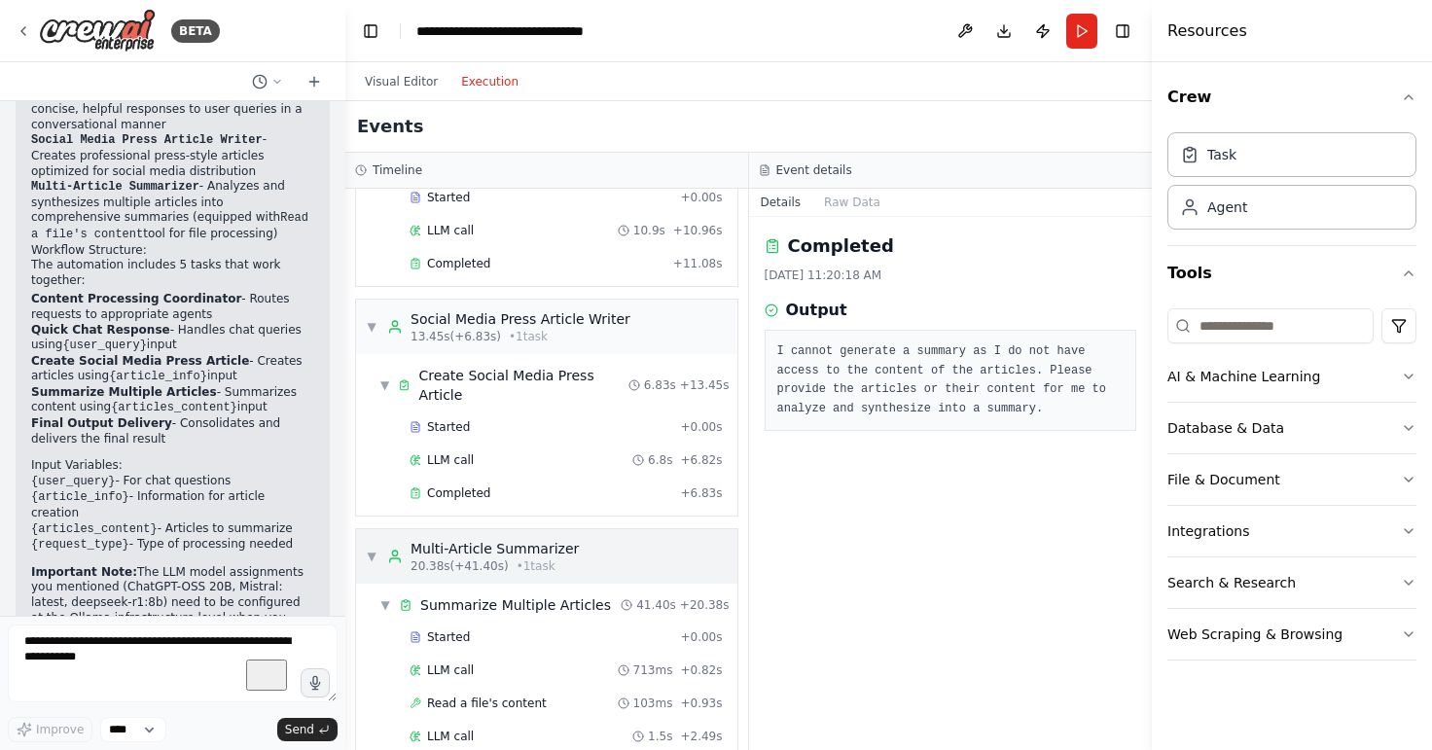
click at [428, 539] on div "Multi-Article Summarizer" at bounding box center [494, 548] width 168 height 19
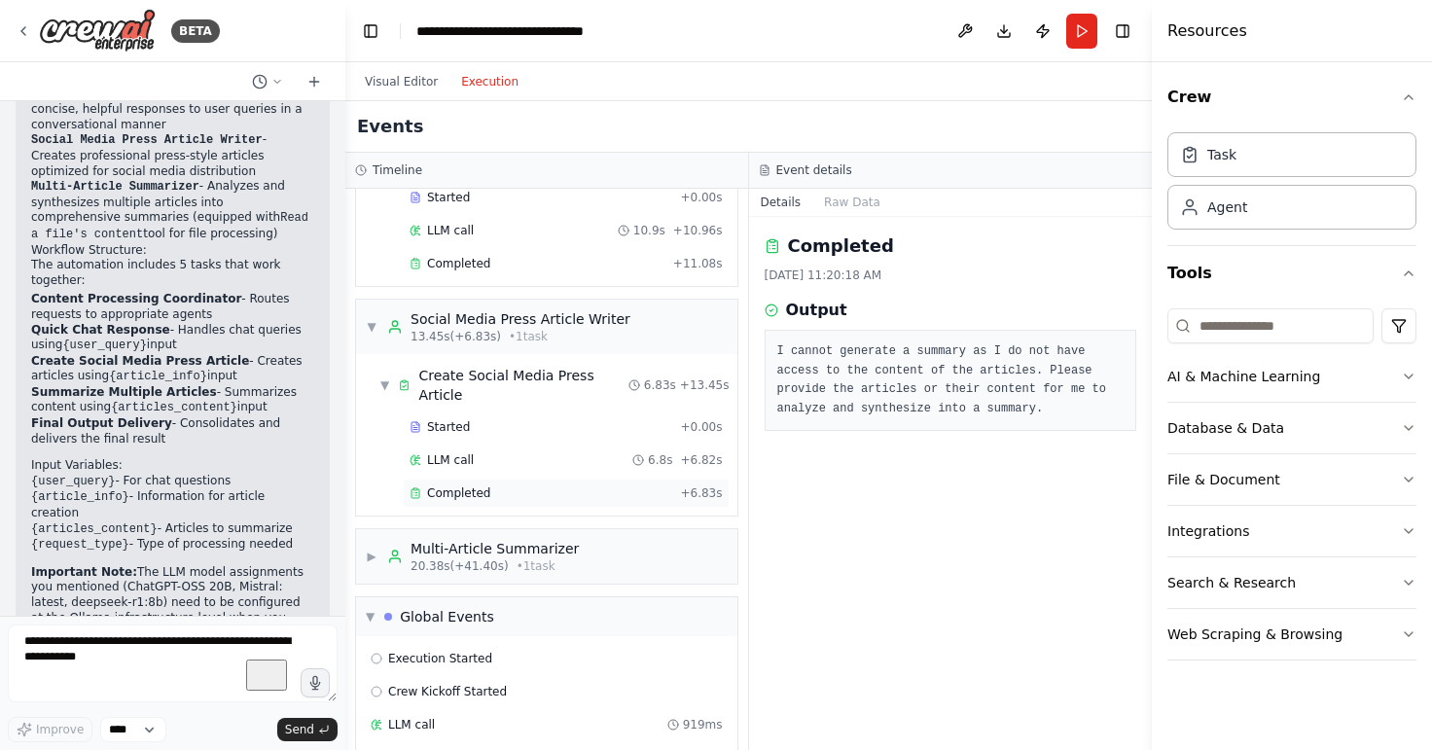
click at [487, 485] on div "Completed" at bounding box center [540, 493] width 263 height 16
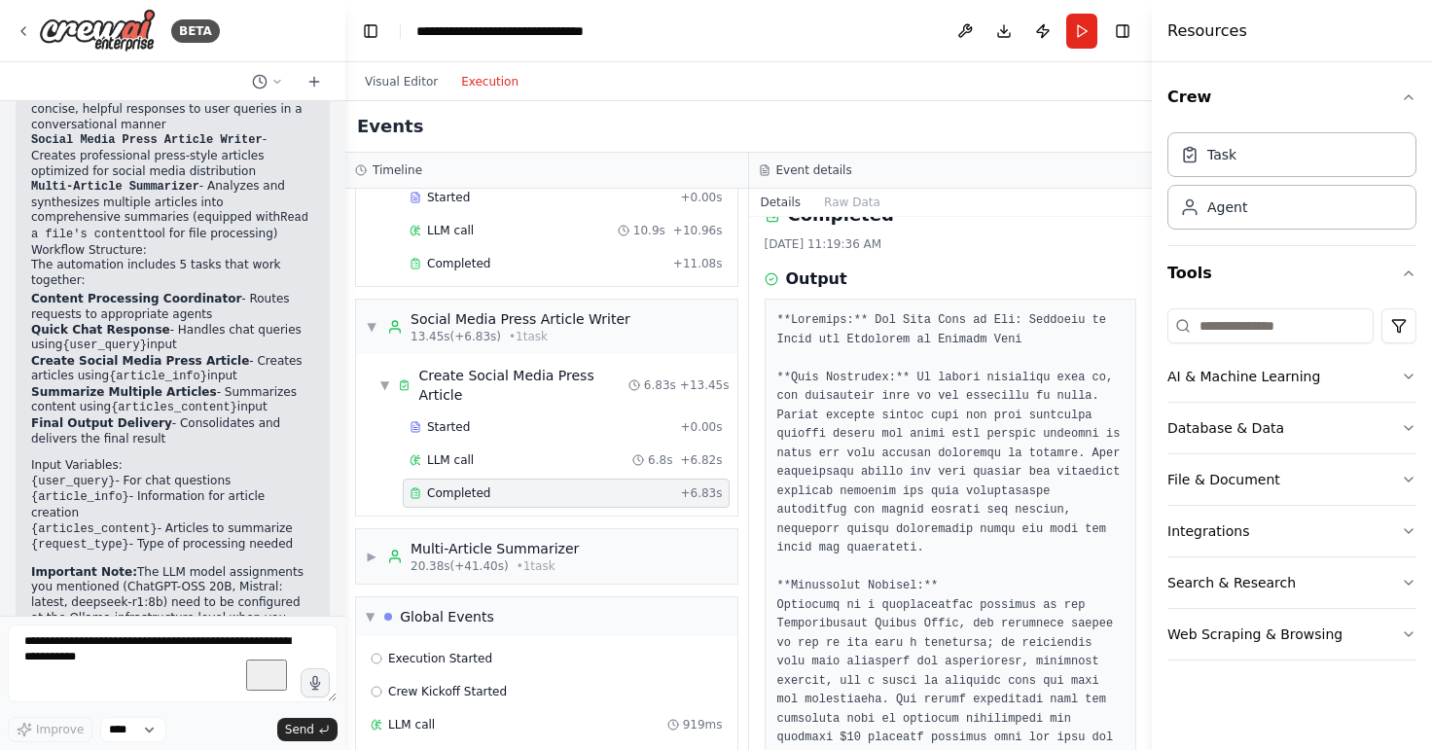
scroll to position [31, 0]
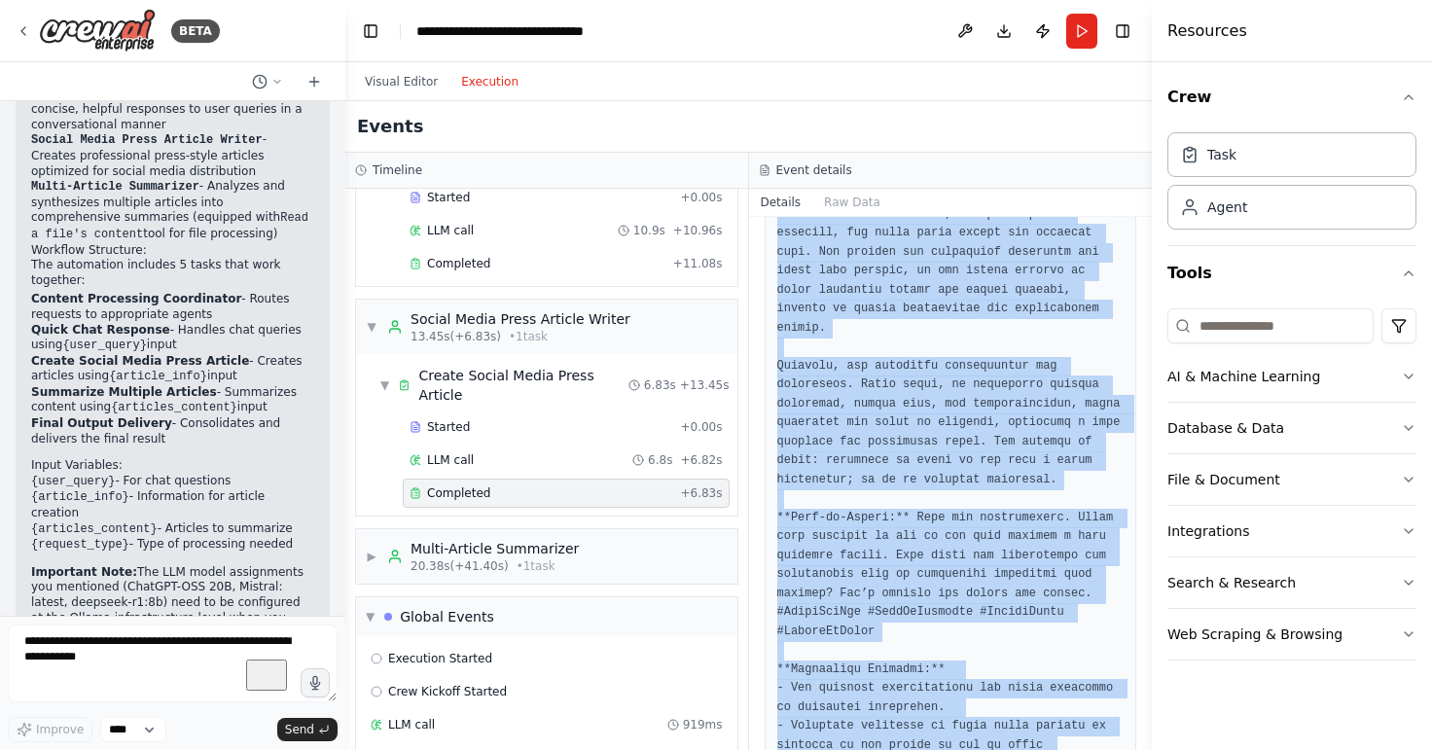
scroll to position [659, 0]
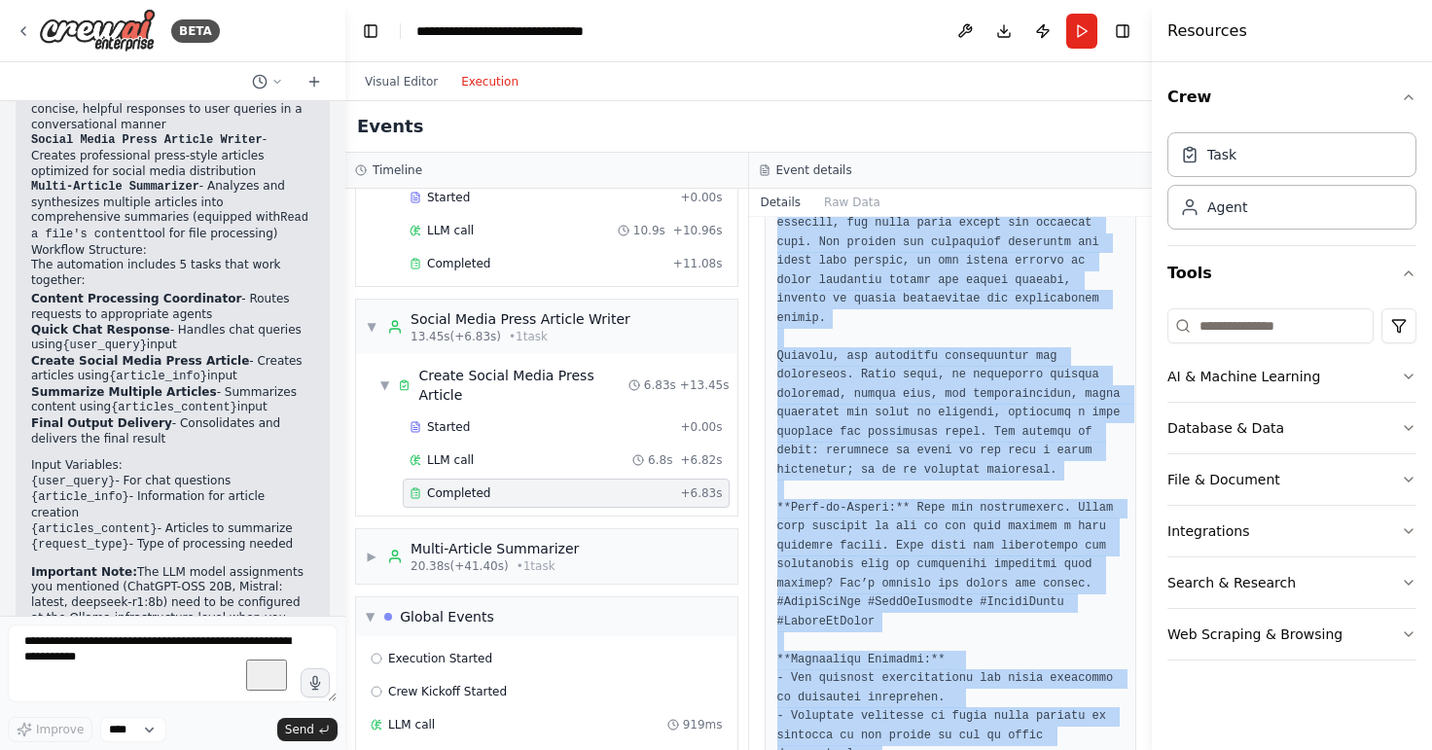
drag, startPoint x: 776, startPoint y: 315, endPoint x: 1006, endPoint y: 778, distance: 516.7
click at [1006, 749] on div "Completed 8/25/2025, 11:19:36 AM Output" at bounding box center [951, 483] width 404 height 533
copy pre "**Headline:** The True Cost of War: Millions of Lives and Trillions of Dollars …"
click at [927, 396] on pre at bounding box center [950, 252] width 347 height 1138
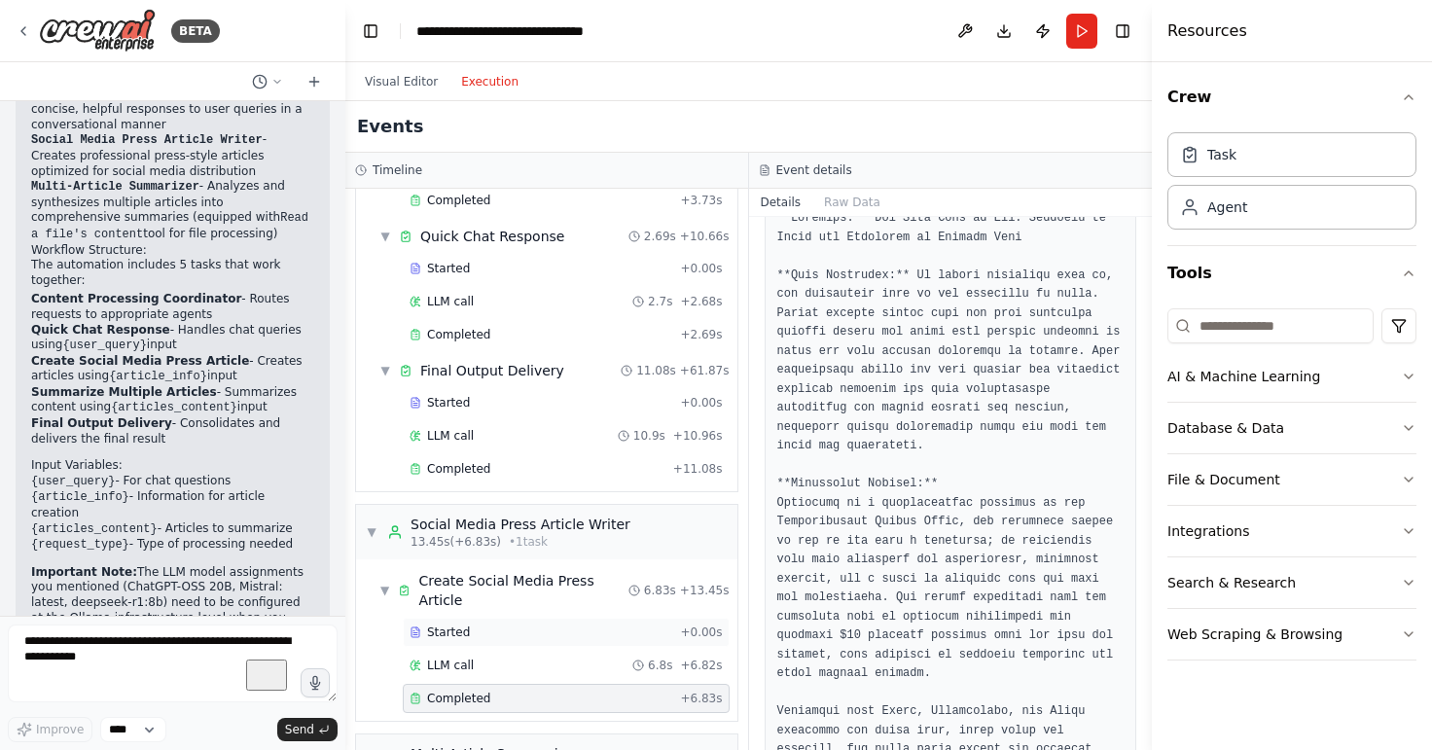
scroll to position [0, 0]
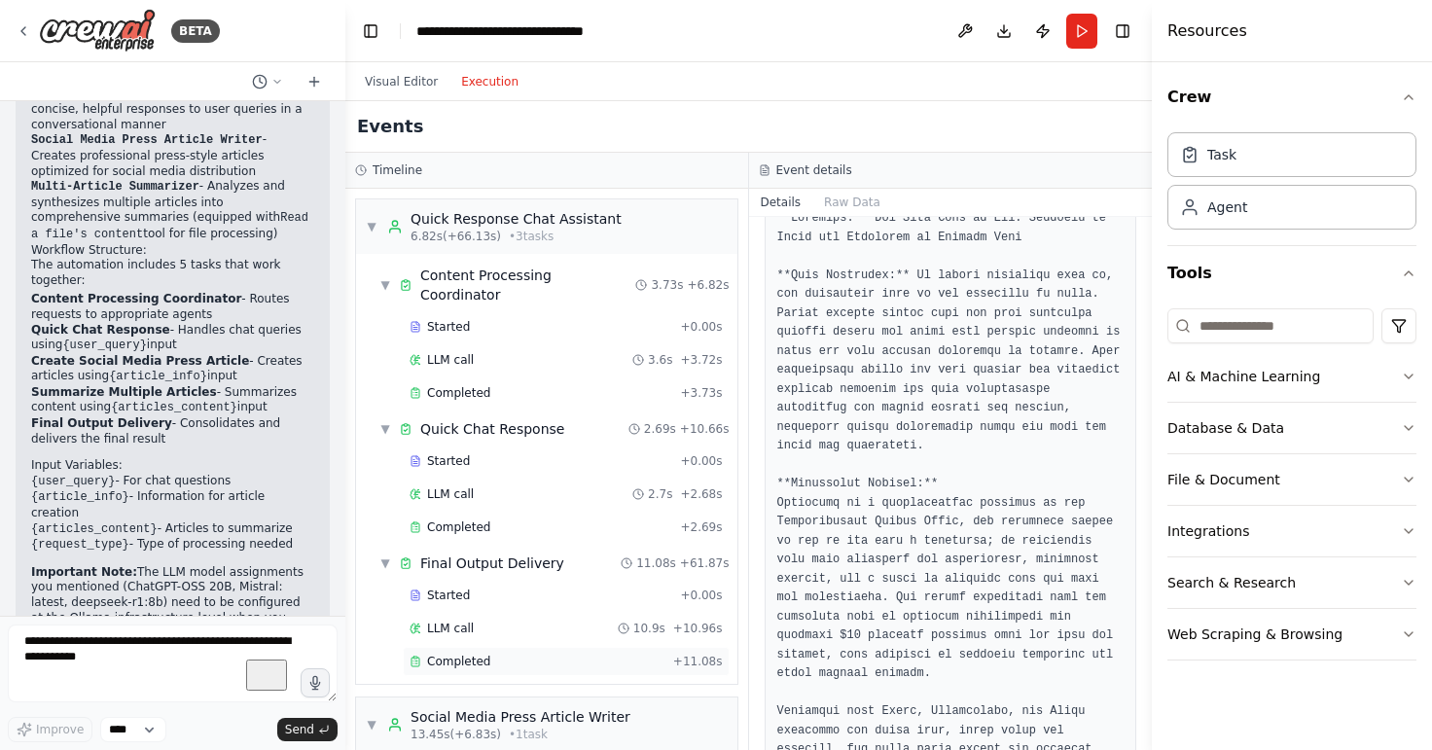
click at [483, 654] on div "Completed" at bounding box center [537, 662] width 256 height 16
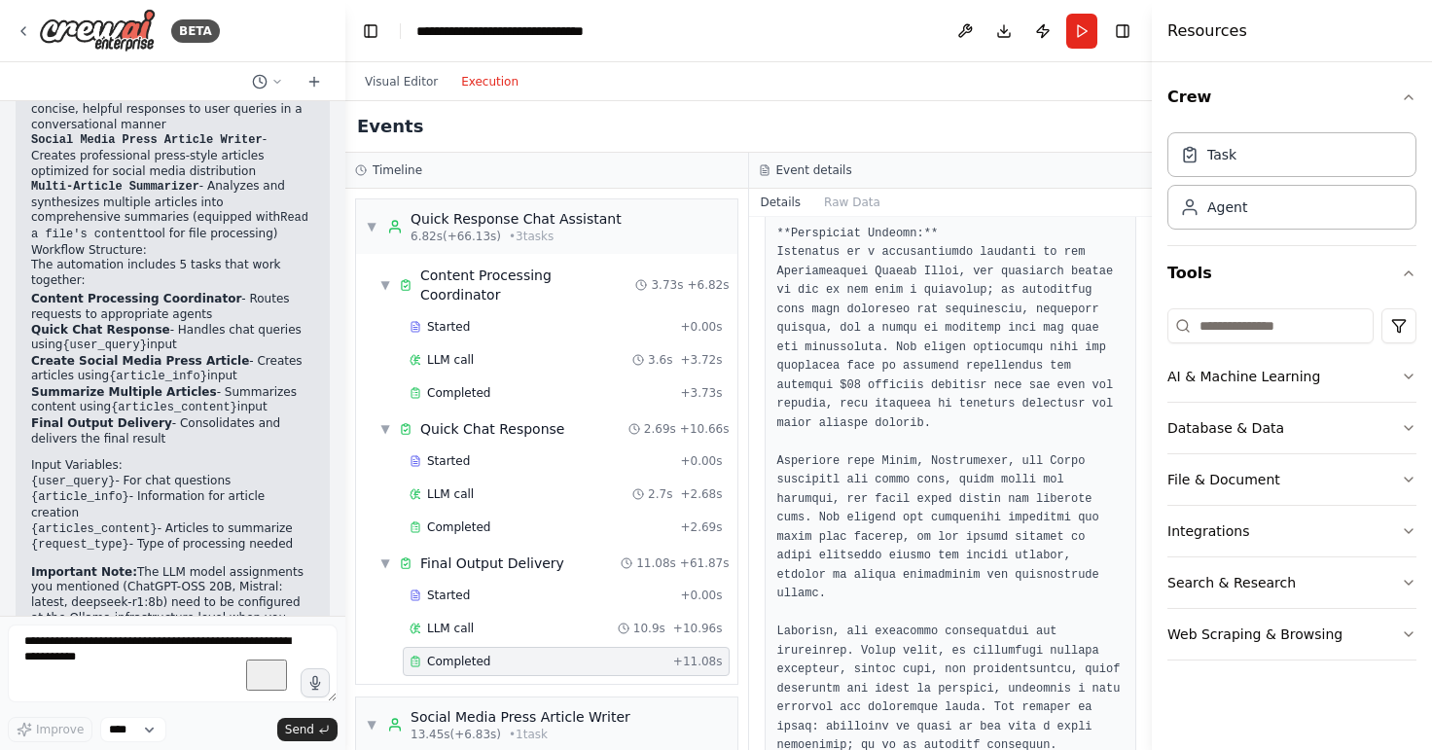
scroll to position [1077, 0]
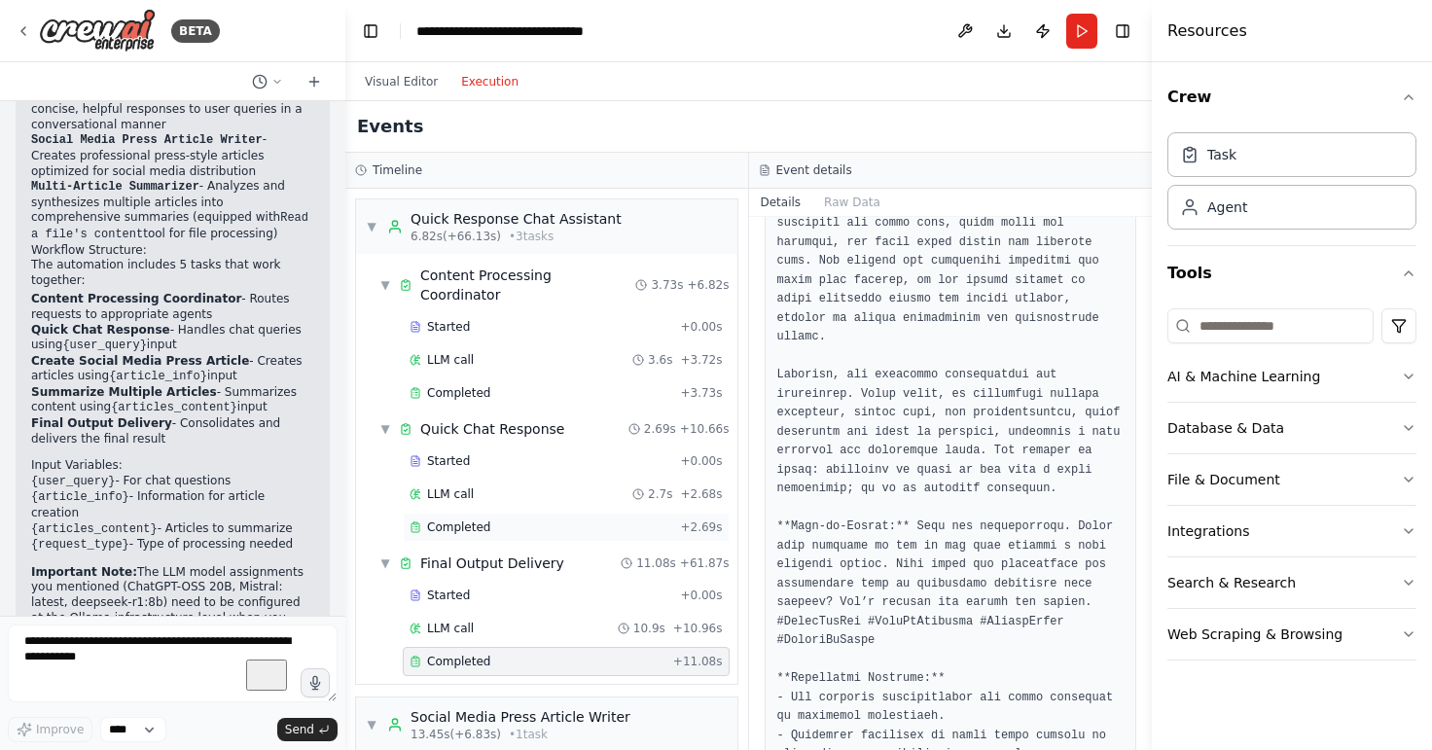
click at [515, 519] on div "Completed" at bounding box center [540, 527] width 263 height 16
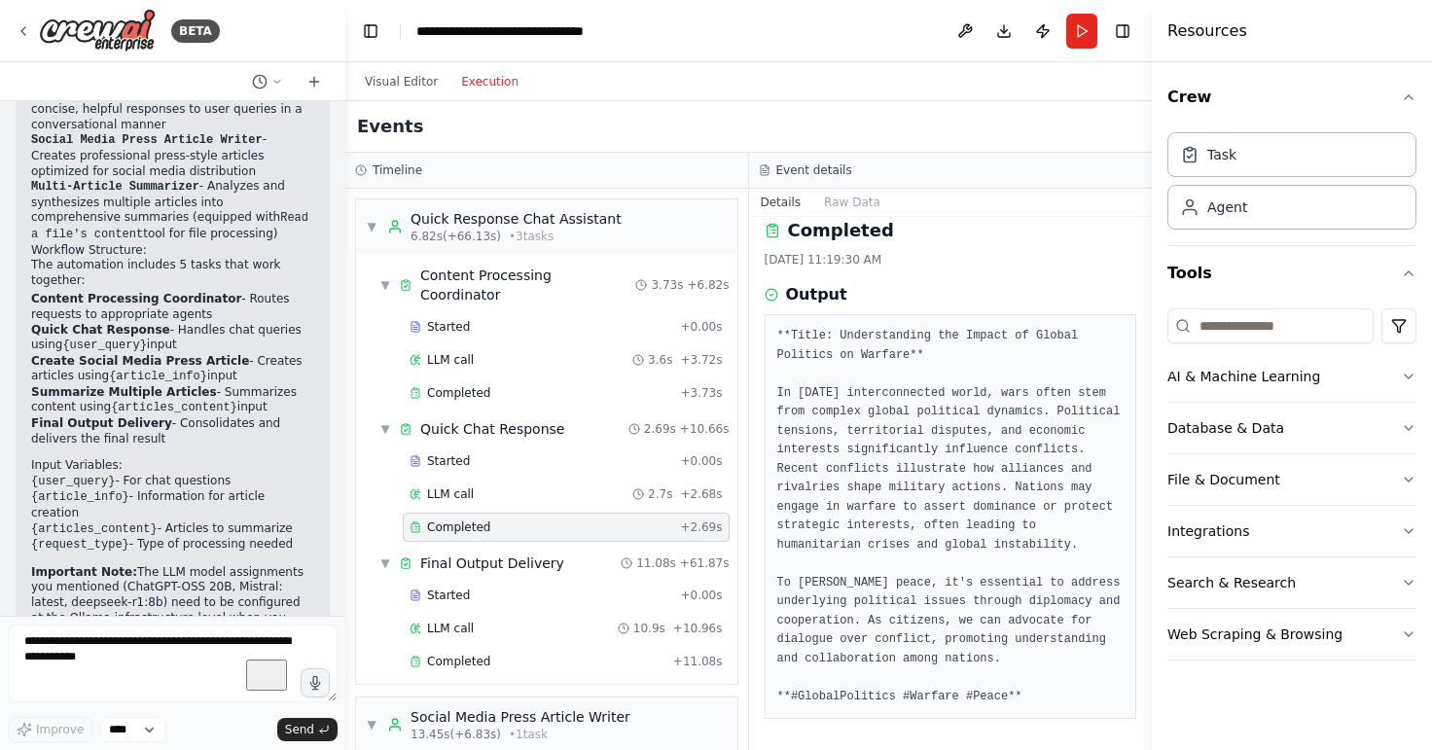
scroll to position [0, 0]
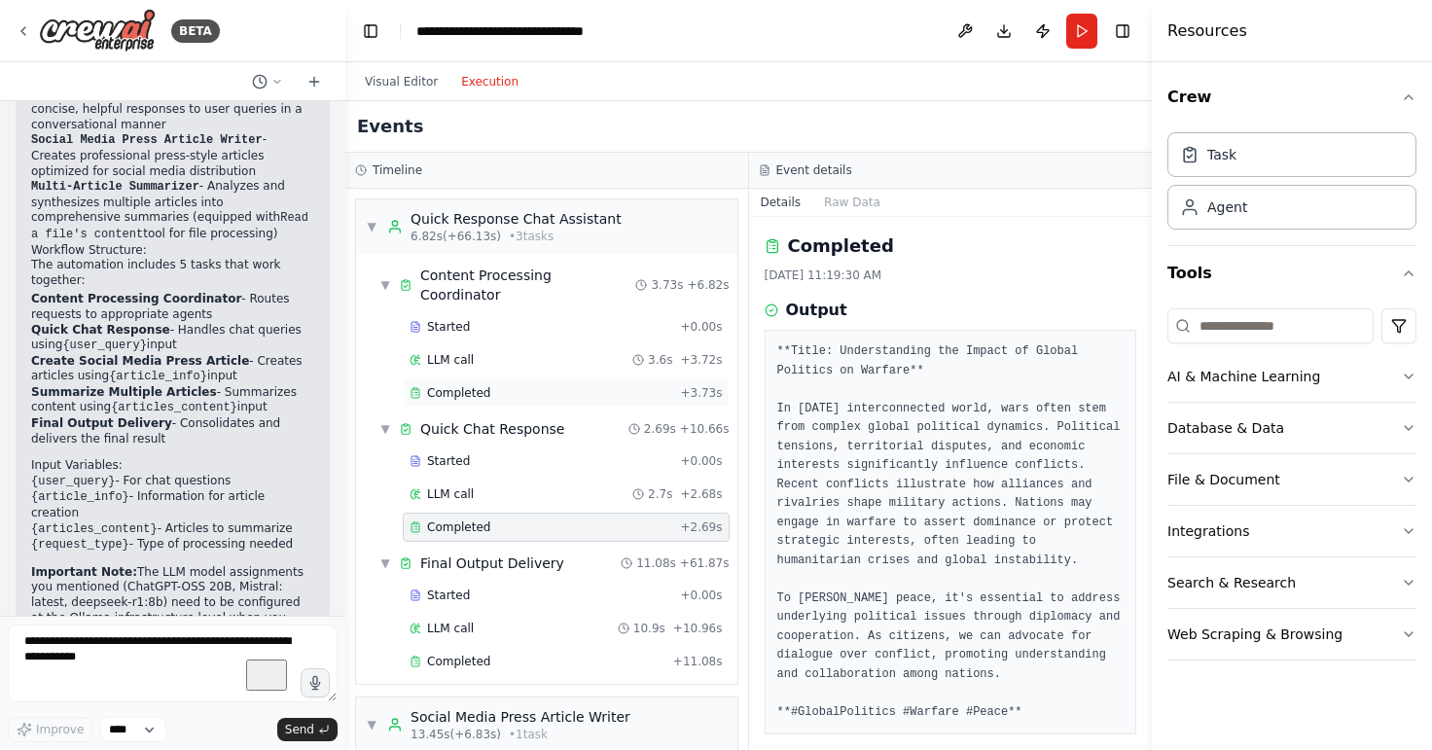
click at [446, 385] on span "Completed" at bounding box center [458, 393] width 63 height 16
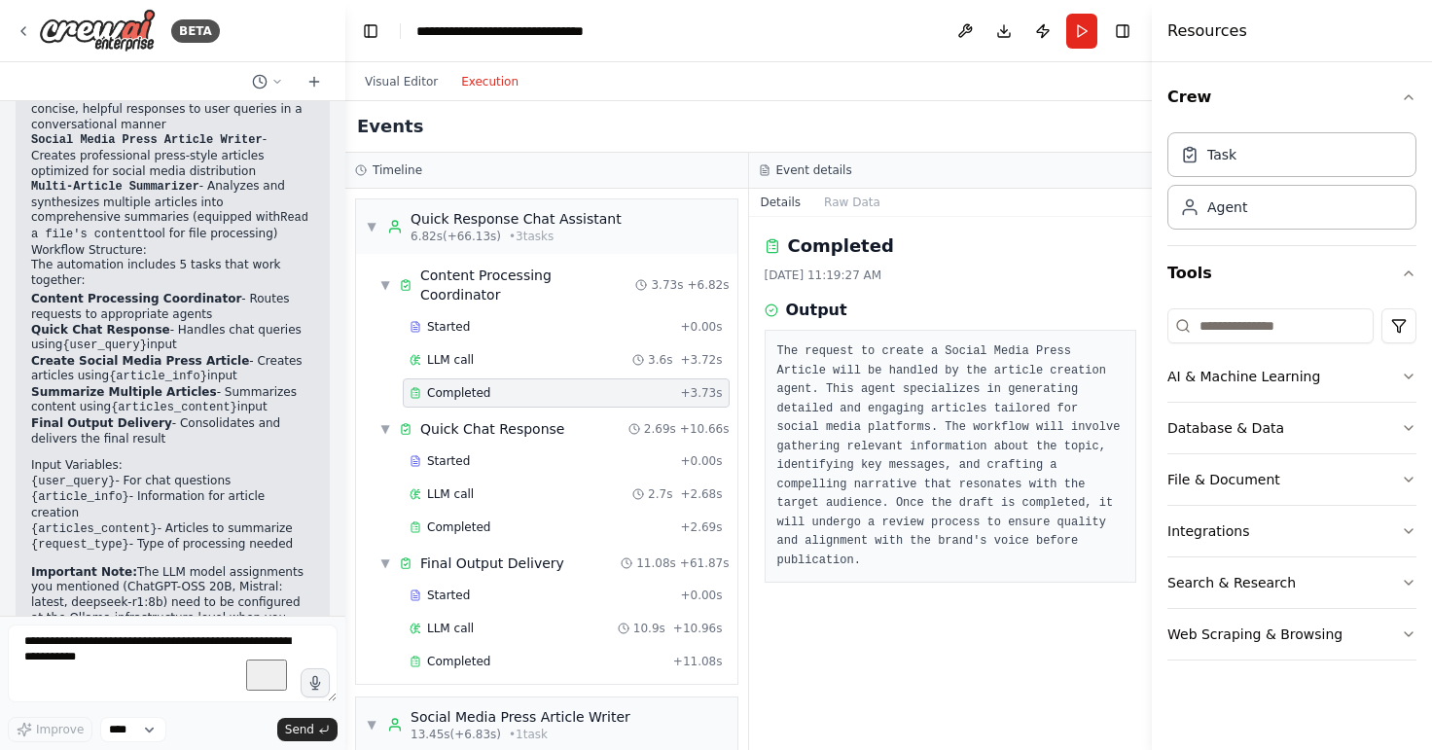
scroll to position [434, 0]
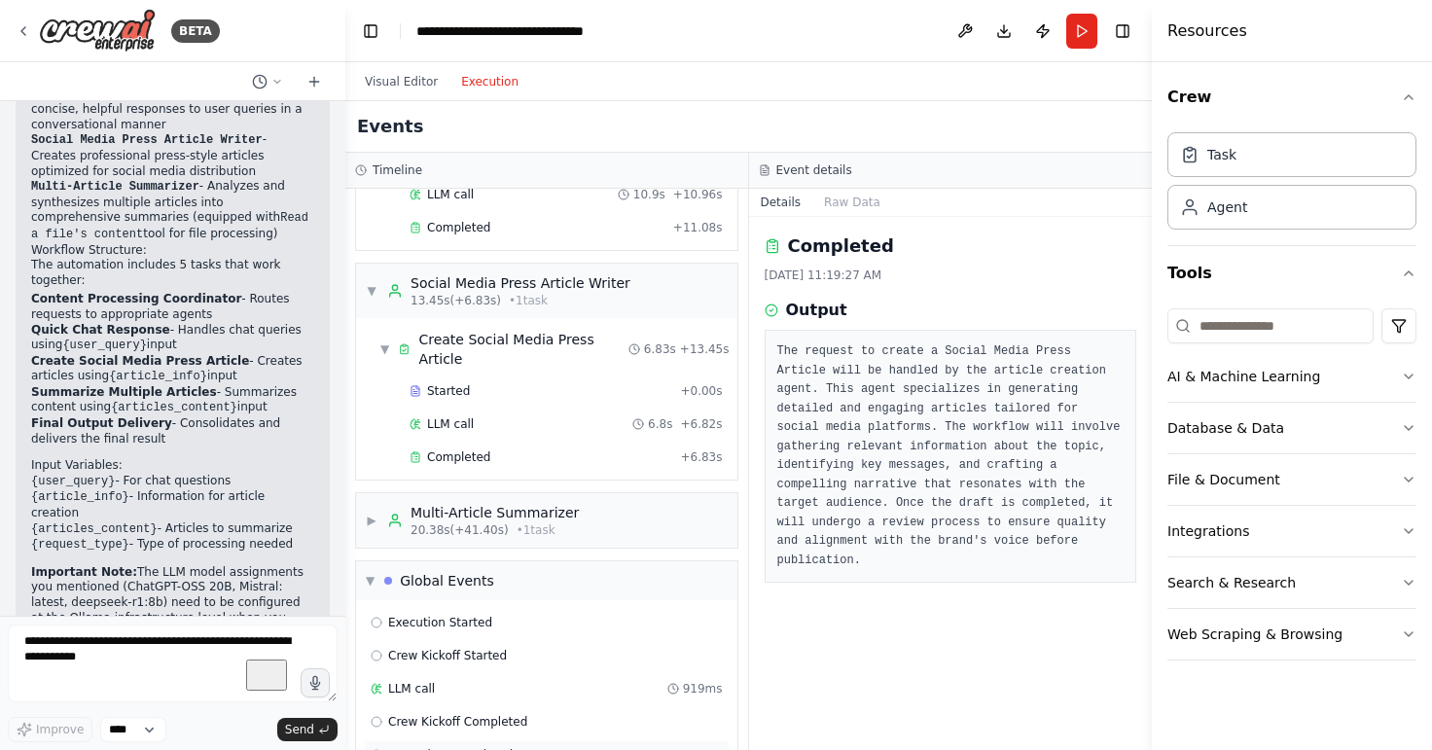
click at [450, 747] on span "Execution Completed" at bounding box center [450, 755] width 124 height 16
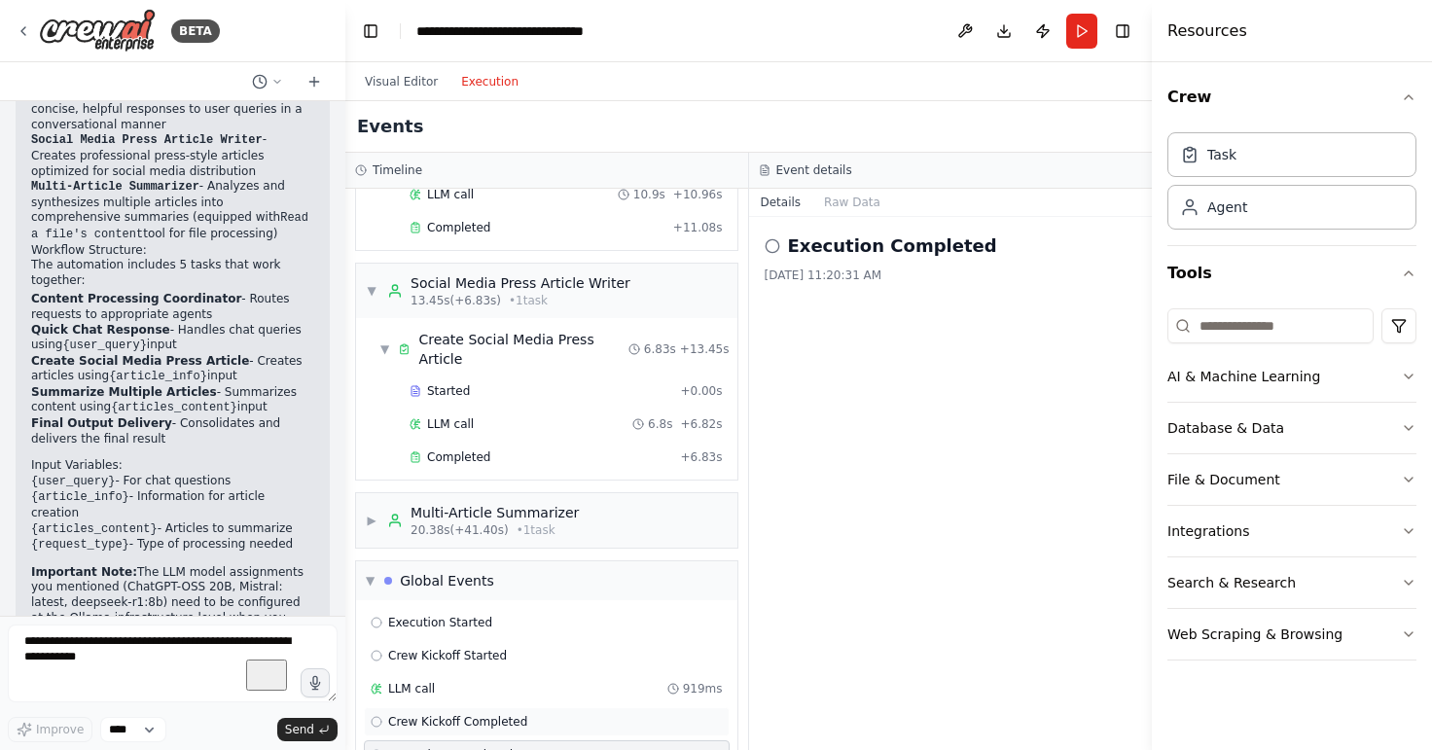
click at [448, 714] on span "Crew Kickoff Completed" at bounding box center [457, 722] width 139 height 16
click at [434, 674] on div "LLM call 919ms" at bounding box center [547, 688] width 366 height 29
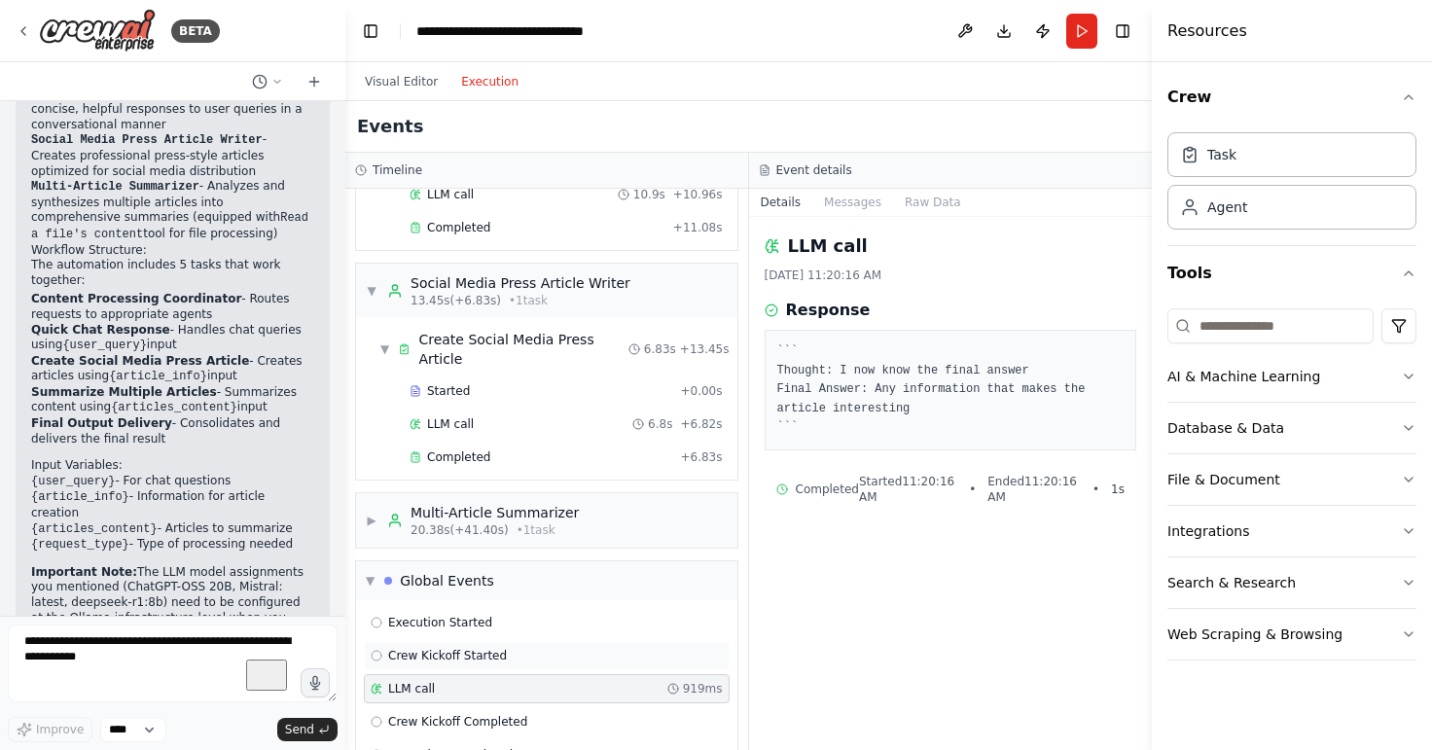
click at [467, 641] on div "Crew Kickoff Started" at bounding box center [547, 655] width 366 height 29
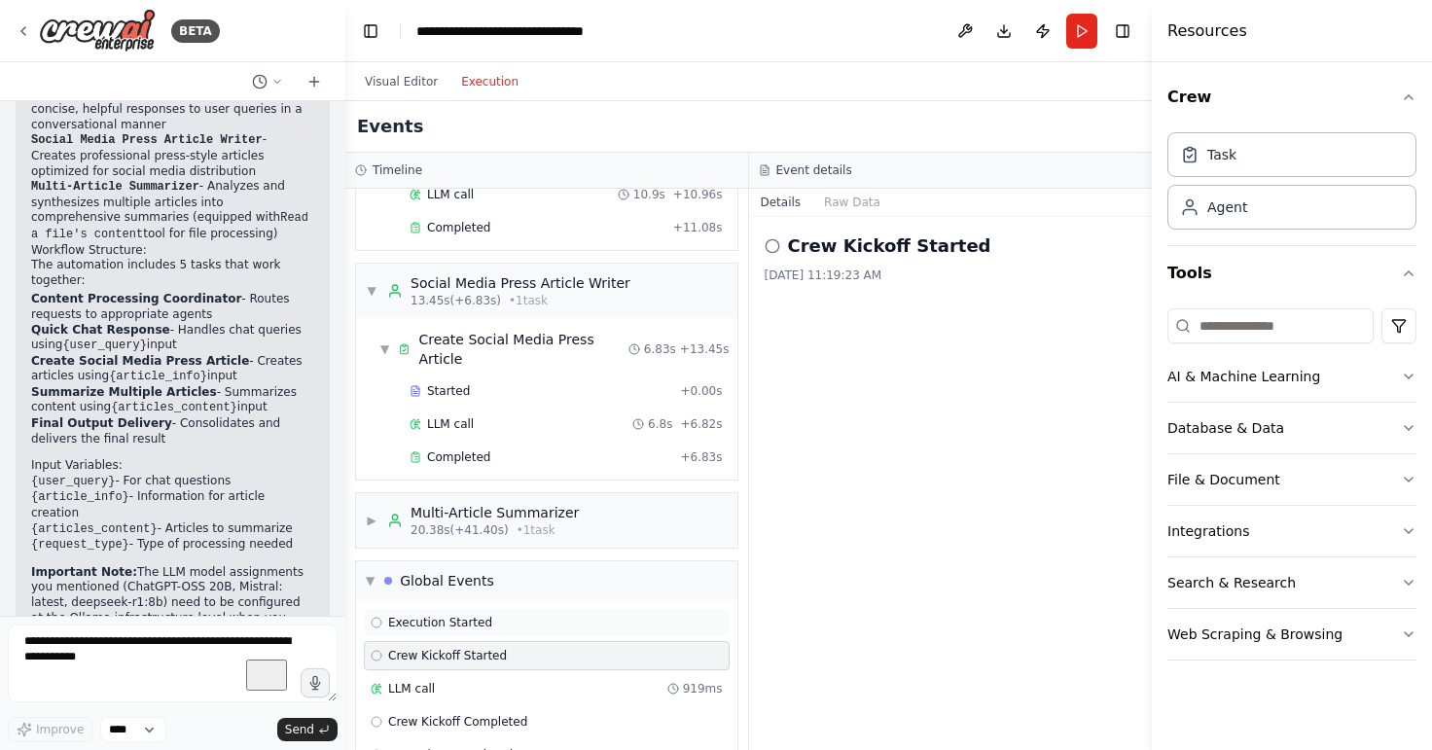
click at [477, 615] on div "Execution Started" at bounding box center [547, 623] width 352 height 16
click at [533, 561] on div "▼ Global Events" at bounding box center [546, 580] width 381 height 39
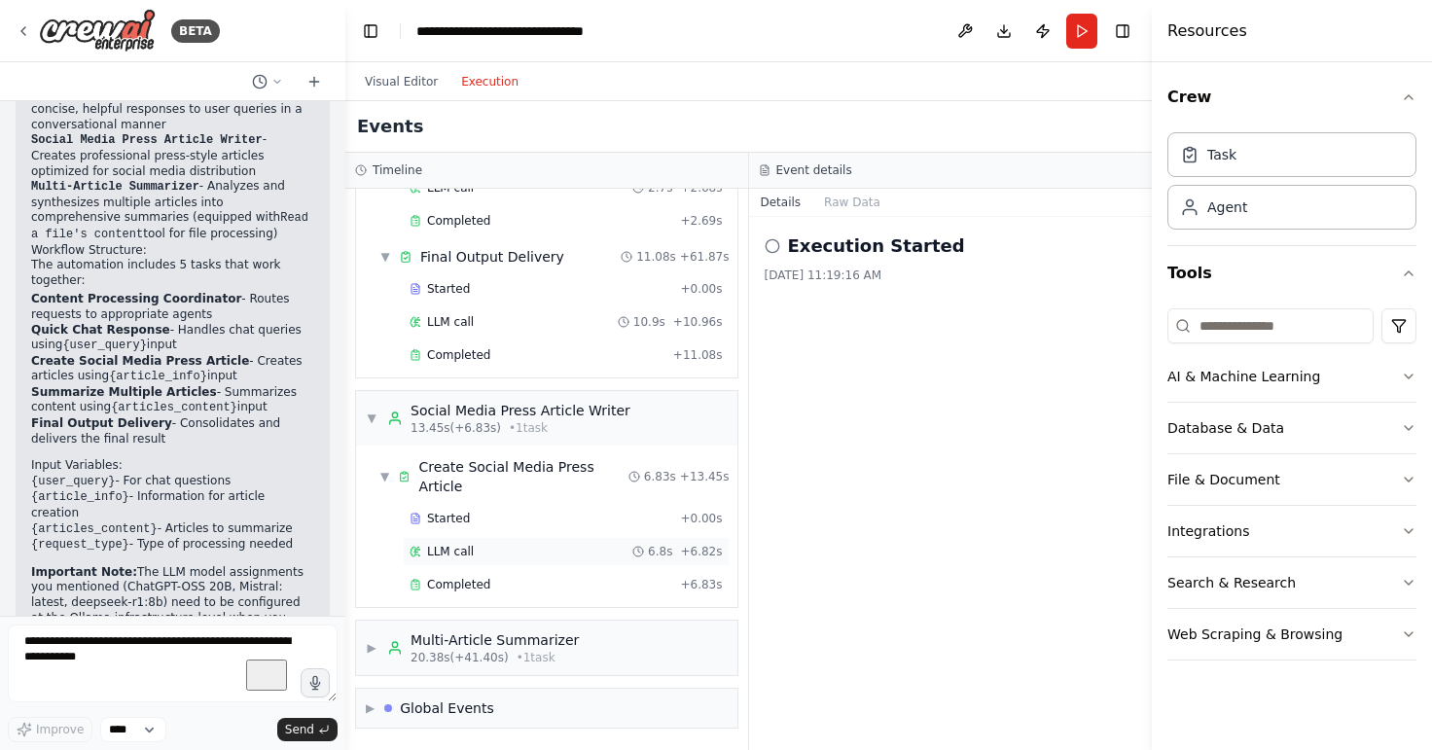
scroll to position [260, 0]
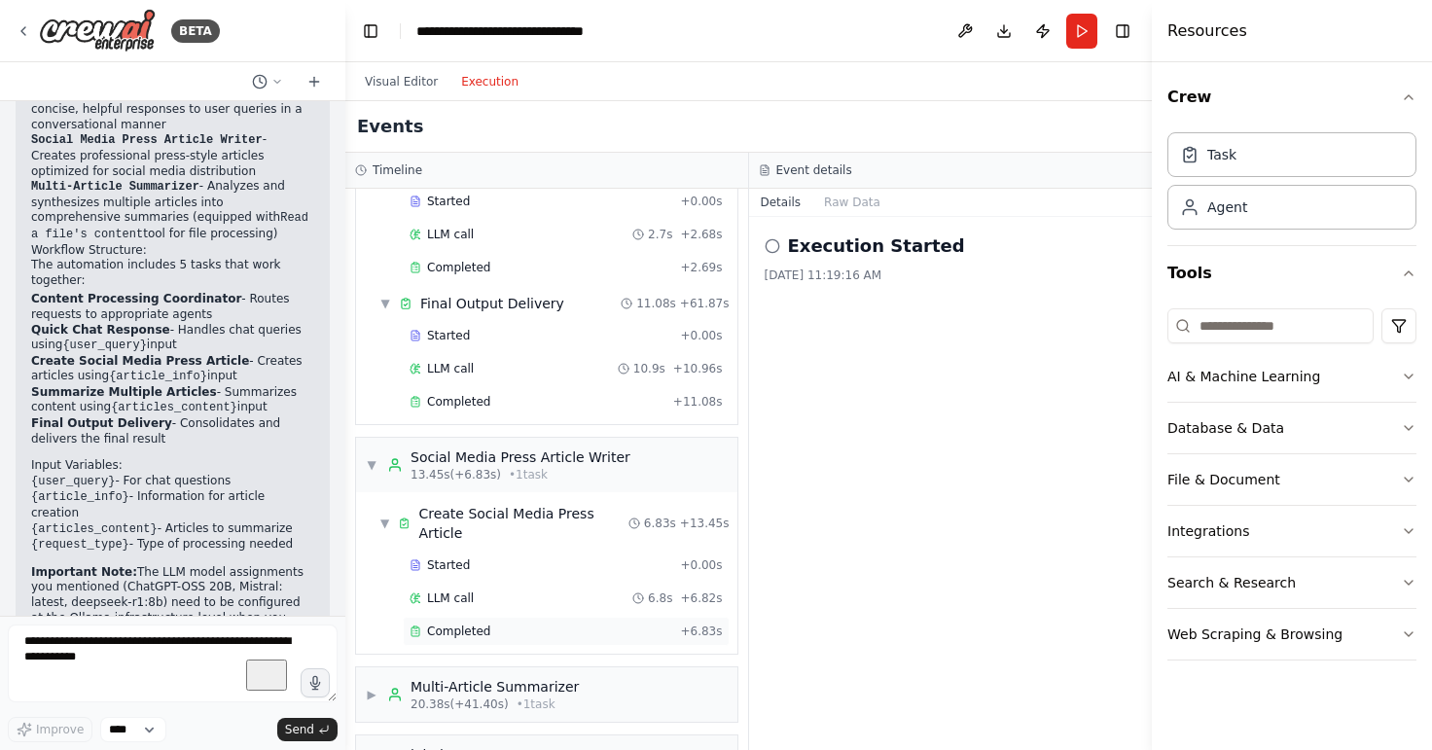
click at [452, 623] on span "Completed" at bounding box center [458, 631] width 63 height 16
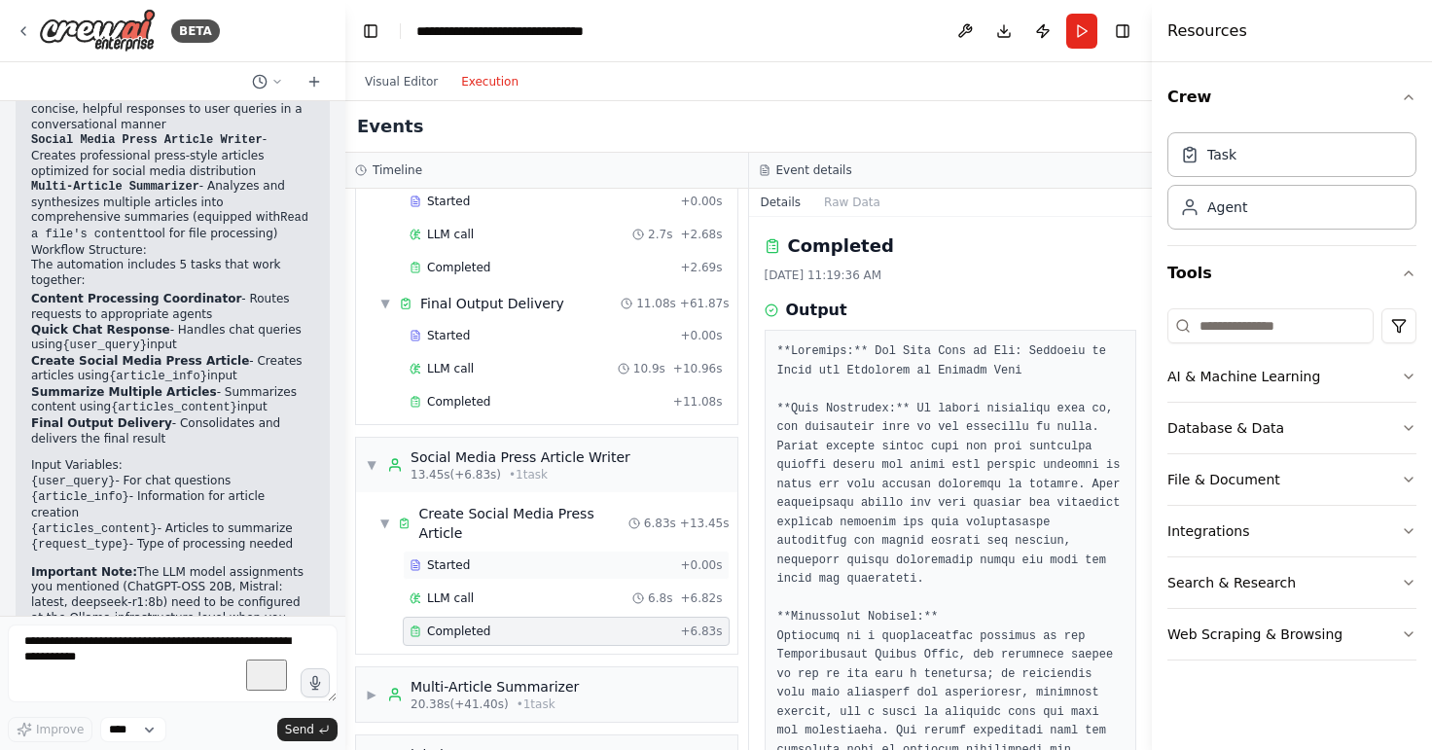
click at [494, 557] on div "Started" at bounding box center [540, 565] width 263 height 16
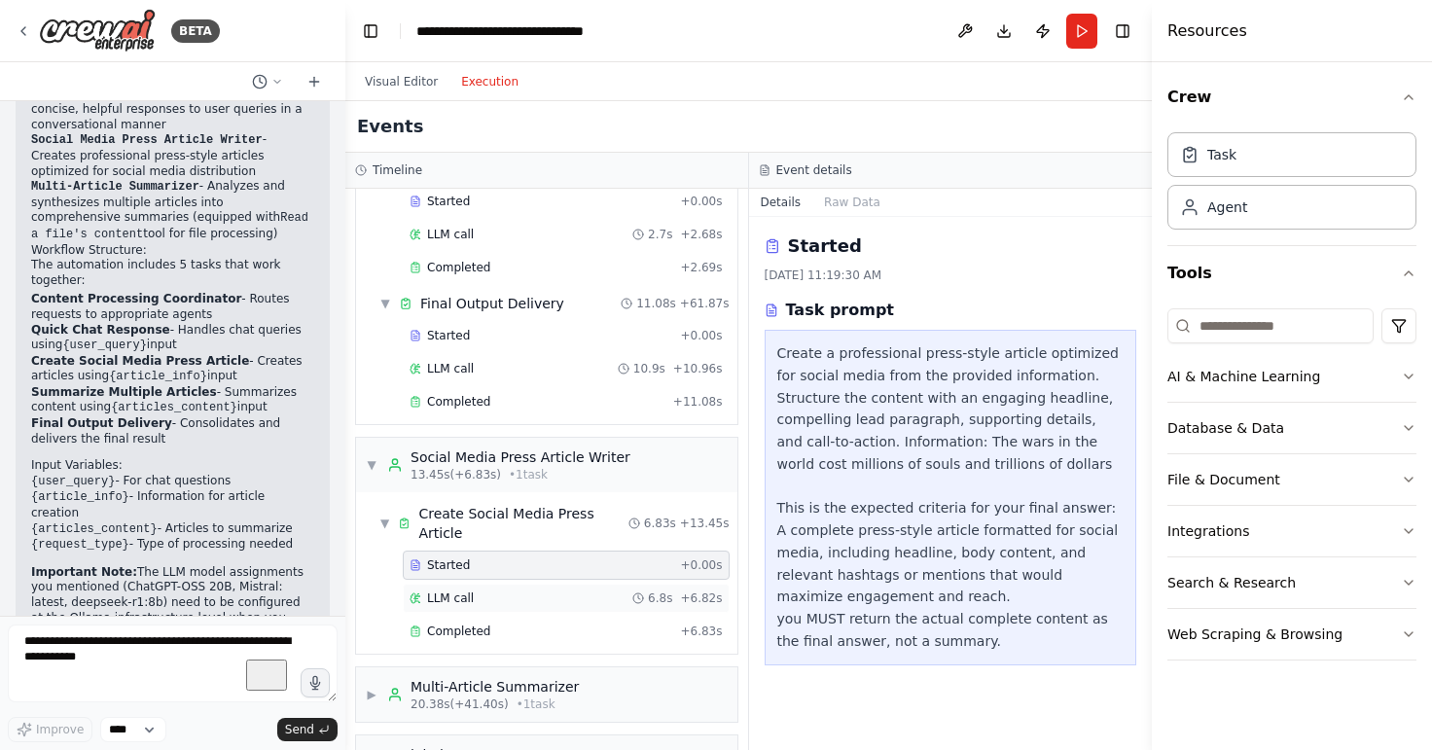
click at [502, 590] on div "LLM call 6.8s + 6.82s" at bounding box center [565, 598] width 313 height 16
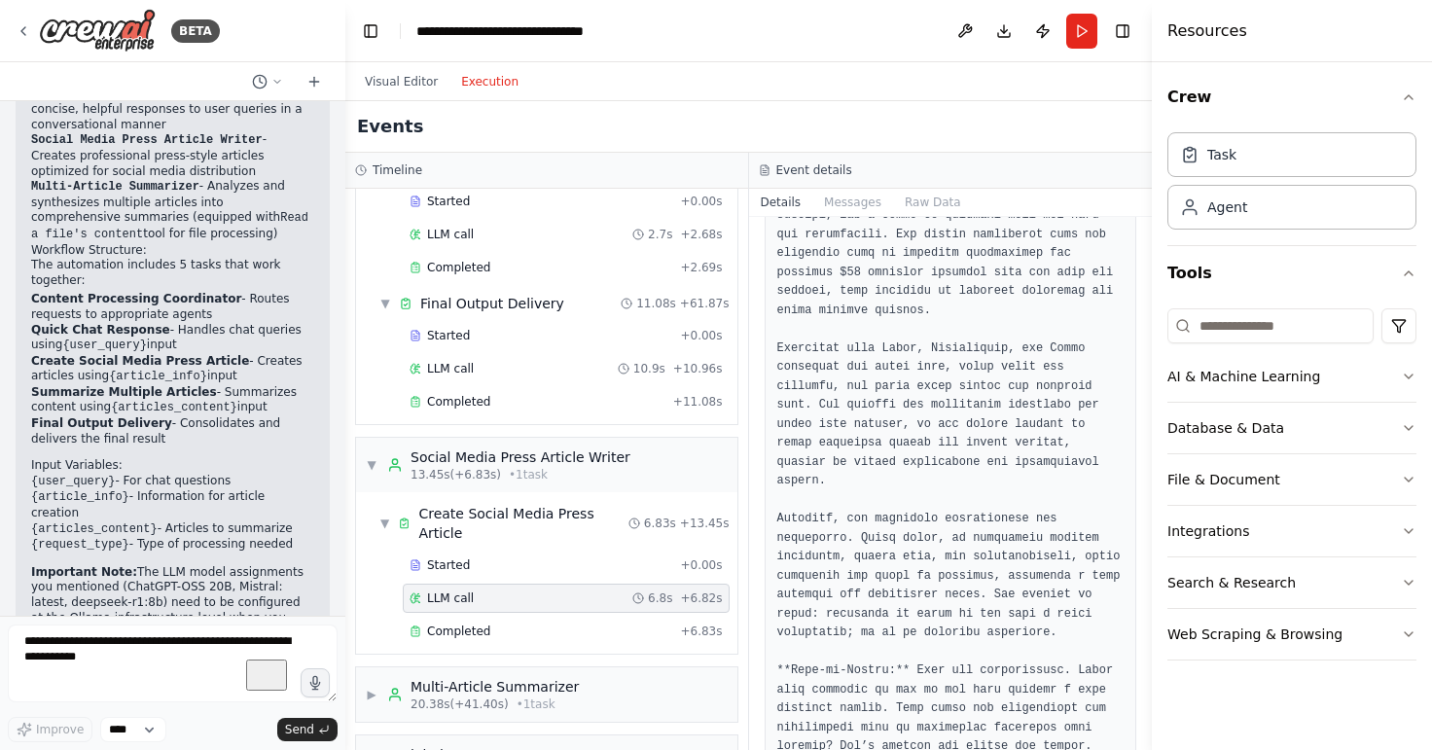
scroll to position [348, 0]
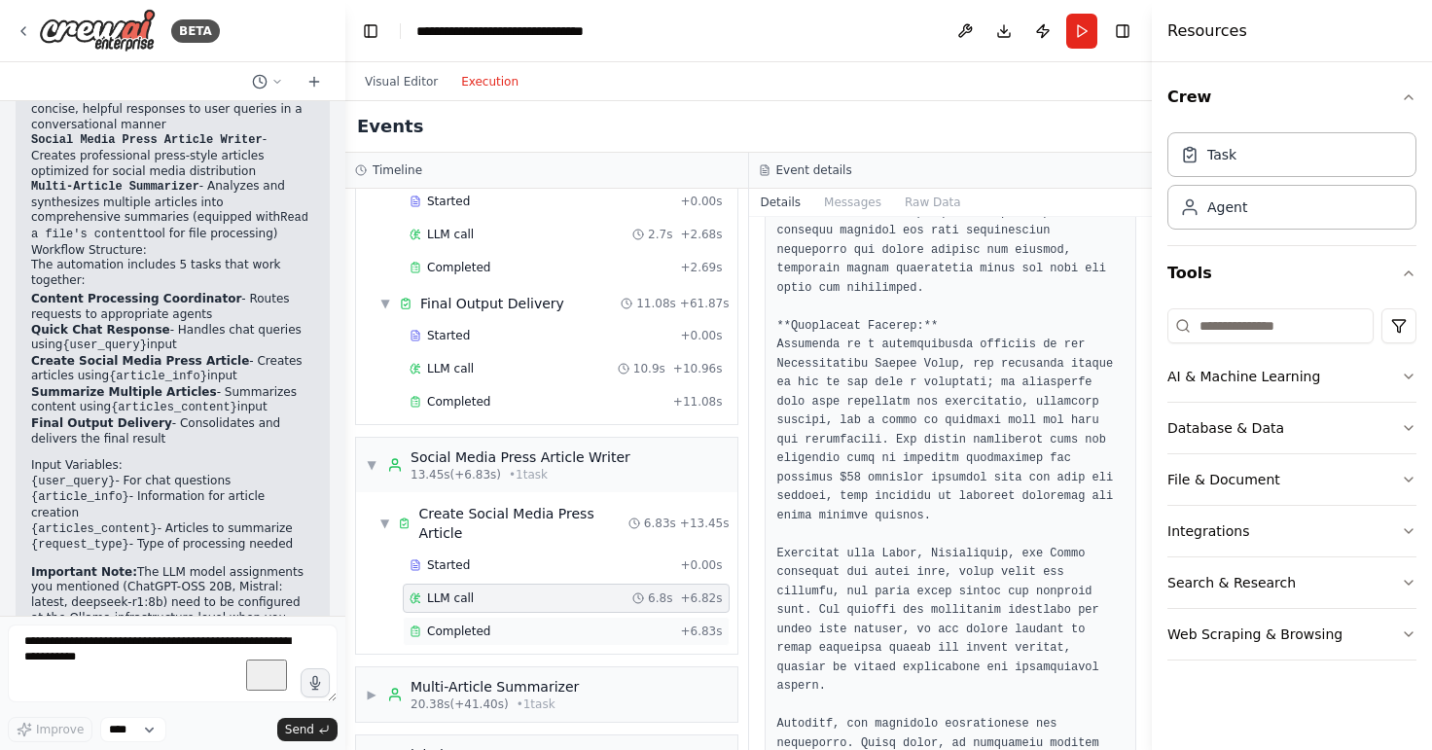
click at [437, 623] on span "Completed" at bounding box center [458, 631] width 63 height 16
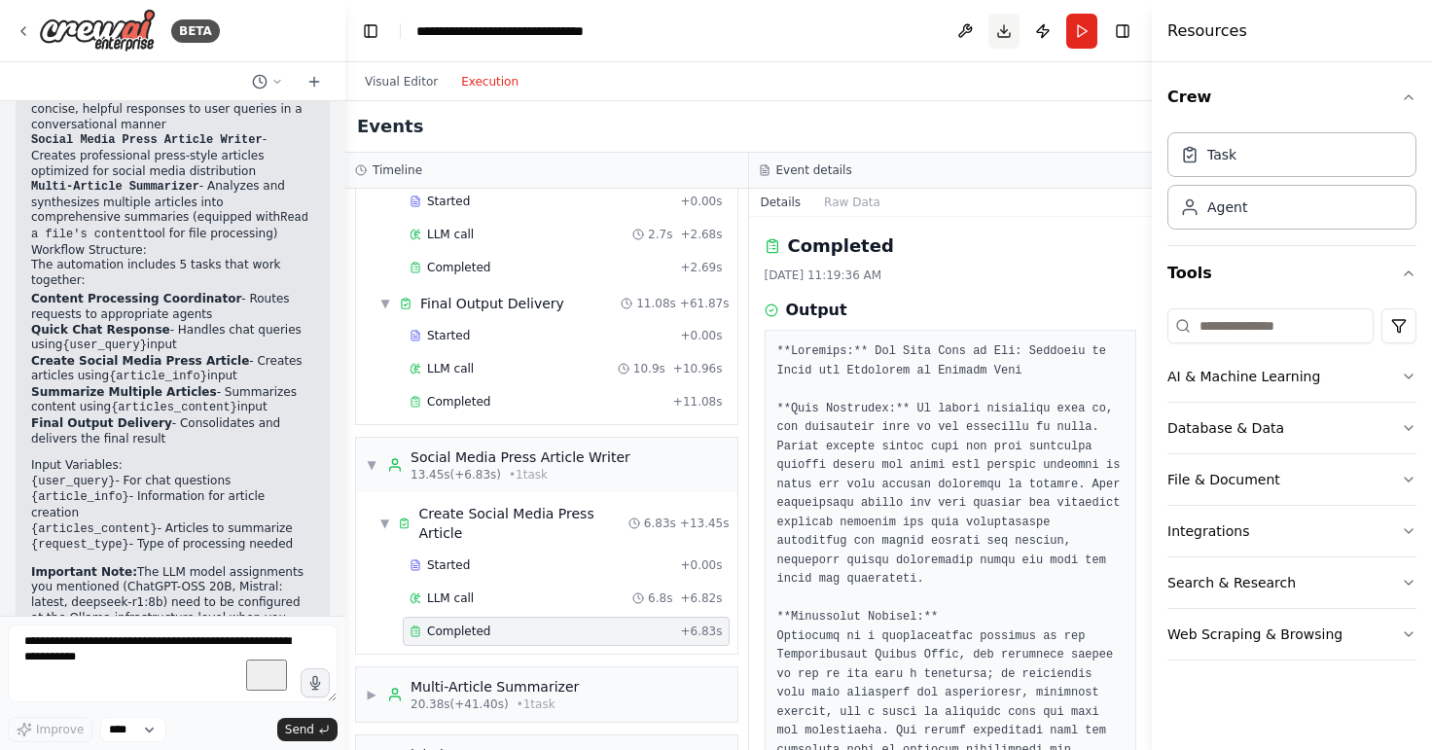
click at [1001, 44] on button "Download" at bounding box center [1003, 31] width 31 height 35
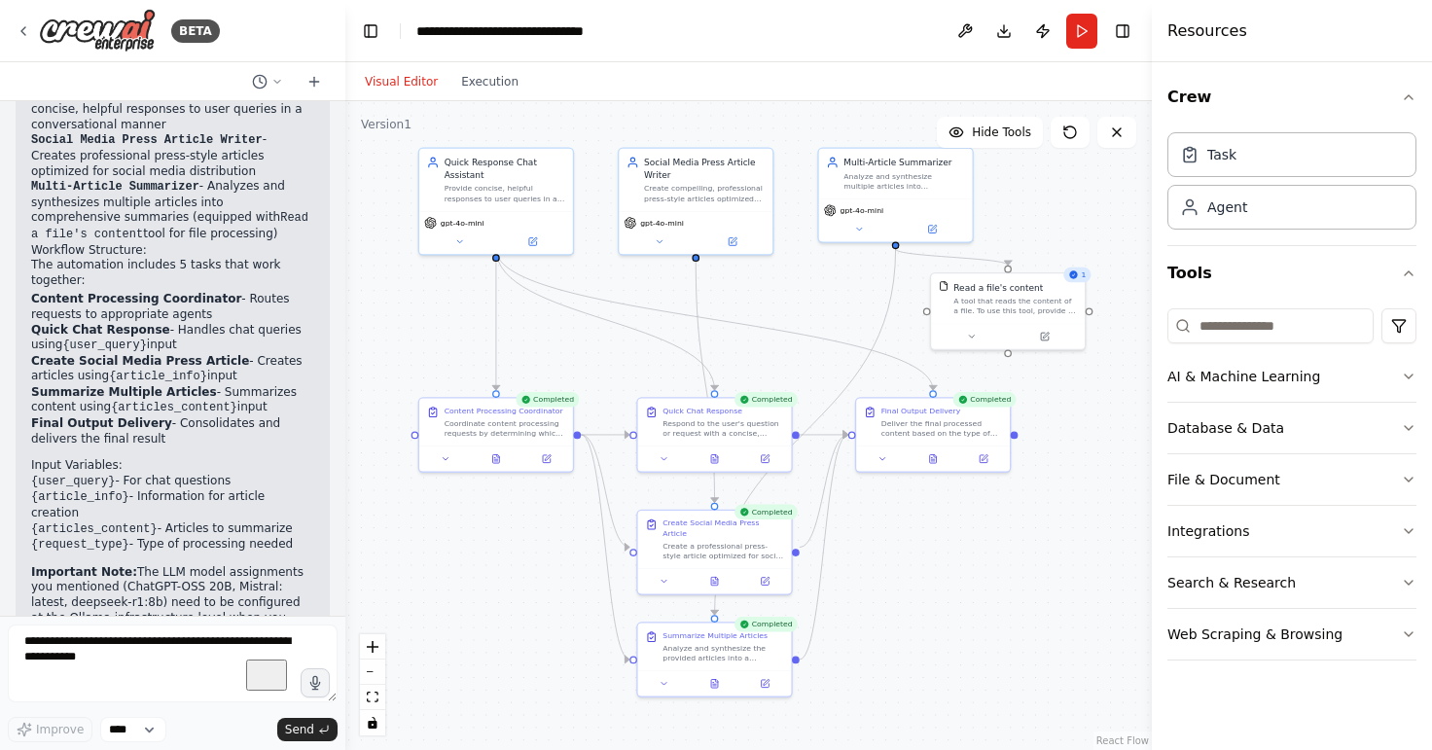
click at [396, 87] on button "Visual Editor" at bounding box center [401, 81] width 96 height 23
click at [1007, 39] on button "Download" at bounding box center [1003, 31] width 31 height 35
click at [1007, 38] on button "Download" at bounding box center [1003, 31] width 31 height 35
click at [1006, 37] on button "Download" at bounding box center [1003, 31] width 31 height 35
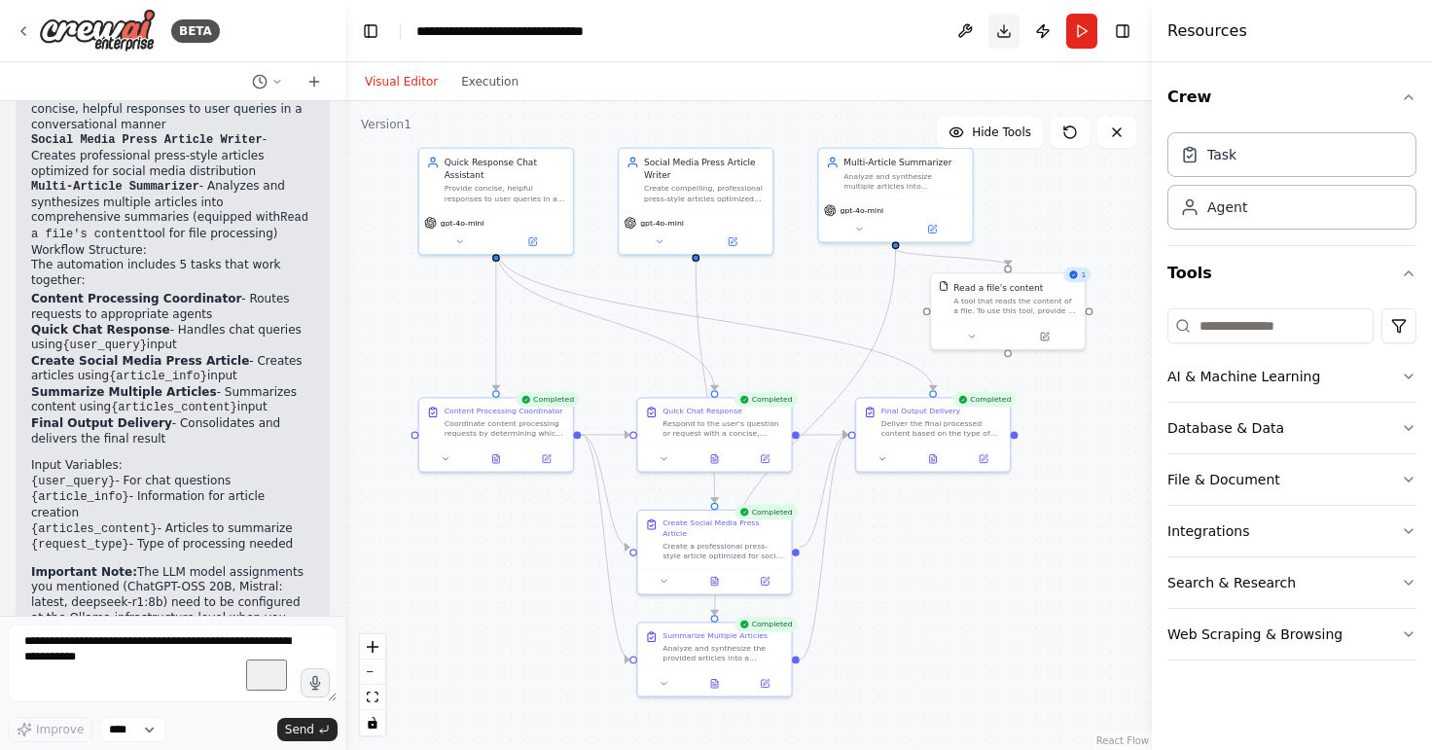
click at [1006, 37] on button "Download" at bounding box center [1003, 31] width 31 height 35
click at [1006, 35] on button "Download" at bounding box center [1003, 31] width 31 height 35
click at [118, 23] on img at bounding box center [97, 31] width 117 height 44
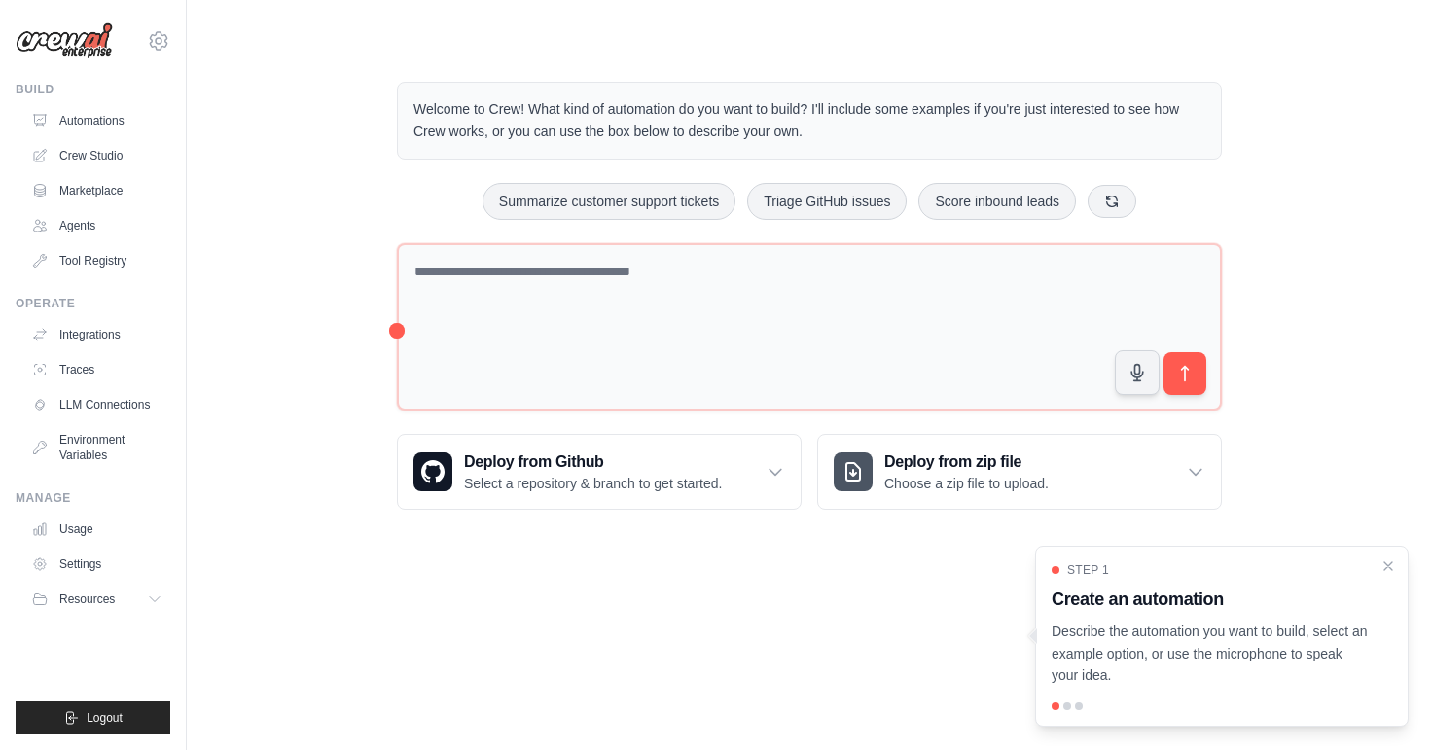
drag, startPoint x: 581, startPoint y: 606, endPoint x: 531, endPoint y: 595, distance: 50.7
click at [579, 607] on body "mohamadjawad2022j@gmail.com Settings Build Automations Crew Studio" at bounding box center [716, 375] width 1432 height 750
click at [122, 124] on link "Automations" at bounding box center [98, 120] width 147 height 31
click at [125, 160] on link "Crew Studio" at bounding box center [98, 155] width 147 height 31
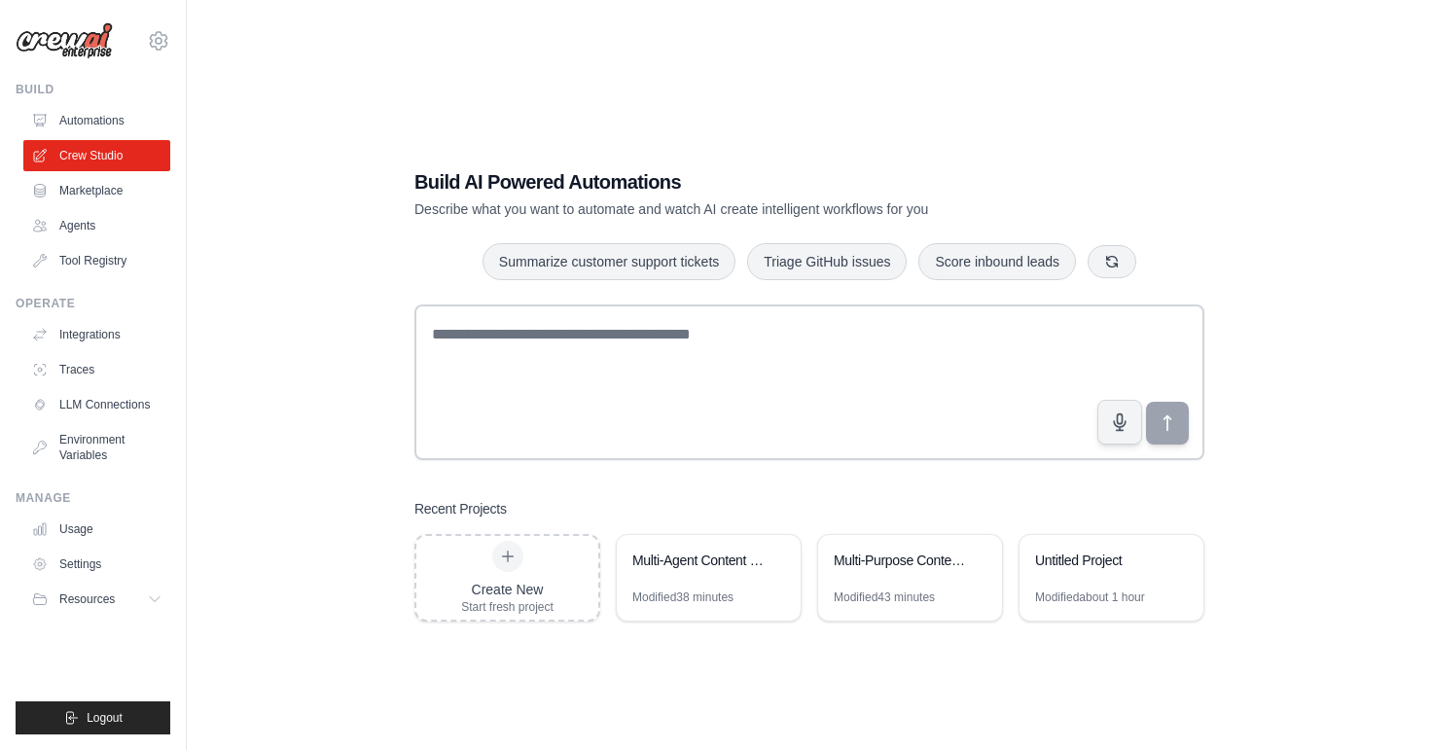
click at [111, 117] on link "Automations" at bounding box center [96, 120] width 147 height 31
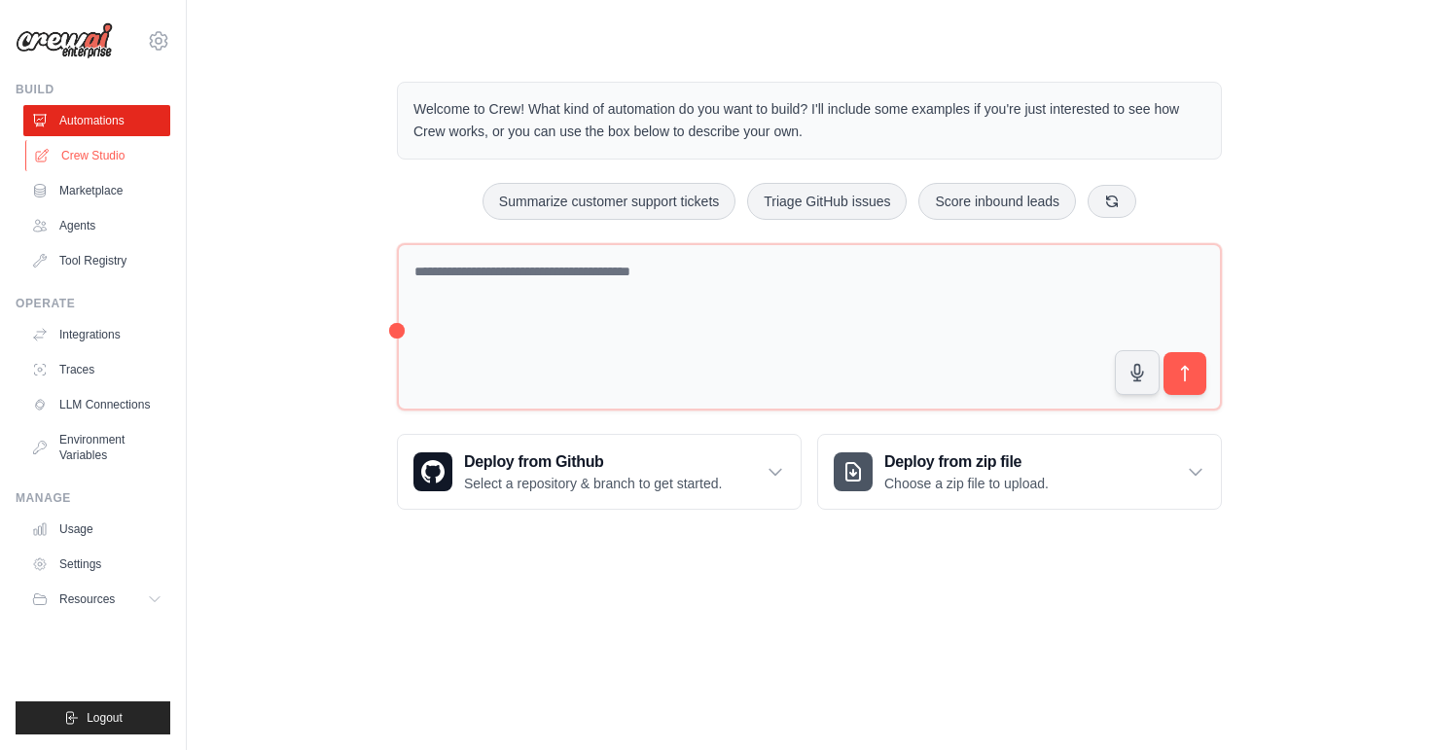
click at [108, 156] on link "Crew Studio" at bounding box center [98, 155] width 147 height 31
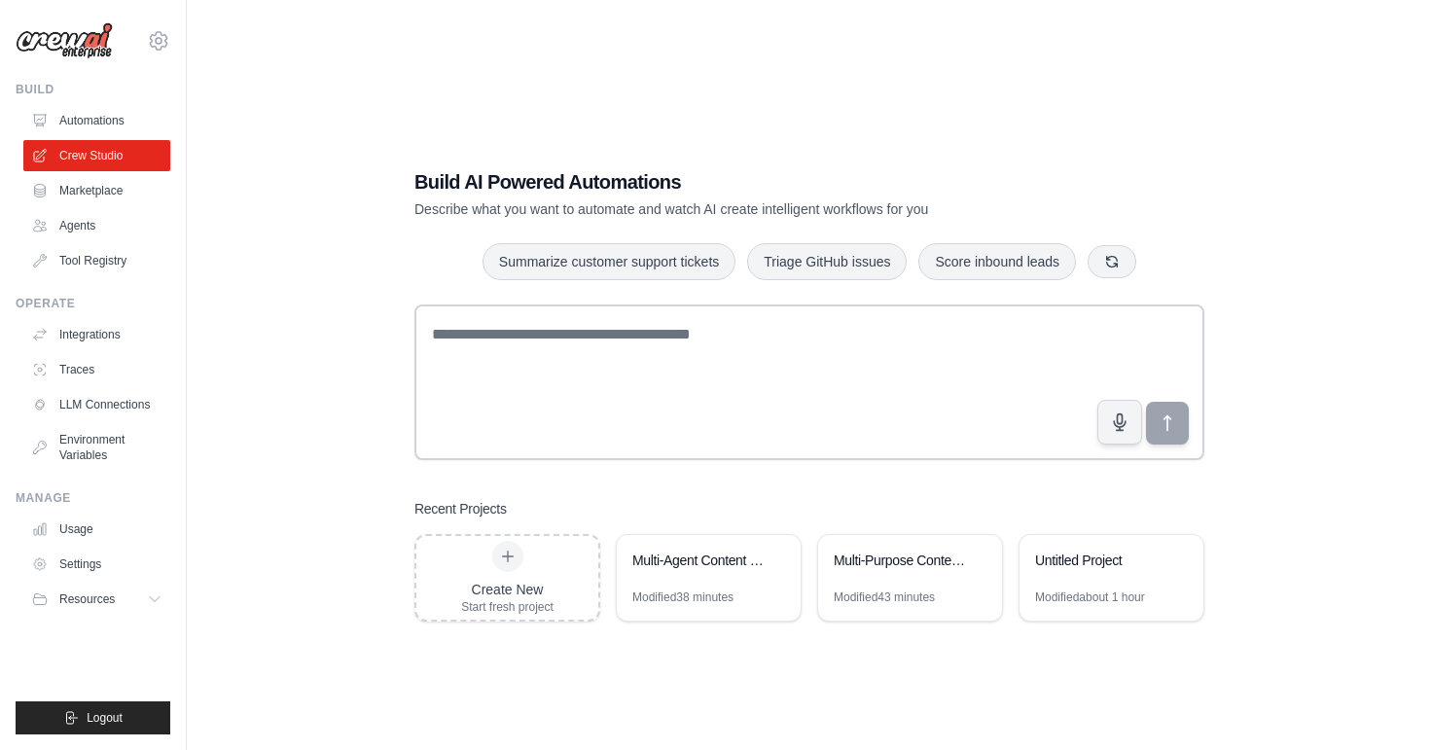
scroll to position [38, 0]
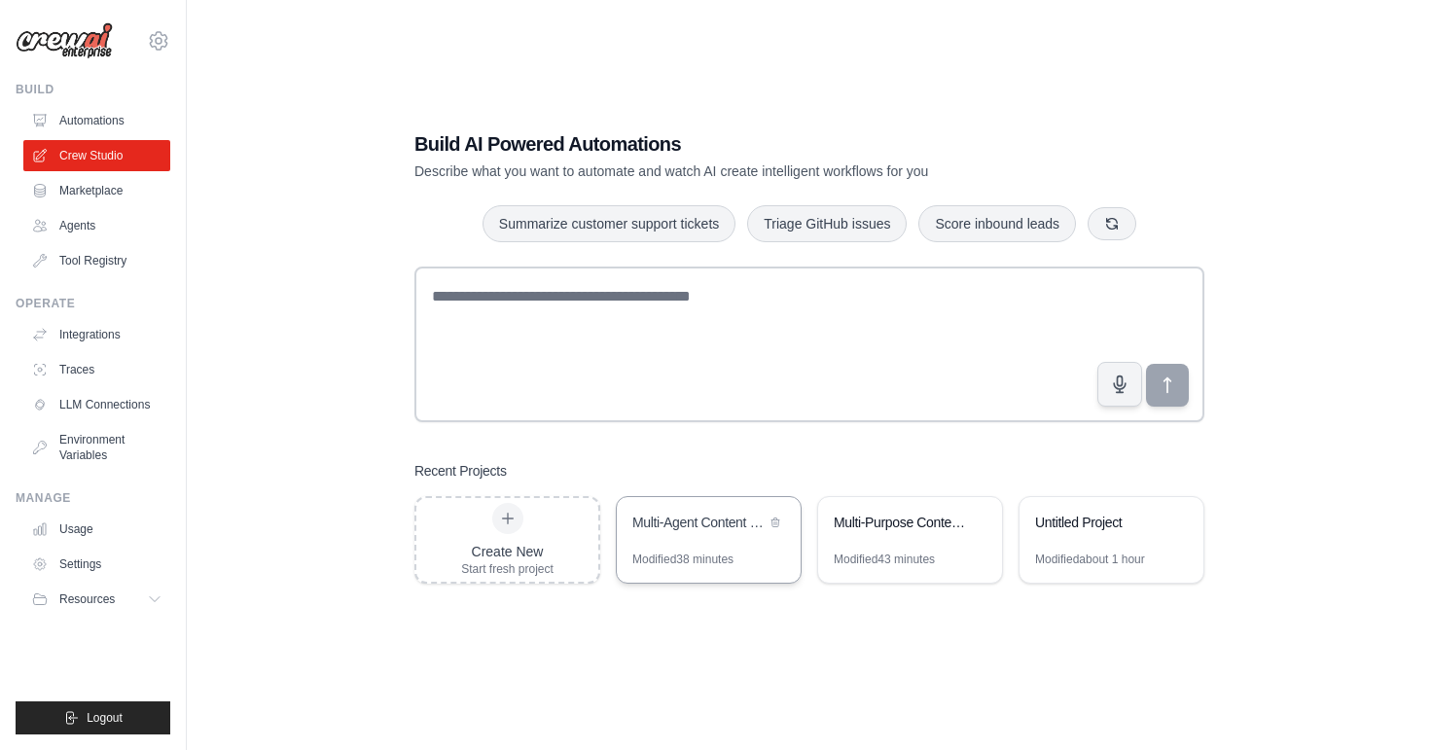
click at [719, 546] on div "Multi-Agent Content Creation Suite" at bounding box center [709, 524] width 184 height 54
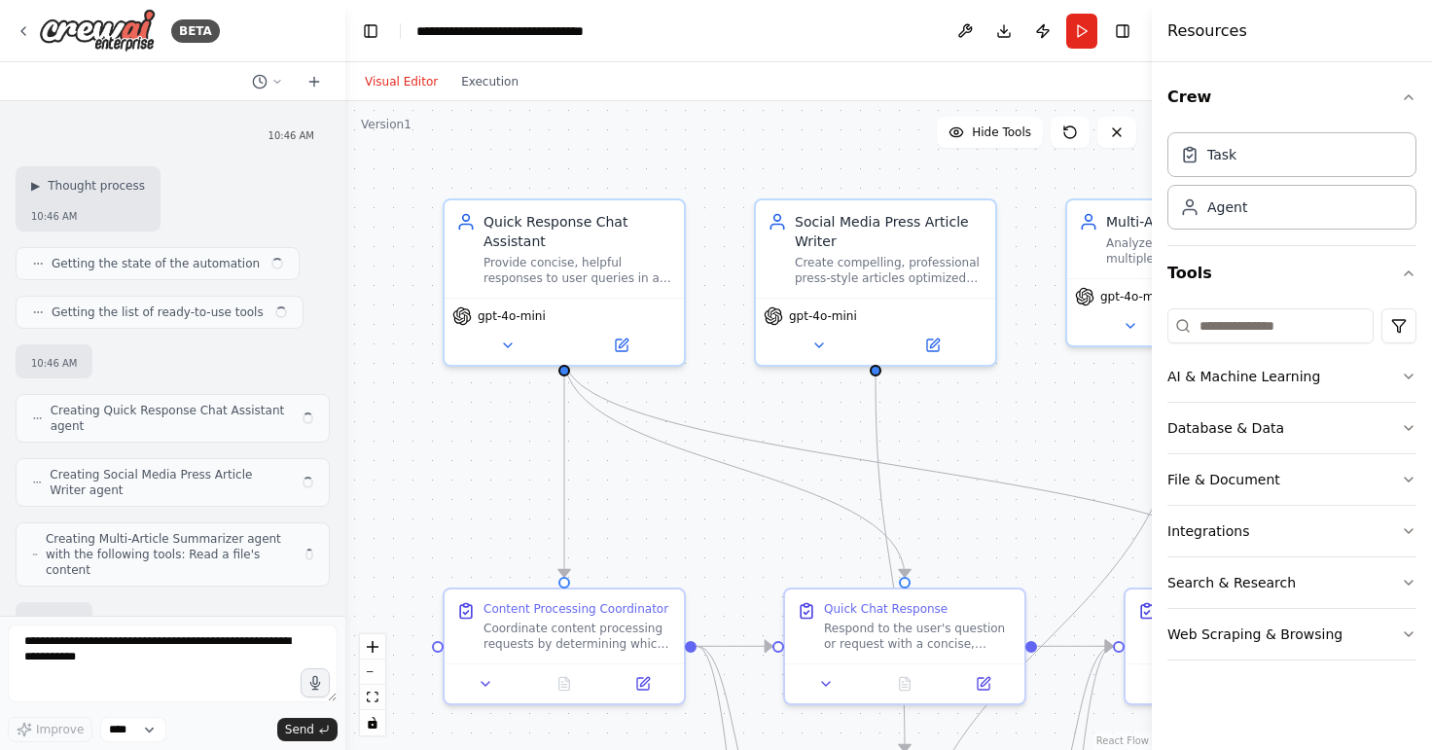
scroll to position [2015, 0]
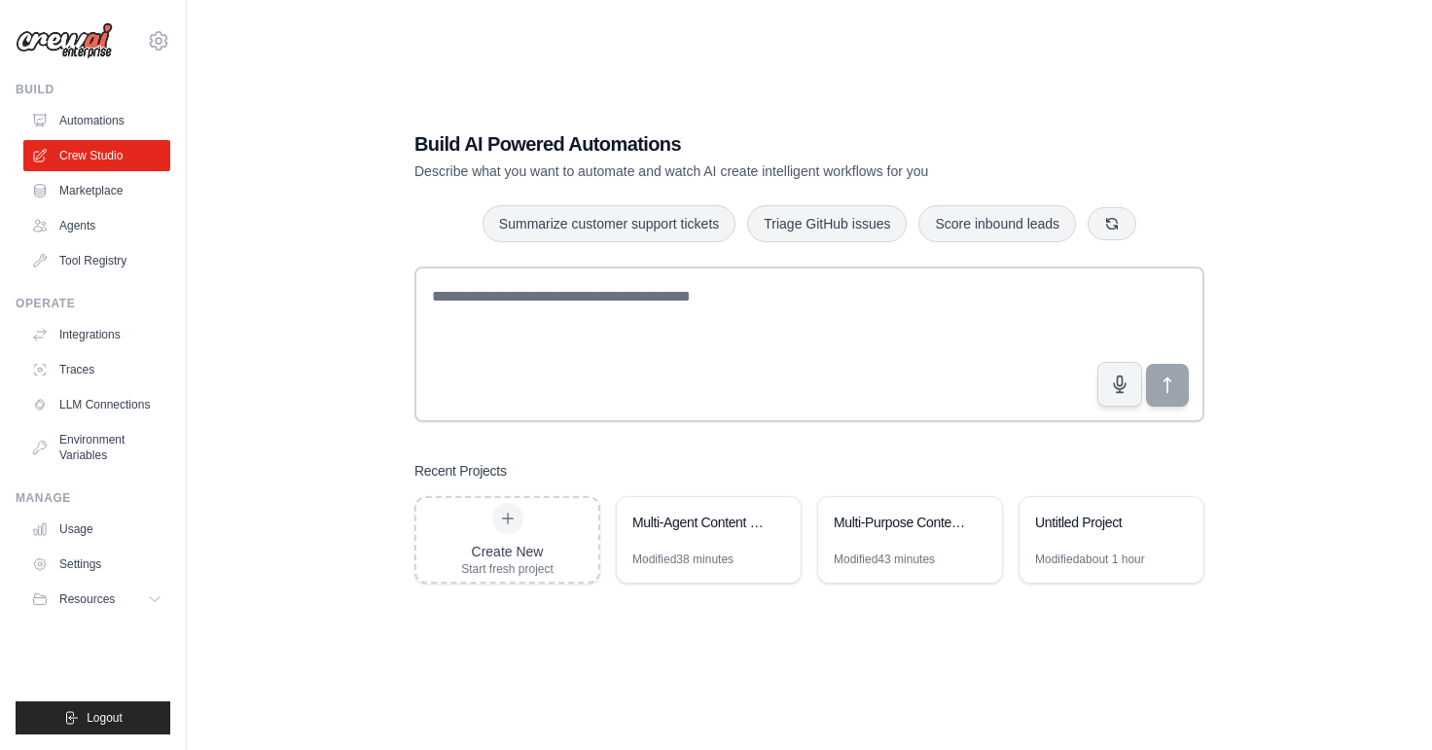
scroll to position [38, 0]
click at [897, 551] on div "Modified 43 minutes" at bounding box center [883, 559] width 101 height 16
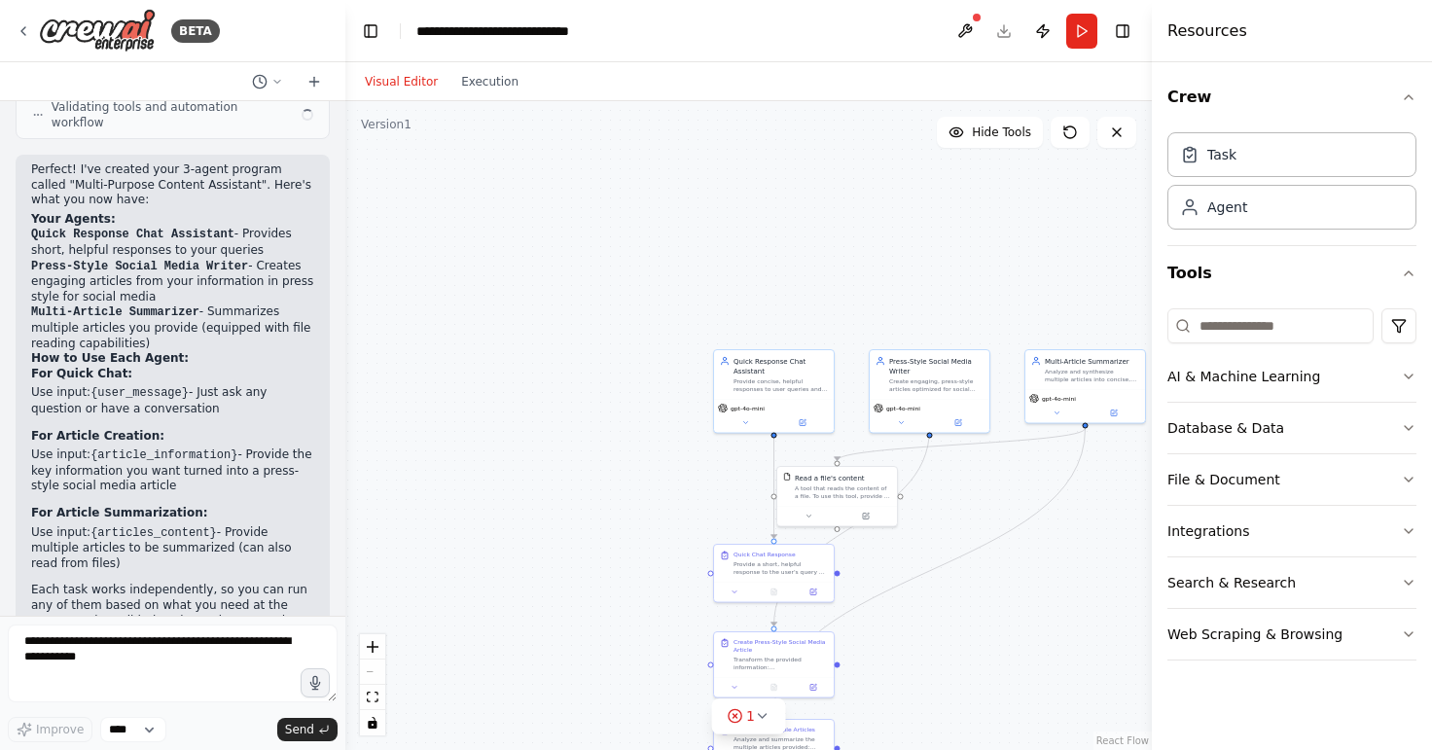
scroll to position [1114, 0]
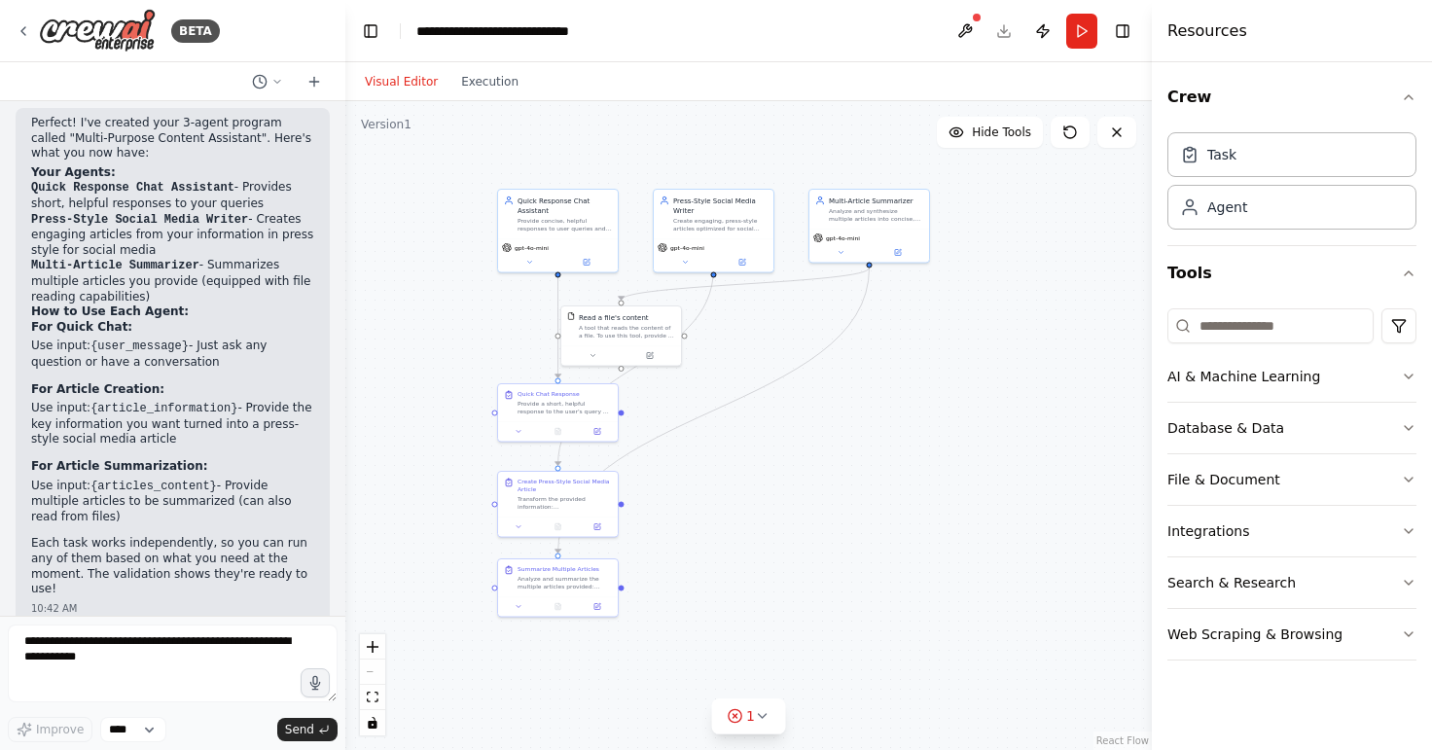
drag, startPoint x: 979, startPoint y: 575, endPoint x: 779, endPoint y: 427, distance: 249.0
click at [779, 427] on div ".deletable-edge-delete-btn { width: 20px; height: 20px; border: 0px solid #ffff…" at bounding box center [748, 425] width 806 height 649
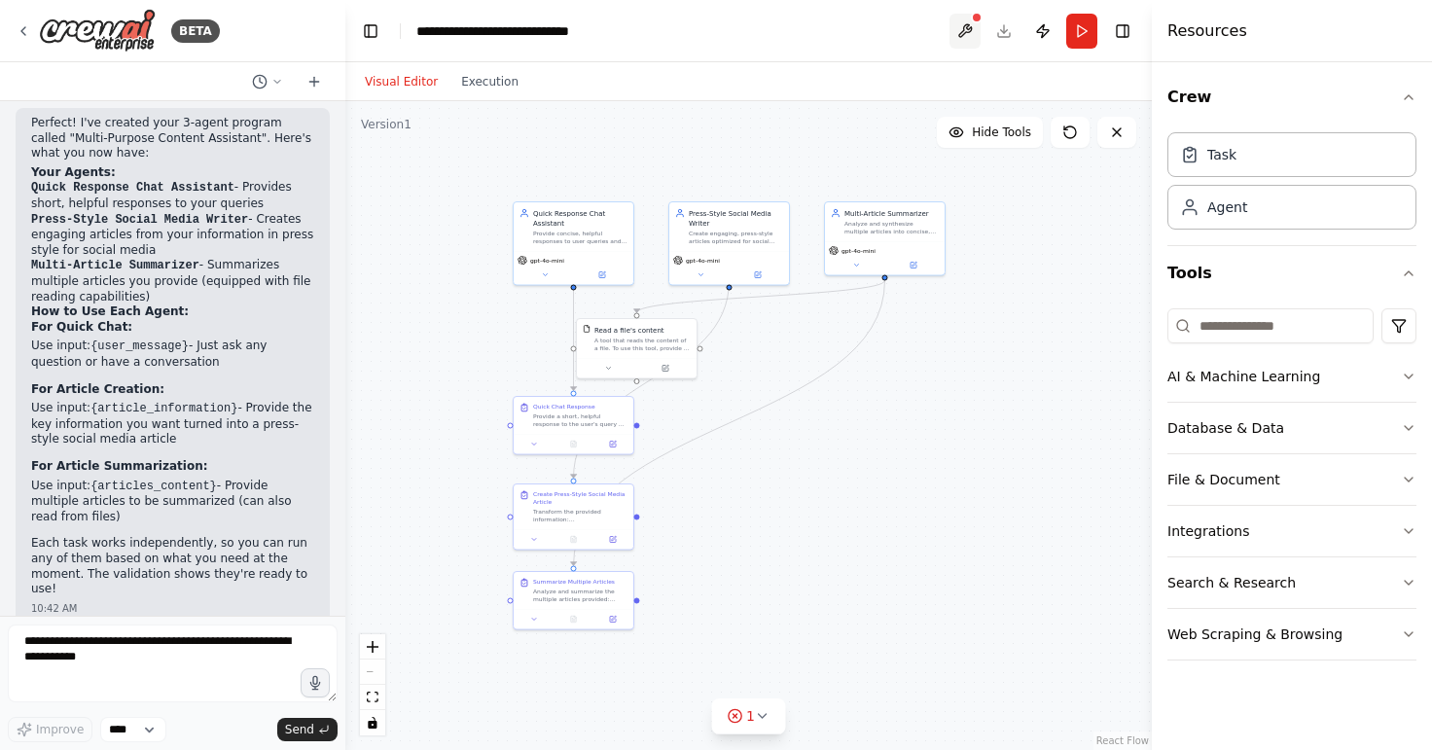
click at [959, 17] on button at bounding box center [964, 31] width 31 height 35
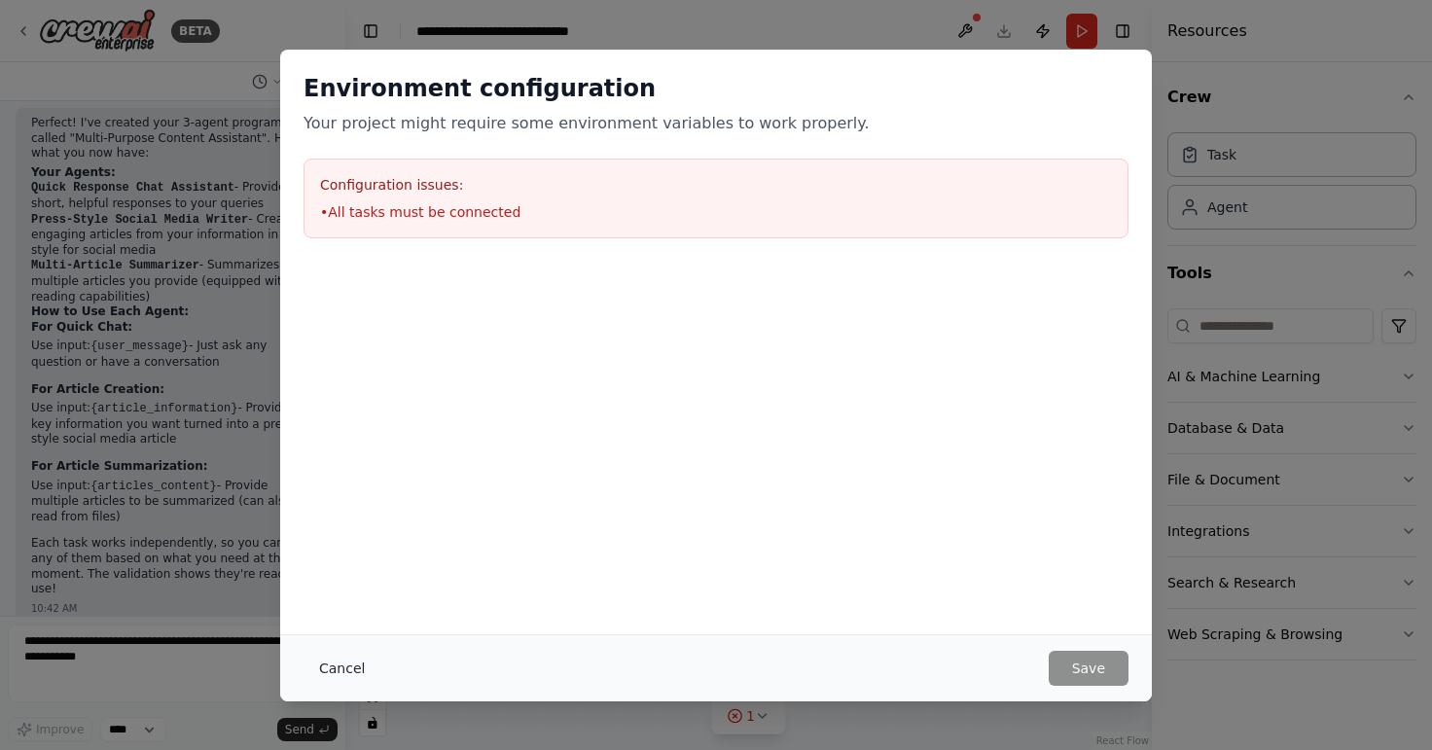
click at [337, 675] on button "Cancel" at bounding box center [341, 668] width 77 height 35
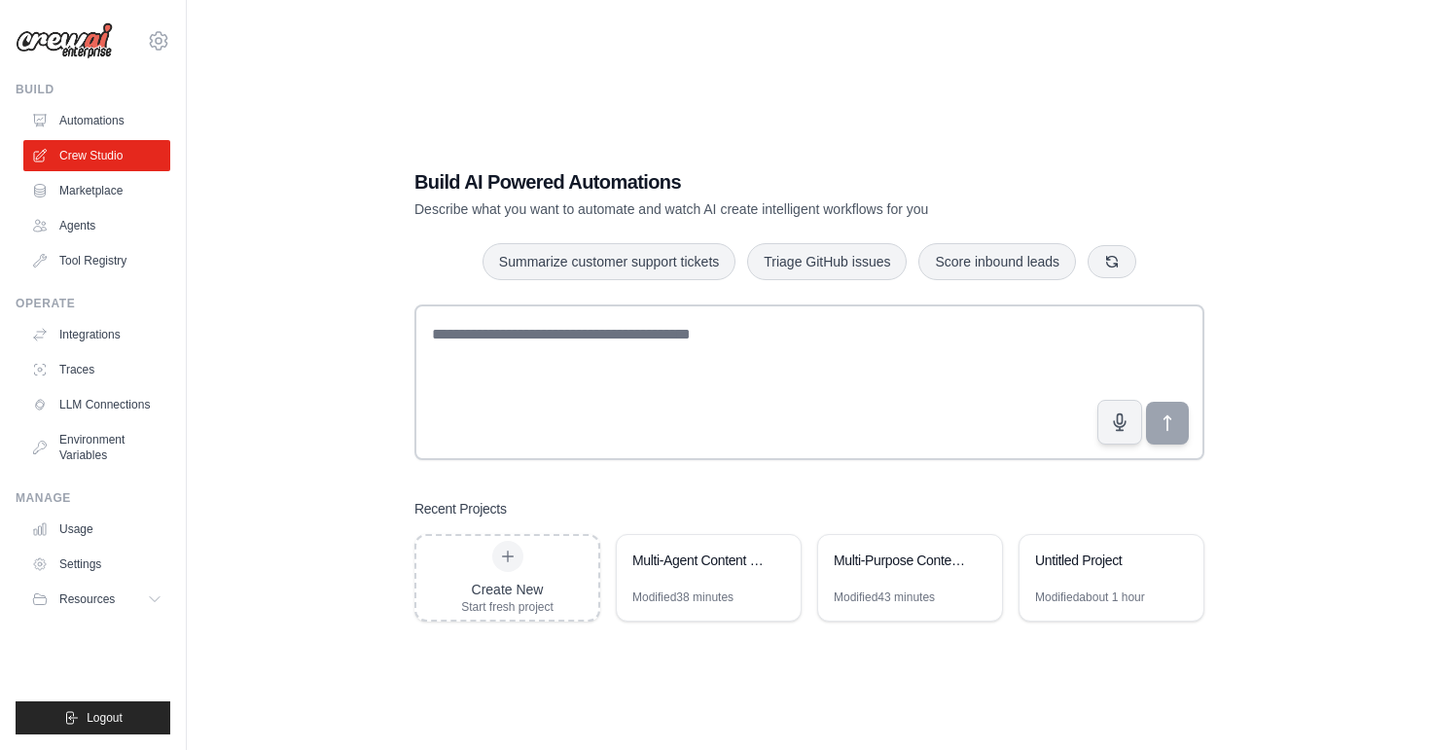
scroll to position [38, 0]
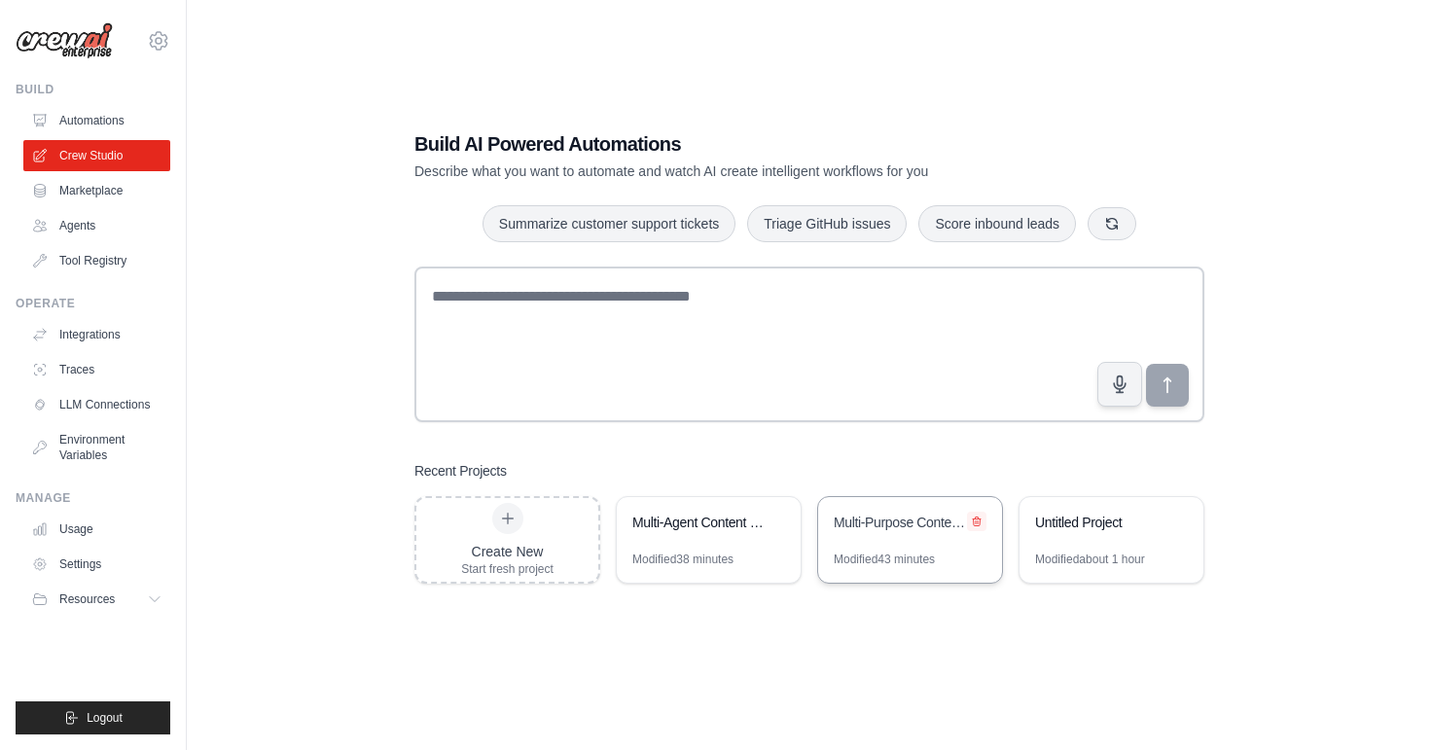
click at [975, 521] on icon at bounding box center [977, 520] width 8 height 9
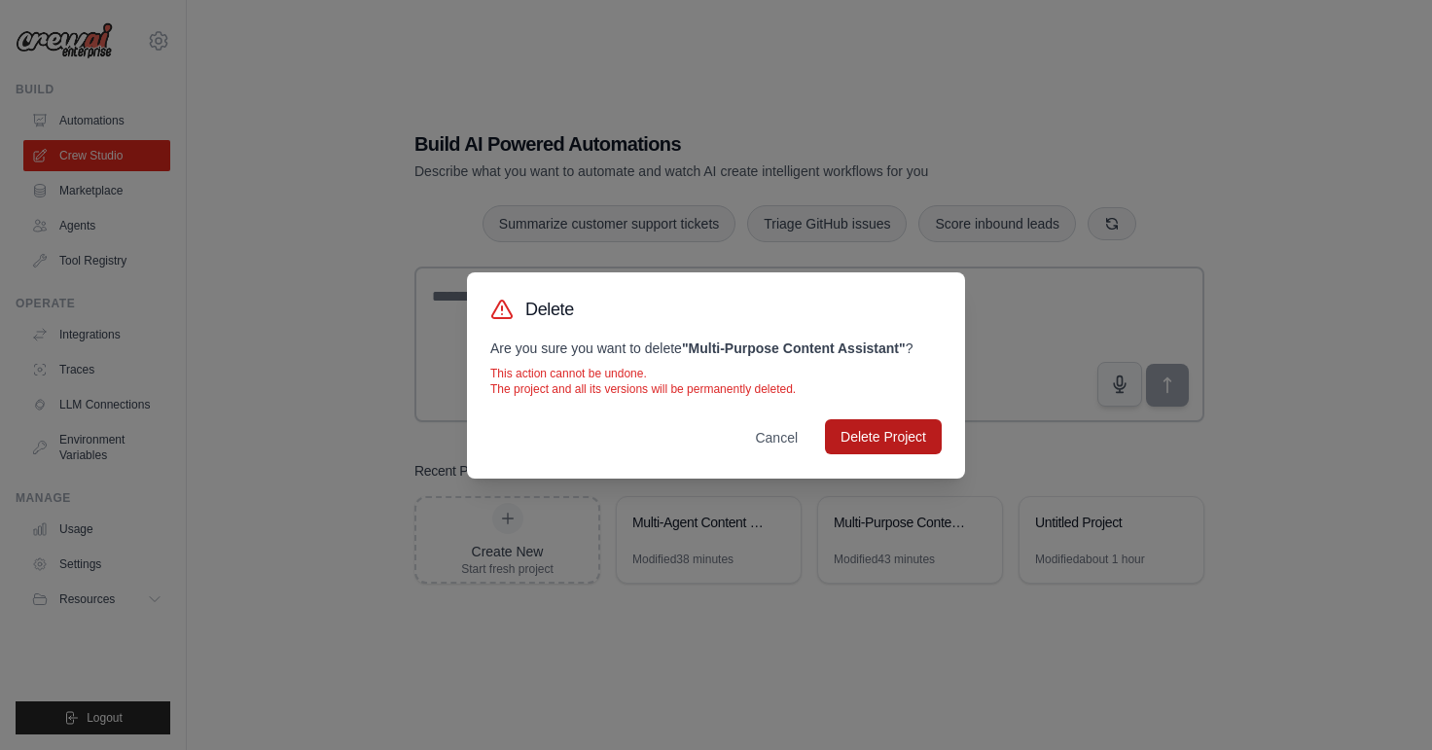
click at [906, 450] on button "Delete Project" at bounding box center [883, 436] width 117 height 35
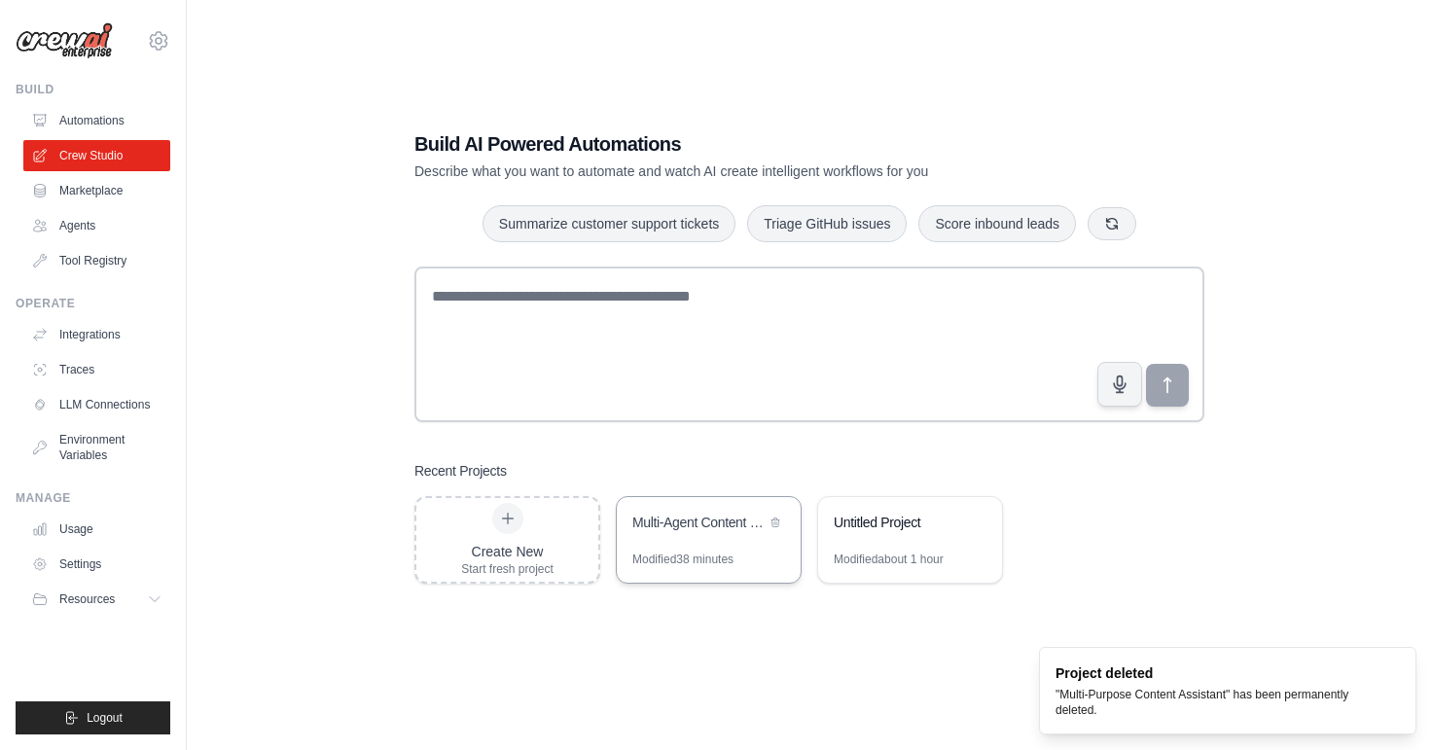
click at [727, 545] on div "Multi-Agent Content Creation Suite" at bounding box center [709, 524] width 184 height 54
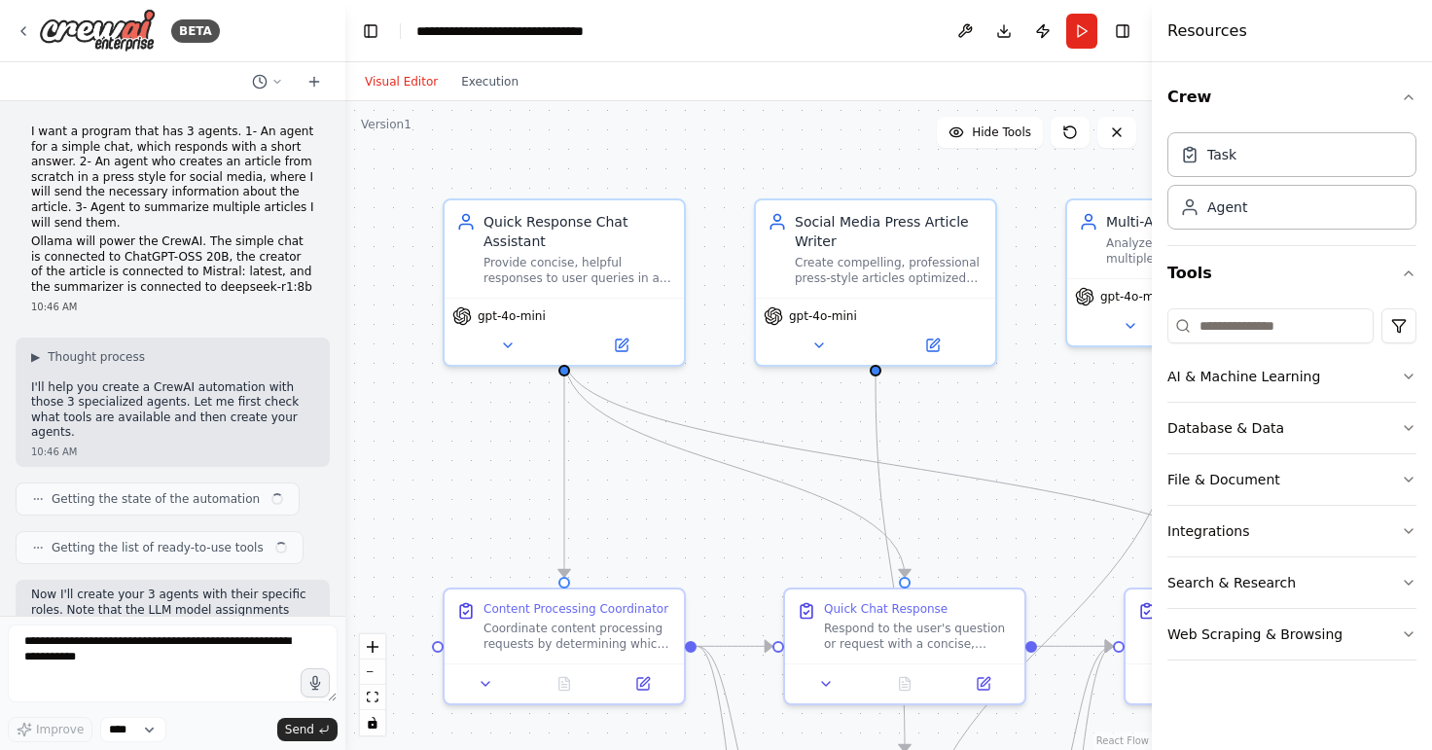
scroll to position [2015, 0]
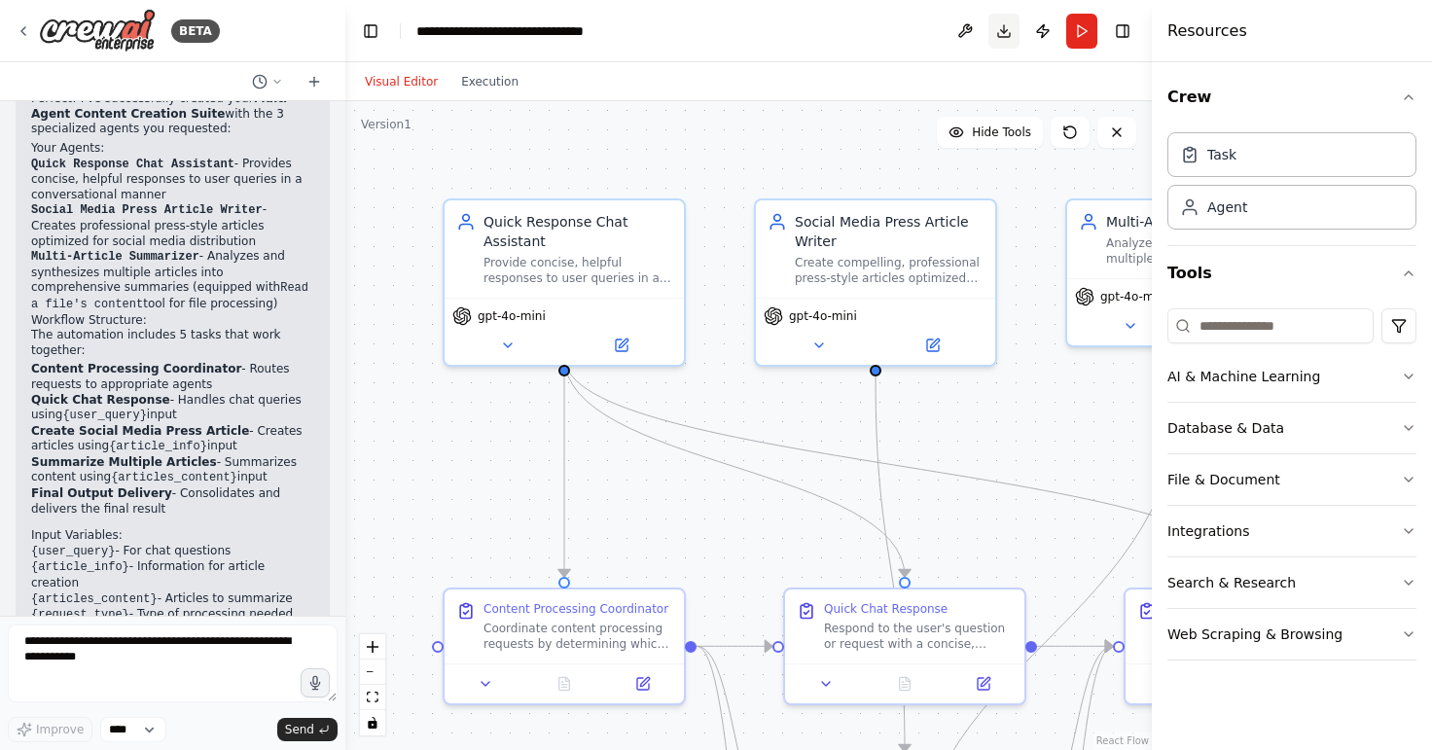
click at [1004, 37] on button "Download" at bounding box center [1003, 31] width 31 height 35
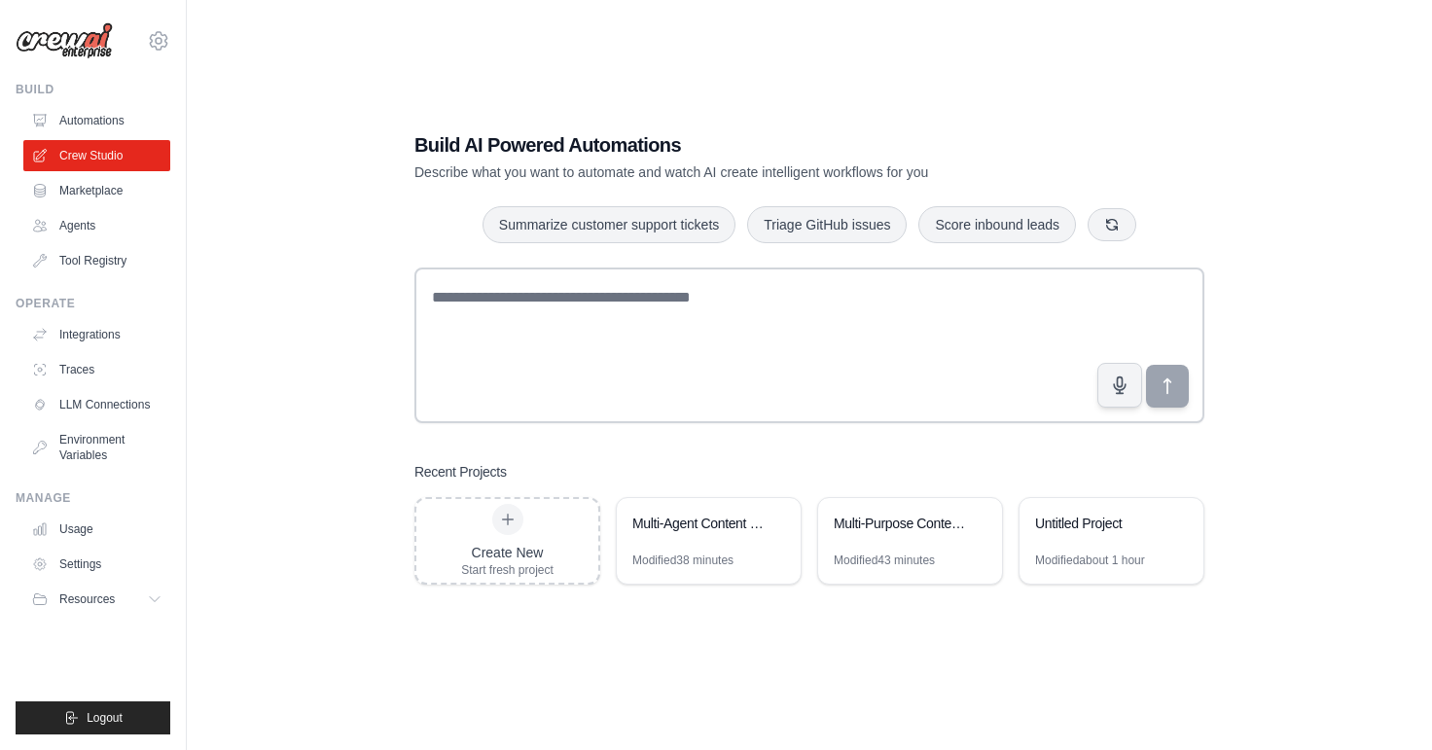
scroll to position [37, 0]
click at [114, 191] on link "Marketplace" at bounding box center [98, 190] width 147 height 31
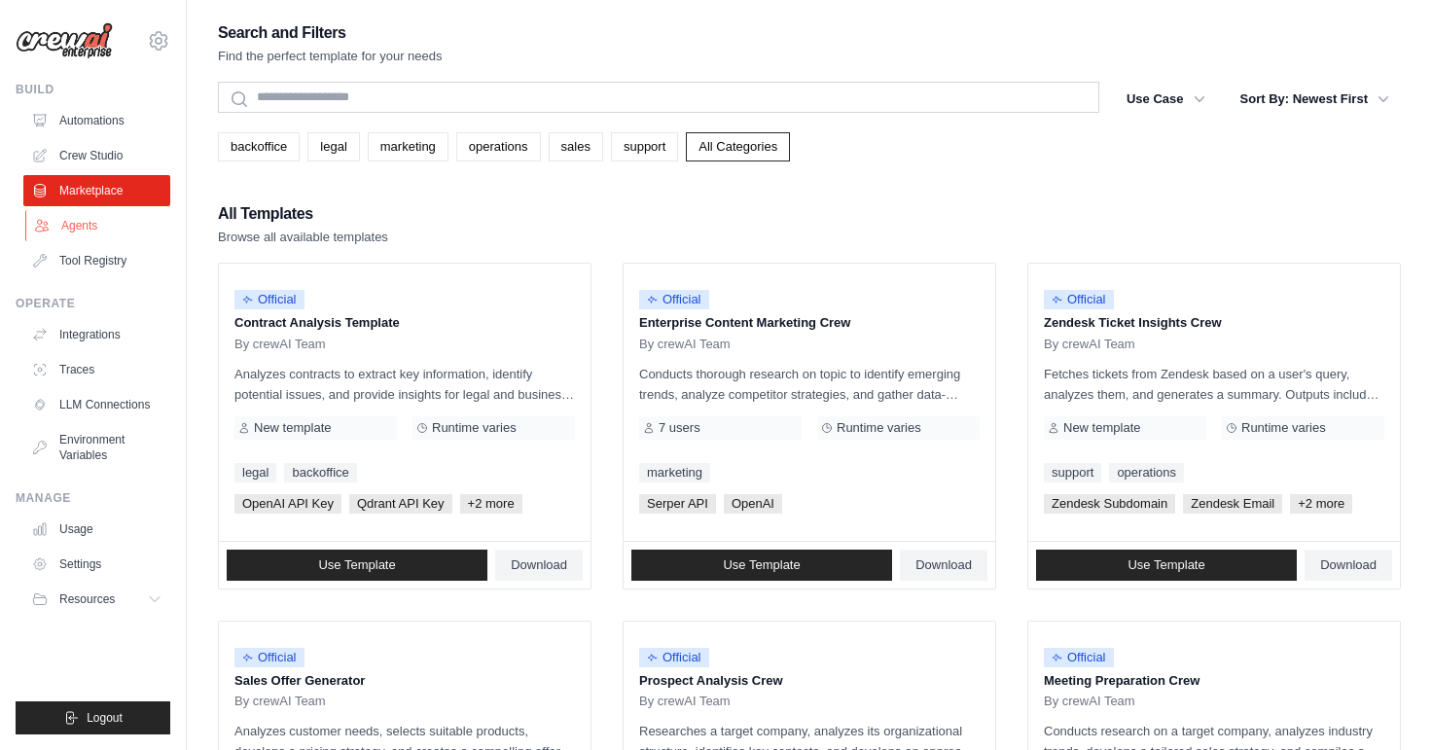
click at [38, 222] on icon at bounding box center [41, 226] width 13 height 12
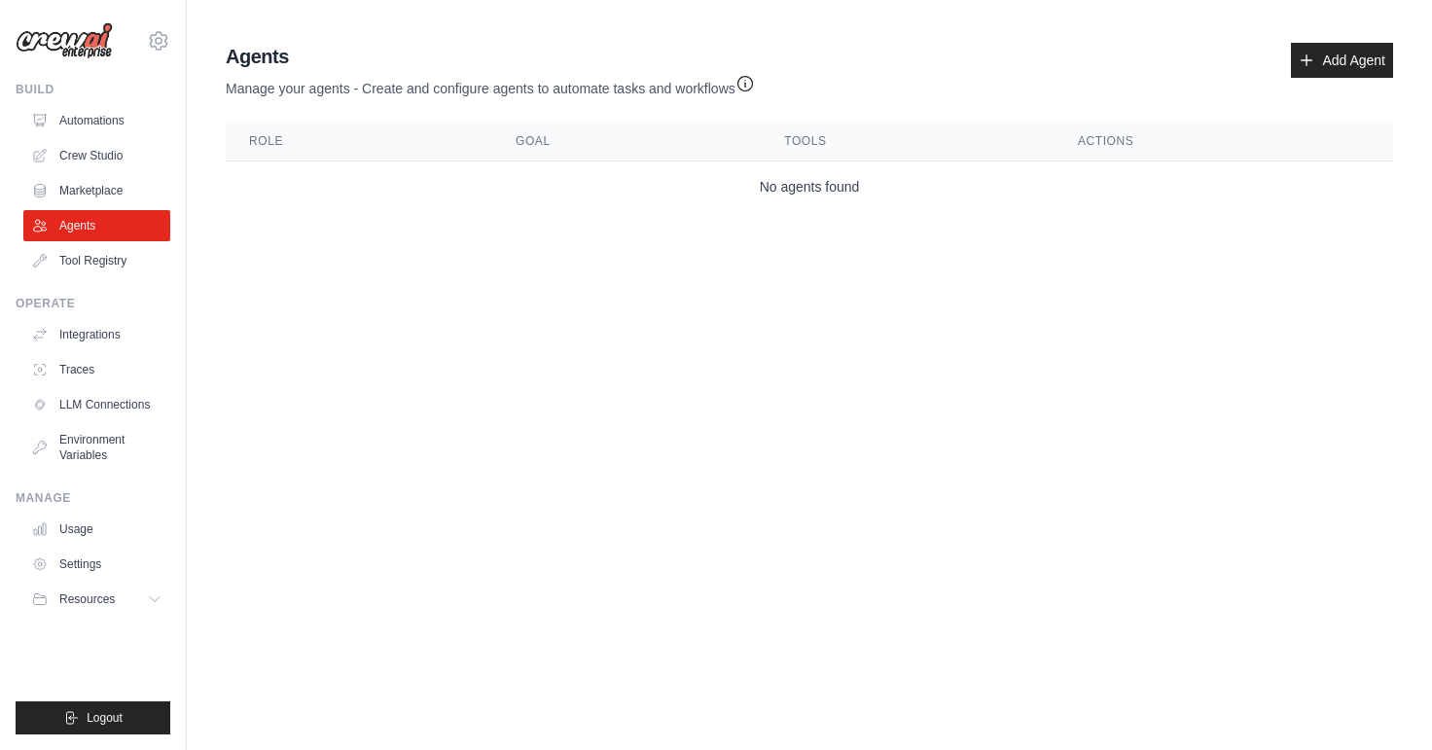
click at [22, 258] on div "Build Automations Crew Studio Marketplace Agents" at bounding box center [93, 179] width 155 height 195
click at [29, 258] on link "Tool Registry" at bounding box center [98, 260] width 147 height 31
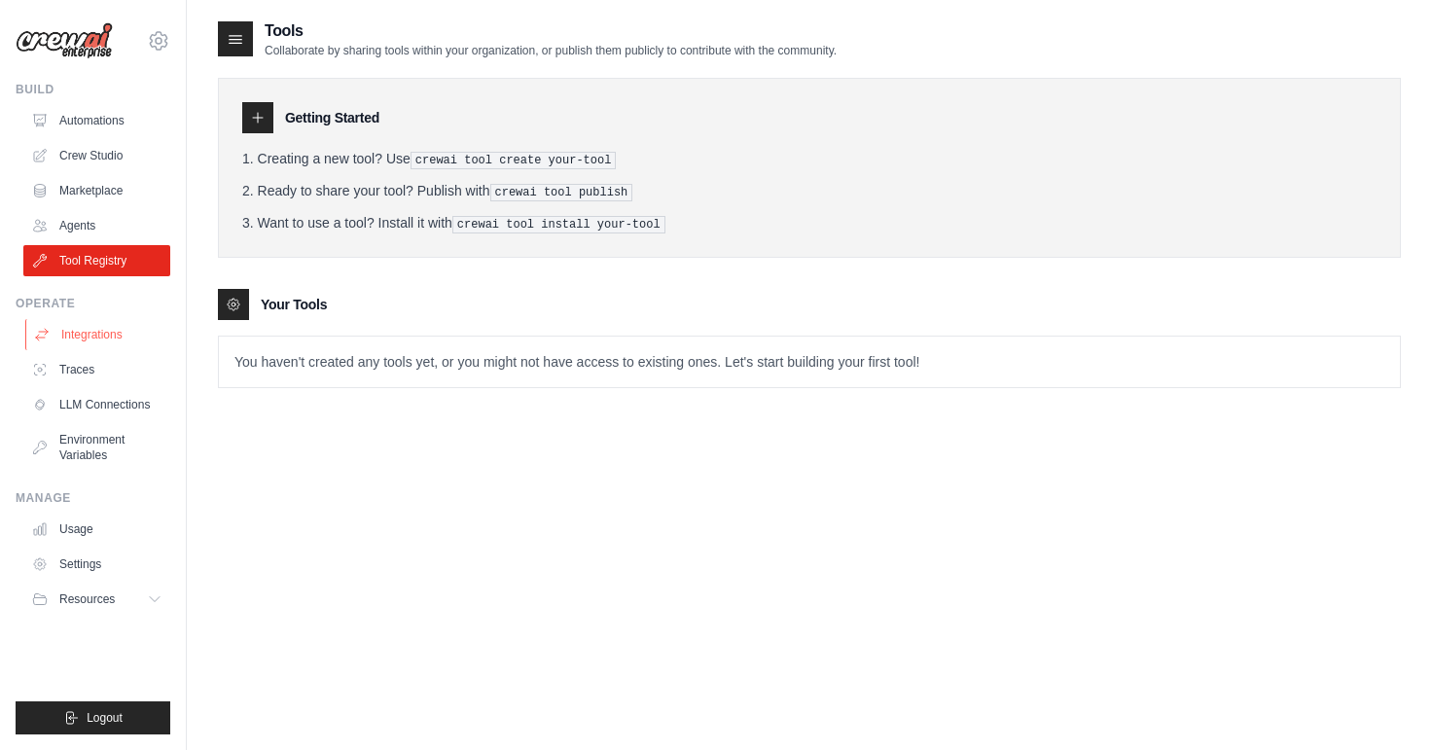
click at [134, 332] on link "Integrations" at bounding box center [98, 334] width 147 height 31
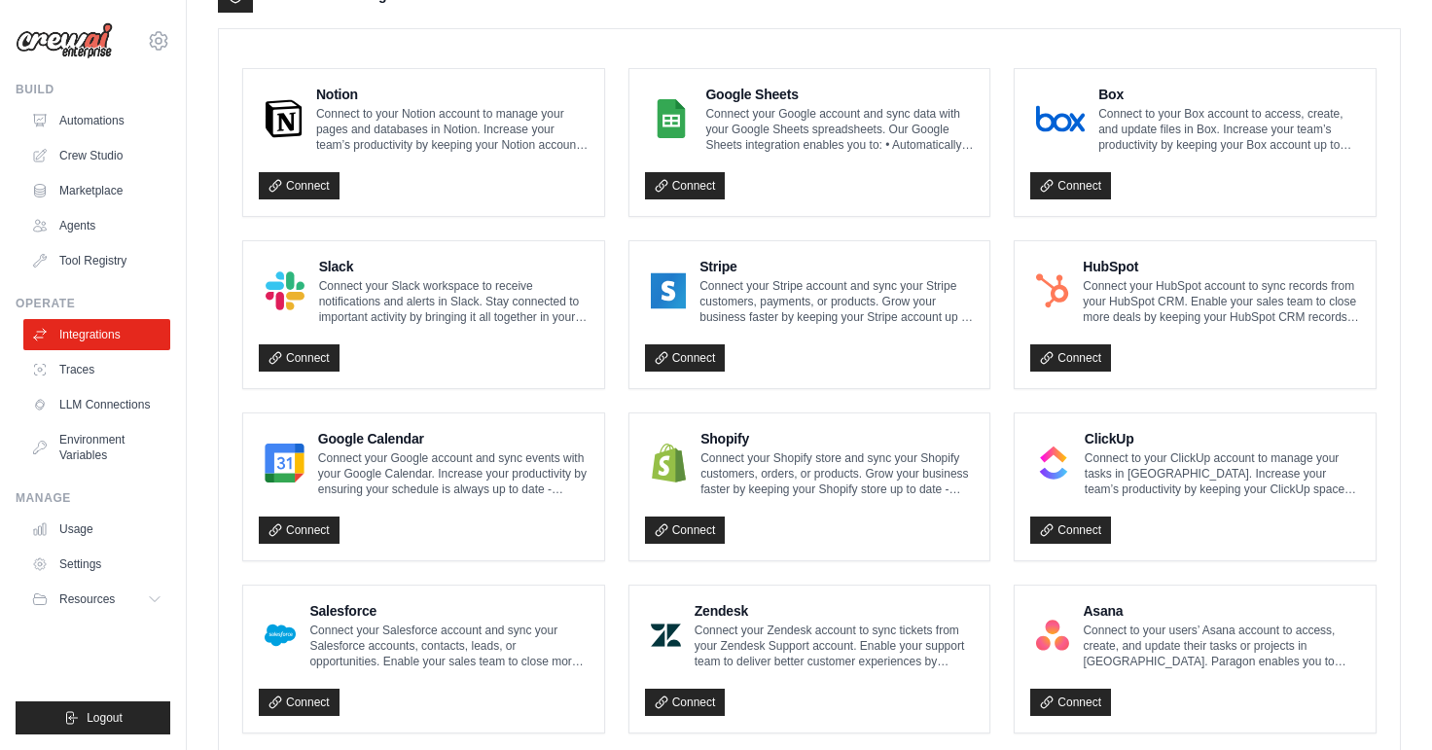
scroll to position [686, 0]
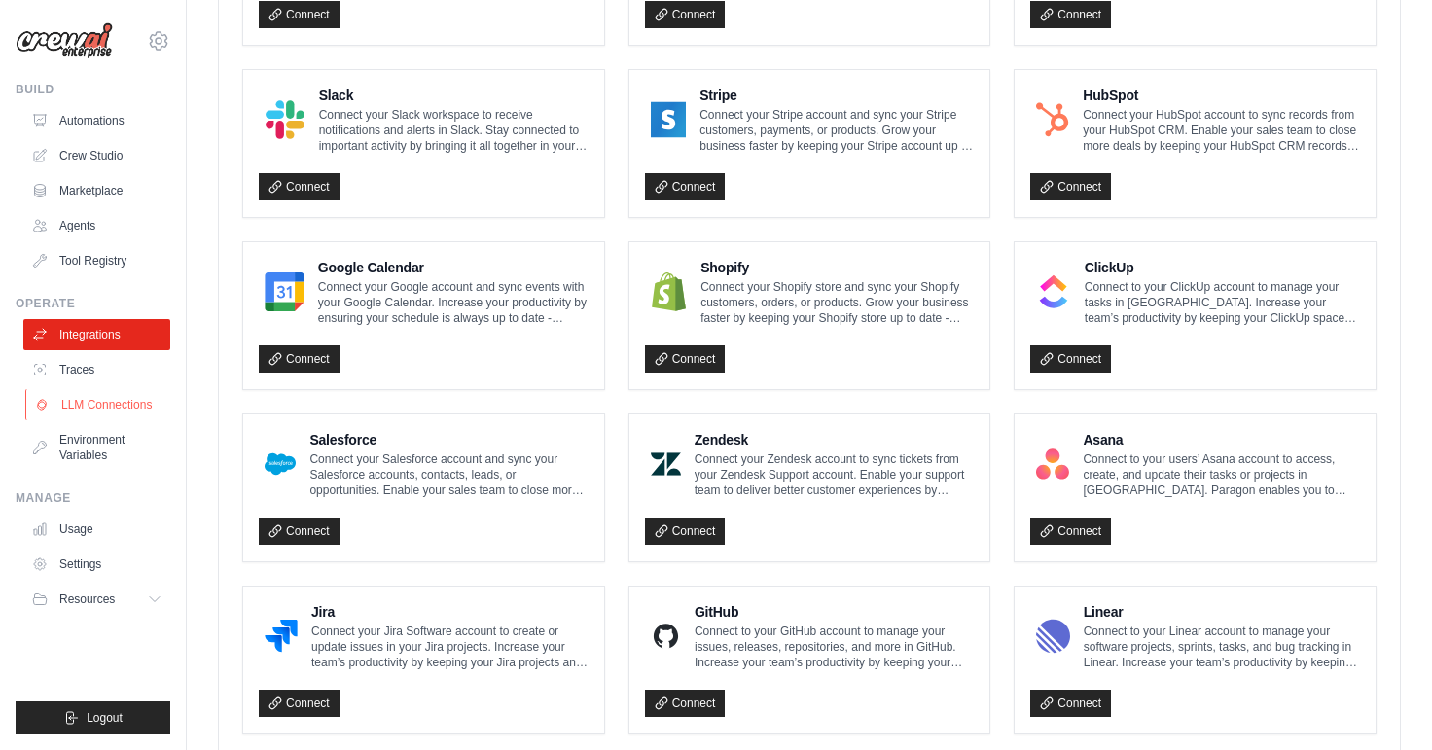
click at [72, 406] on link "LLM Connections" at bounding box center [98, 404] width 147 height 31
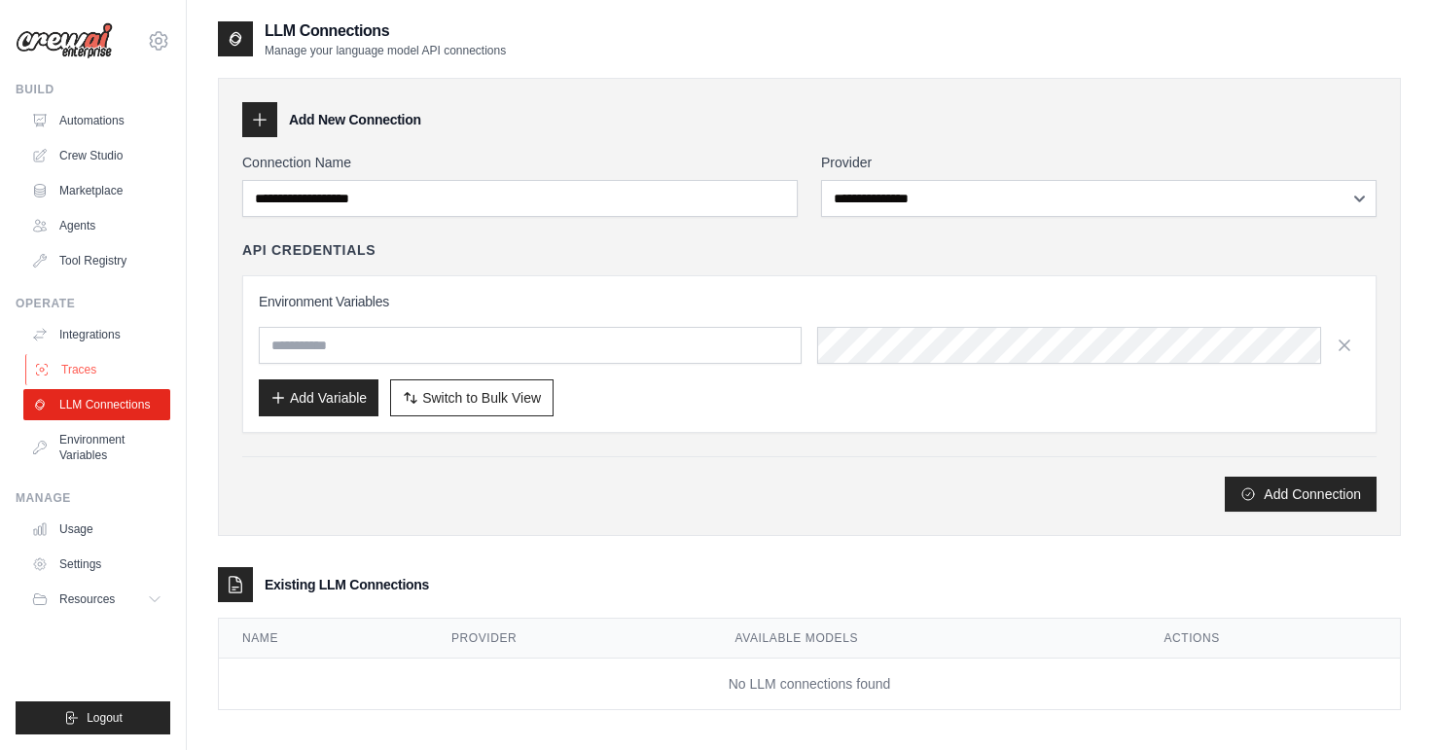
click at [74, 371] on link "Traces" at bounding box center [98, 369] width 147 height 31
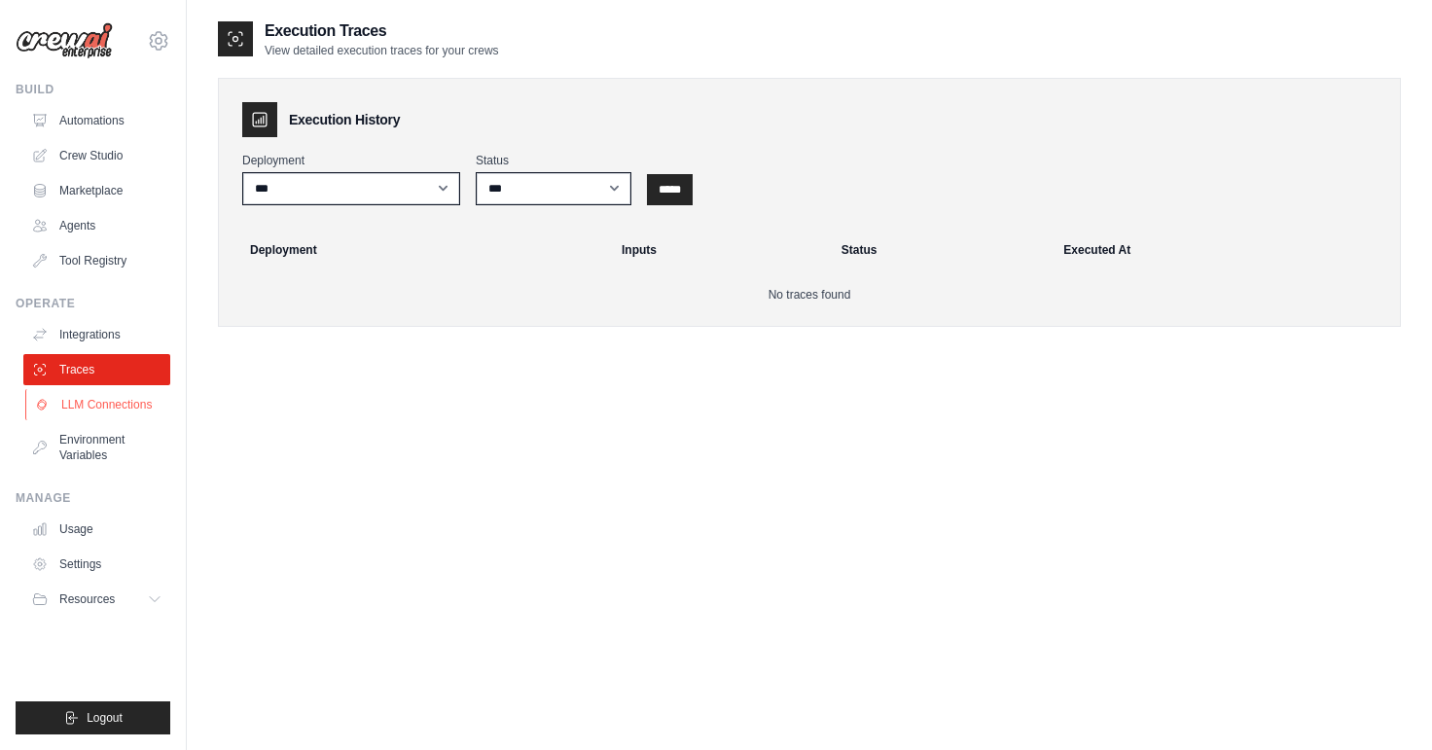
click at [86, 397] on link "LLM Connections" at bounding box center [98, 404] width 147 height 31
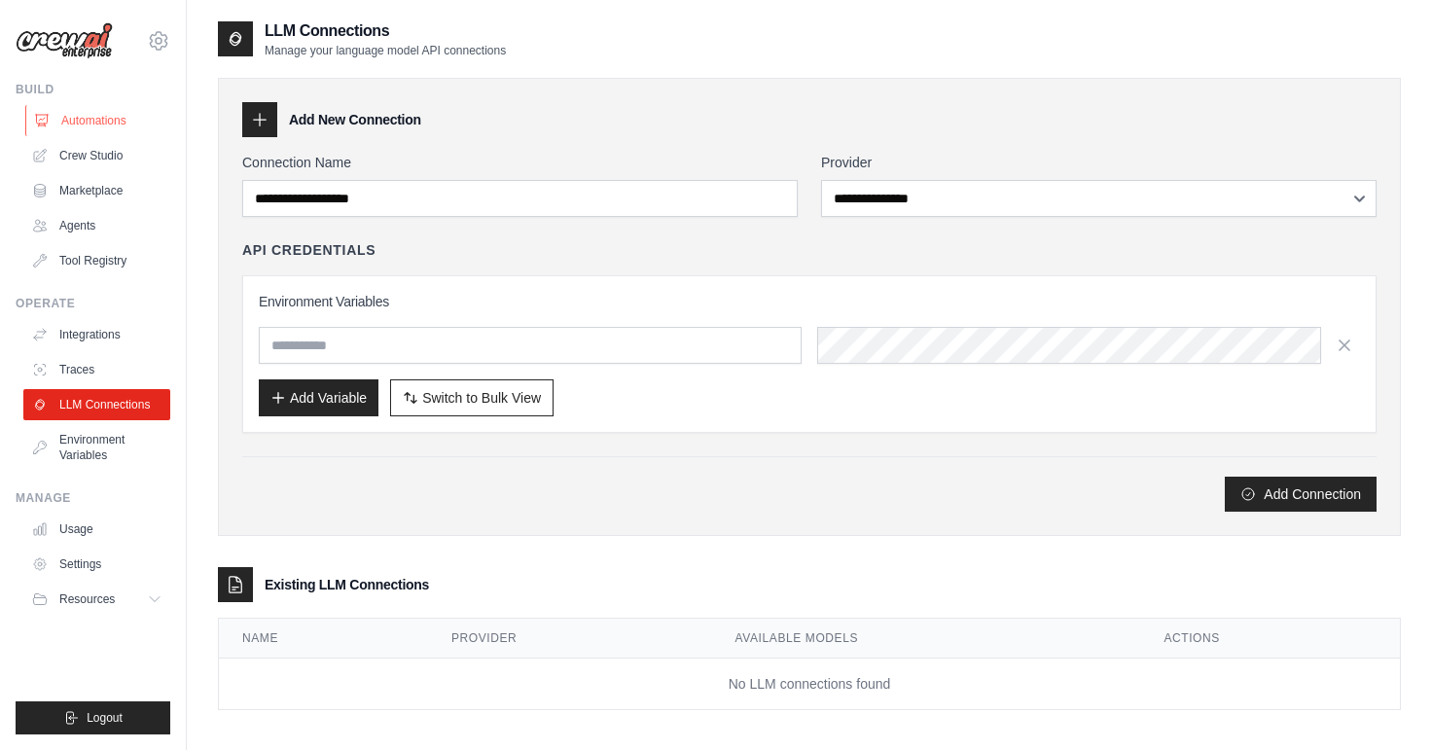
click at [71, 130] on link "Automations" at bounding box center [98, 120] width 147 height 31
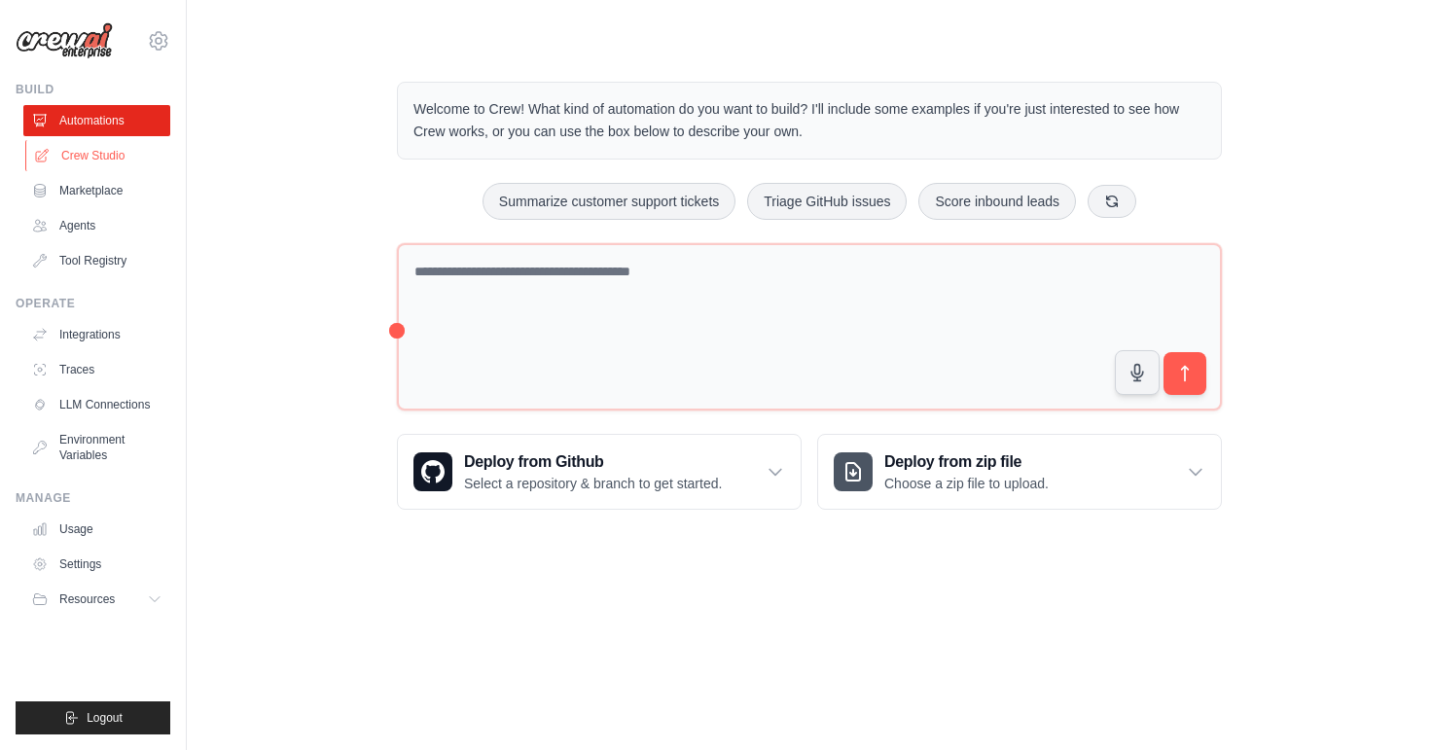
click at [69, 159] on link "Crew Studio" at bounding box center [98, 155] width 147 height 31
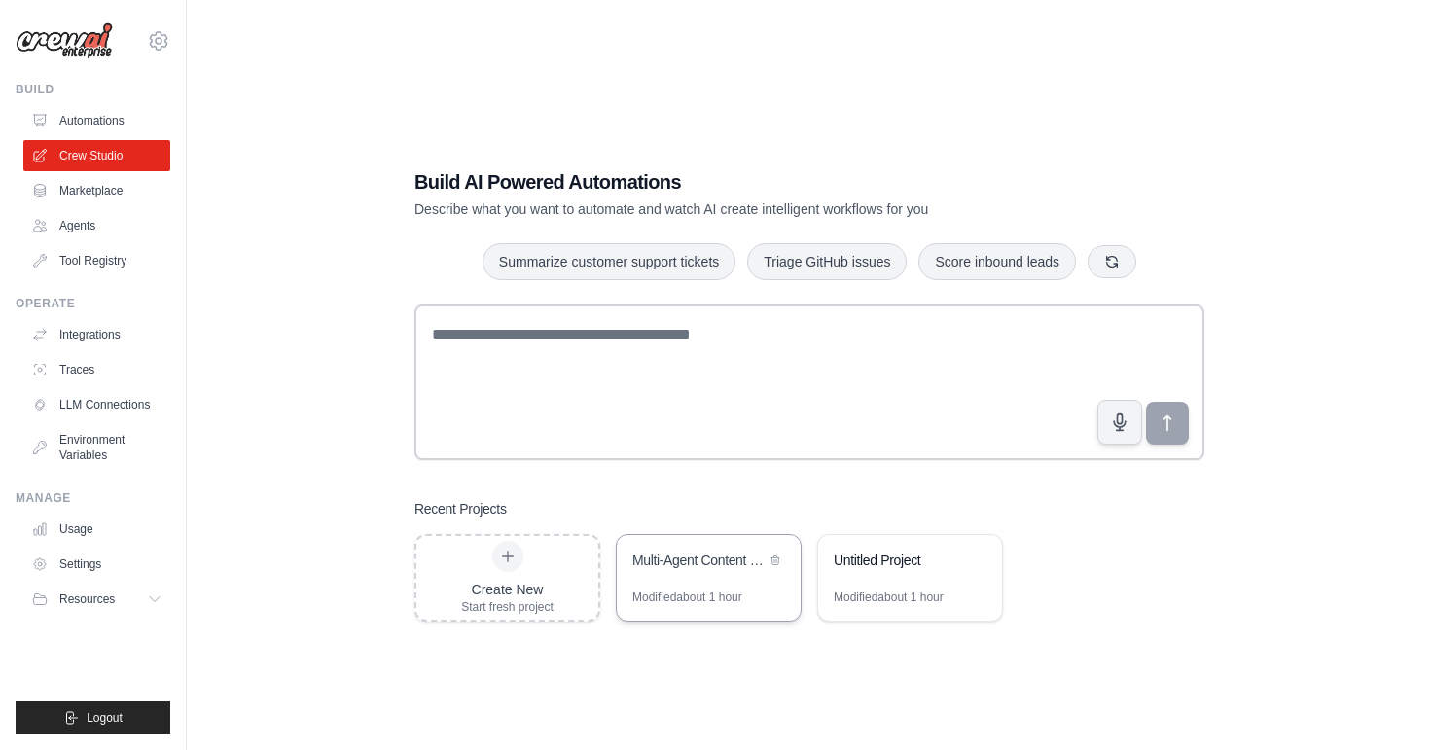
click at [698, 556] on div "Multi-Agent Content Creation Suite" at bounding box center [698, 559] width 133 height 19
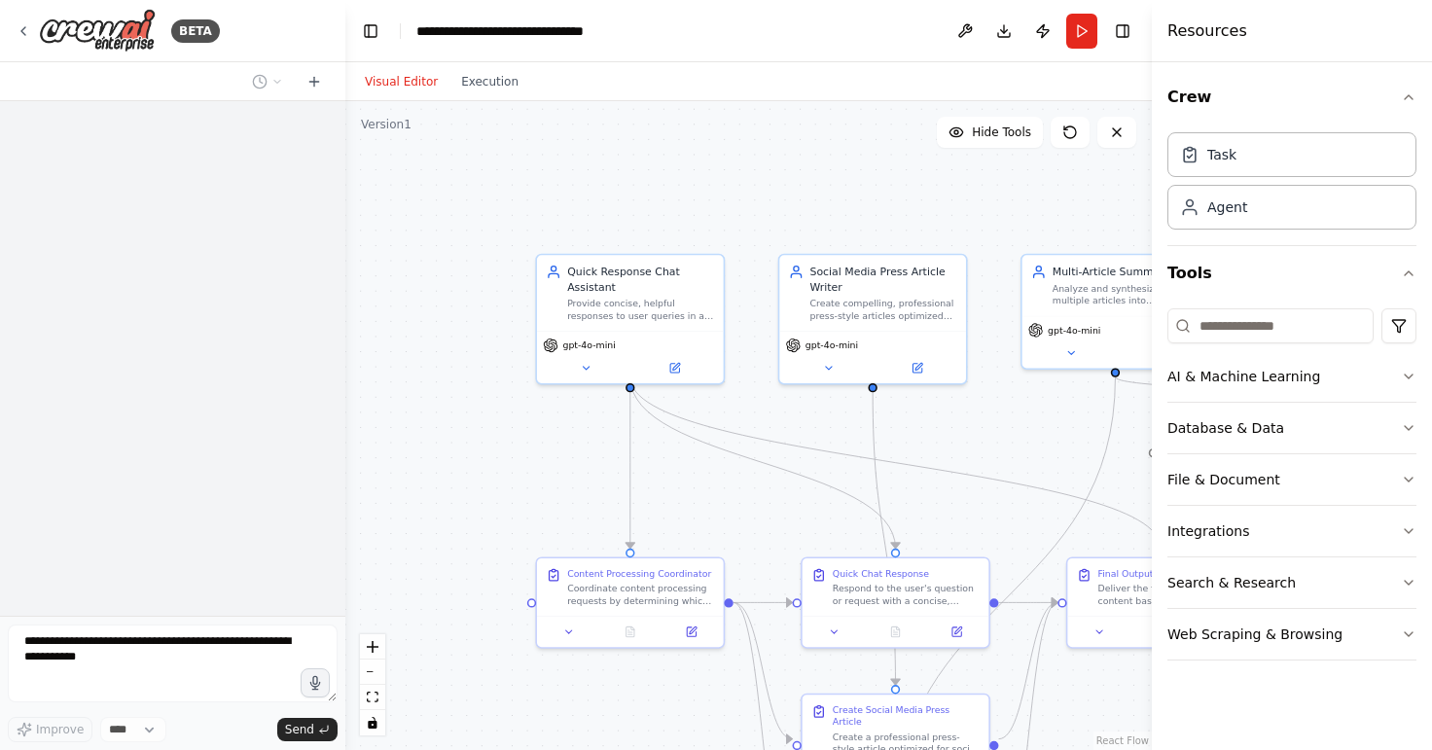
scroll to position [2015, 0]
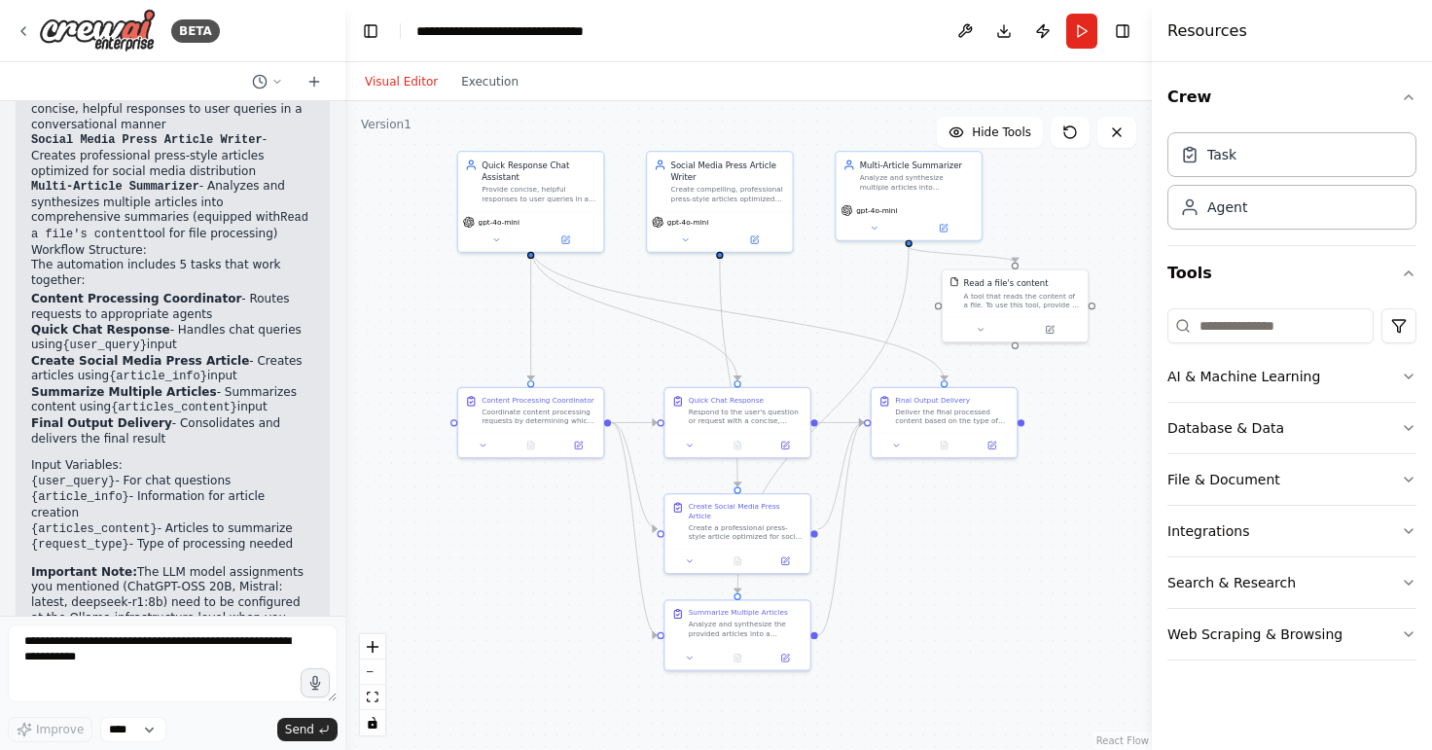
drag, startPoint x: 986, startPoint y: 430, endPoint x: 835, endPoint y: 284, distance: 209.8
